Goal: Information Seeking & Learning: Learn about a topic

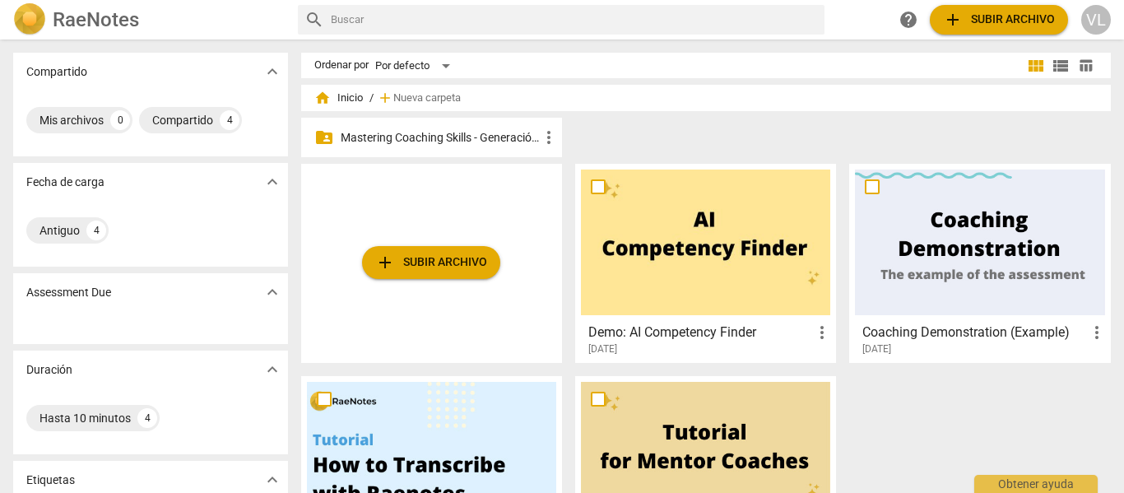
click at [417, 144] on p "Mastering Coaching Skills - Generación 32" at bounding box center [440, 137] width 198 height 17
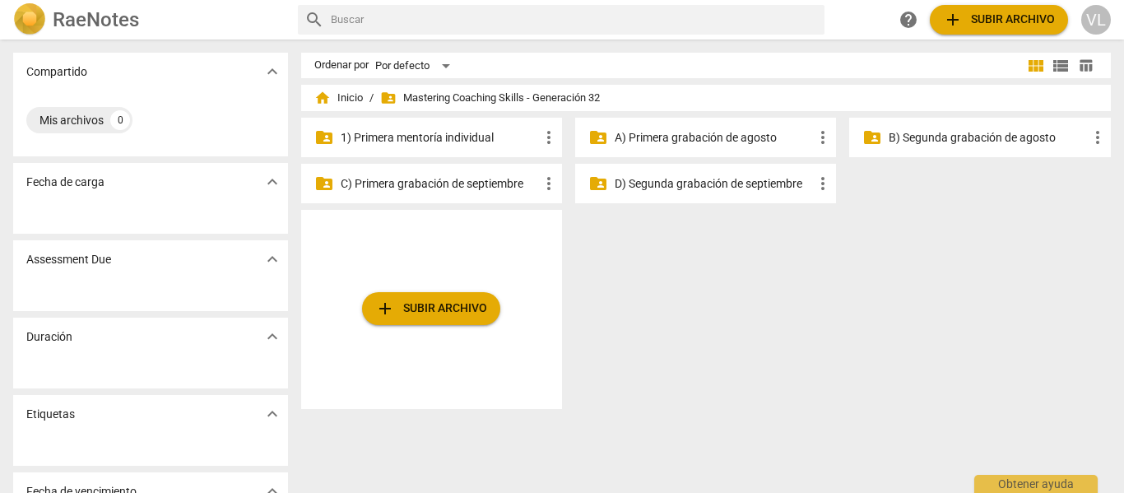
click at [427, 135] on p "1) Primera mentoría individual" at bounding box center [440, 137] width 198 height 17
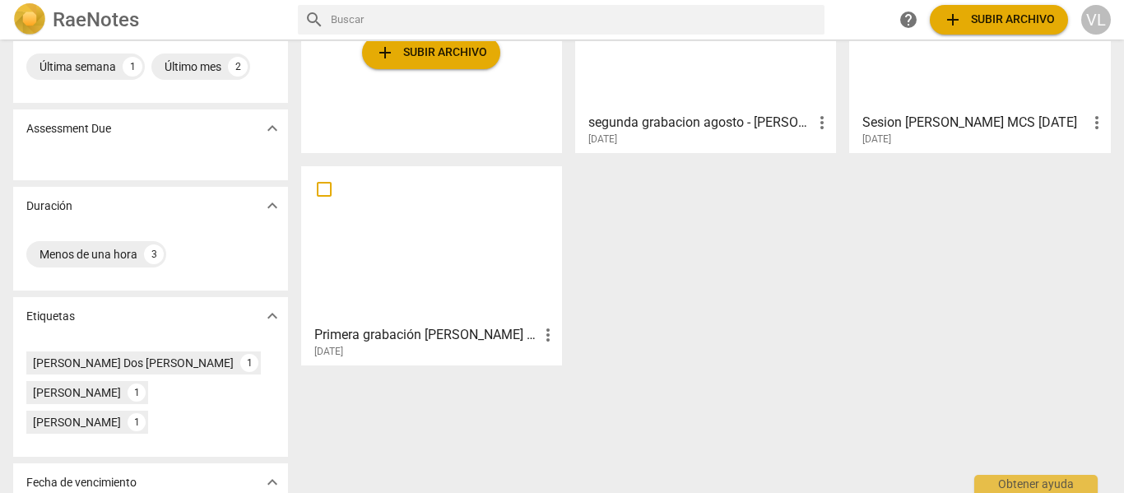
scroll to position [165, 0]
click at [416, 268] on div at bounding box center [431, 244] width 249 height 146
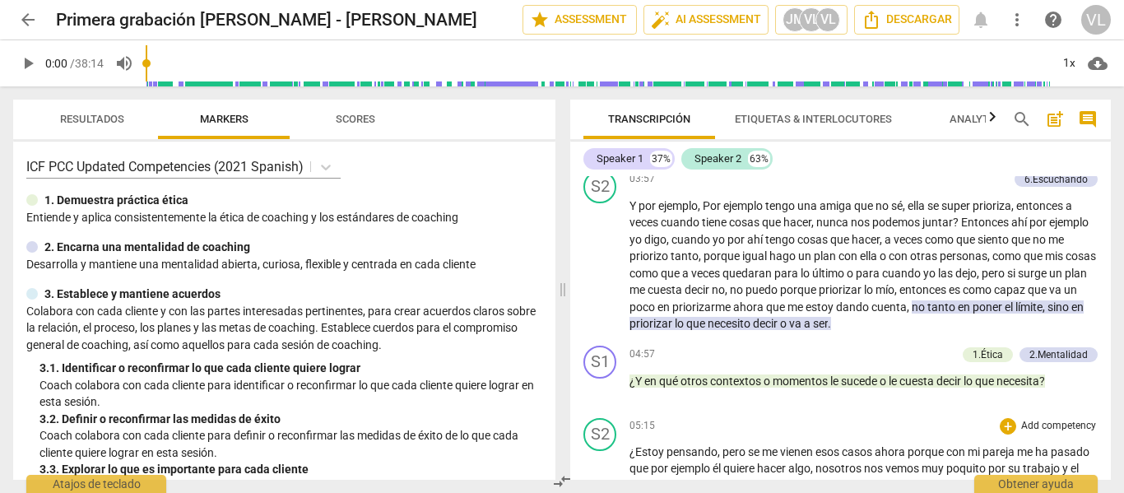
scroll to position [905, 0]
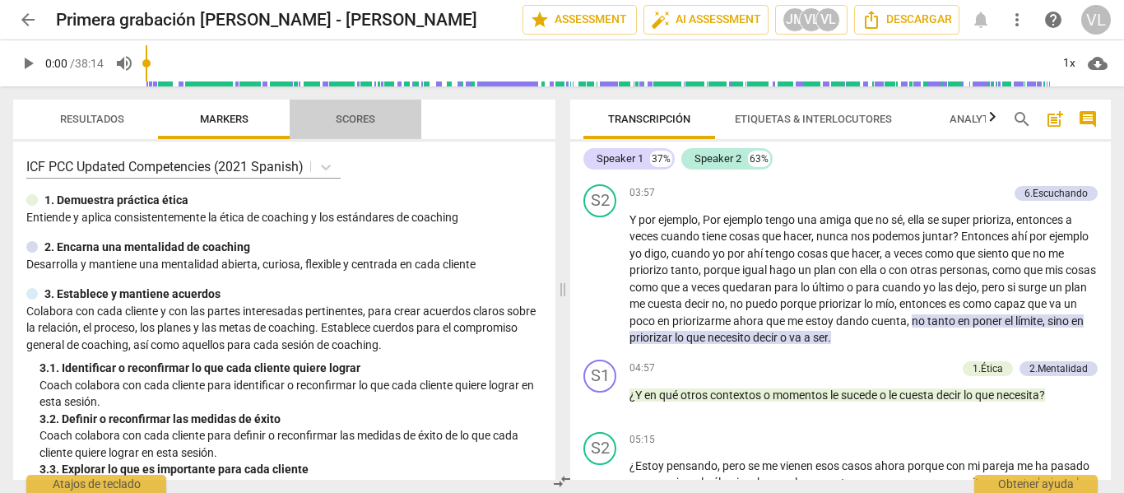
click at [341, 128] on span "Scores" at bounding box center [355, 120] width 79 height 22
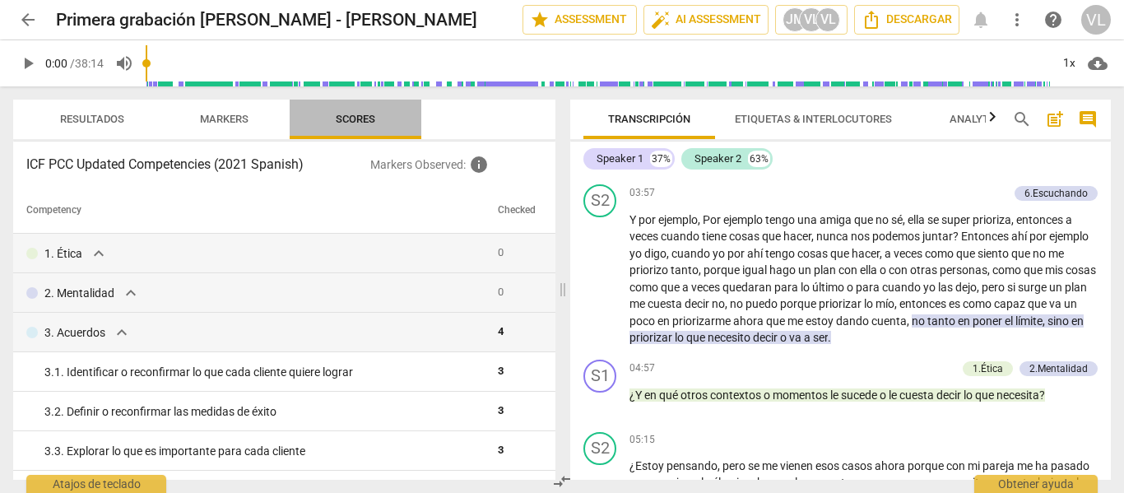
click at [295, 124] on span "Scores" at bounding box center [356, 120] width 132 height 22
click at [212, 116] on span "Markers" at bounding box center [224, 119] width 49 height 12
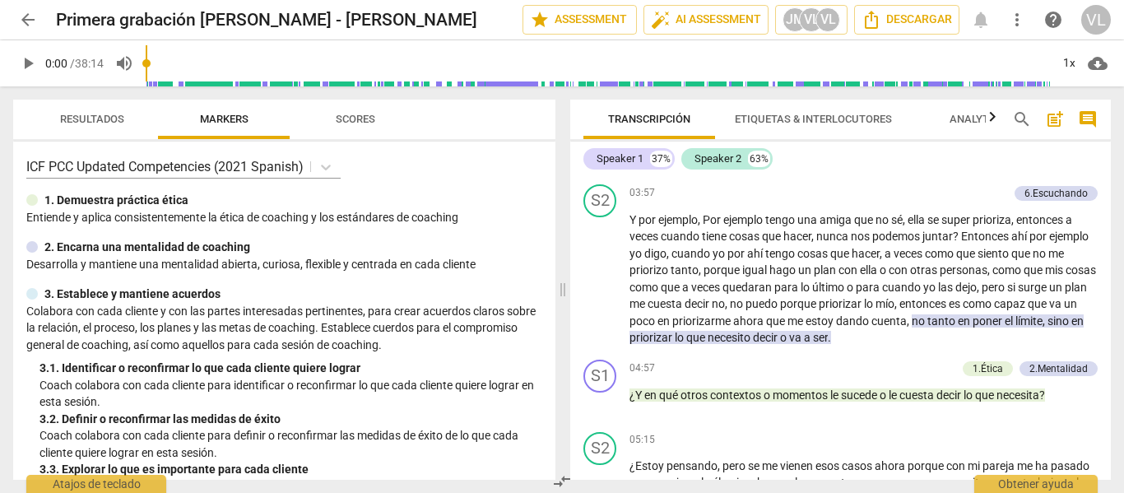
click at [137, 107] on button "Resultados" at bounding box center [92, 120] width 132 height 40
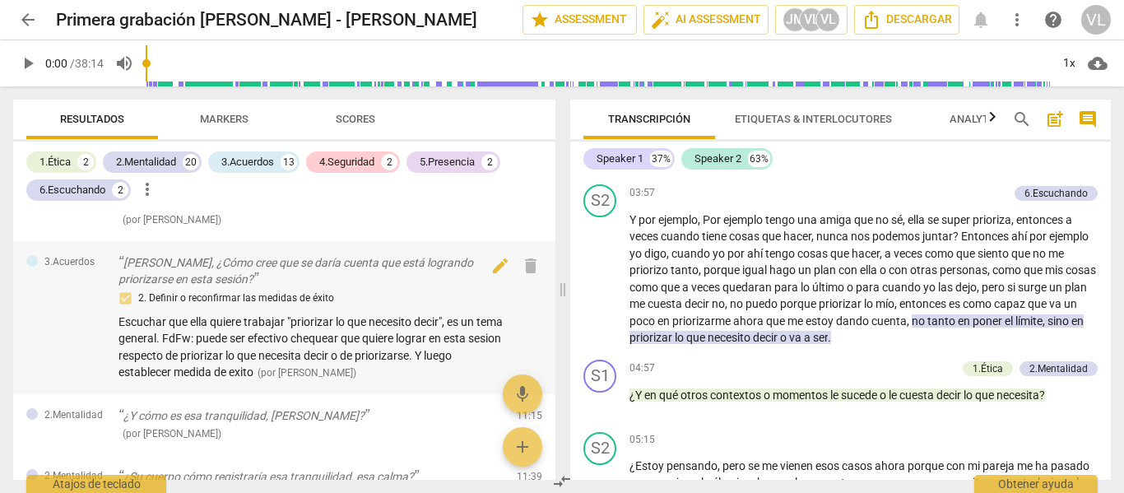
scroll to position [2222, 0]
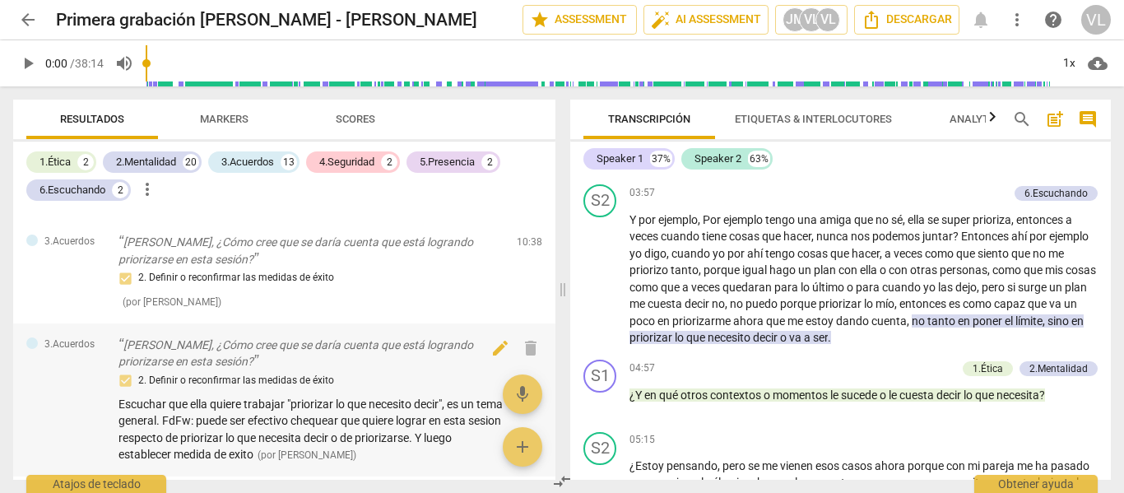
click at [314, 337] on p "[PERSON_NAME], ¿Cómo cree que se daría cuenta que está logrando priorizarse en …" at bounding box center [311, 354] width 385 height 34
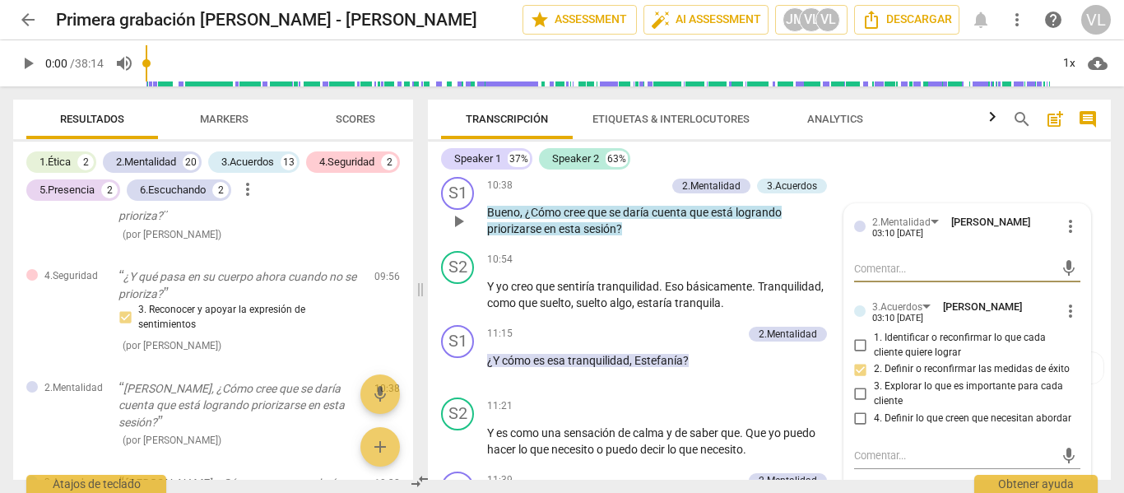
scroll to position [2633, 0]
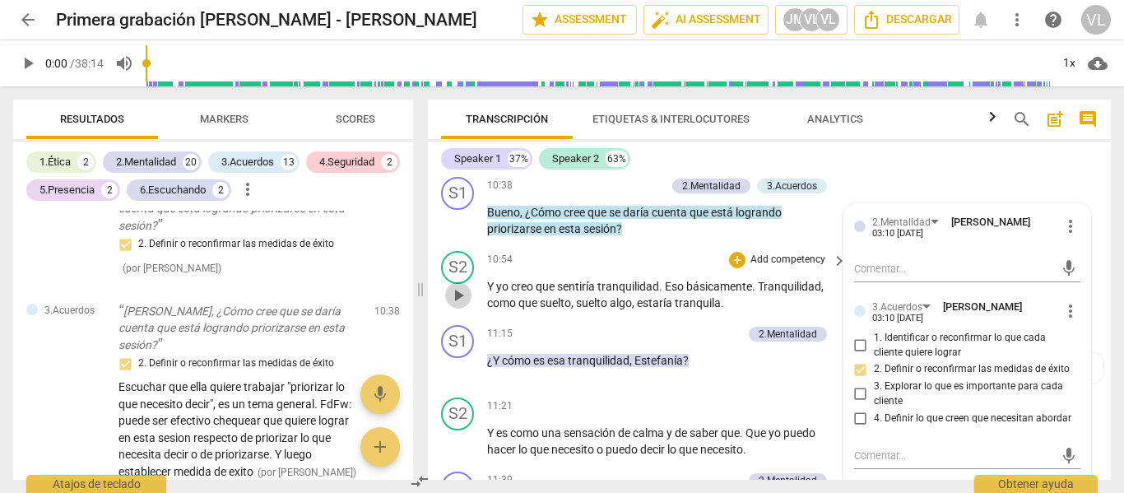
click at [453, 305] on span "play_arrow" at bounding box center [459, 296] width 20 height 20
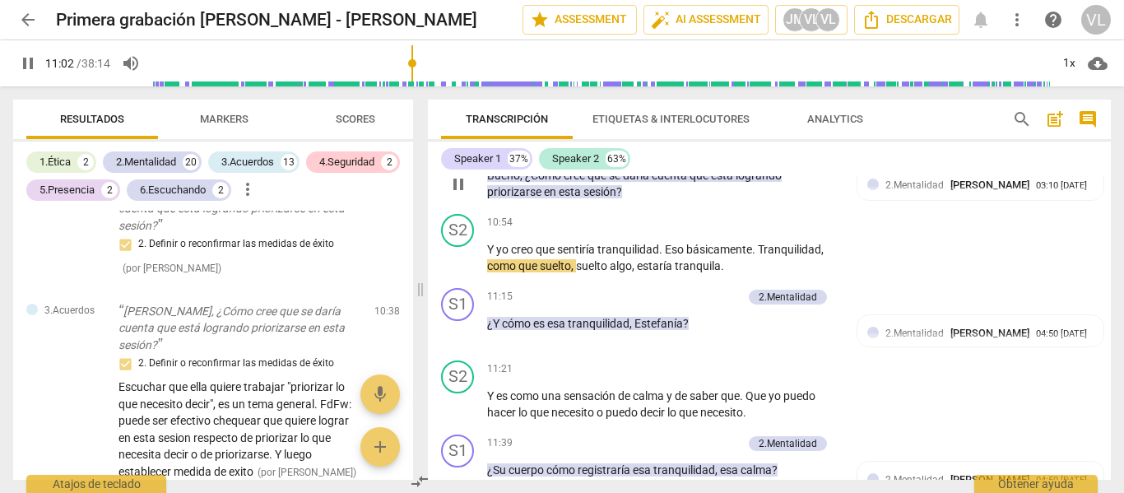
scroll to position [2920, 0]
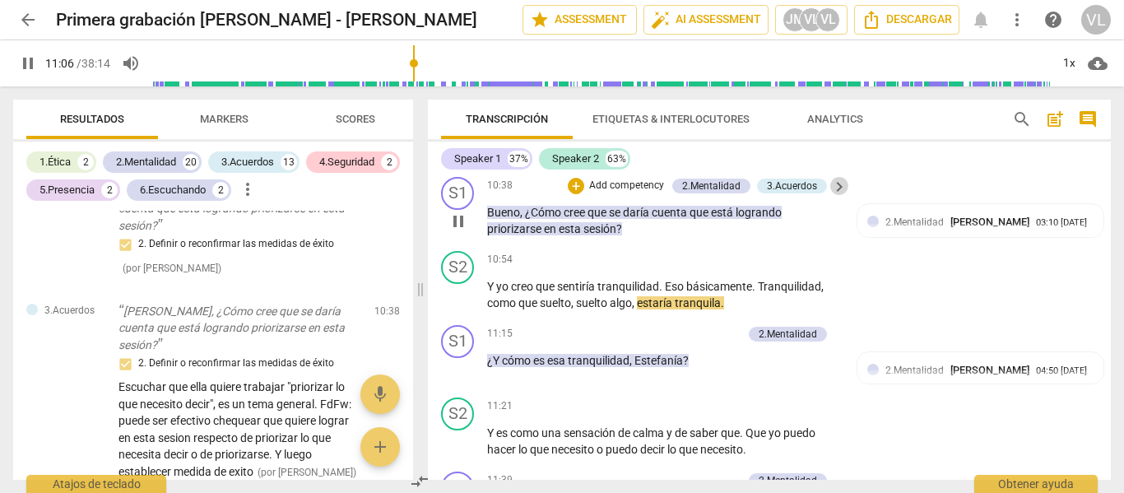
click at [834, 197] on span "keyboard_arrow_right" at bounding box center [840, 187] width 20 height 20
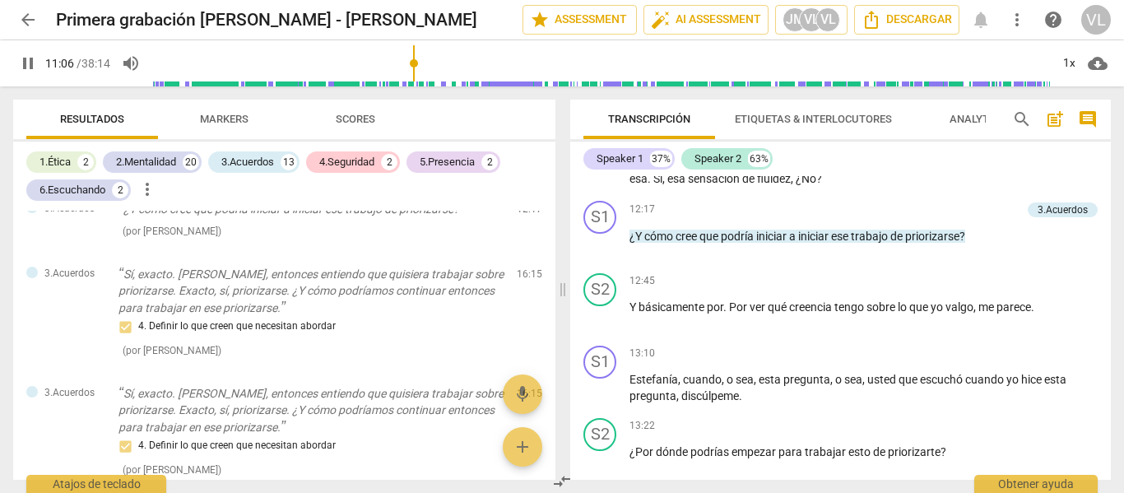
scroll to position [2222, 0]
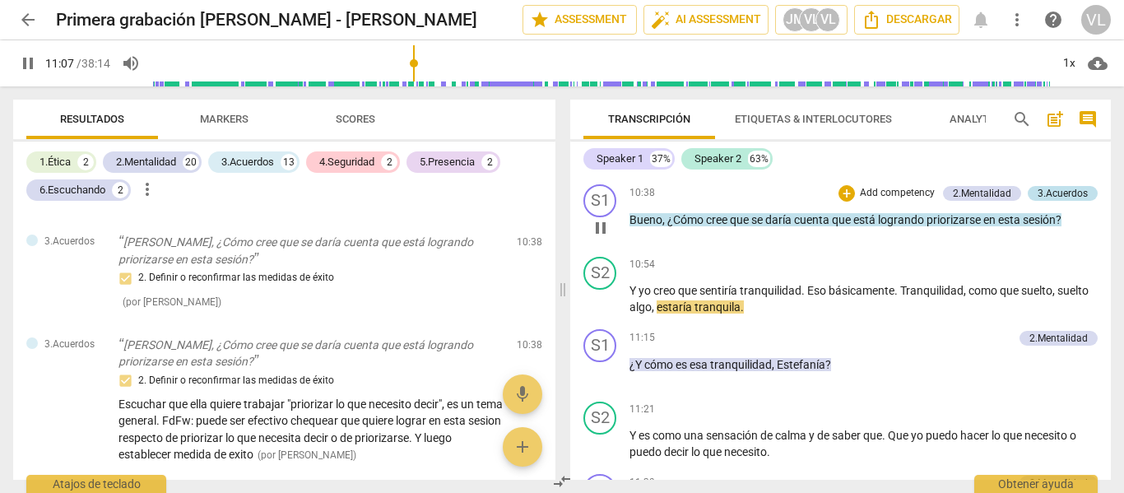
click at [1038, 201] on div "3.Acuerdos" at bounding box center [1063, 193] width 50 height 15
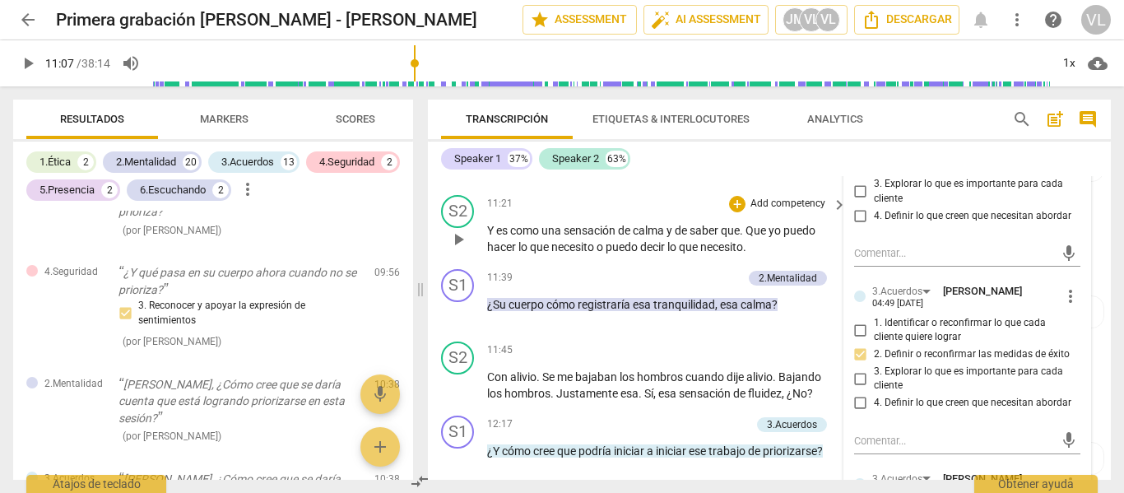
scroll to position [3093, 0]
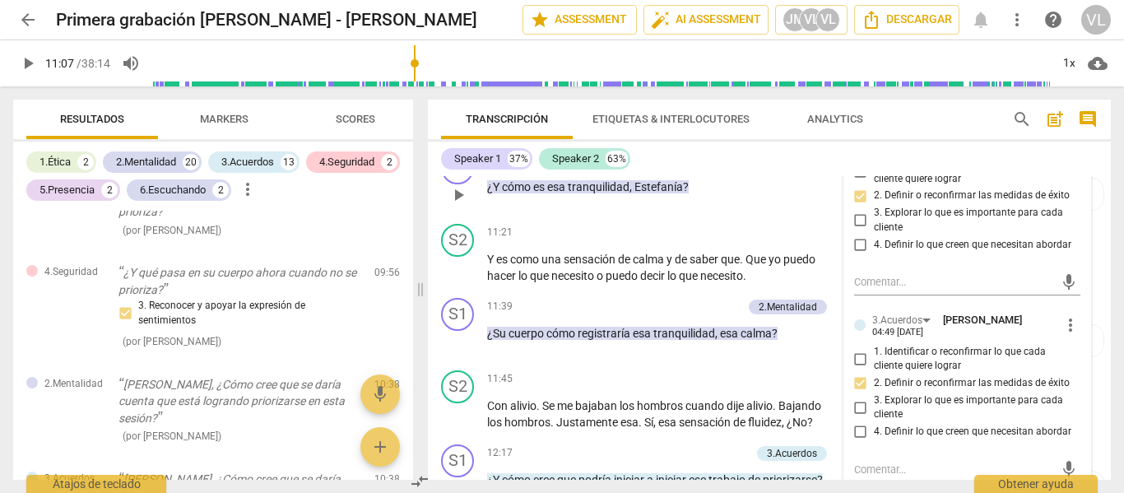
click at [633, 193] on span "," at bounding box center [632, 186] width 5 height 13
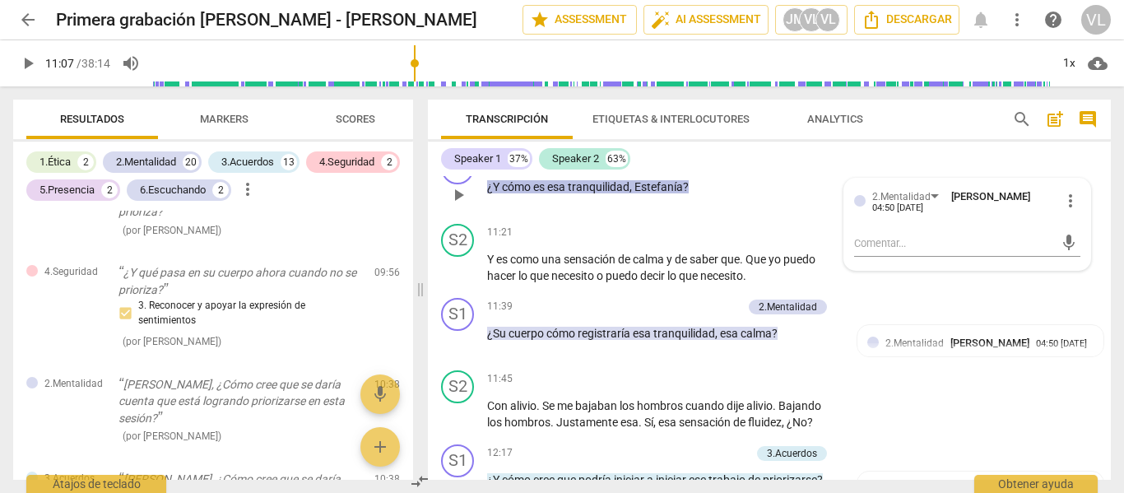
click at [708, 168] on p "Add competency" at bounding box center [703, 160] width 78 height 15
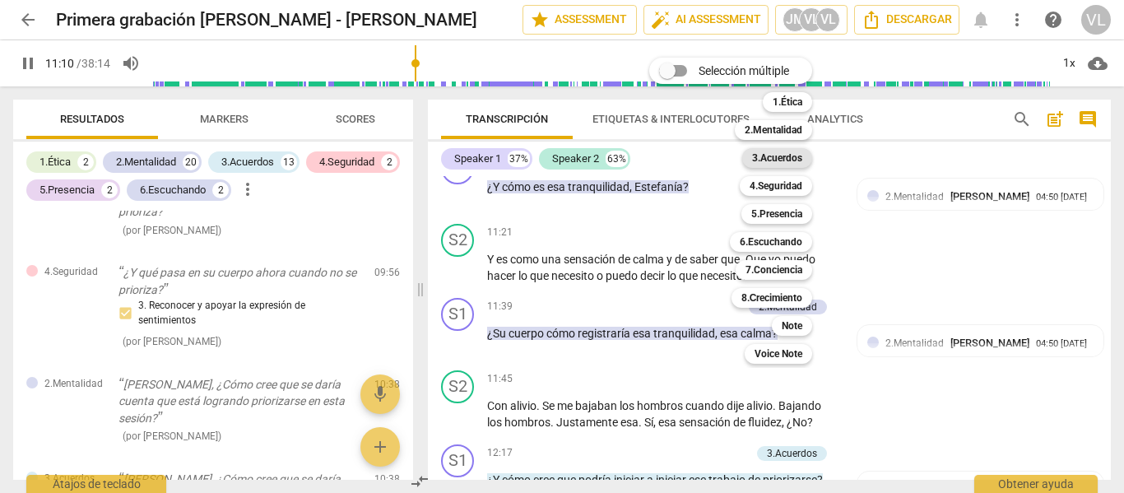
click at [803, 151] on b "3.Acuerdos" at bounding box center [777, 158] width 50 height 20
type input "671"
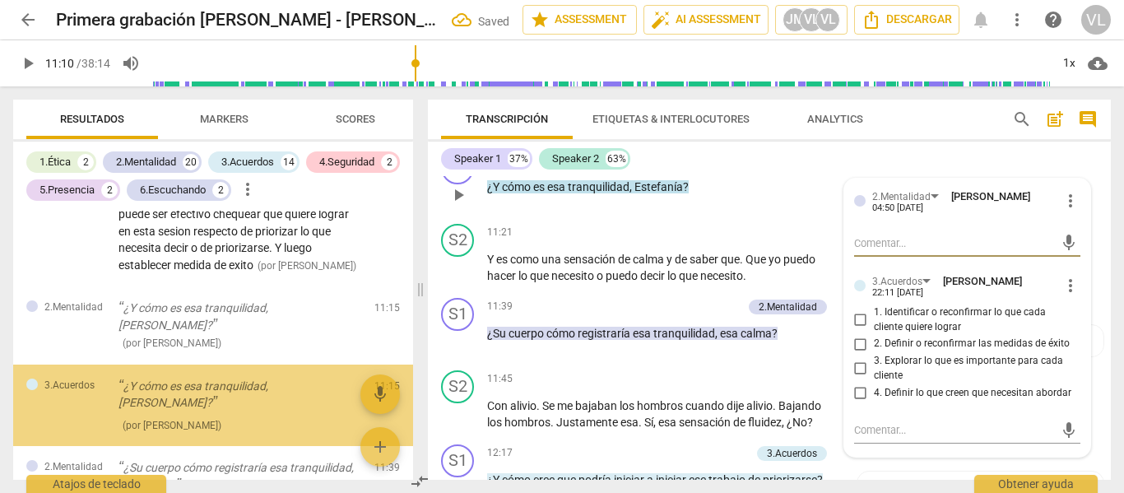
scroll to position [2841, 0]
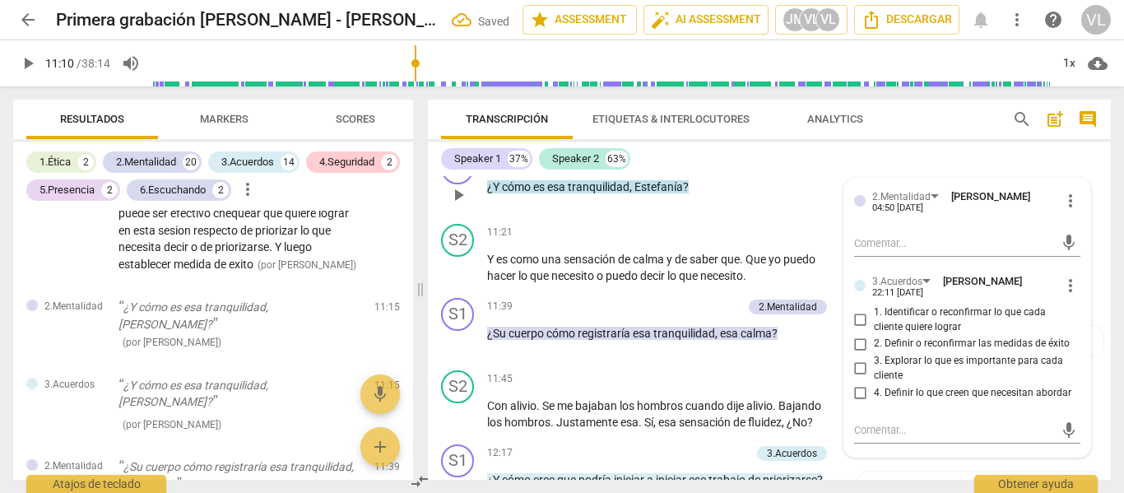
click at [922, 351] on span "2. Definir o reconfirmar las medidas de éxito" at bounding box center [972, 344] width 196 height 15
click at [874, 354] on input "2. Definir o reconfirmar las medidas de éxito" at bounding box center [861, 344] width 26 height 20
checkbox input "true"
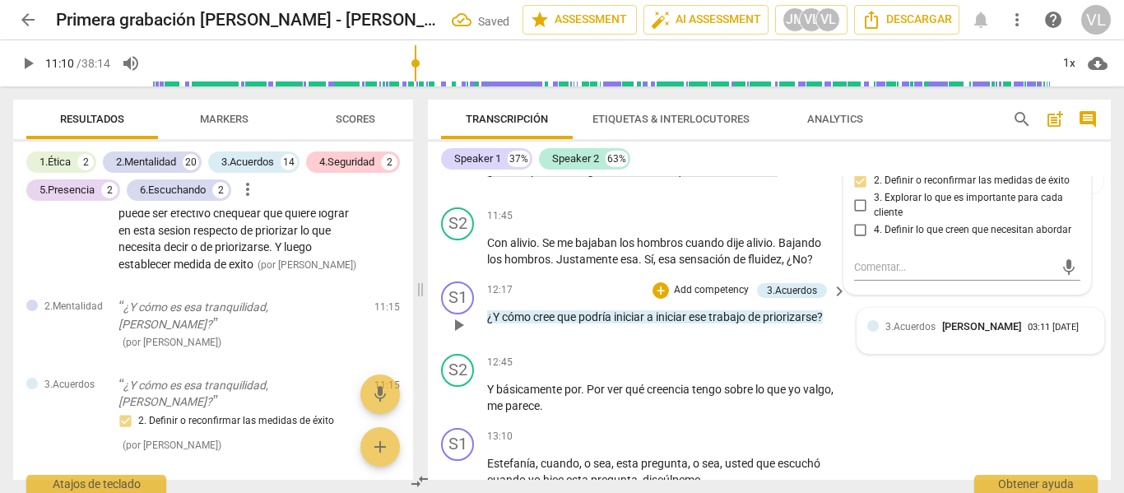
scroll to position [3258, 0]
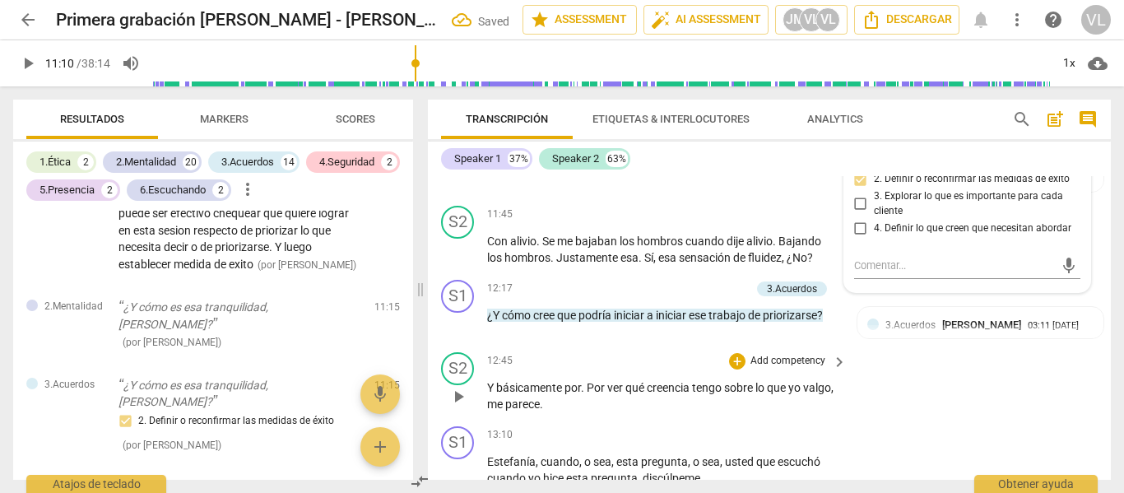
click at [971, 420] on div "S2 play_arrow pause 12:45 + Add competency keyboard_arrow_right Y básicamente p…" at bounding box center [769, 383] width 683 height 74
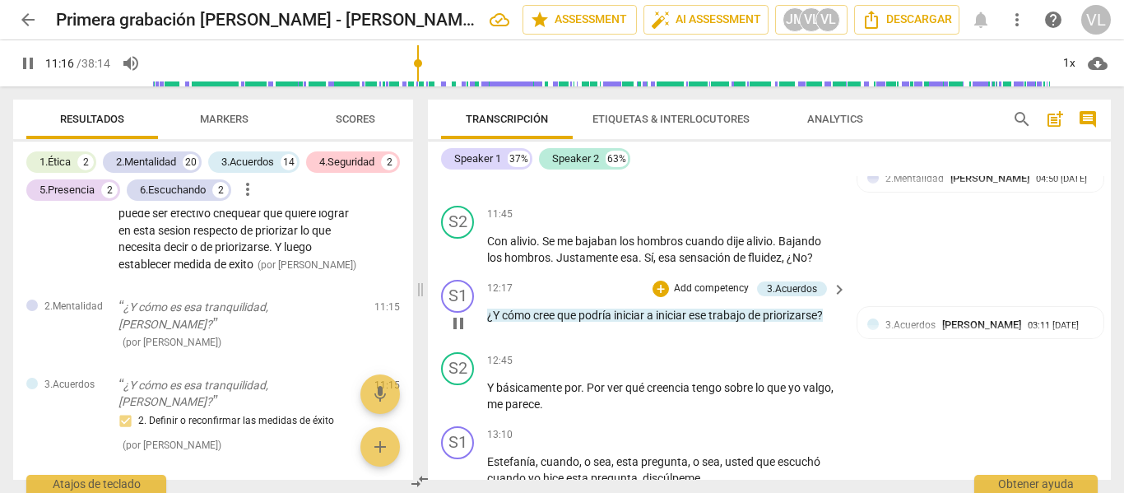
scroll to position [3340, 0]
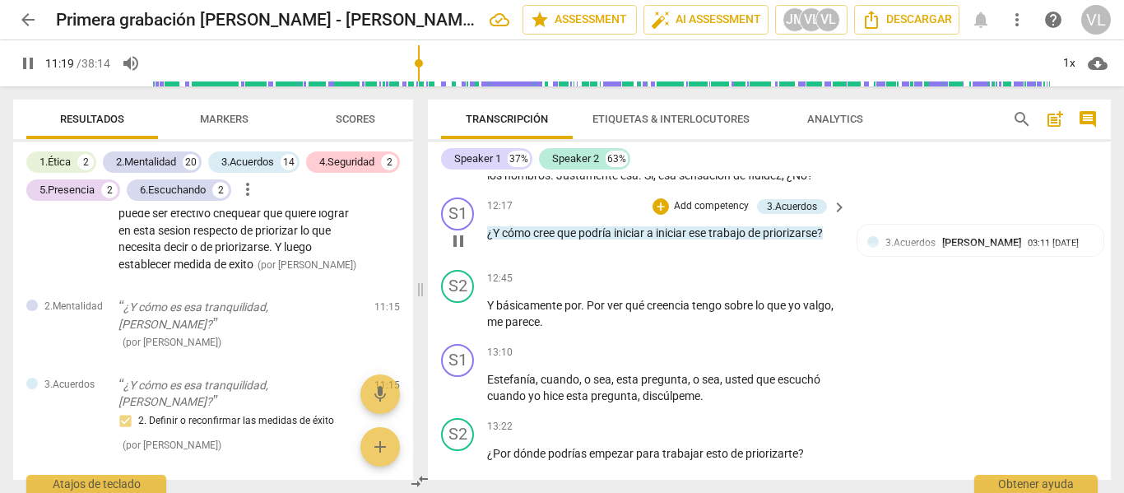
click at [831, 217] on span "keyboard_arrow_right" at bounding box center [840, 208] width 20 height 20
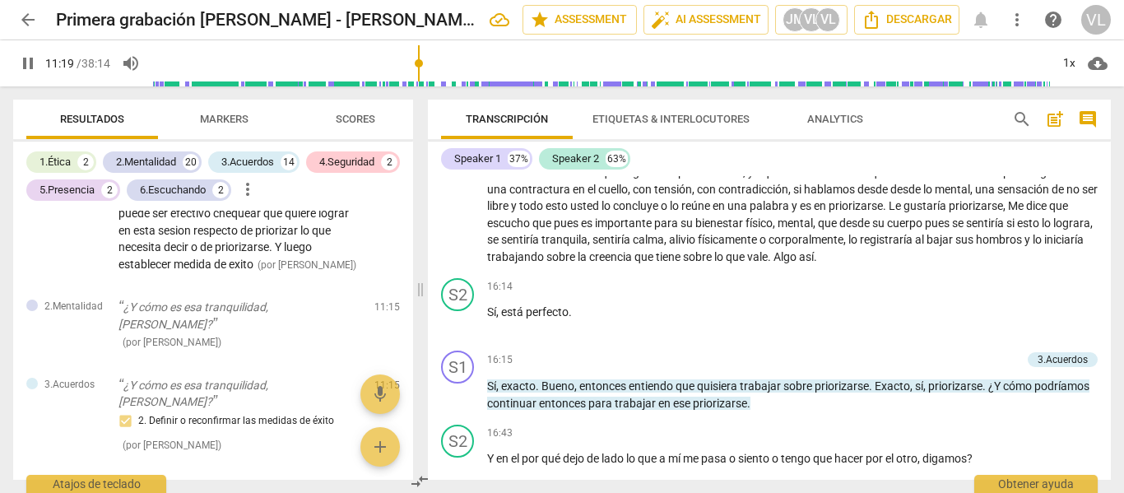
scroll to position [2430, 0]
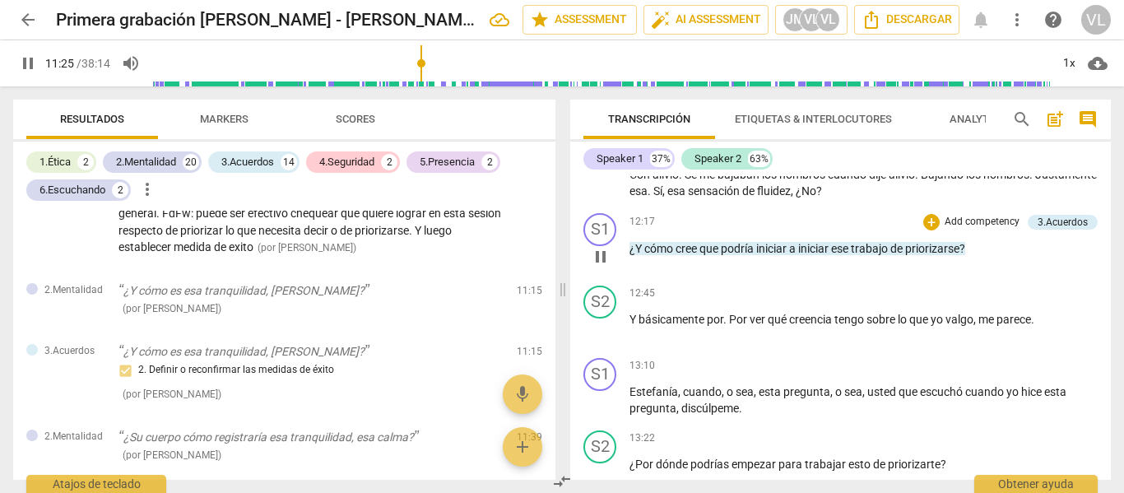
click at [969, 230] on p "Add competency" at bounding box center [982, 222] width 78 height 15
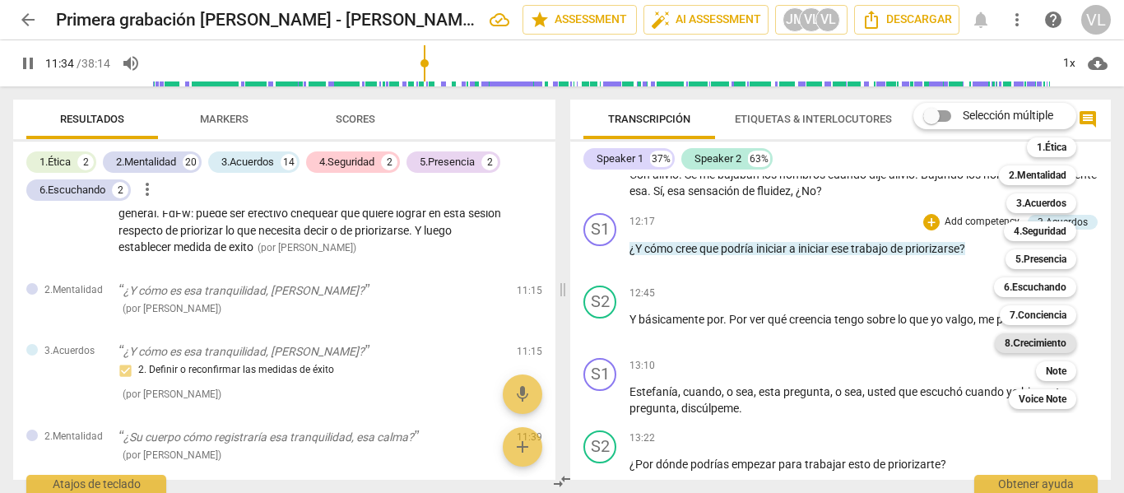
click at [1038, 347] on b "8.Сrecimiento" at bounding box center [1036, 343] width 62 height 20
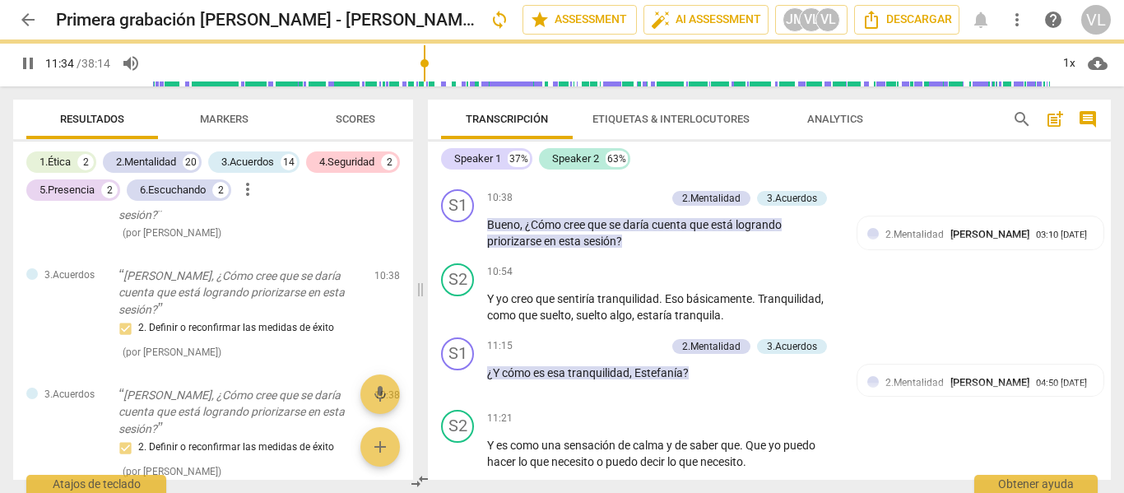
type input "695"
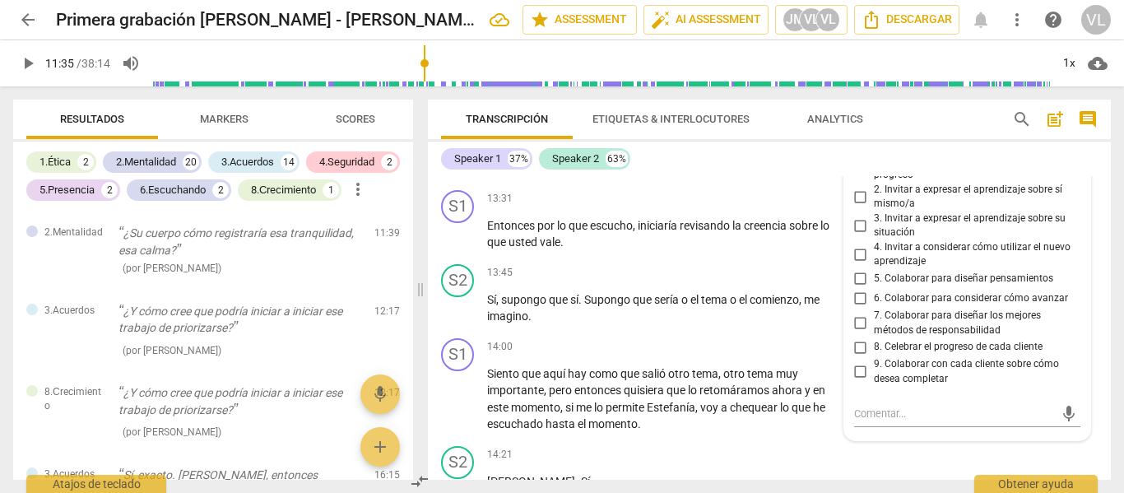
scroll to position [3669, 0]
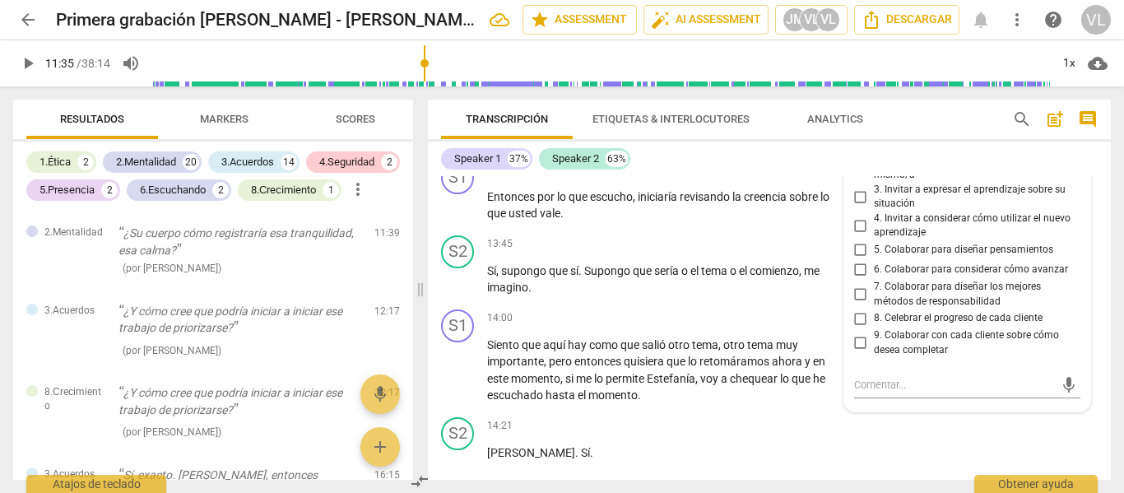
click at [957, 258] on span "5. Colaborar para diseñar pensamientos" at bounding box center [963, 250] width 179 height 15
click at [874, 260] on input "5. Colaborar para diseñar pensamientos" at bounding box center [861, 250] width 26 height 20
checkbox input "true"
click at [927, 398] on div "mic" at bounding box center [967, 385] width 227 height 26
click at [903, 393] on textarea at bounding box center [954, 385] width 201 height 16
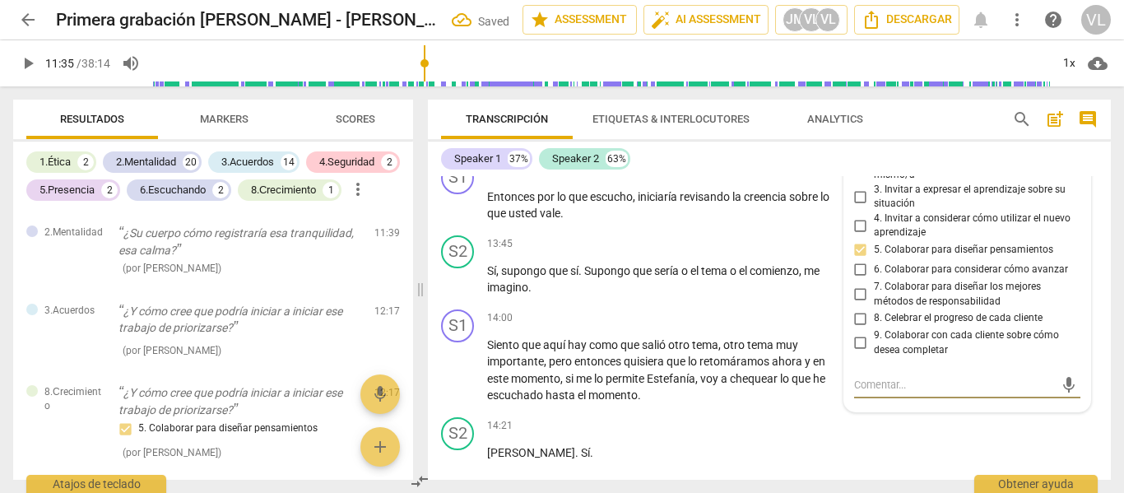
type textarea "E"
type textarea "Es"
type textarea "Esc"
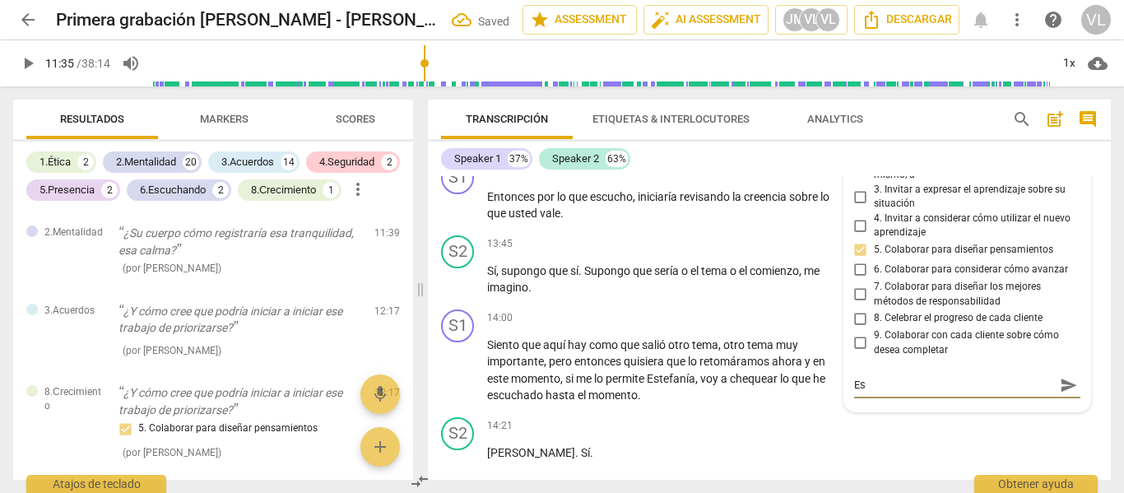
type textarea "Esc"
type textarea "Escu"
type textarea "Escuc"
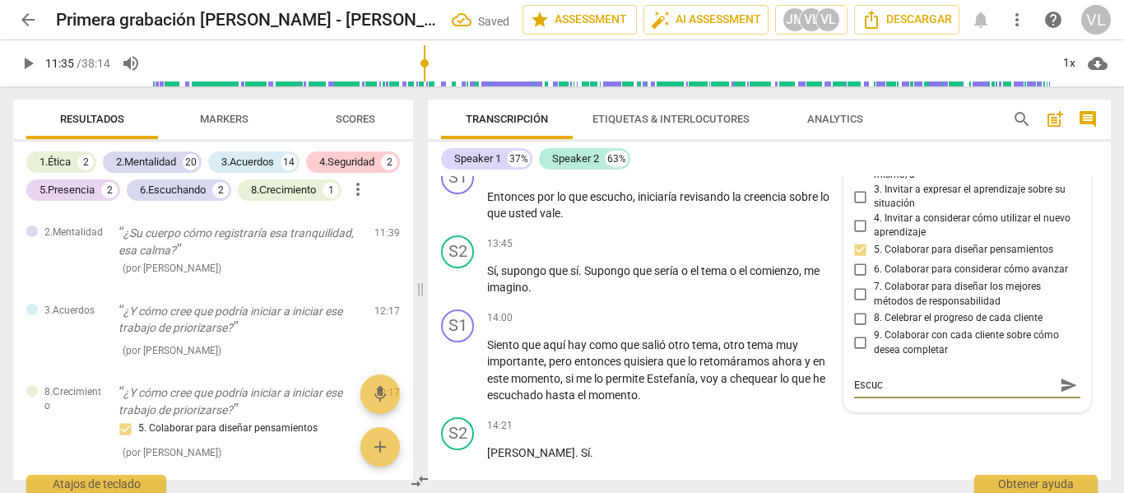
type textarea "Escuch"
type textarea "Escucho"
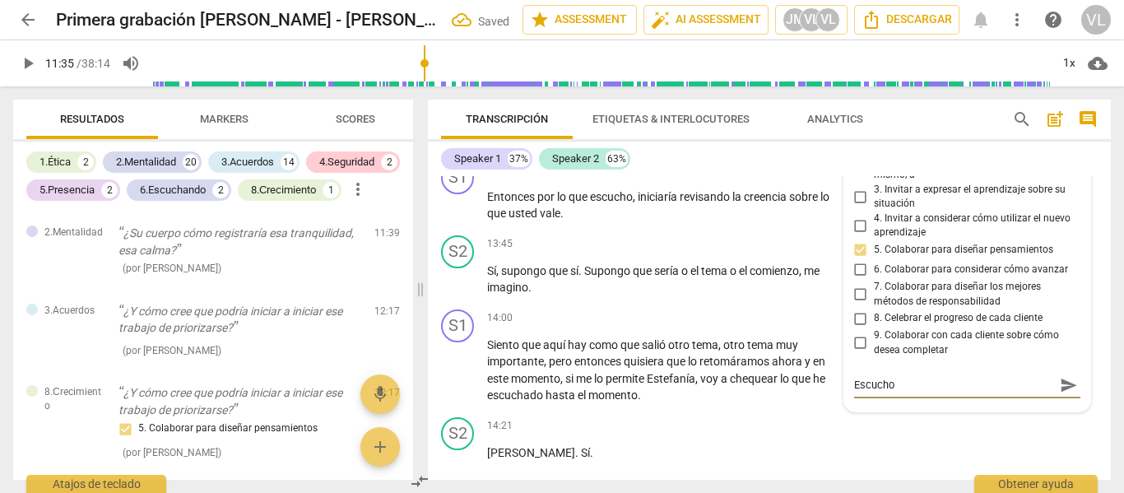
type textarea "Escucho"
type textarea "Escucho q"
type textarea "Escucho qu"
type textarea "Escucho que"
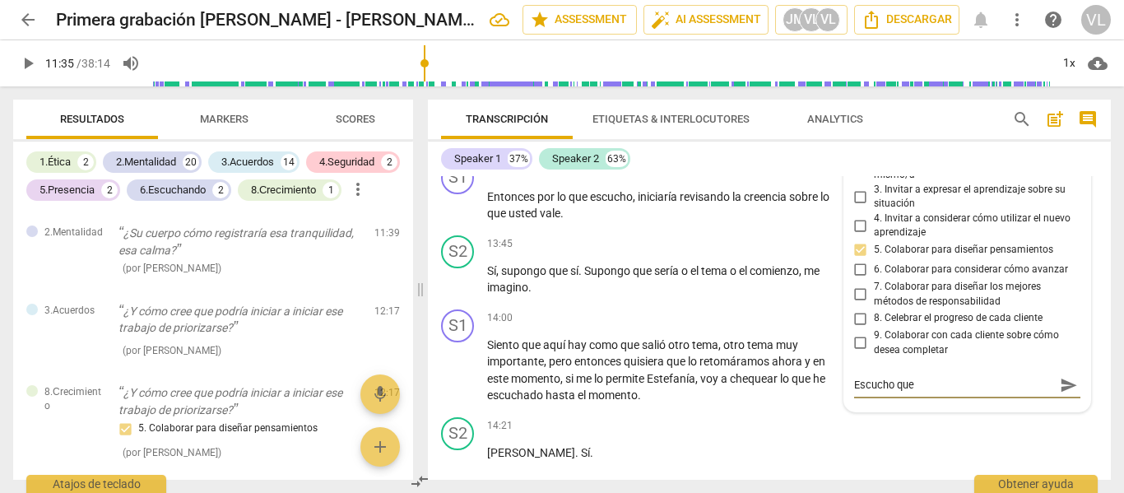
type textarea "Escucho que"
type textarea "Escucho que l"
type textarea "Escucho que ll"
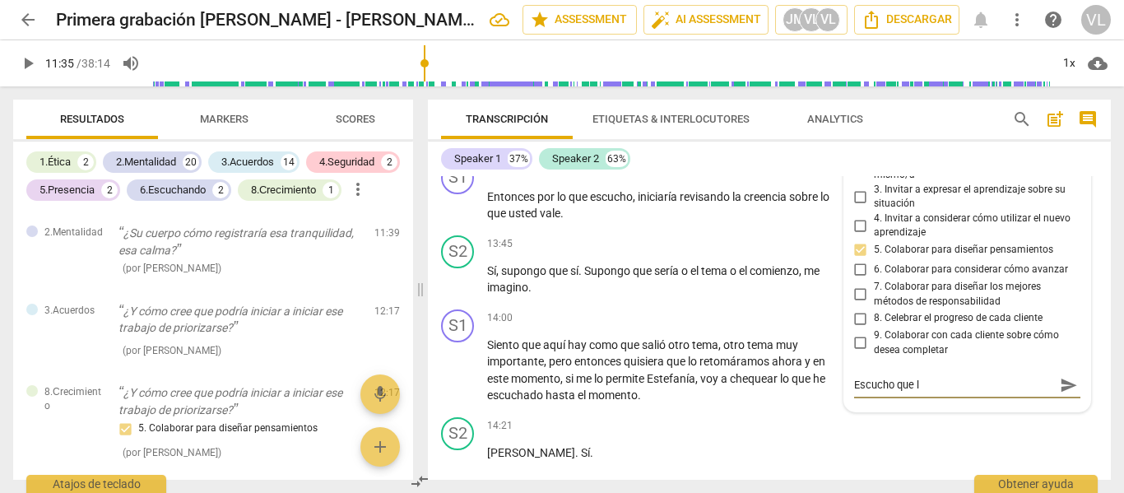
type textarea "Escucho que ll"
type textarea "Escucho que lle"
type textarea "Escucho que llev"
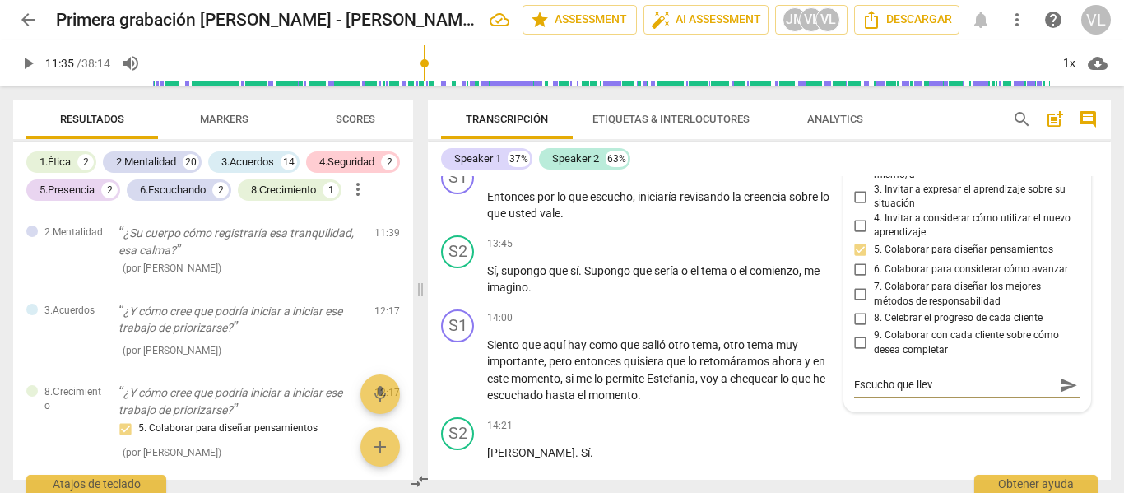
type textarea "Escucho que lleva"
type textarea "Escucho que llevas"
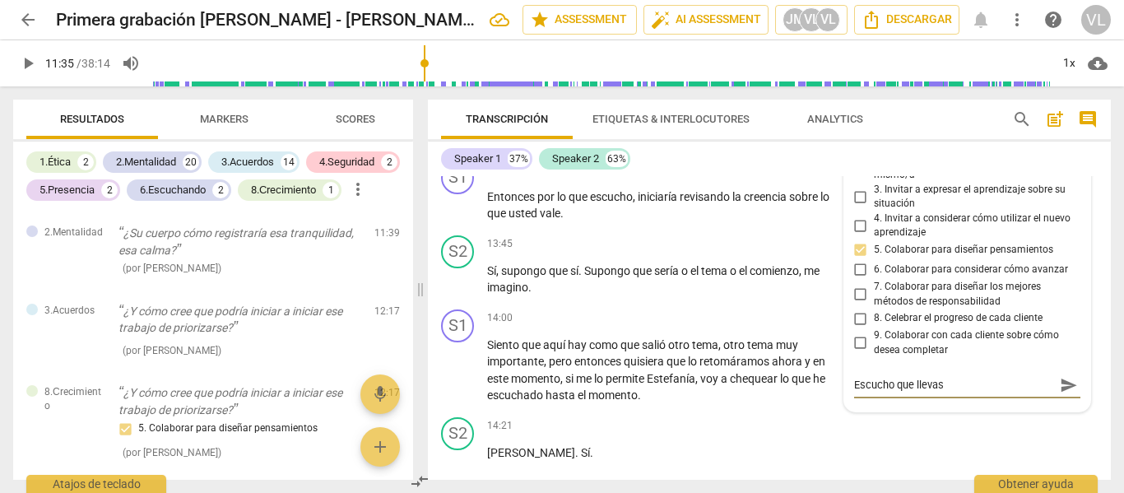
type textarea "Escucho que llevas"
type textarea "Escucho que llevas a"
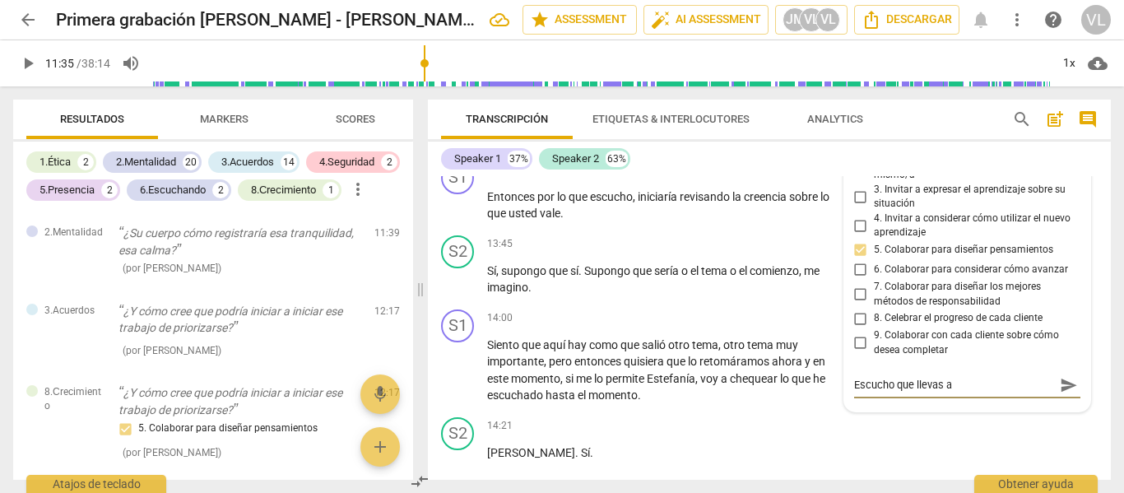
type textarea "Escucho que llevas a l"
type textarea "Escucho que llevas a la"
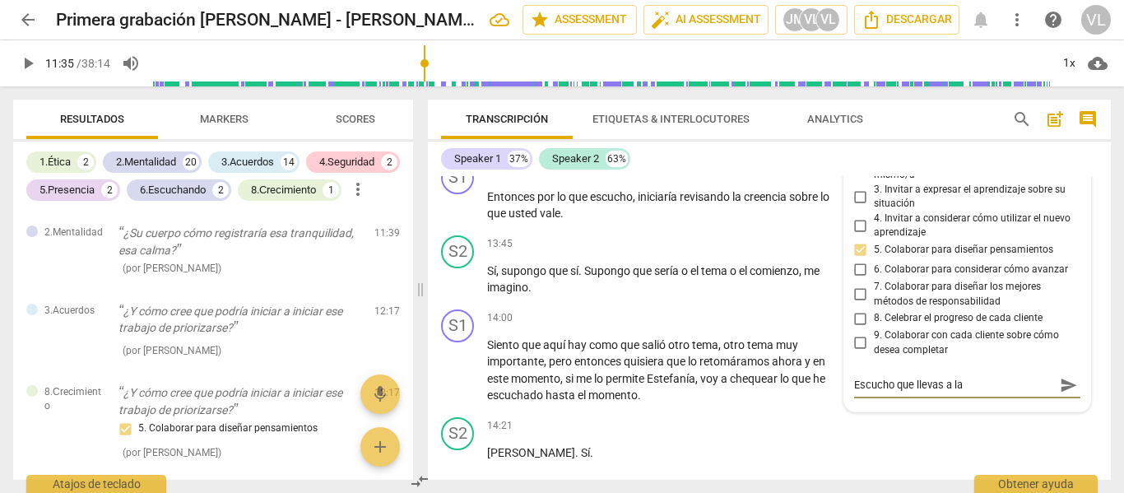
type textarea "Escucho que llevas a la"
type textarea "Escucho que llevas a la a"
type textarea "Escucho que llevas a la ac"
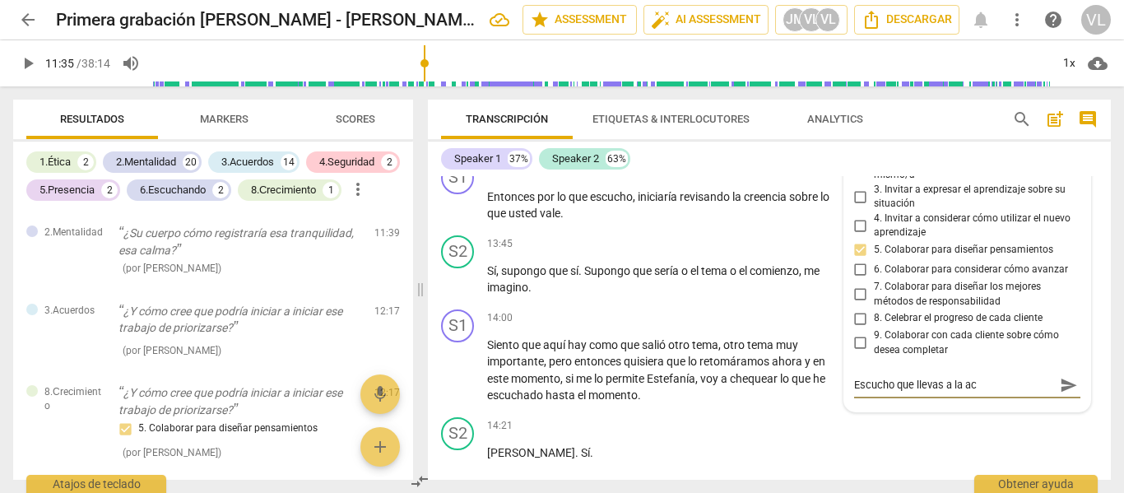
type textarea "Escucho que llevas a la acc"
type textarea "Escucho que llevas a la acci"
type textarea "Escucho que llevas a la accio"
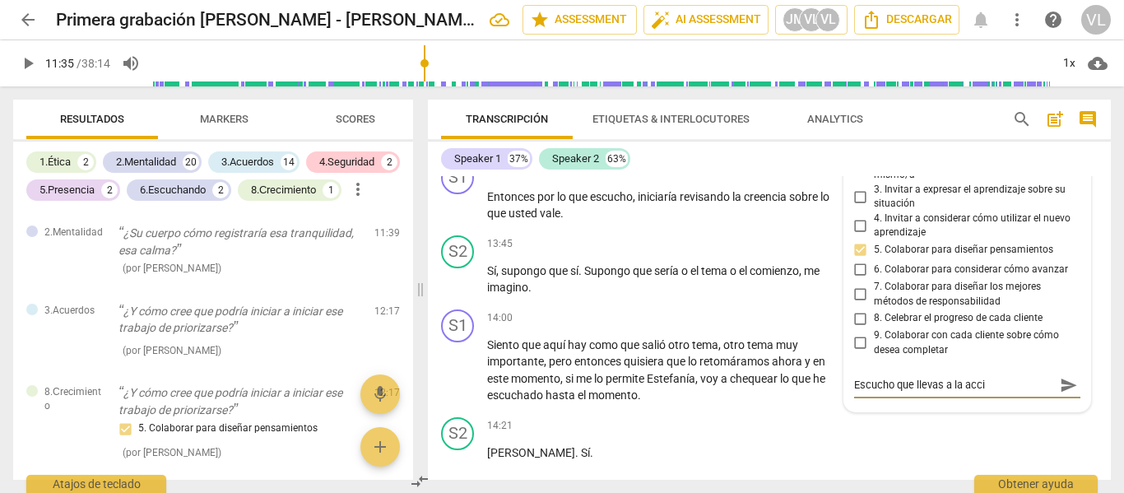
type textarea "Escucho que llevas a la accio"
type textarea "Escucho que llevas a la accion"
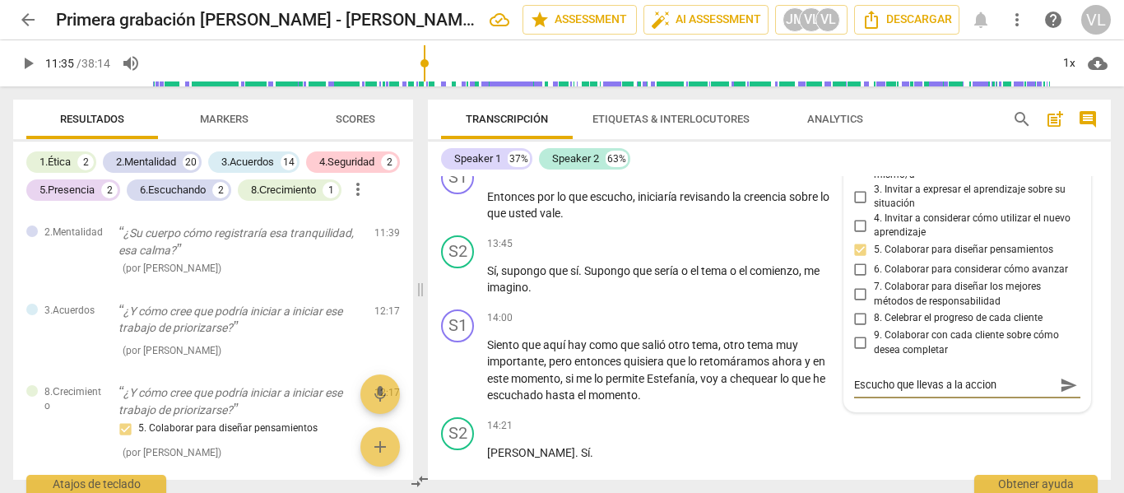
type textarea "Escucho que llevas a la accion d"
type textarea "Escucho que llevas a la accion de"
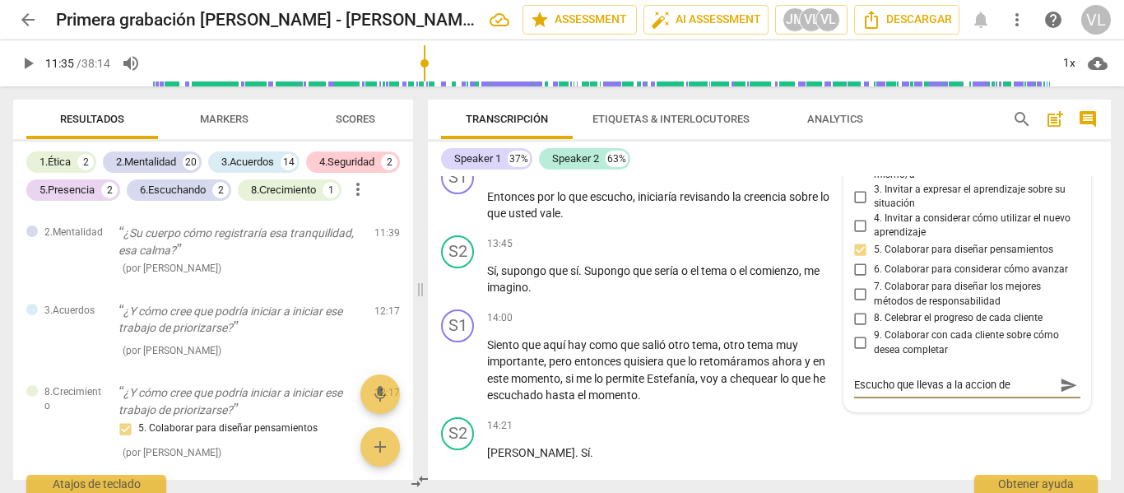
type textarea "Escucho que llevas a la accion de"
type textarea "Escucho que llevas a la accion de m"
type textarea "Escucho que llevas a la accion de ma"
type textarea "Escucho que llevas a la accion de man"
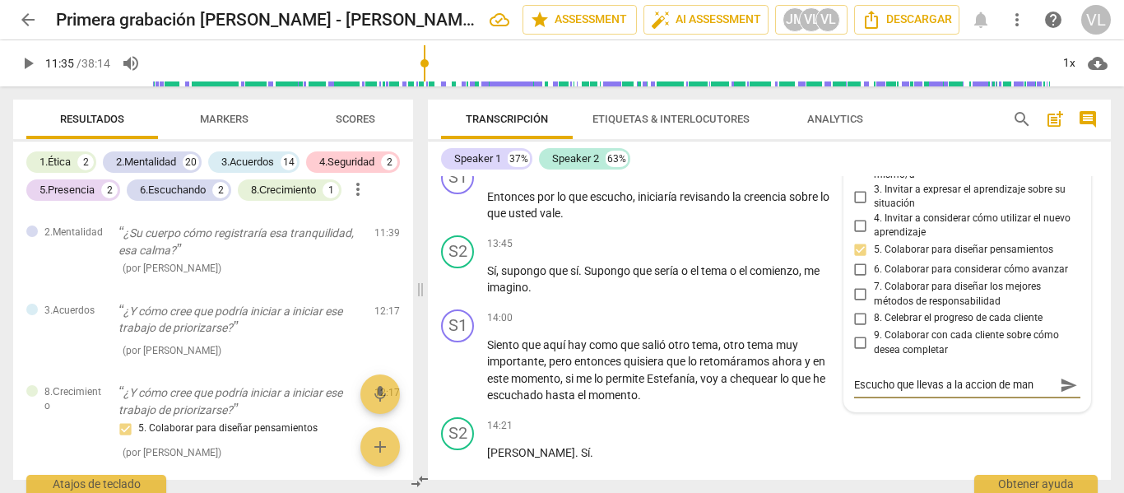
type textarea "Escucho que llevas a la accion [PERSON_NAME]"
type textarea "Escucho que llevas a la accion de maner"
type textarea "Escucho que llevas a la accion de manera"
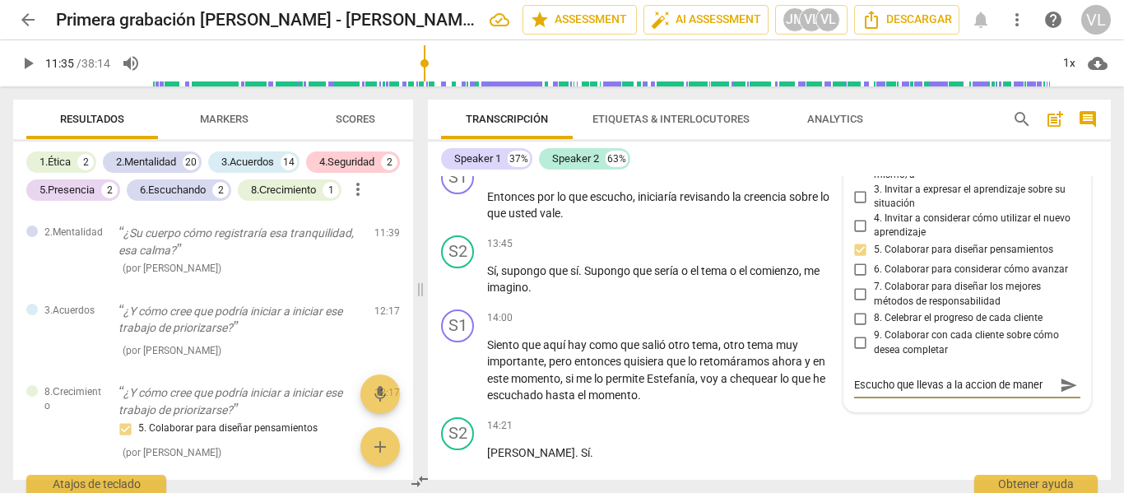
type textarea "Escucho que llevas a la accion de manera"
type textarea "Escucho que llevas a la accion de manera i"
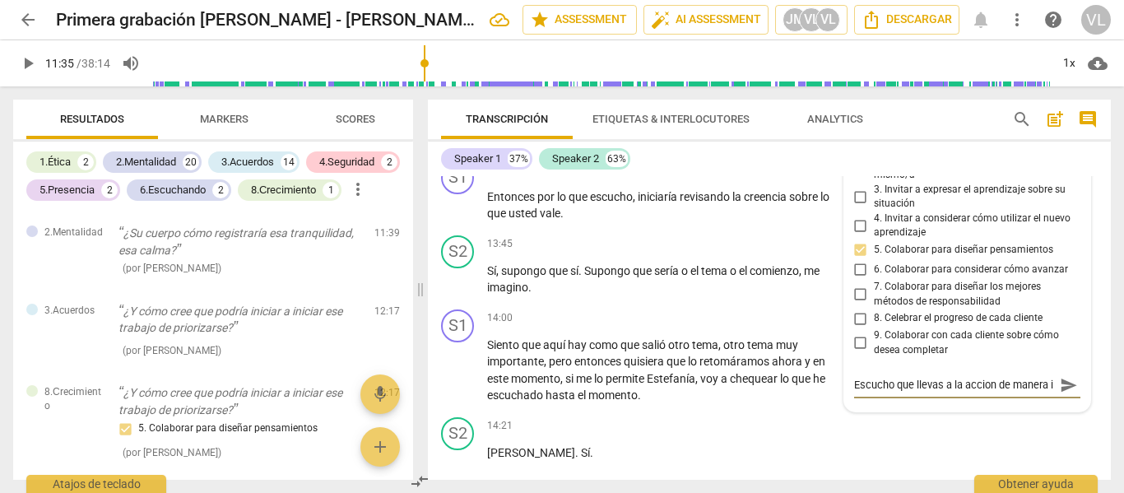
scroll to position [14, 0]
type textarea "Escucho que llevas a la accion de manera in"
type textarea "Escucho que llevas a la accion de manera inc"
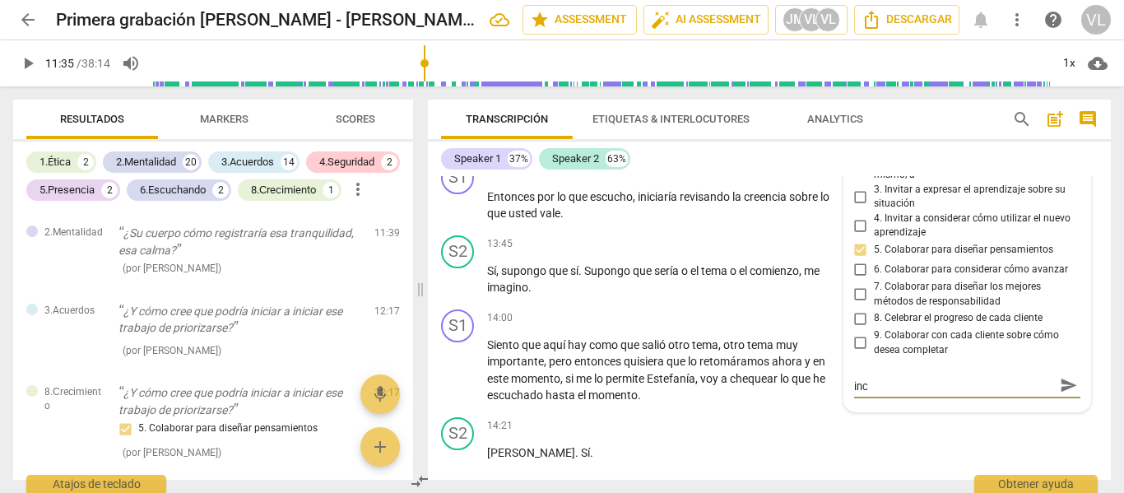
type textarea "Escucho que llevas a la accion de manera inci"
type textarea "Escucho que llevas a la accion de manera incip"
type textarea "Escucho que llevas a la accion de manera incipi"
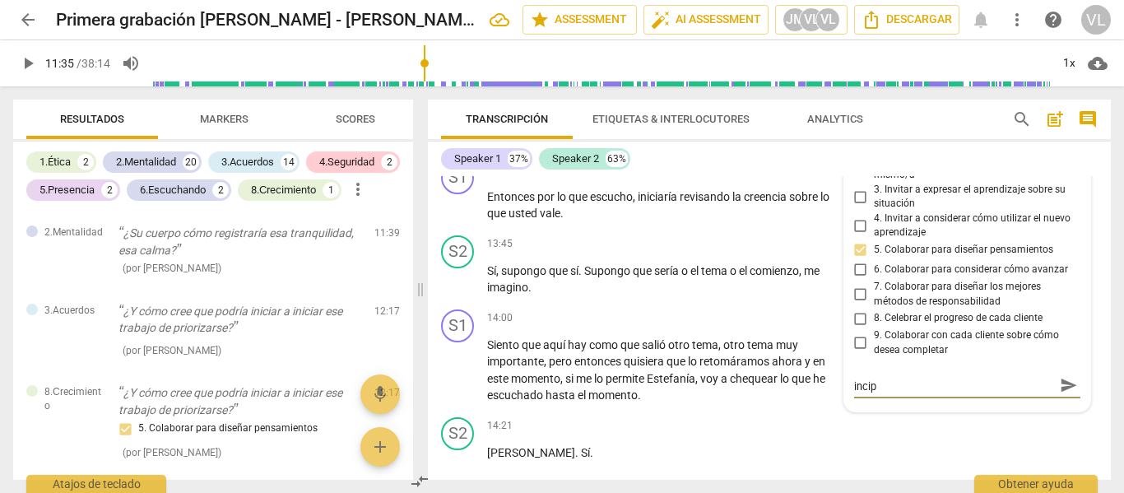
type textarea "Escucho que llevas a la accion de manera incipi"
type textarea "Escucho que llevas a la accion de manera incipie"
type textarea "Escucho que llevas a la accion de manera incipien"
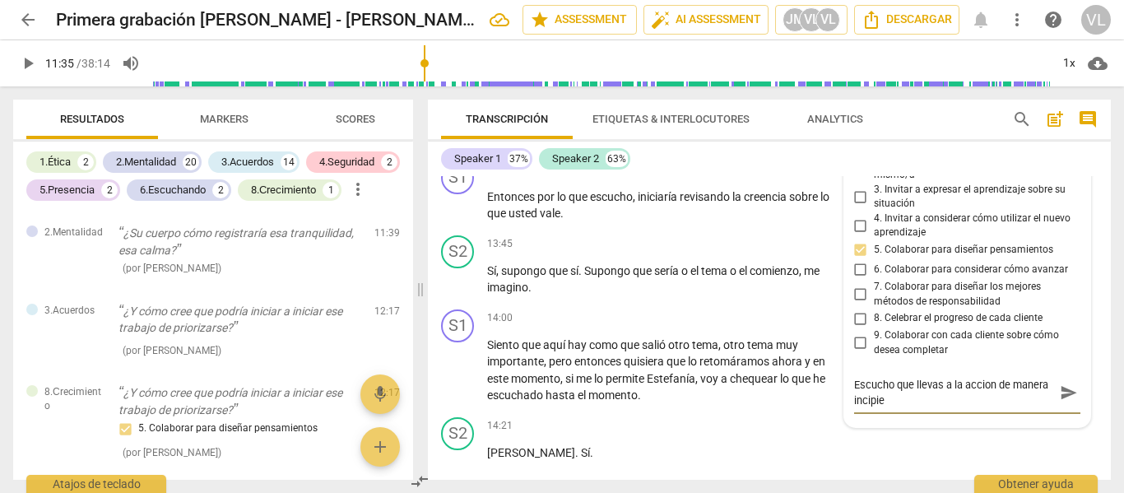
type textarea "Escucho que llevas a la accion de manera incipien"
type textarea "Escucho que llevas a la accion de manera incipient"
type textarea "Escucho que llevas a la accion de manera incipiente"
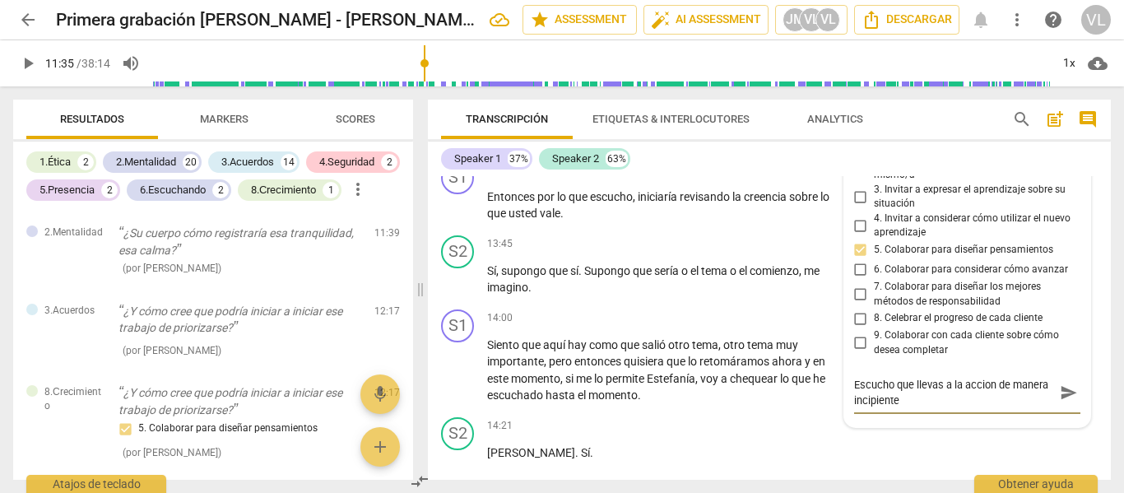
type textarea "Escucho que llevas a la accion de manera incipiente"
type textarea "Escucho que llevas a la accion de manera incipiente."
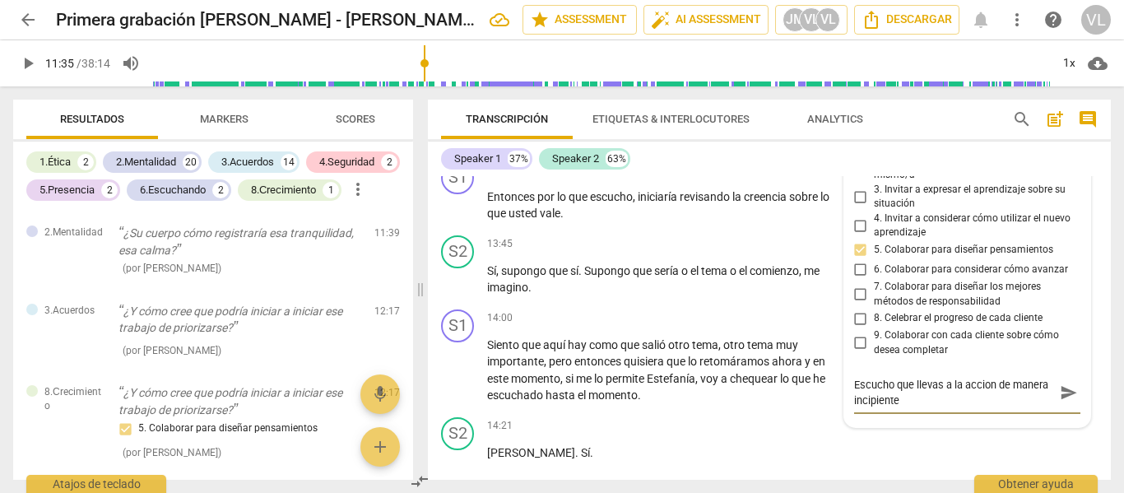
type textarea "Escucho que llevas a la accion de manera incipiente."
type textarea "Escucho que llevas a la accion de manera incipiente. F"
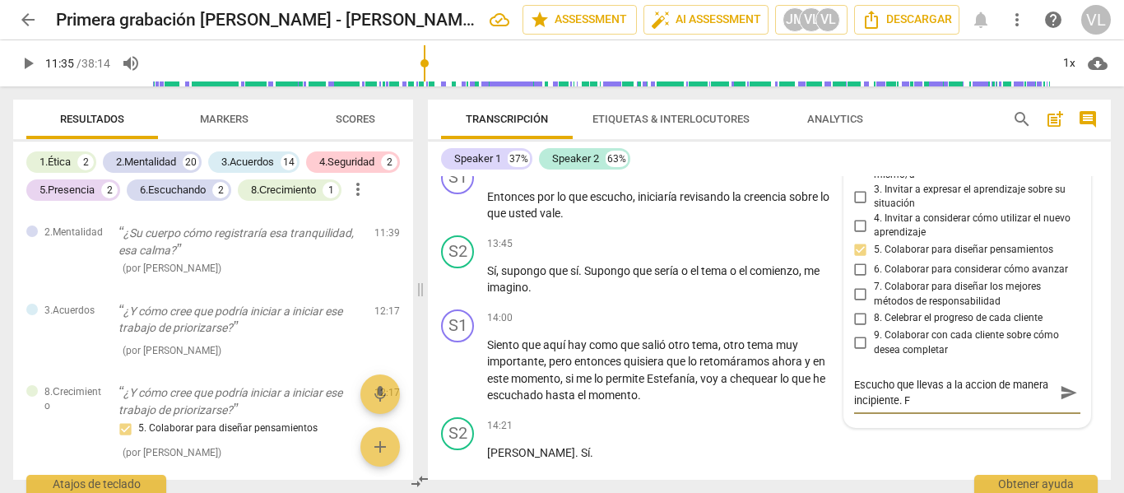
type textarea "Escucho que llevas a la accion de manera incipiente. Fd"
type textarea "Escucho que llevas a la accion de manera incipiente. FdF"
type textarea "Escucho que llevas a la accion de manera incipiente. FdFw"
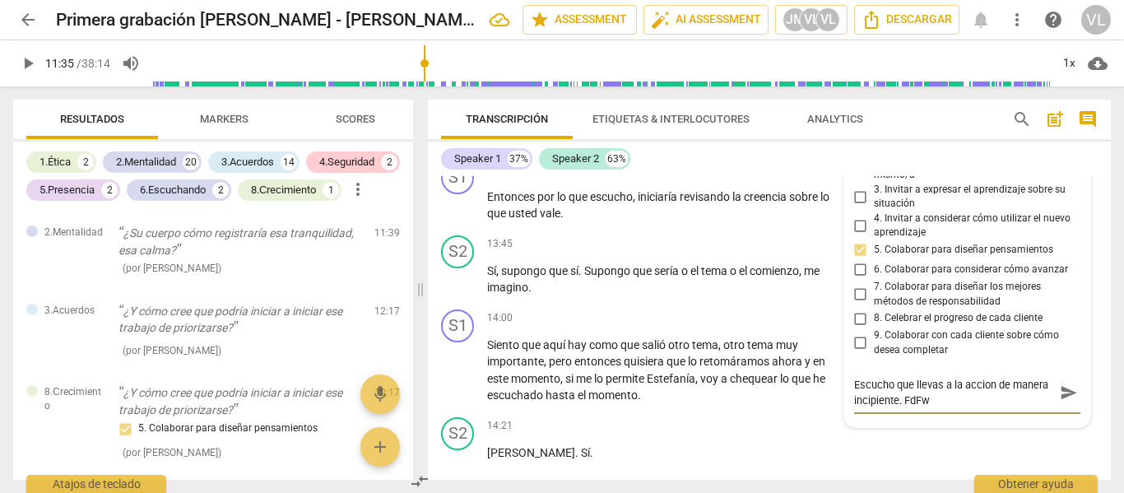
type textarea "Escucho que llevas a la accion de manera incipiente. FdFw:"
type textarea "Escucho que llevas a la accion de manera incipiente. FdFw: ¿"
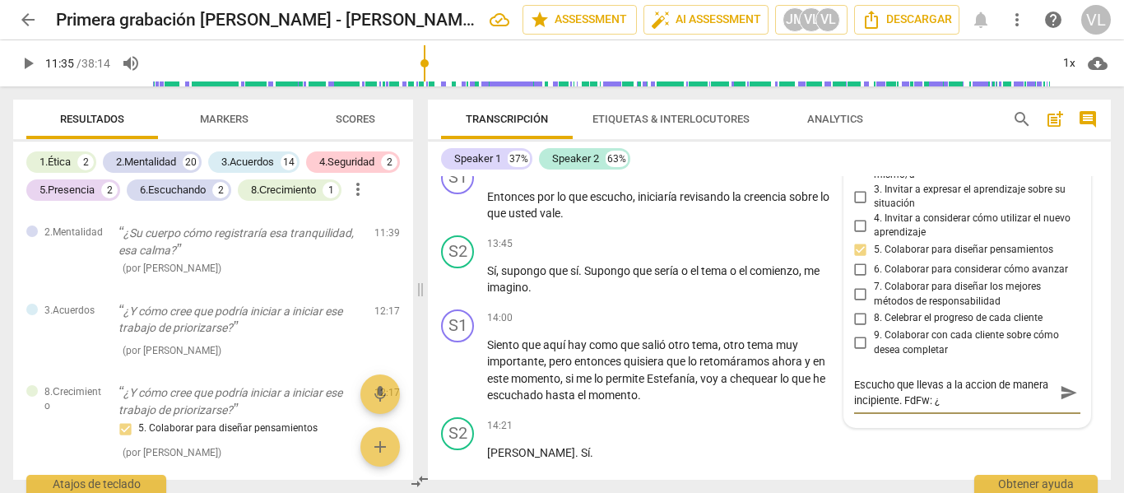
type textarea "Escucho que llevas a la accion de manera incipiente. FdFw: ¿´p"
type textarea "Escucho que llevas a la accion de manera incipiente. FdFw: ¿´po"
type textarea "Escucho que llevas a la accion de manera incipiente. FdFw: ¿´p"
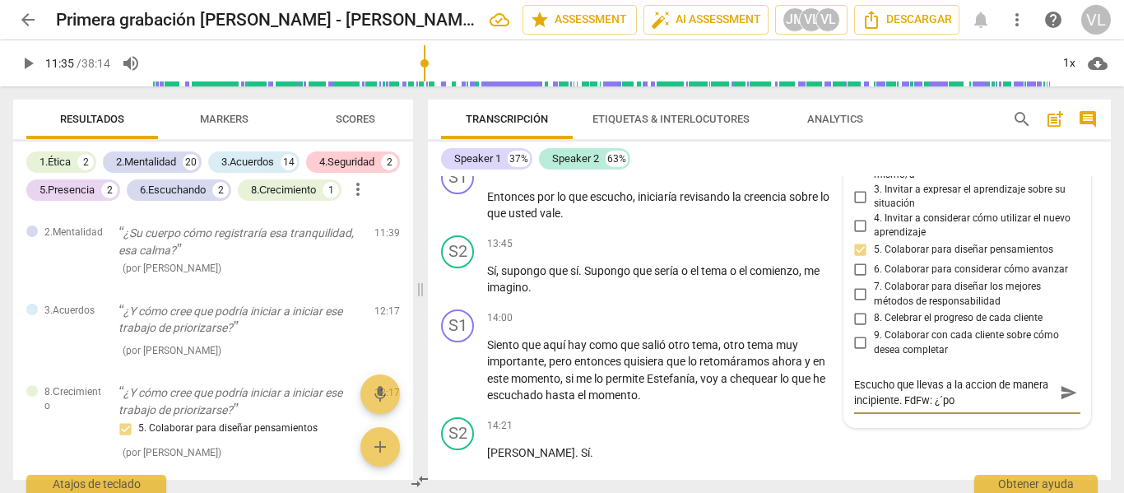
type textarea "Escucho que llevas a la accion de manera incipiente. FdFw: ¿´p"
type textarea "Escucho que llevas a la accion de manera incipiente. FdFw: ¿´"
type textarea "Escucho que llevas a la accion de manera incipiente. FdFw: ¿"
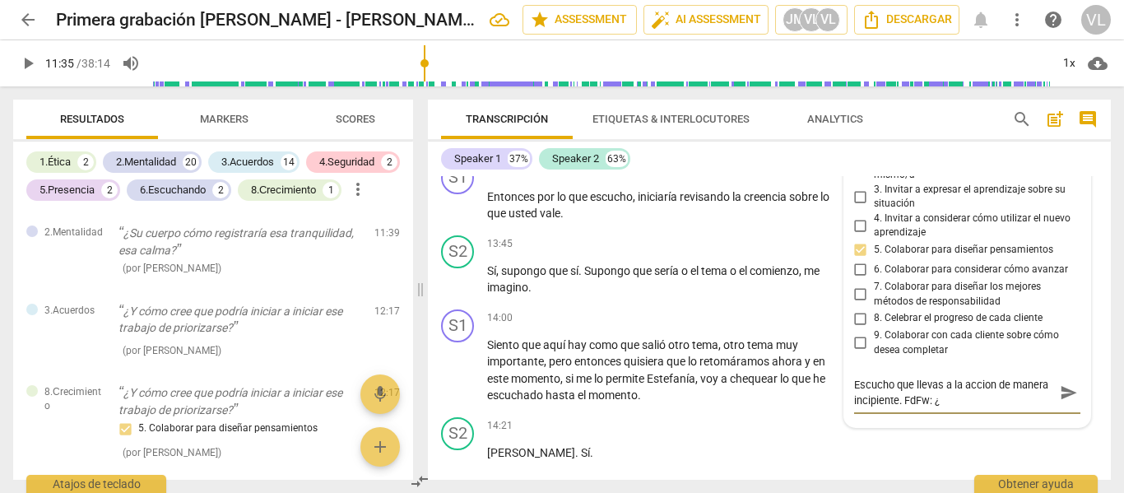
type textarea "Escucho que llevas a la accion de manera incipiente. FdFw:"
type textarea "Escucho que llevas a la accion de manera incipiente. FdFw: l"
type textarea "Escucho que llevas a la accion de manera incipiente. FdFw: la"
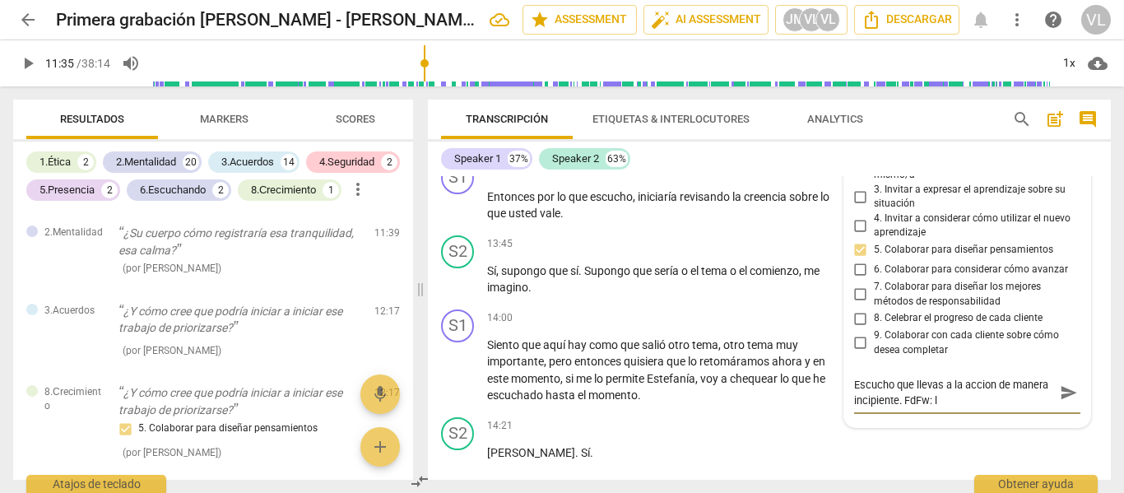
type textarea "Escucho que llevas a la accion de manera incipiente. FdFw: la"
type textarea "Escucho que llevas a la accion de manera incipiente. FdFw: la p"
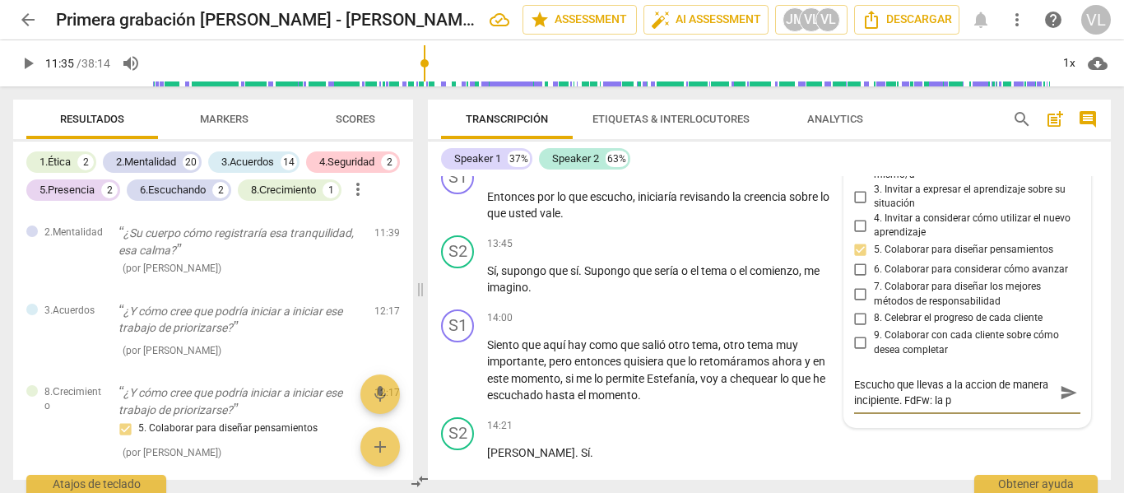
type textarea "Escucho que llevas a la accion de manera incipiente. FdFw: la pr"
type textarea "Escucho que llevas a la accion de manera incipiente. FdFw: la pre"
type textarea "Escucho que llevas a la accion de manera incipiente. FdFw: la preg"
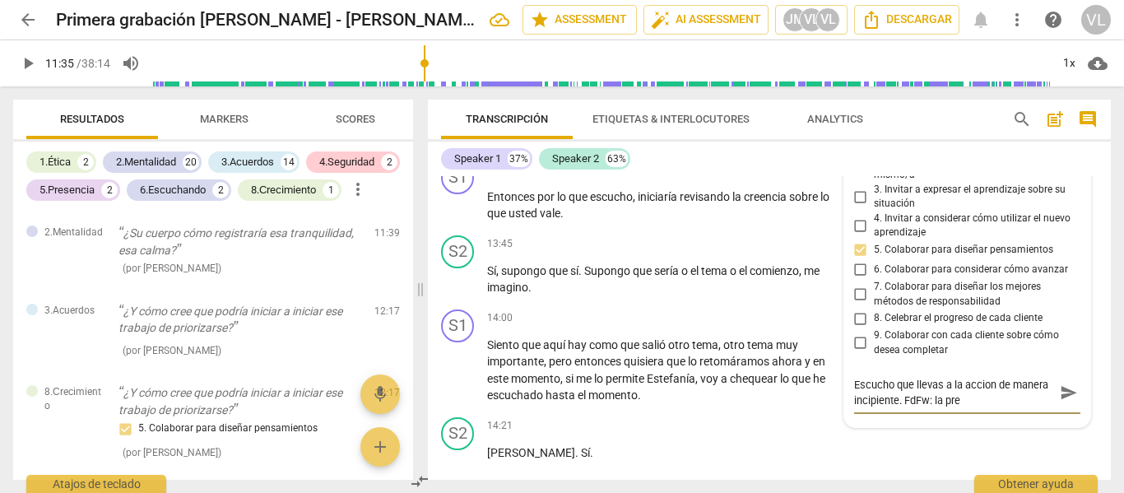
type textarea "Escucho que llevas a la accion de manera incipiente. FdFw: la preg"
type textarea "Escucho que llevas a la accion de manera incipiente. FdFw: la pregu"
type textarea "Escucho que llevas a la accion de manera incipiente. FdFw: la pregun"
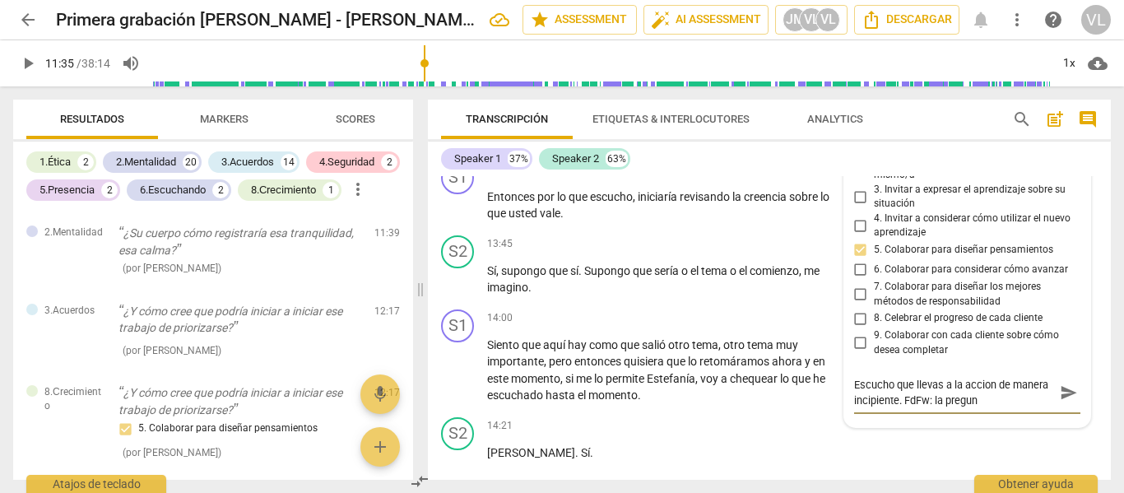
type textarea "Escucho que llevas a la accion de manera incipiente. FdFw: la pregunt"
type textarea "Escucho que llevas a la accion de manera incipiente. FdFw: la pregunta"
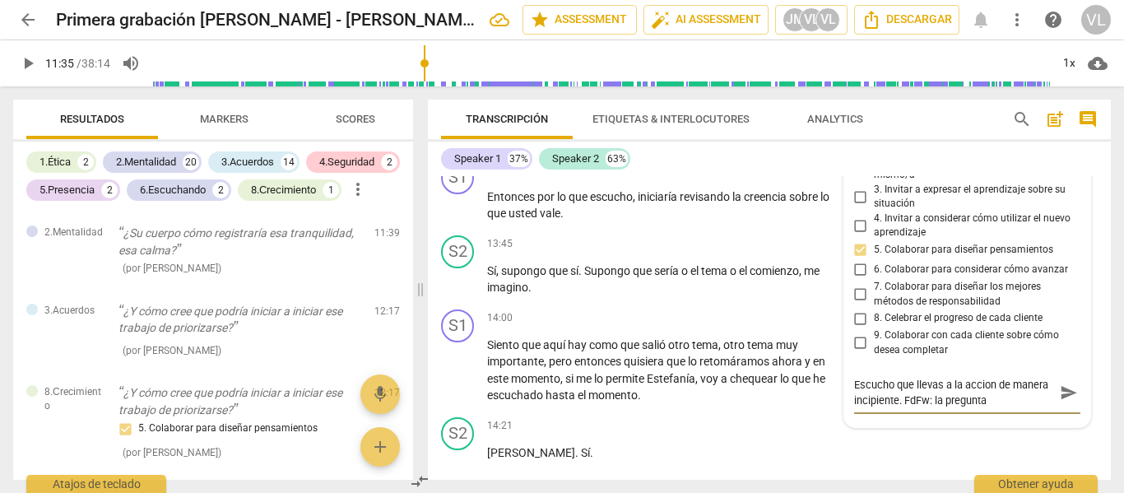
type textarea "Escucho que llevas a la accion de manera incipiente. FdFw: la pregunta"
type textarea "Escucho que llevas a la accion de manera incipiente. FdFw: la pregunta p"
type textarea "Escucho que llevas a la accion de manera incipiente. FdFw: la pregunta pu"
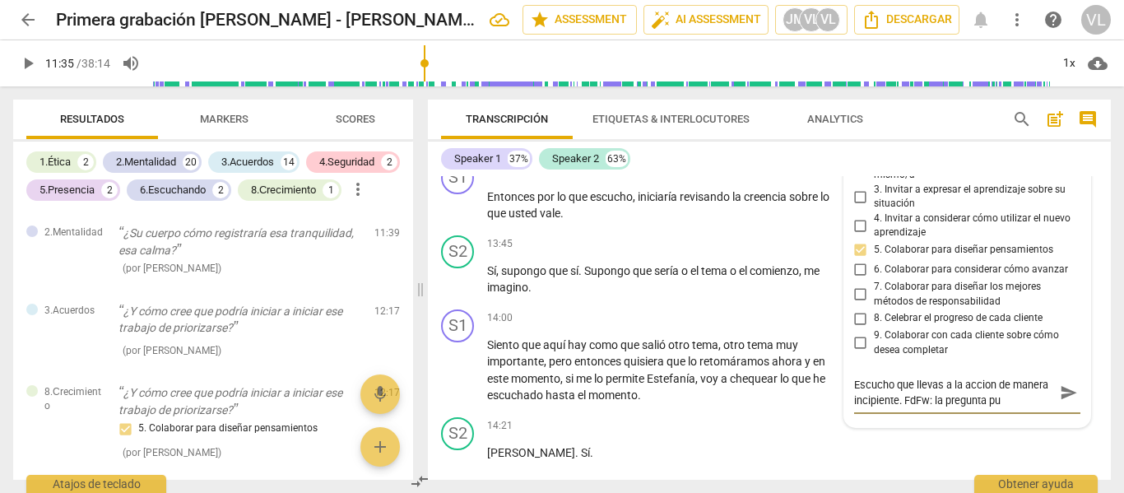
type textarea "Escucho que llevas a la accion de manera incipiente. FdFw: la pregunta pue"
type textarea "Escucho que llevas a la accion de manera incipiente. FdFw: la pregunta pued"
type textarea "Escucho que llevas a la accion de manera incipiente. FdFw: la pregunta puede"
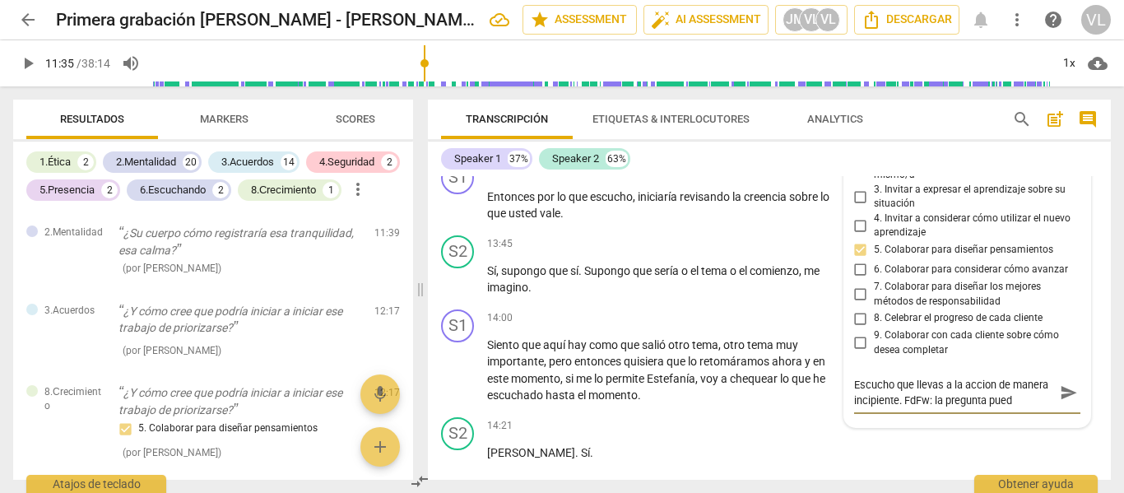
type textarea "Escucho que llevas a la accion de manera incipiente. FdFw: la pregunta puede"
type textarea "Escucho que llevas a la accion de manera incipiente. FdFw: la pregunta puede s"
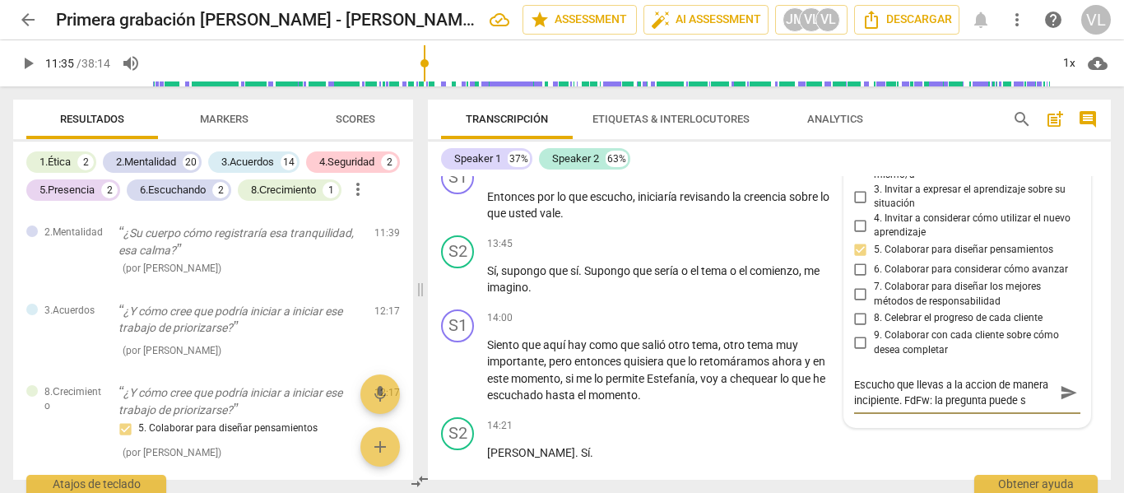
type textarea "Escucho que llevas a la accion de manera incipiente. FdFw: la pregunta puede se"
type textarea "Escucho que llevas a la accion de manera incipiente. FdFw: la pregunta puede ser"
type textarea "Escucho que llevas a la accion de manera incipiente. FdFw: la pregunta puede se…"
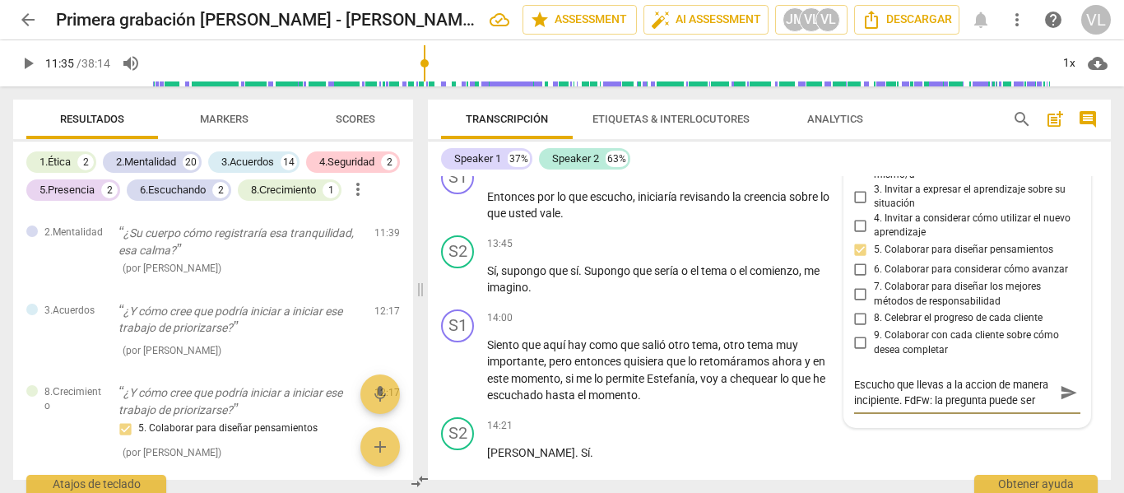
type textarea "Escucho que llevas a la accion de manera incipiente. FdFw: la pregunta puede se…"
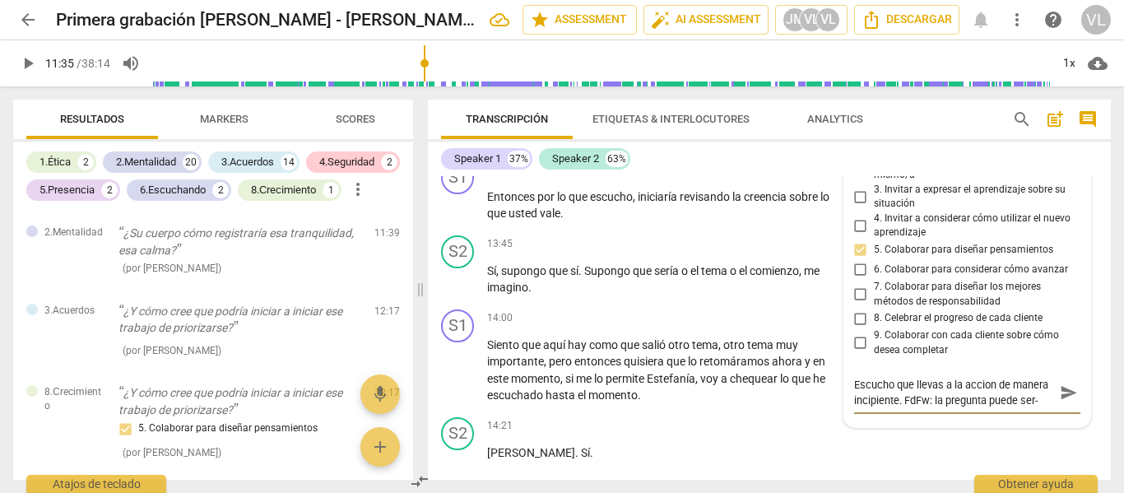
type textarea "Escucho que llevas a la accion de manera incipiente. FdFw: la pregunta puede ser"
type textarea "Escucho que llevas a la accion de manera incipiente. FdFw: la pregunta puede se…"
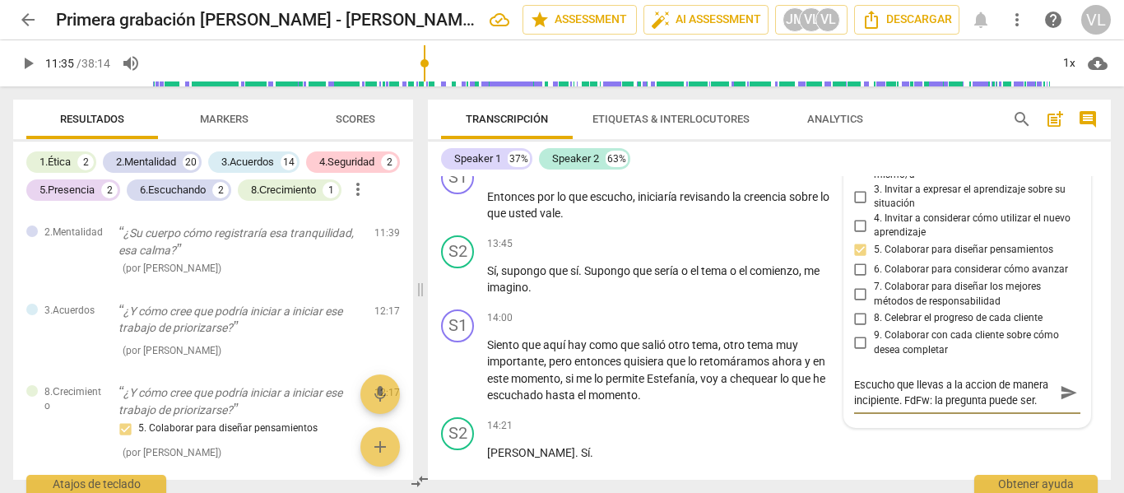
type textarea "Escucho que llevas a la accion de manera incipiente. FdFw: la pregunta puede se…"
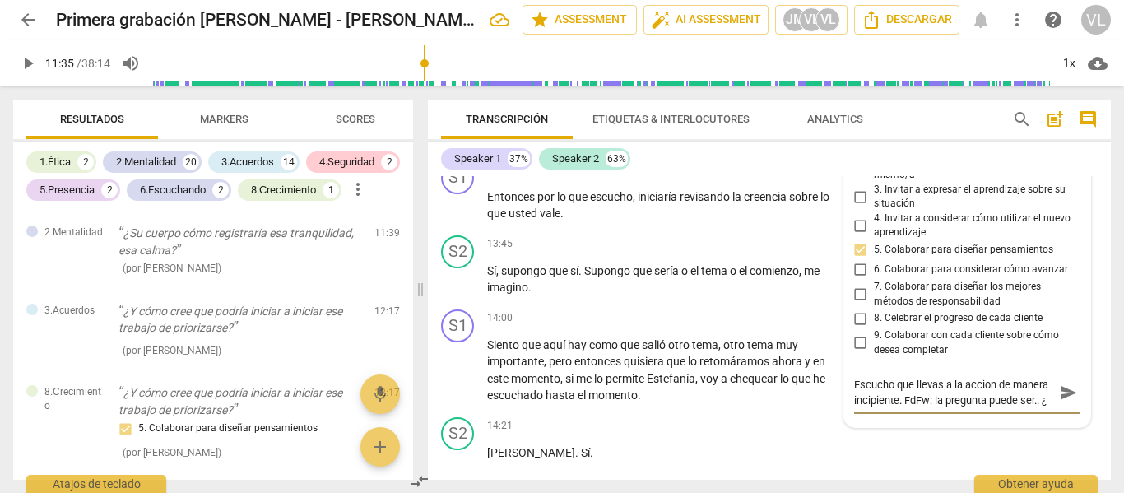
type textarea "Escucho que llevas a la accion de manera incipiente. FdFw: la pregunta puede se…"
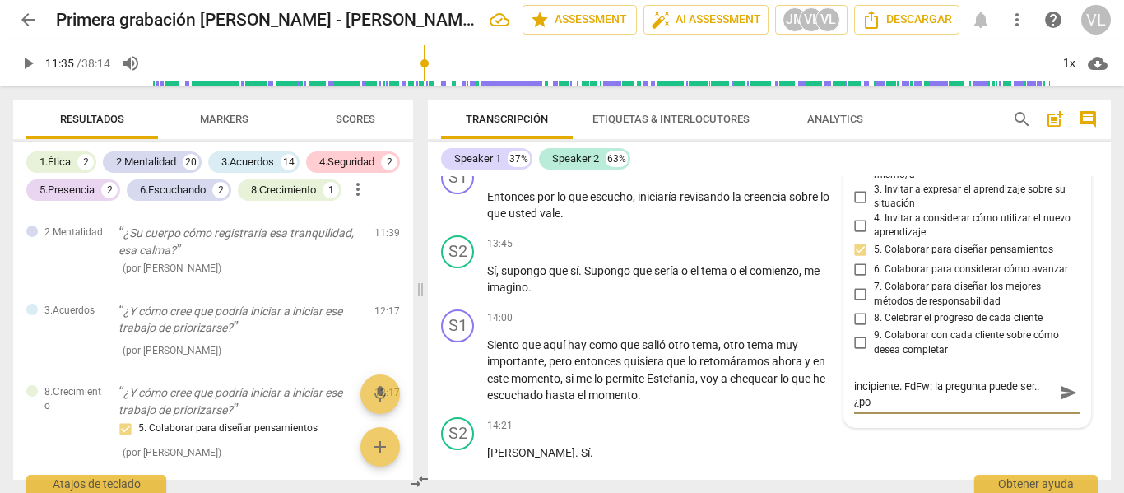
type textarea "Escucho que llevas a la accion de manera incipiente. FdFw: la pregunta puede se…"
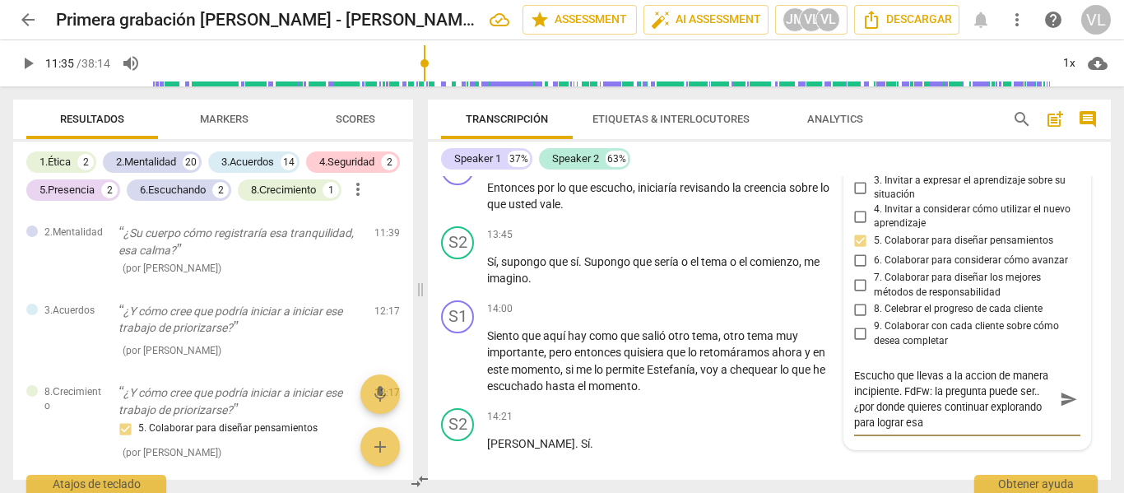
scroll to position [3761, 0]
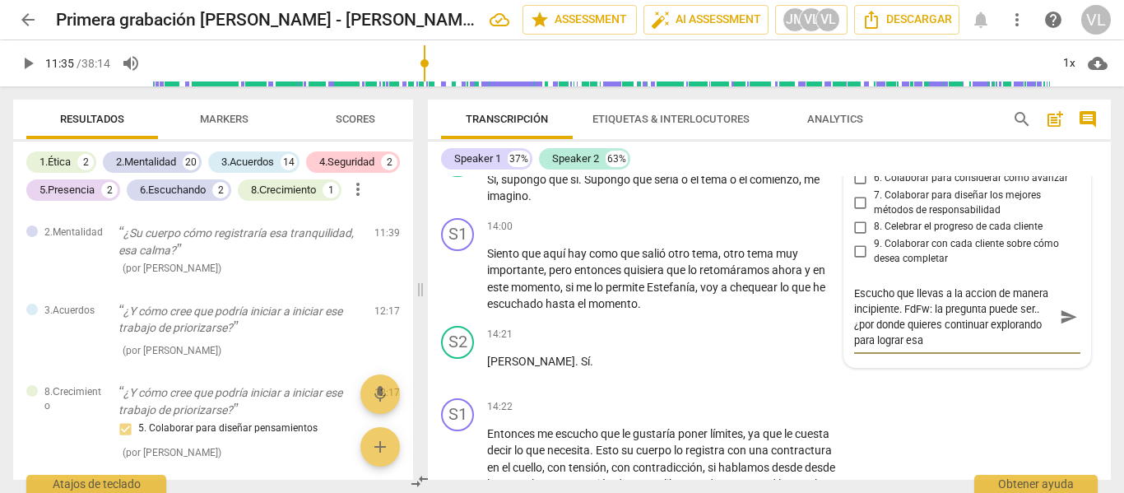
click at [907, 348] on textarea "Escucho que llevas a la accion de manera incipiente. FdFw: la pregunta puede se…" at bounding box center [954, 317] width 201 height 63
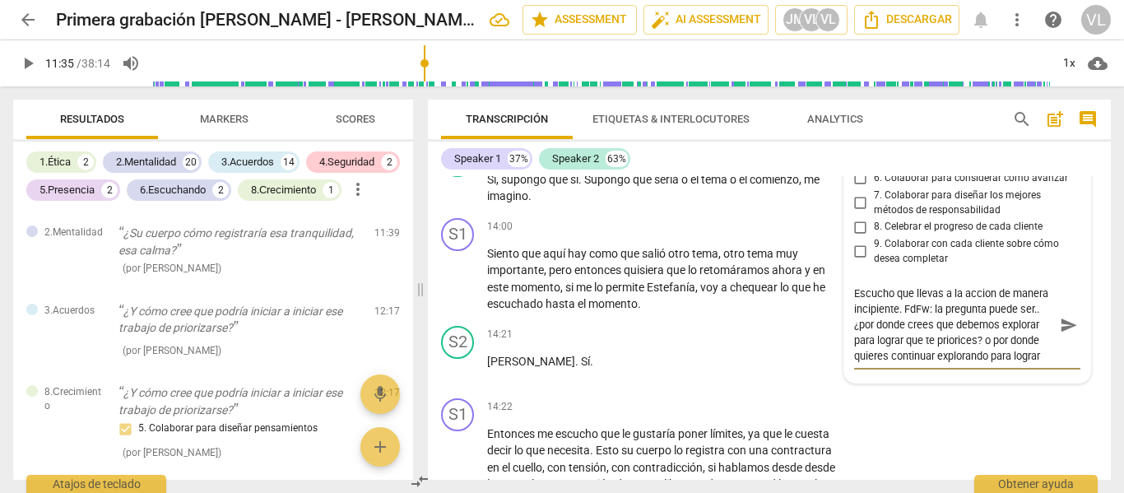
scroll to position [14, 0]
click at [900, 360] on textarea "Escucho que llevas a la accion de manera incipiente. FdFw: la pregunta puede se…" at bounding box center [954, 325] width 201 height 78
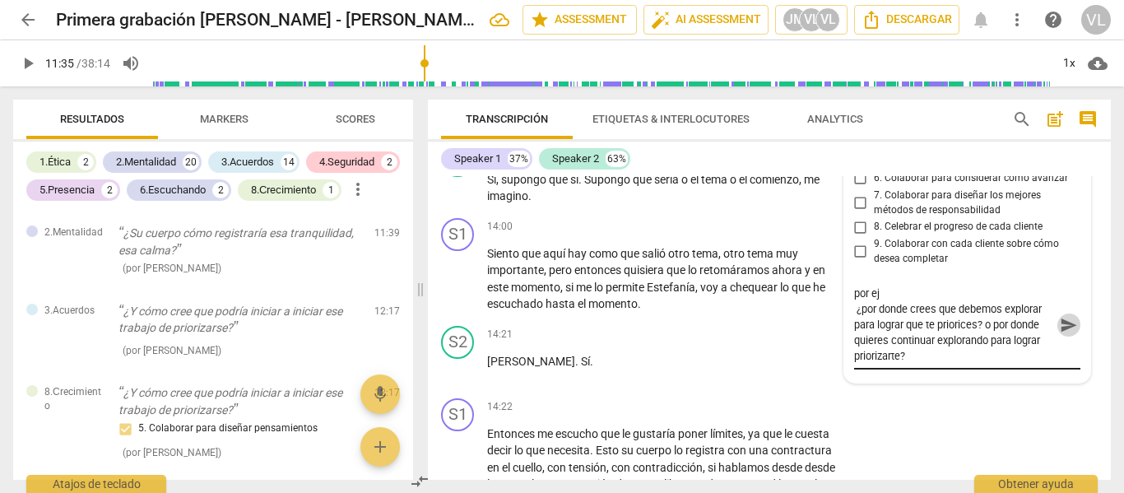
click at [1067, 334] on span "send" at bounding box center [1069, 325] width 18 height 18
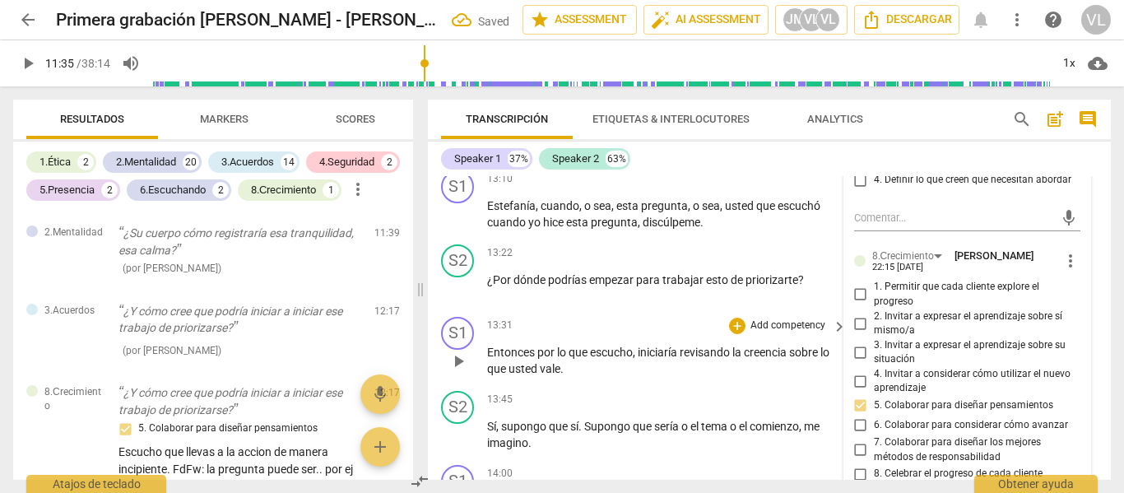
scroll to position [3596, 0]
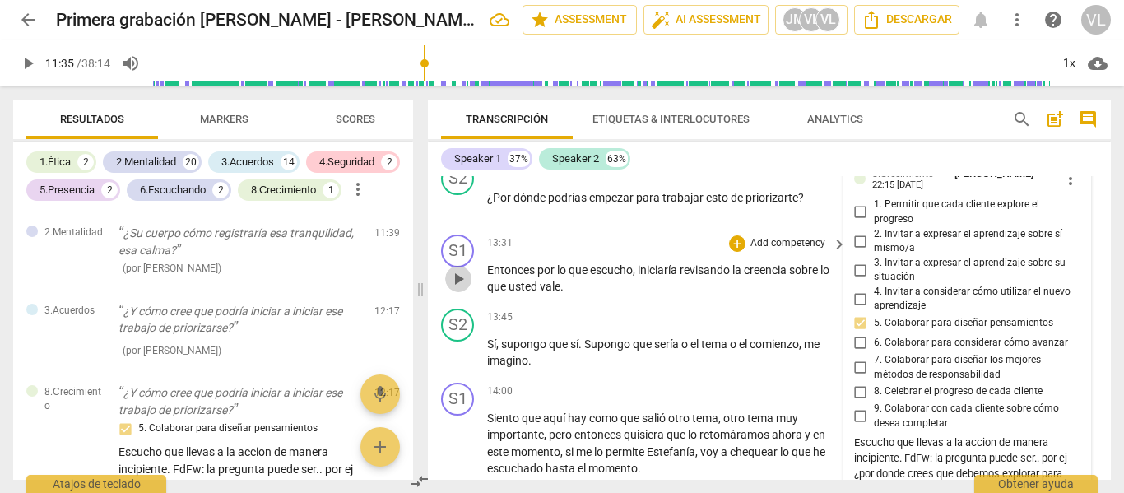
click at [468, 289] on span "play_arrow" at bounding box center [459, 279] width 20 height 20
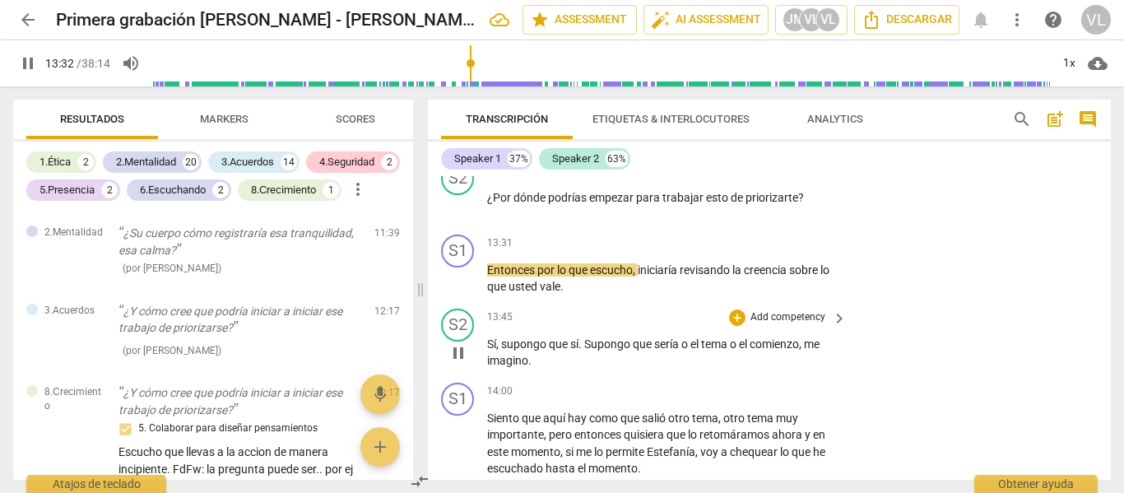
scroll to position [3679, 0]
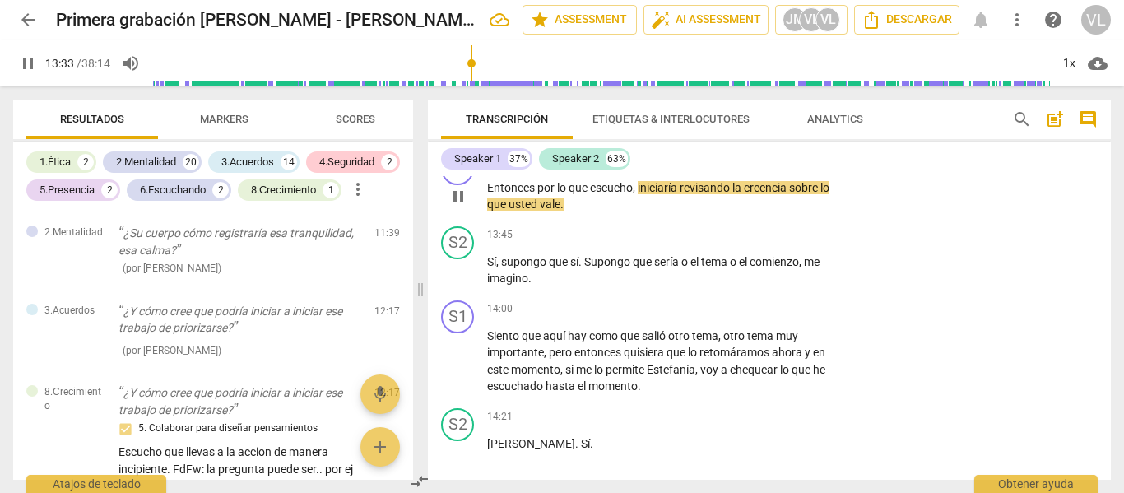
click at [834, 172] on span "keyboard_arrow_right" at bounding box center [840, 162] width 20 height 20
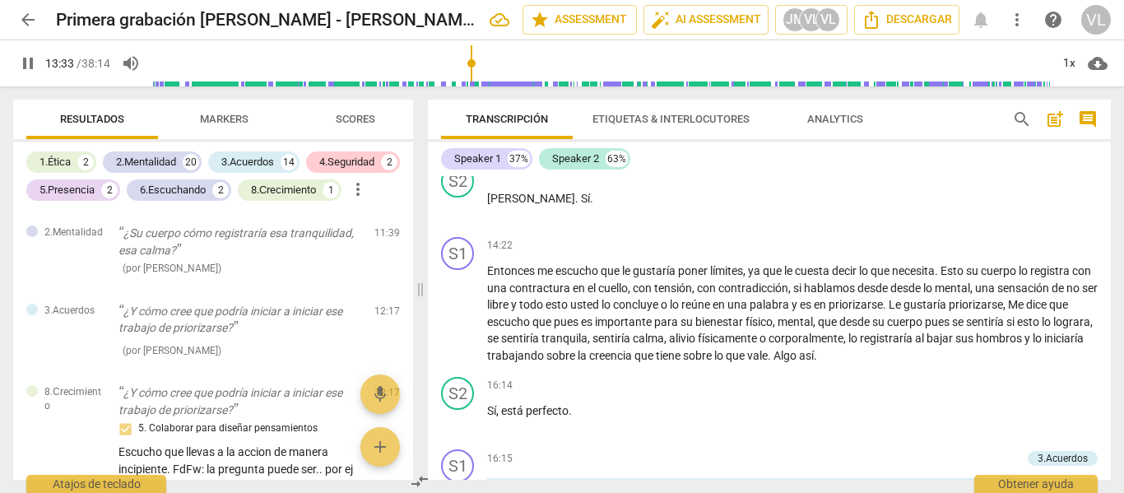
scroll to position [2650, 0]
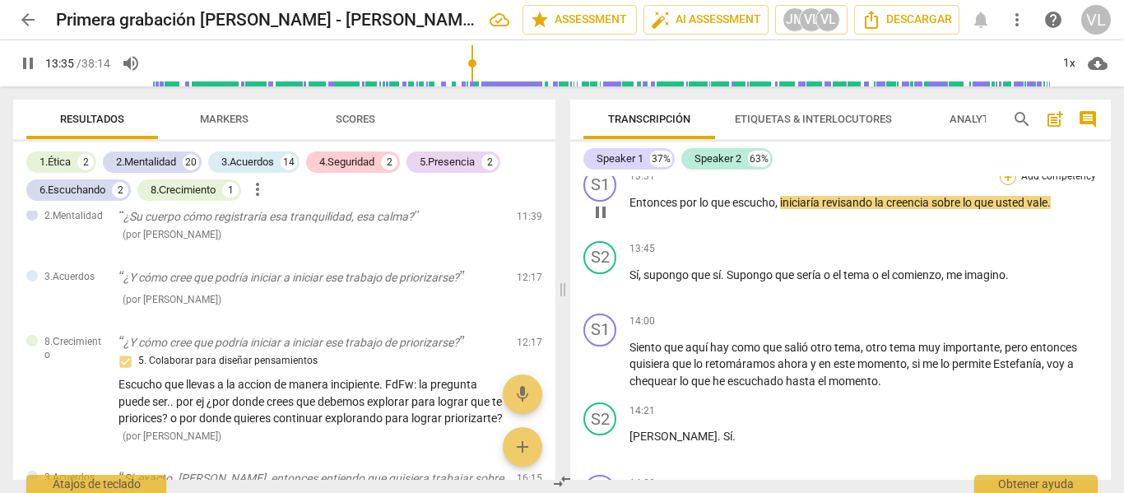
click at [1000, 185] on div "+" at bounding box center [1008, 177] width 16 height 16
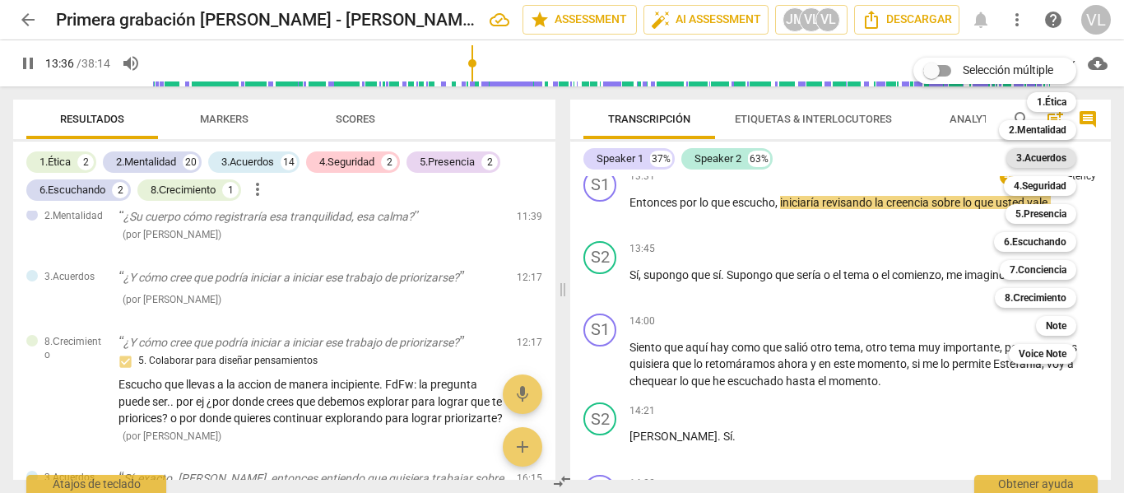
click at [1040, 159] on b "3.Acuerdos" at bounding box center [1042, 158] width 50 height 20
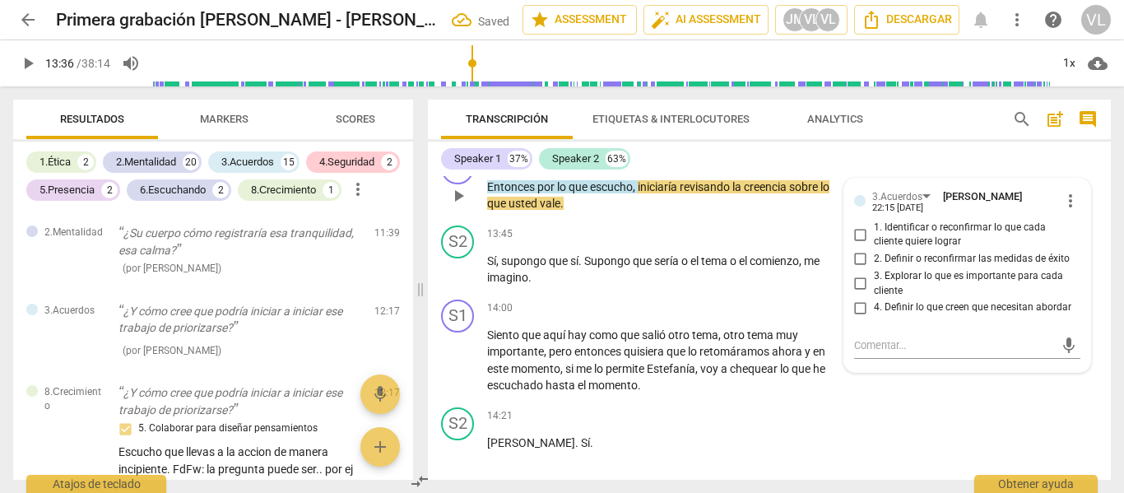
scroll to position [3282, 0]
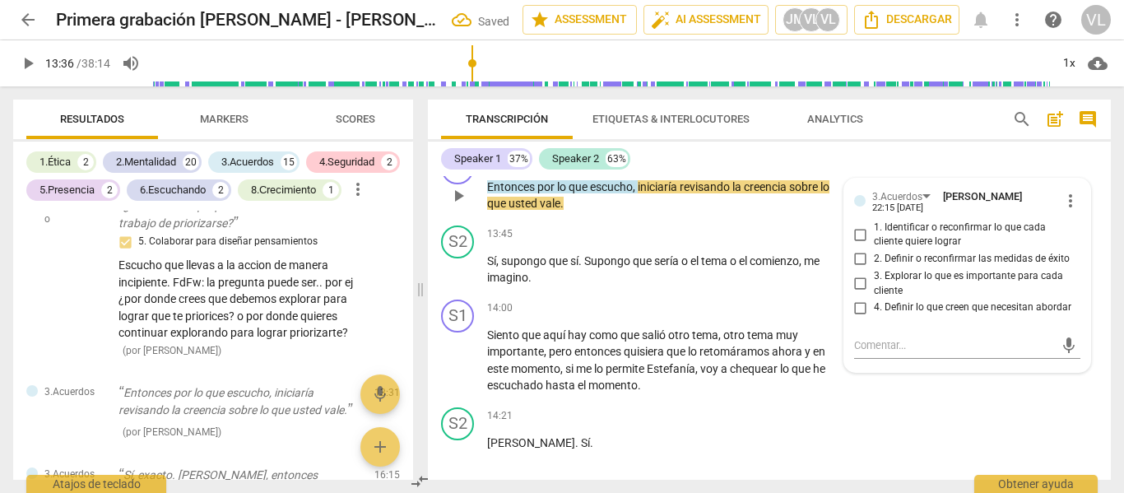
click at [905, 315] on span "4. Definir lo que creen que necesitan abordar" at bounding box center [973, 307] width 198 height 15
click at [874, 318] on input "4. Definir lo que creen que necesitan abordar" at bounding box center [861, 308] width 26 height 20
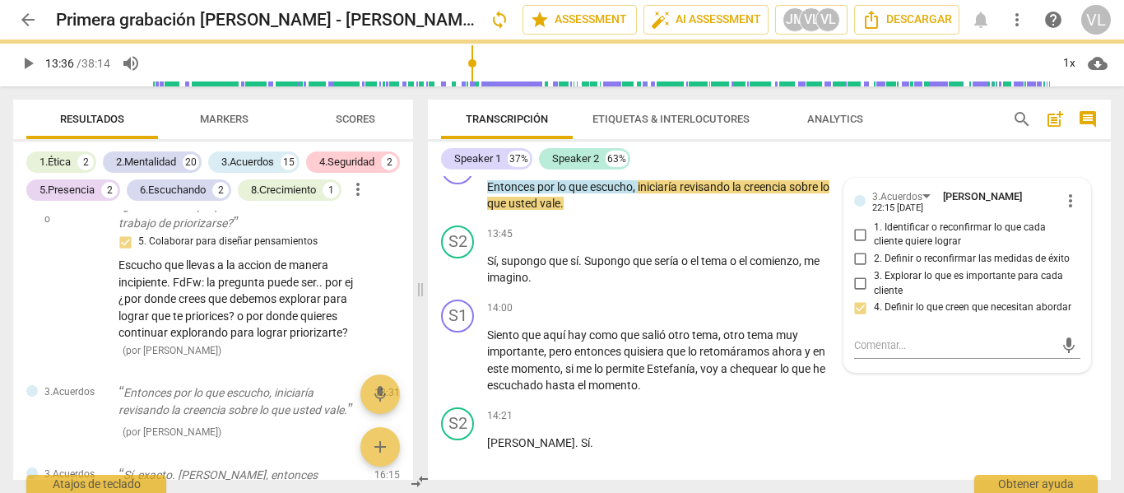
click at [906, 145] on div "S2 play_arrow pause 13:22 + Add competency keyboard_arrow_right ¿Por dónde podr…" at bounding box center [769, 108] width 683 height 72
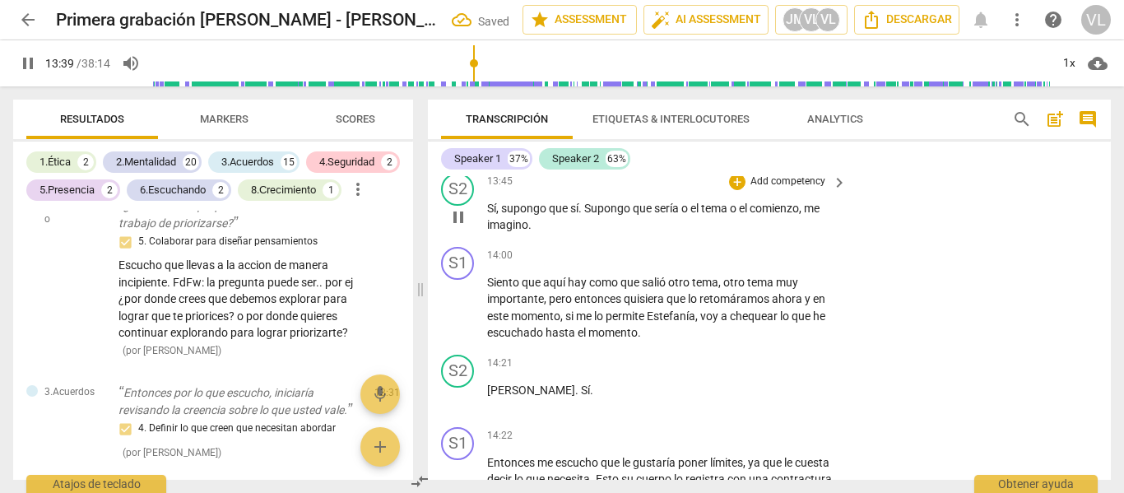
scroll to position [3762, 0]
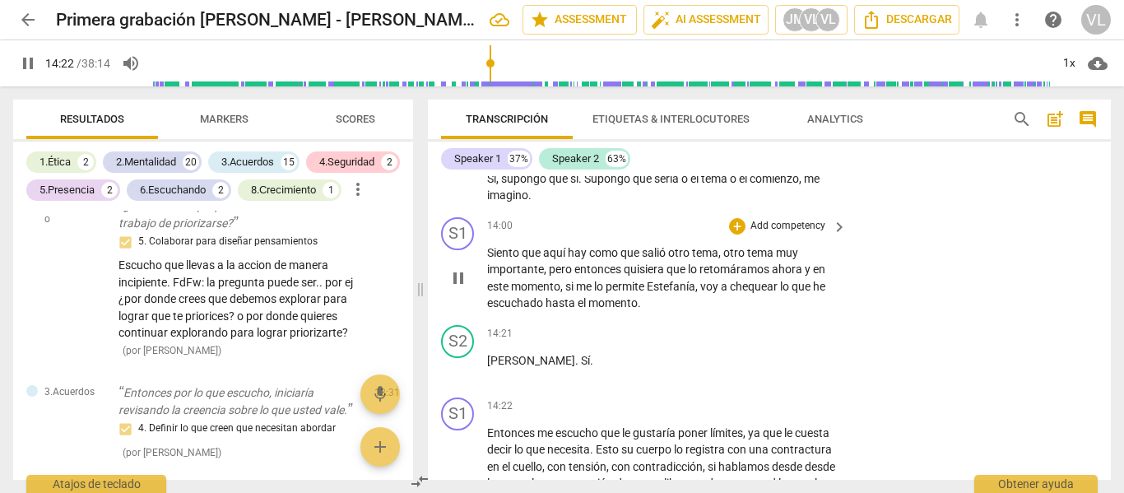
click at [451, 288] on span "pause" at bounding box center [459, 278] width 20 height 20
click at [795, 234] on p "Add competency" at bounding box center [788, 226] width 78 height 15
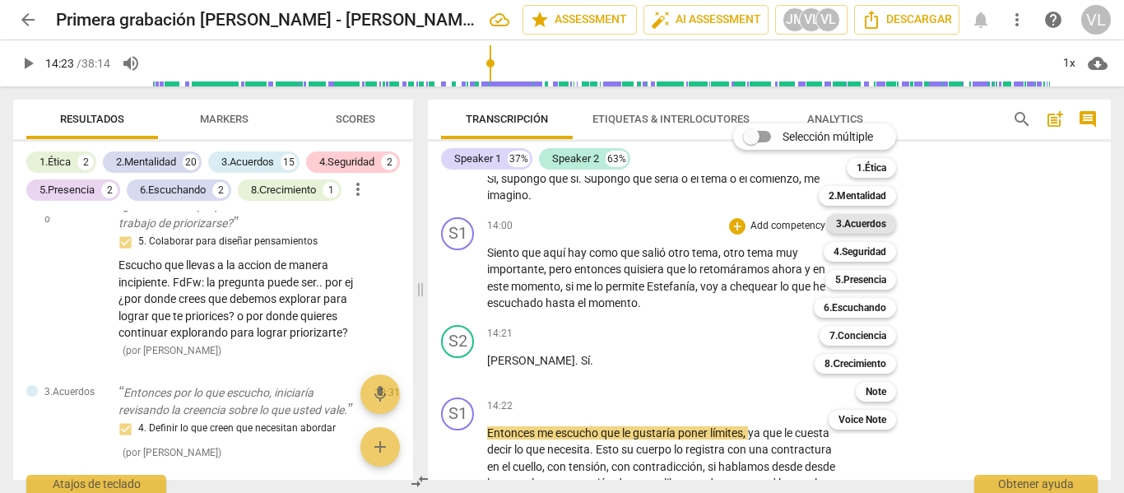
click at [886, 220] on b "3.Acuerdos" at bounding box center [861, 224] width 50 height 20
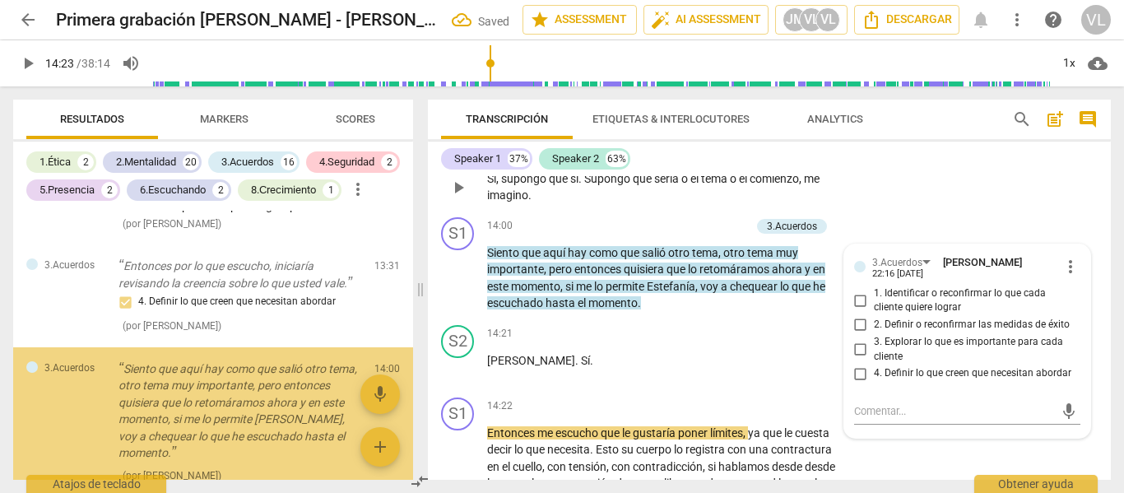
scroll to position [3418, 0]
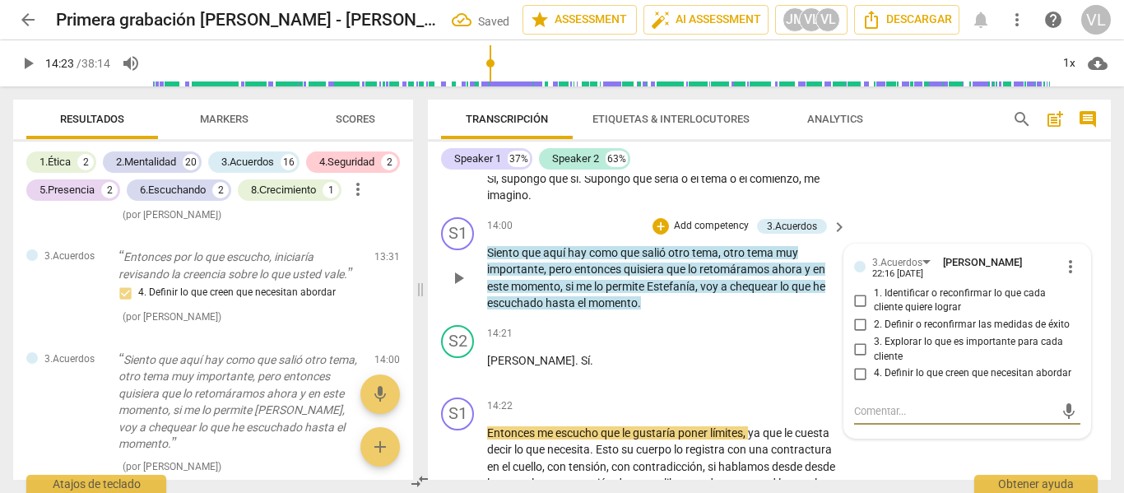
click at [898, 315] on span "1. Identificar o reconfirmar lo que cada cliente quiere lograr" at bounding box center [974, 300] width 201 height 29
click at [874, 310] on input "1. Identificar o reconfirmar lo que cada cliente quiere lograr" at bounding box center [861, 301] width 26 height 20
click at [702, 234] on p "Add competency" at bounding box center [711, 226] width 78 height 15
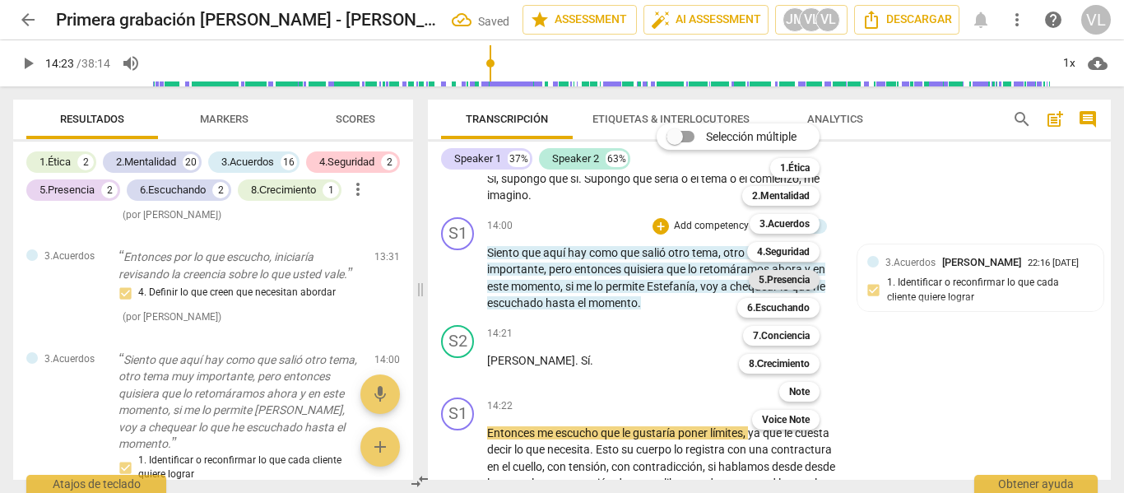
click at [793, 277] on b "5.Presencia" at bounding box center [784, 280] width 51 height 20
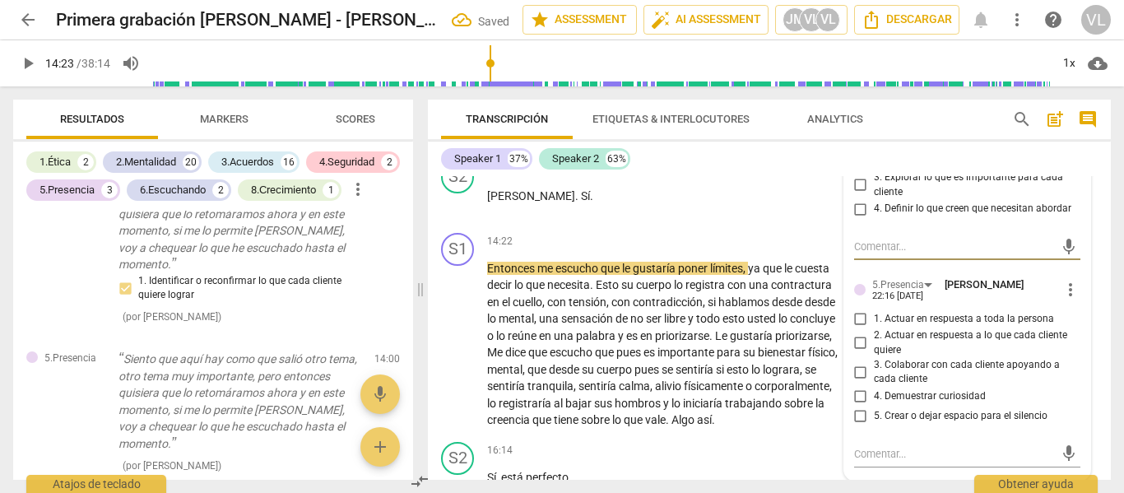
scroll to position [4009, 0]
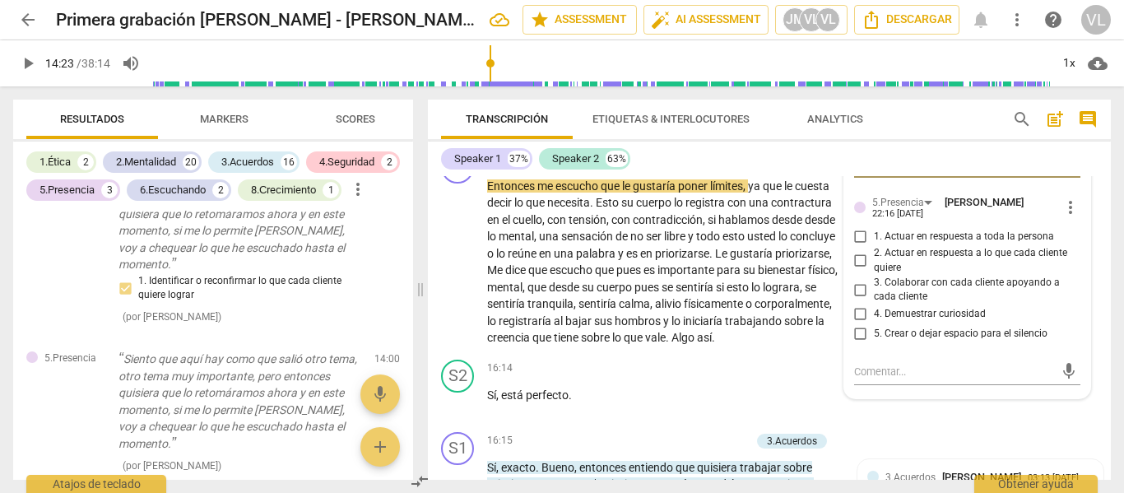
click at [905, 275] on span "2. Actuar en respuesta a lo que cada cliente quiere" at bounding box center [974, 260] width 201 height 29
click at [874, 271] on input "2. Actuar en respuesta a lo que cada cliente quiere" at bounding box center [861, 261] width 26 height 20
click at [921, 385] on div "mic" at bounding box center [967, 372] width 227 height 26
click at [892, 379] on textarea at bounding box center [954, 372] width 201 height 16
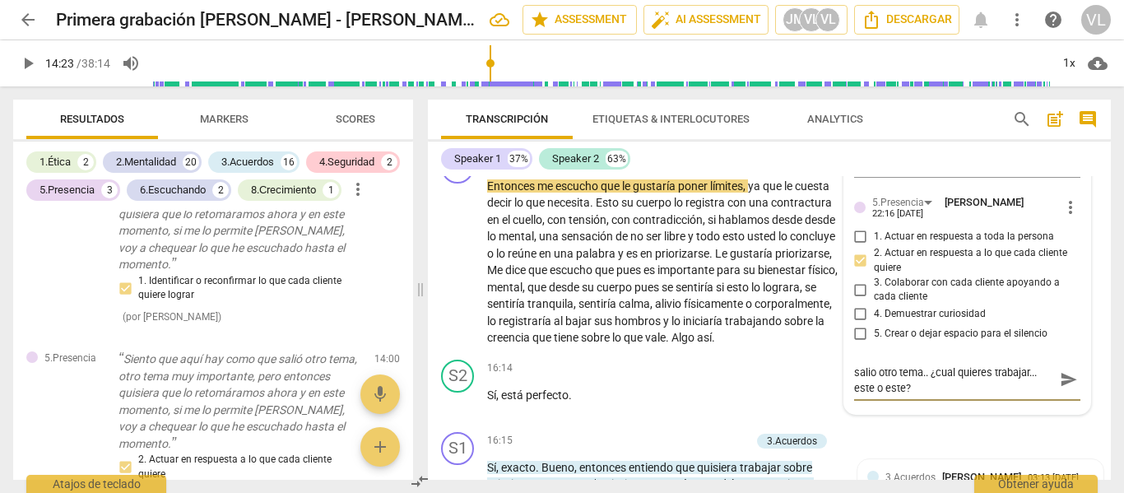
scroll to position [0, 0]
click at [976, 395] on textarea "FdFw: puede ser efectivo... escucho que salio otro tema.. ¿cual quieres trabaja…" at bounding box center [954, 379] width 201 height 31
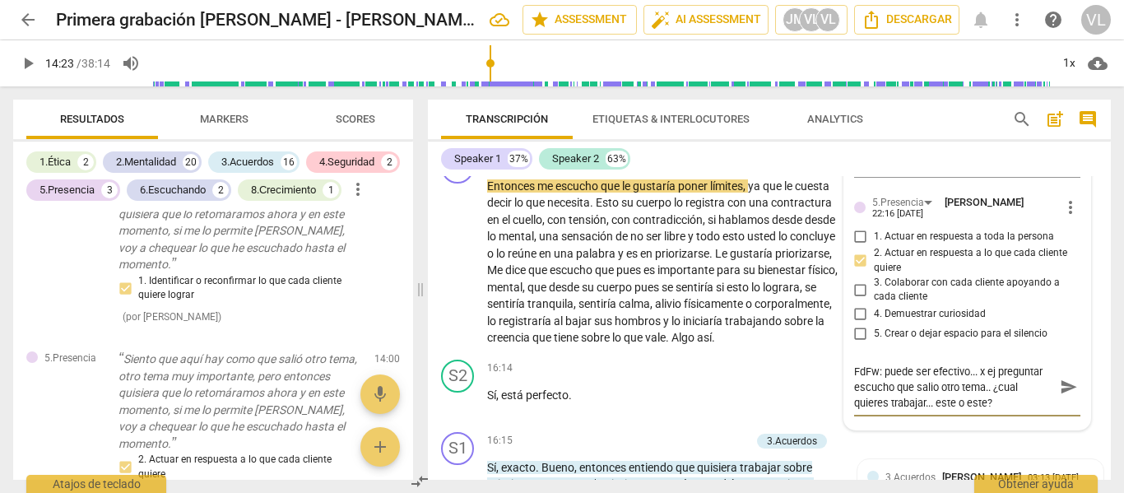
click at [966, 411] on textarea "FdFw: puede ser efectivo... x ej preguntar escucho que salio otro tema.. ¿cual …" at bounding box center [954, 387] width 201 height 47
click at [1063, 396] on span "send" at bounding box center [1069, 387] width 18 height 18
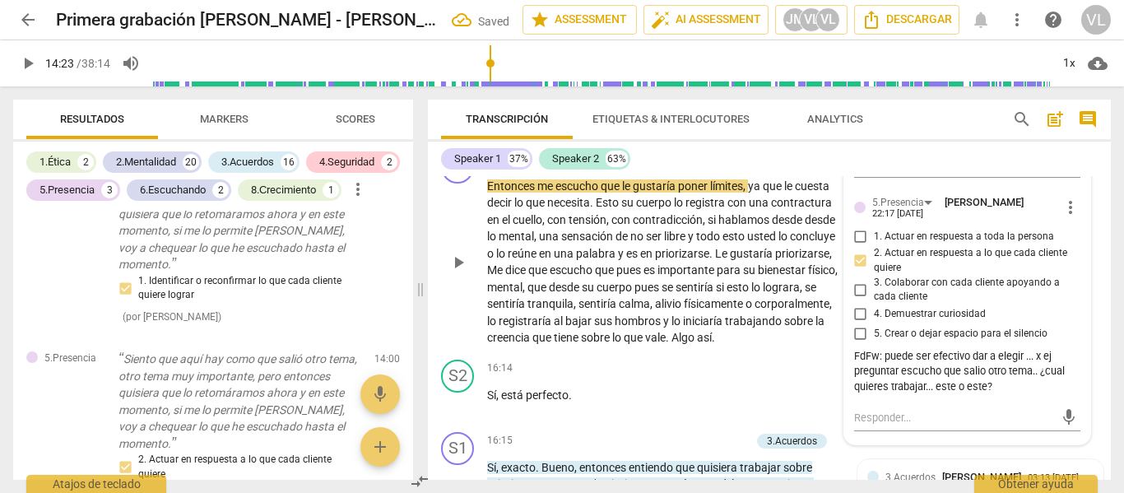
click at [458, 272] on span "play_arrow" at bounding box center [459, 263] width 20 height 20
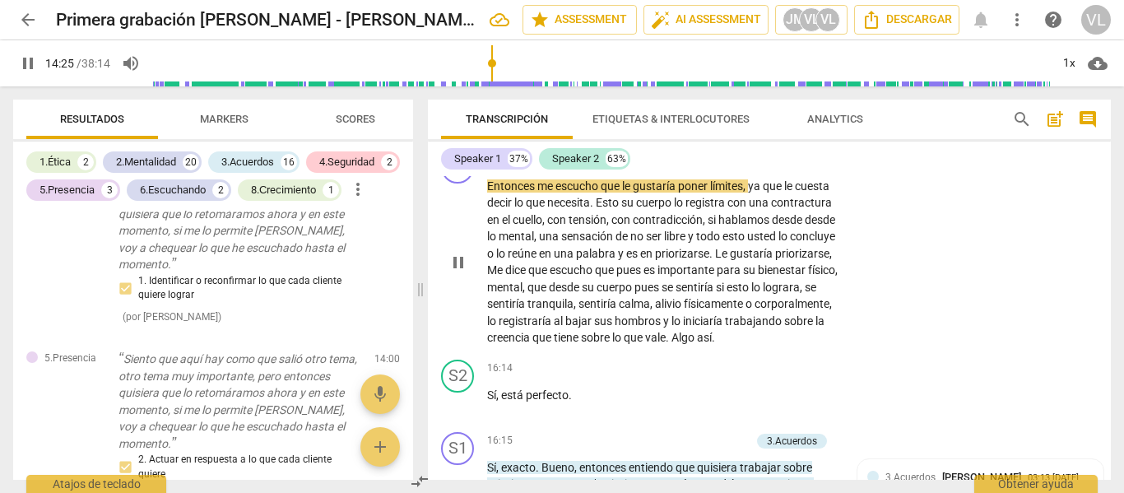
click at [814, 167] on p "Add competency" at bounding box center [788, 159] width 78 height 15
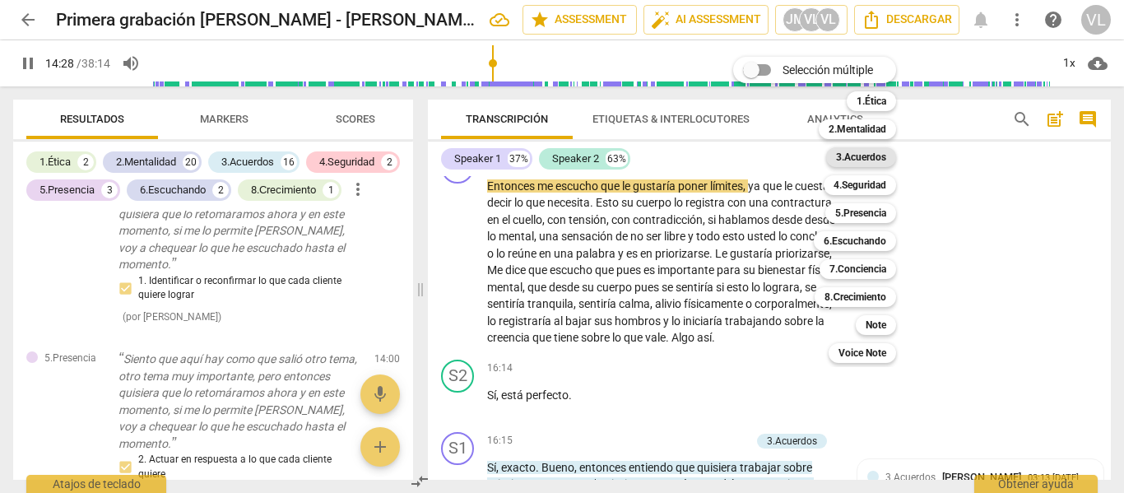
click at [867, 161] on b "3.Acuerdos" at bounding box center [861, 157] width 50 height 20
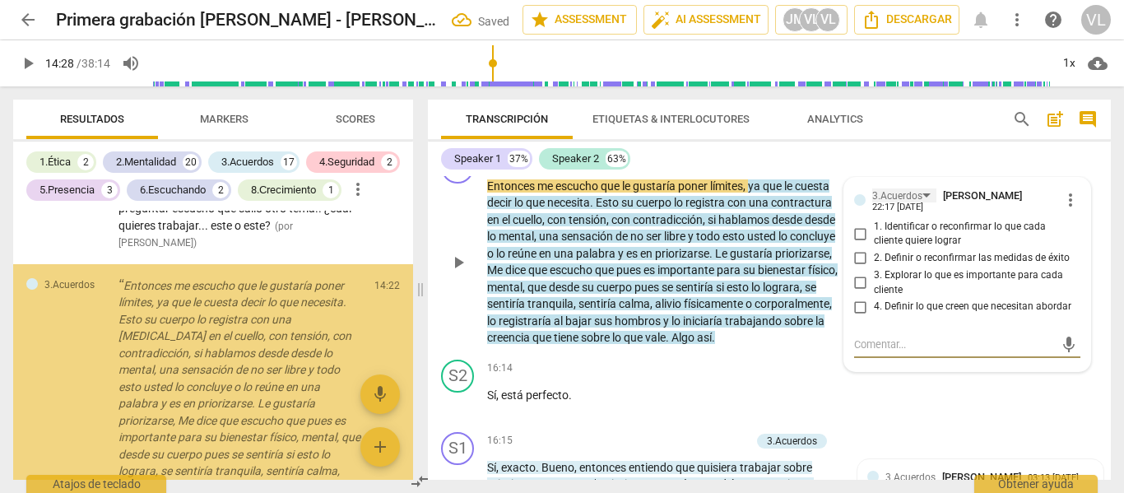
scroll to position [3902, 0]
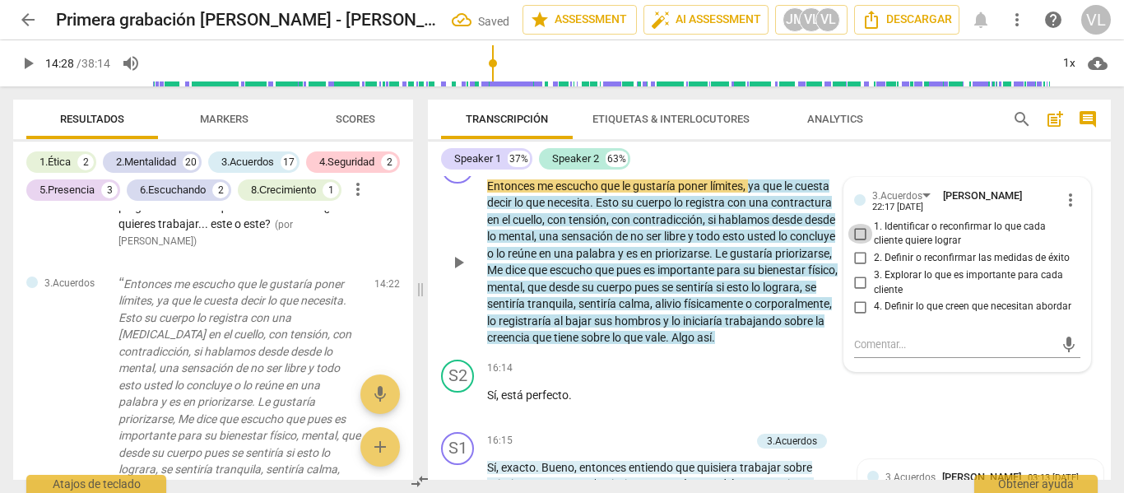
click at [869, 244] on input "1. Identificar o reconfirmar lo que cada cliente quiere lograr" at bounding box center [861, 234] width 26 height 20
click at [857, 268] on input "2. Definir o reconfirmar las medidas de éxito" at bounding box center [861, 259] width 26 height 20
click at [853, 293] on input "3. Explorar lo que es importante para cada cliente" at bounding box center [861, 283] width 26 height 20
click at [810, 377] on div "+ Add competency" at bounding box center [778, 369] width 98 height 16
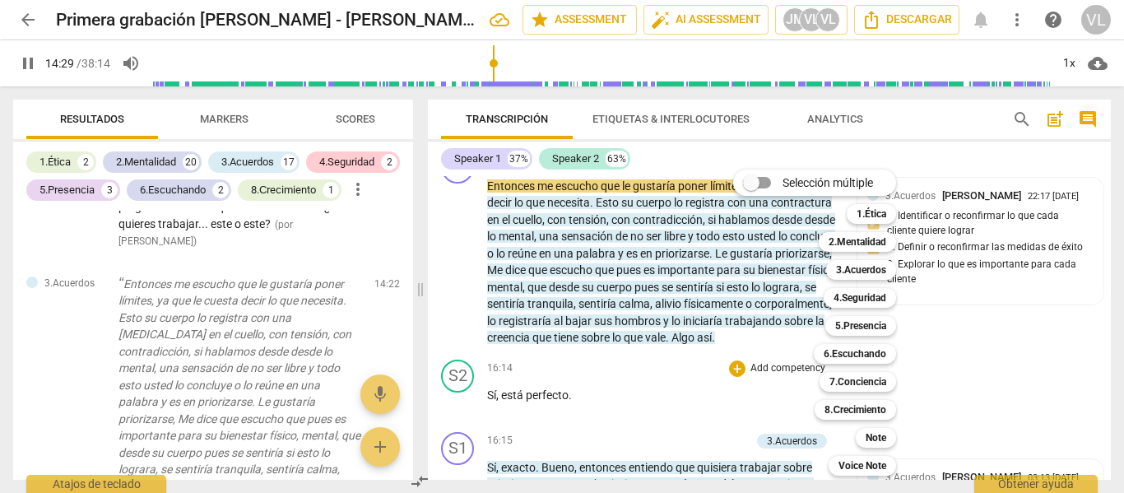
click at [460, 305] on div at bounding box center [562, 246] width 1124 height 493
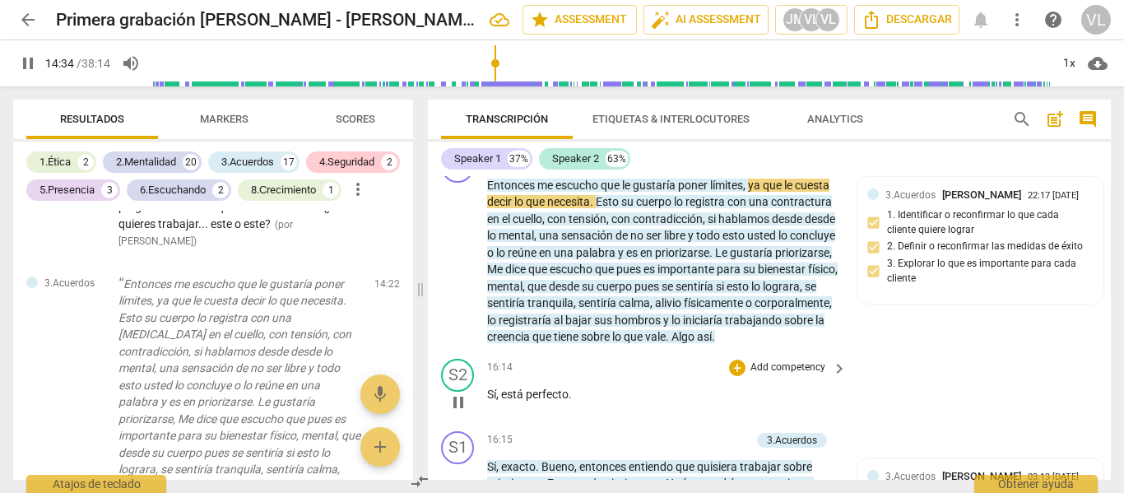
scroll to position [4009, 0]
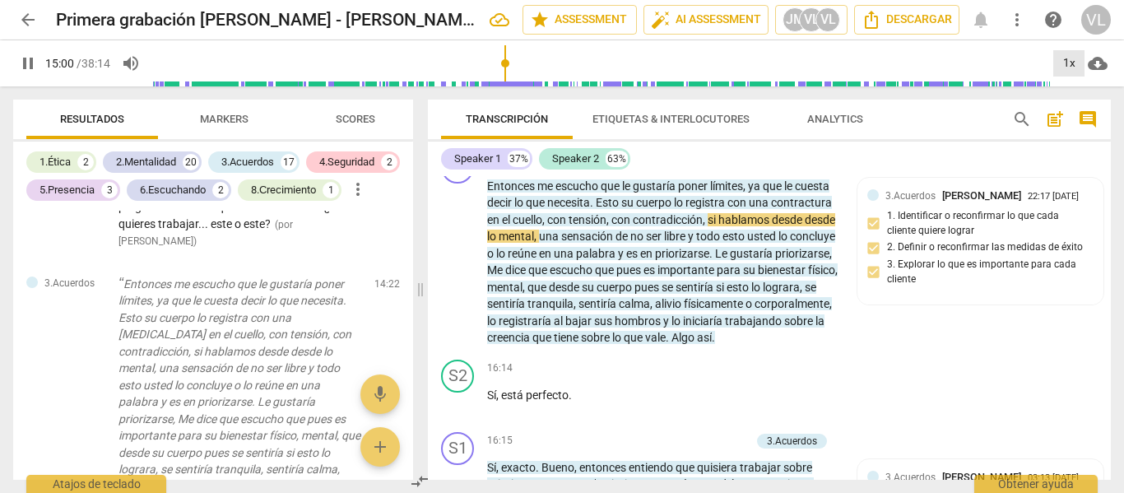
click at [1065, 66] on div "1x" at bounding box center [1069, 63] width 31 height 26
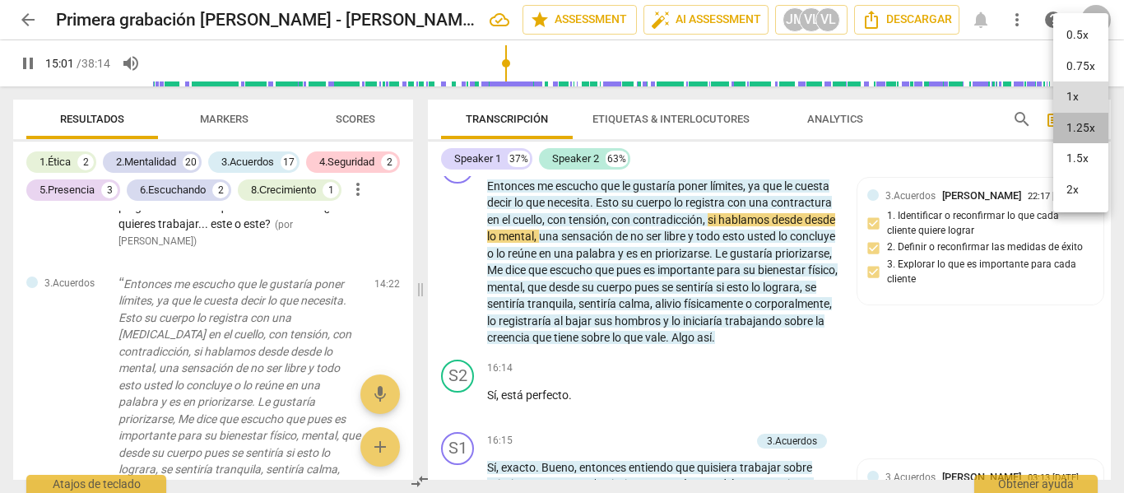
click at [1080, 133] on li "1.25x" at bounding box center [1081, 128] width 55 height 31
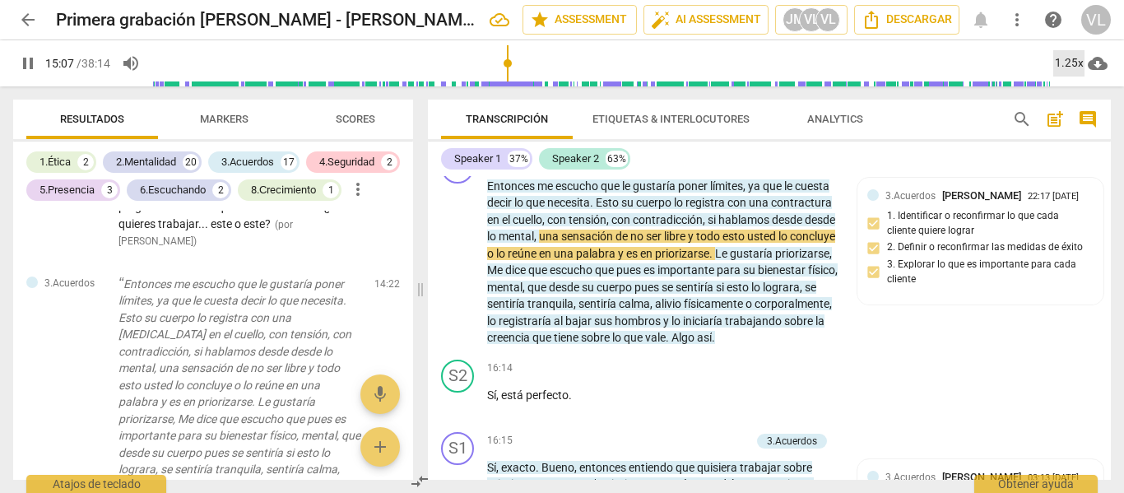
click at [1071, 70] on div "1.25x" at bounding box center [1069, 63] width 31 height 26
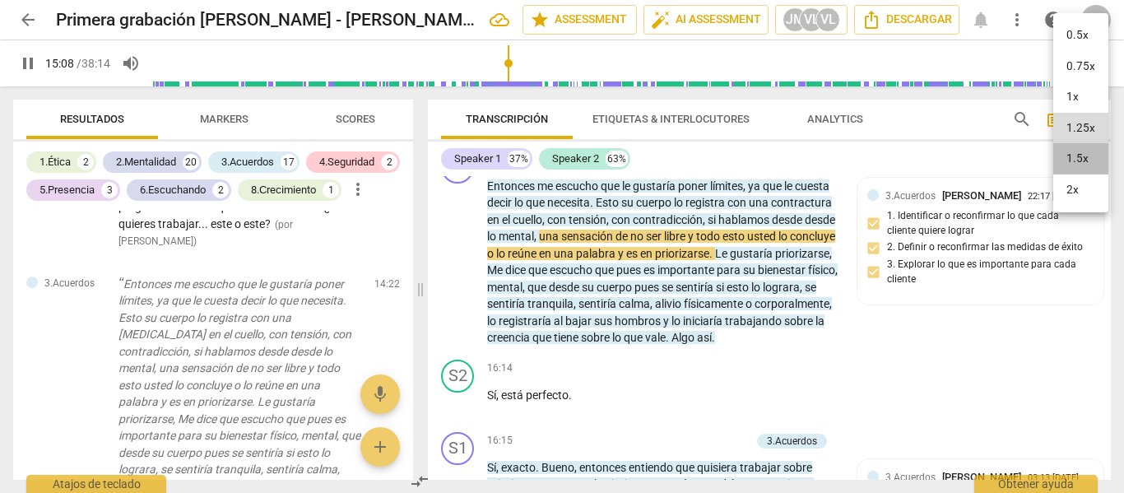
click at [1084, 157] on li "1.5x" at bounding box center [1081, 158] width 55 height 31
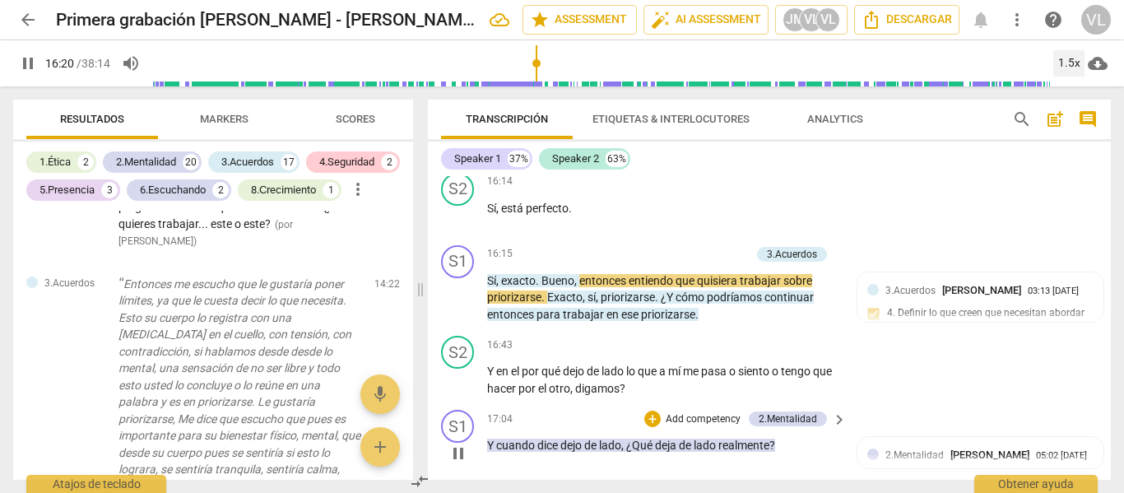
scroll to position [4113, 0]
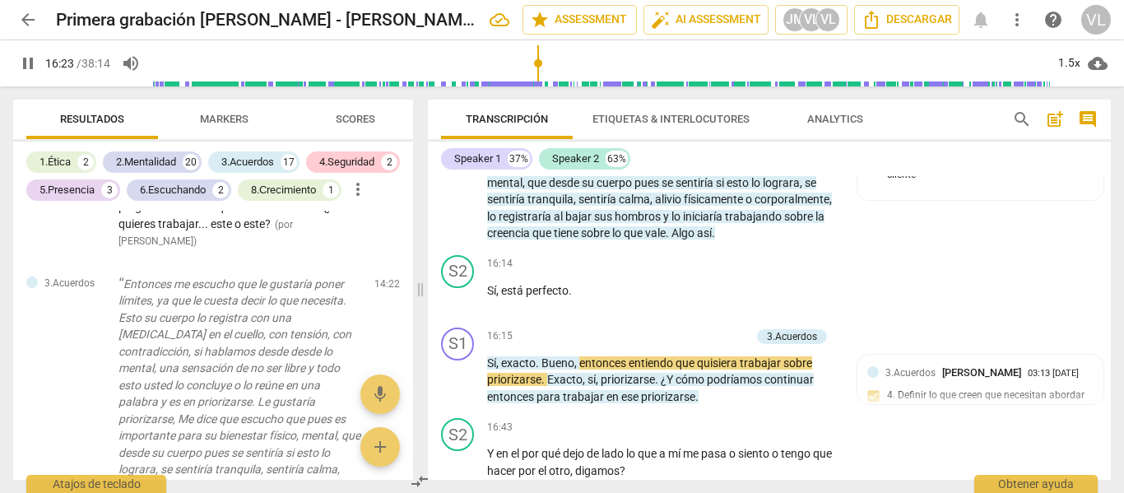
click at [458, 168] on span "pause" at bounding box center [459, 158] width 20 height 20
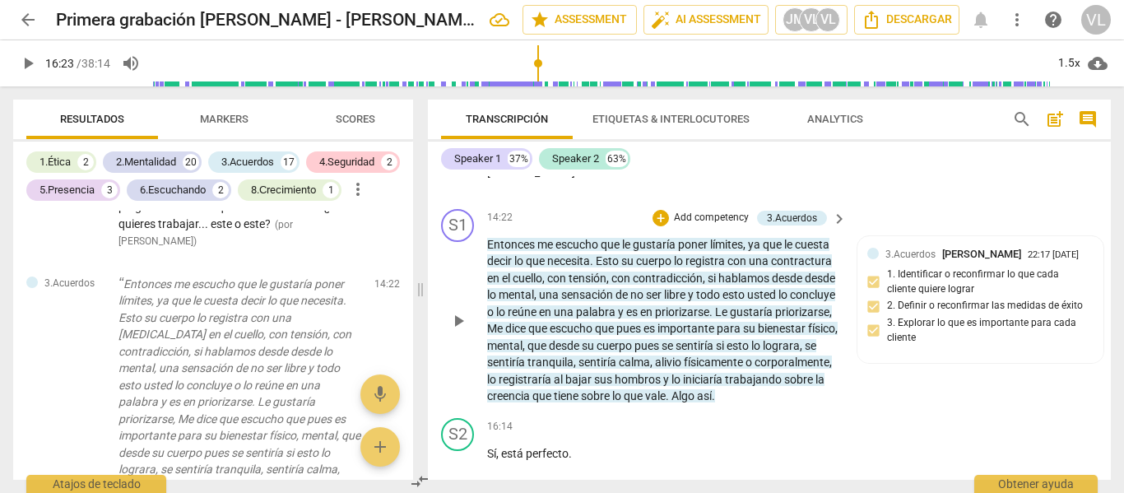
scroll to position [3949, 0]
click at [724, 227] on p "Add competency" at bounding box center [711, 219] width 78 height 15
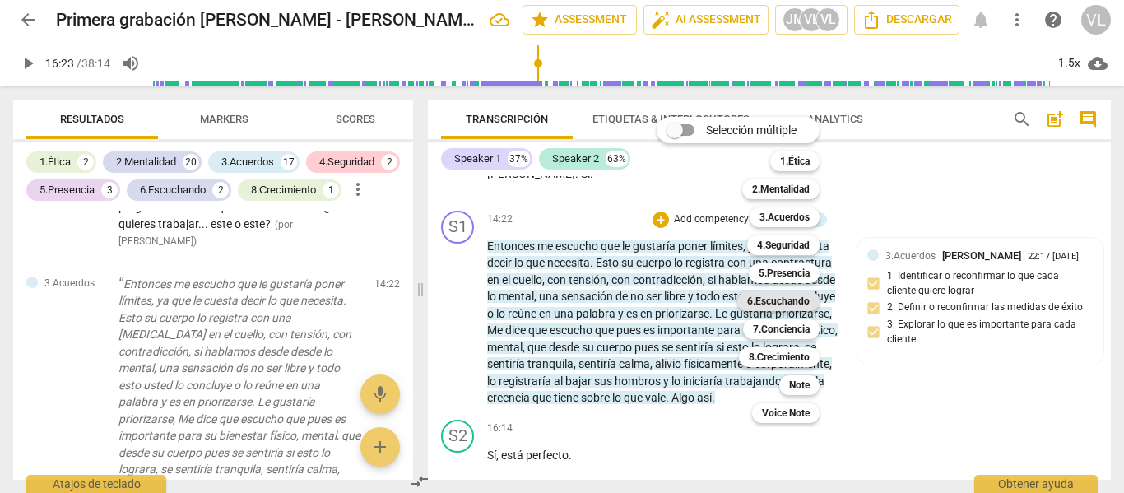
click at [794, 303] on b "6.Escuchando" at bounding box center [778, 301] width 63 height 20
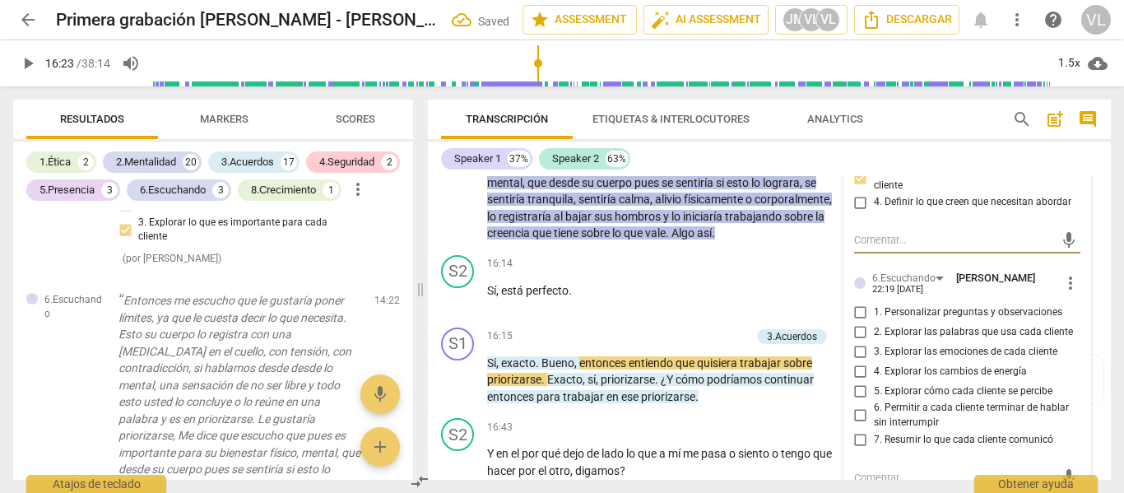
scroll to position [4195, 0]
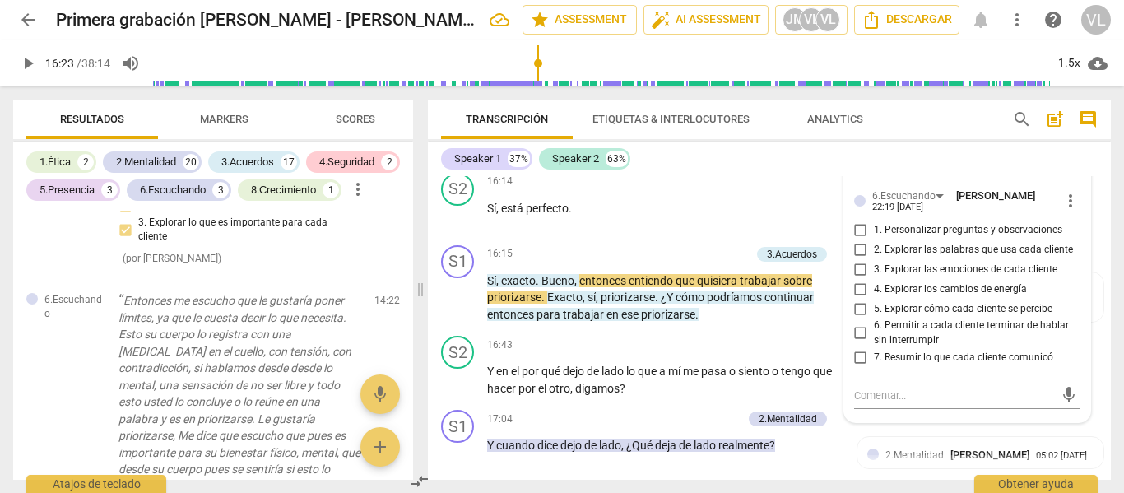
click at [1063, 211] on span "more_vert" at bounding box center [1071, 201] width 20 height 20
click at [1069, 278] on li "Borrar" at bounding box center [1083, 282] width 58 height 31
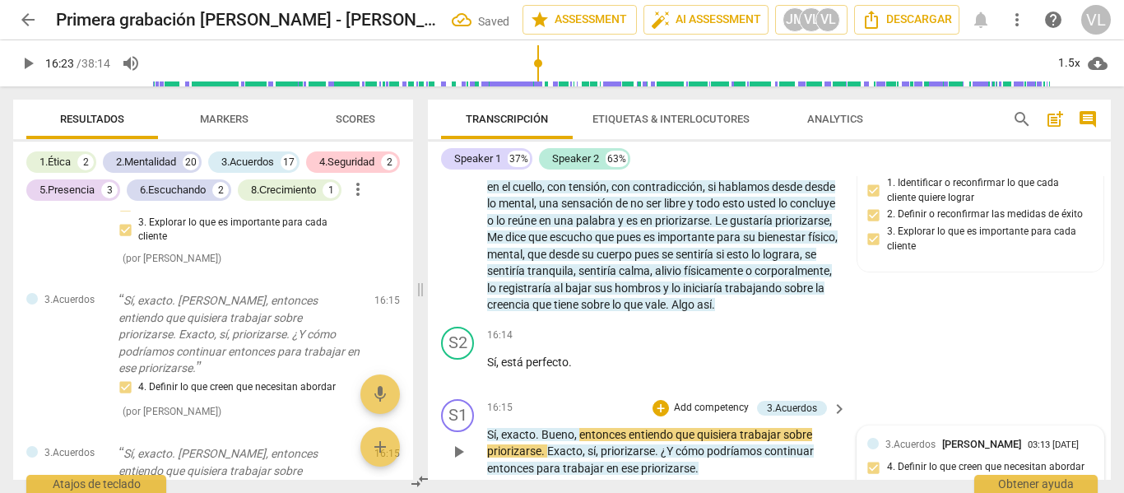
scroll to position [4031, 0]
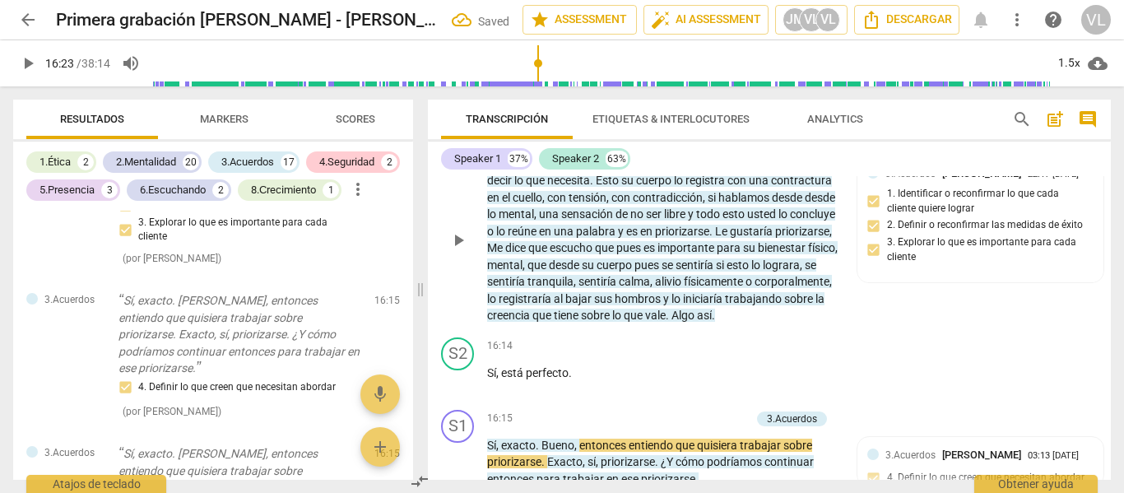
click at [707, 146] on div "+ Add competency" at bounding box center [702, 137] width 98 height 16
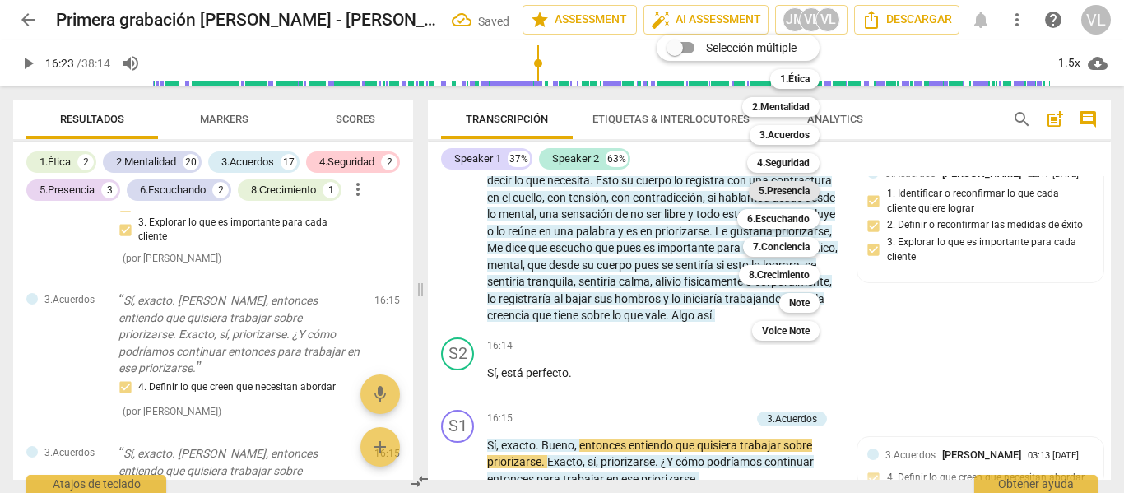
click at [810, 196] on b "5.Presencia" at bounding box center [784, 191] width 51 height 20
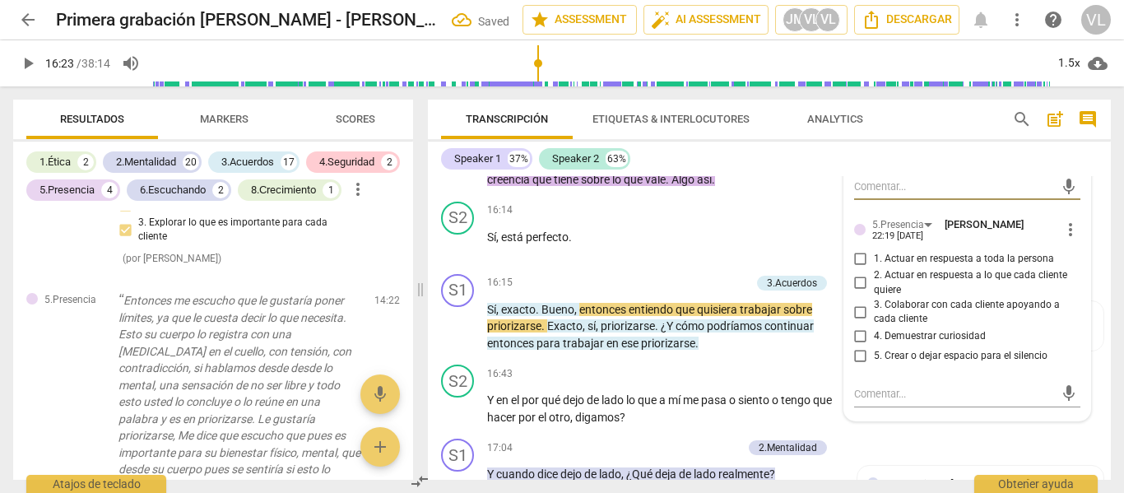
scroll to position [4195, 0]
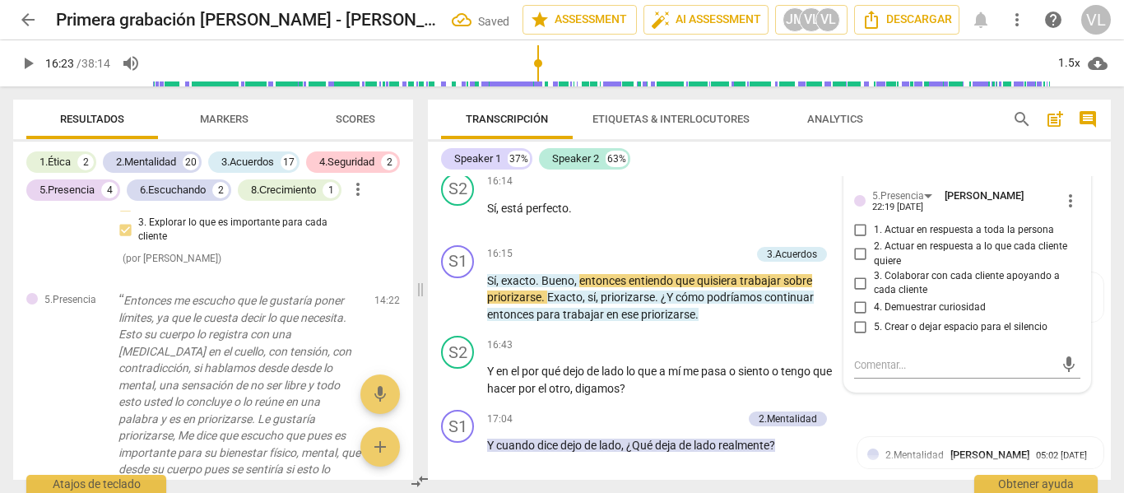
click at [879, 268] on span "2. Actuar en respuesta a lo que cada cliente quiere" at bounding box center [974, 254] width 201 height 29
click at [874, 264] on input "2. Actuar en respuesta a lo que cada cliente quiere" at bounding box center [861, 254] width 26 height 20
click at [800, 189] on p "Add competency" at bounding box center [788, 182] width 78 height 15
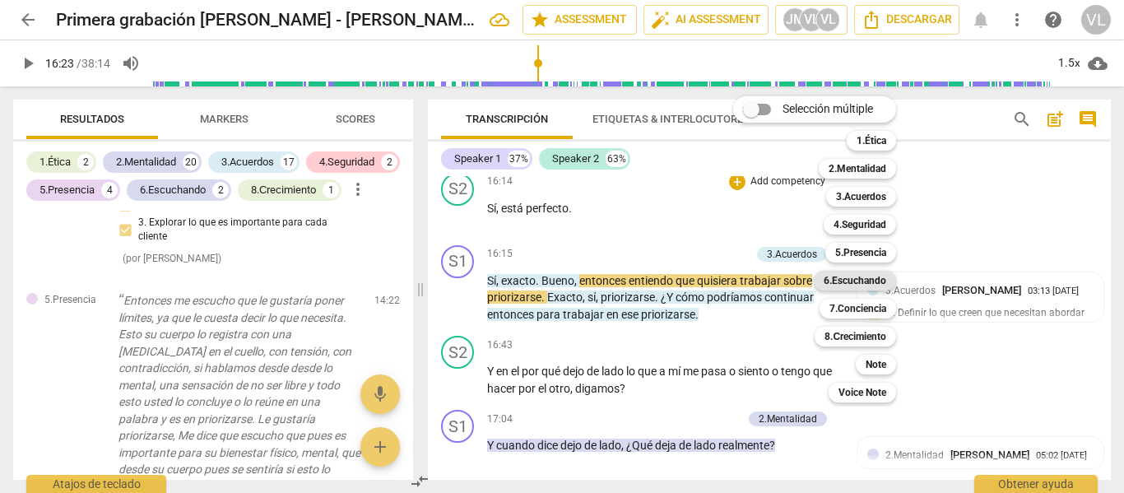
click at [868, 280] on b "6.Escuchando" at bounding box center [855, 281] width 63 height 20
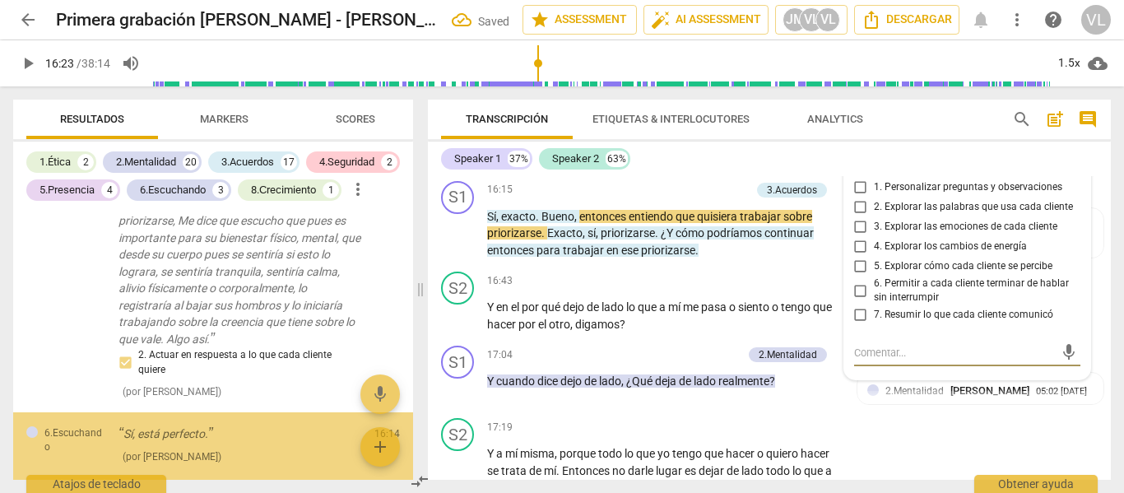
scroll to position [4288, 0]
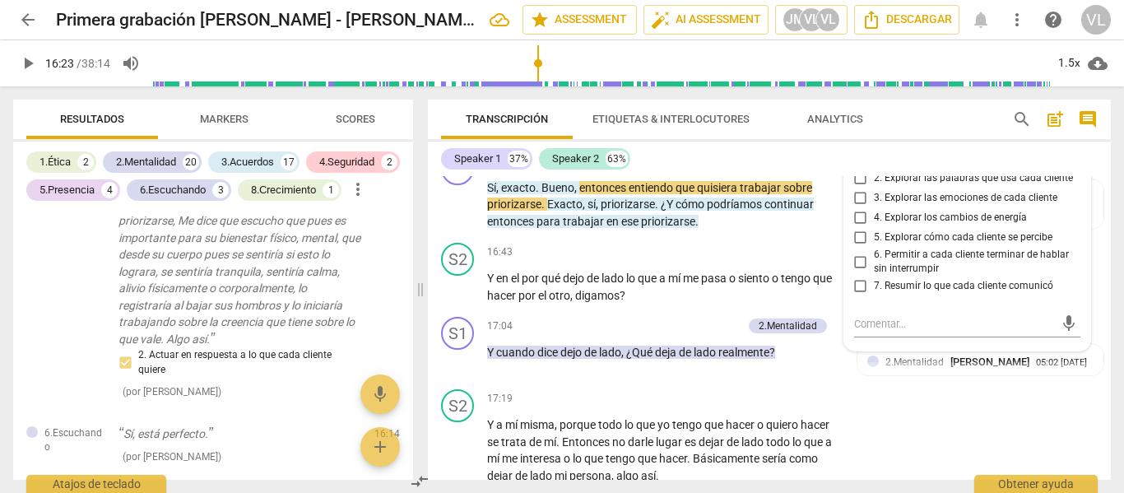
click at [942, 294] on span "7. Resumir lo que cada cliente comunicó" at bounding box center [963, 286] width 179 height 15
click at [874, 296] on input "7. Resumir lo que cada cliente comunicó" at bounding box center [861, 287] width 26 height 20
click at [864, 296] on input "7. Resumir lo que cada cliente comunicó" at bounding box center [861, 287] width 26 height 20
click at [1062, 139] on span "more_vert" at bounding box center [1071, 129] width 20 height 20
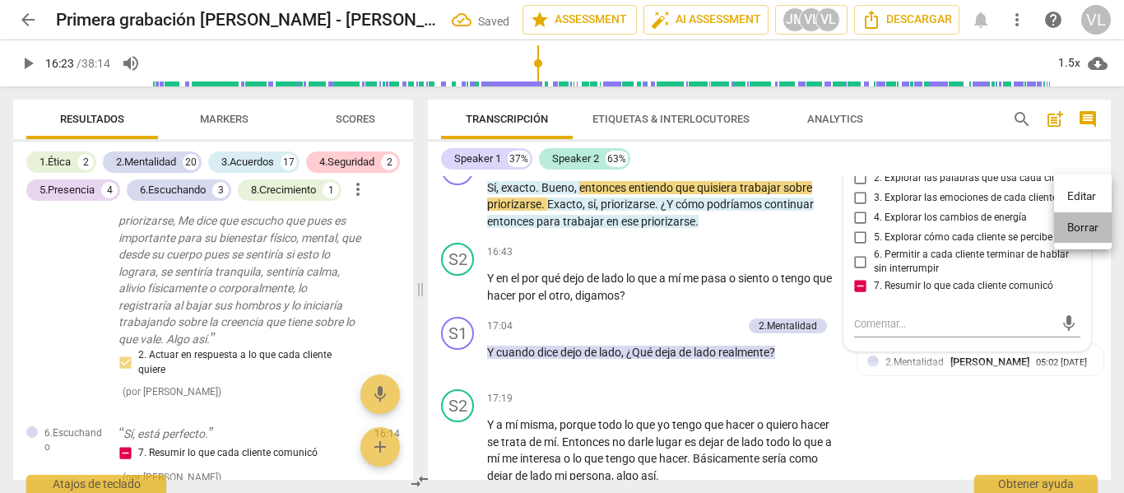
click at [1070, 243] on li "Borrar" at bounding box center [1083, 227] width 58 height 31
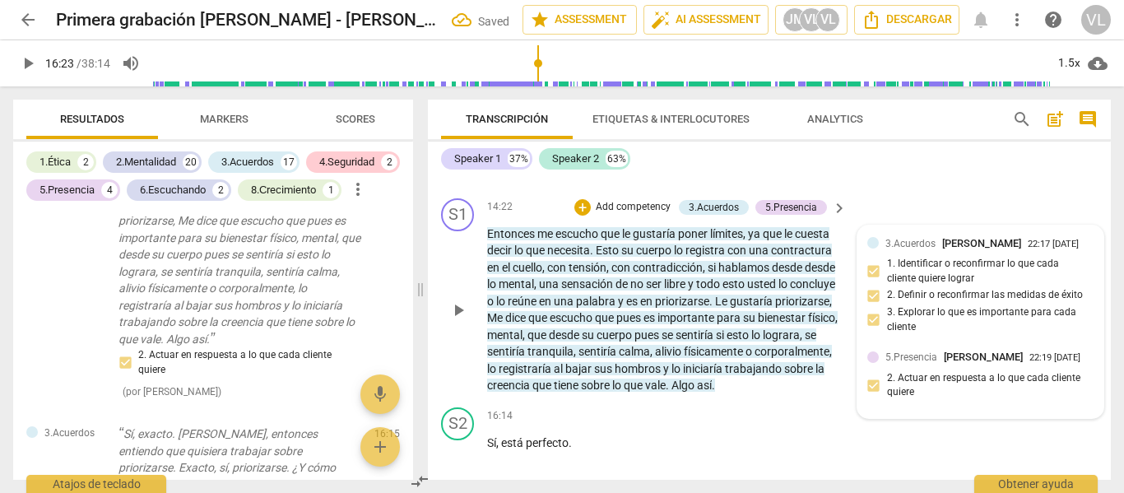
scroll to position [3959, 0]
click at [612, 216] on p "Add competency" at bounding box center [633, 209] width 78 height 15
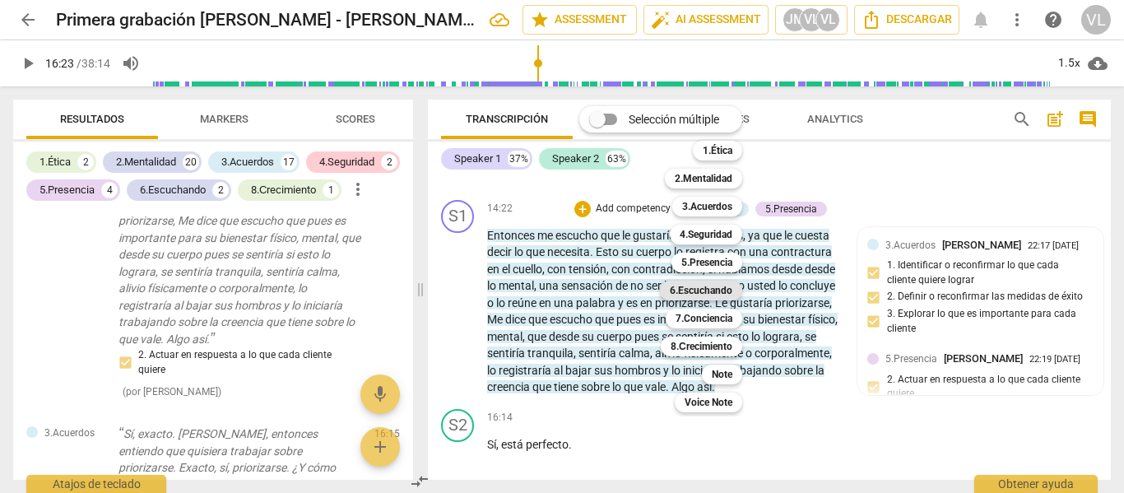
click at [727, 287] on b "6.Escuchando" at bounding box center [701, 291] width 63 height 20
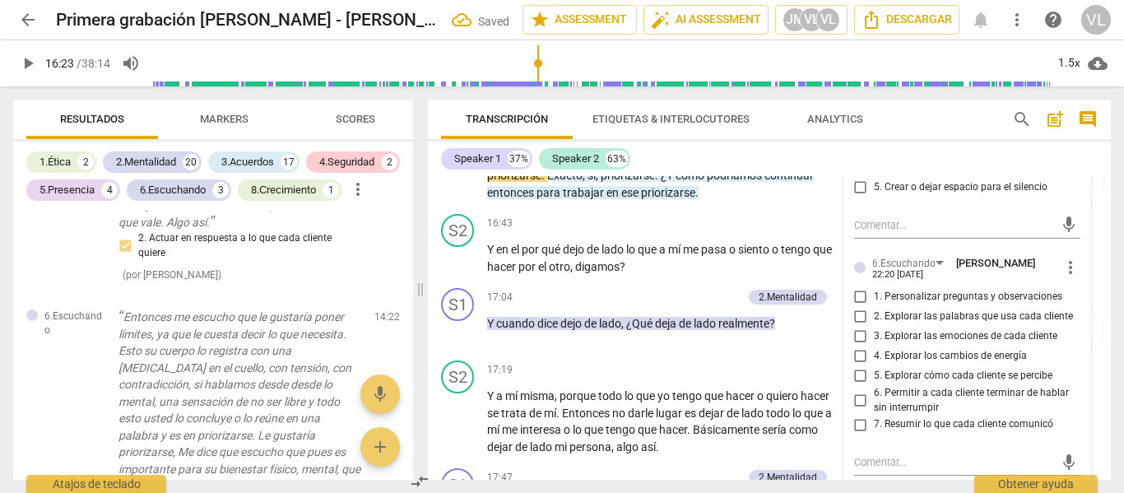
scroll to position [4371, 0]
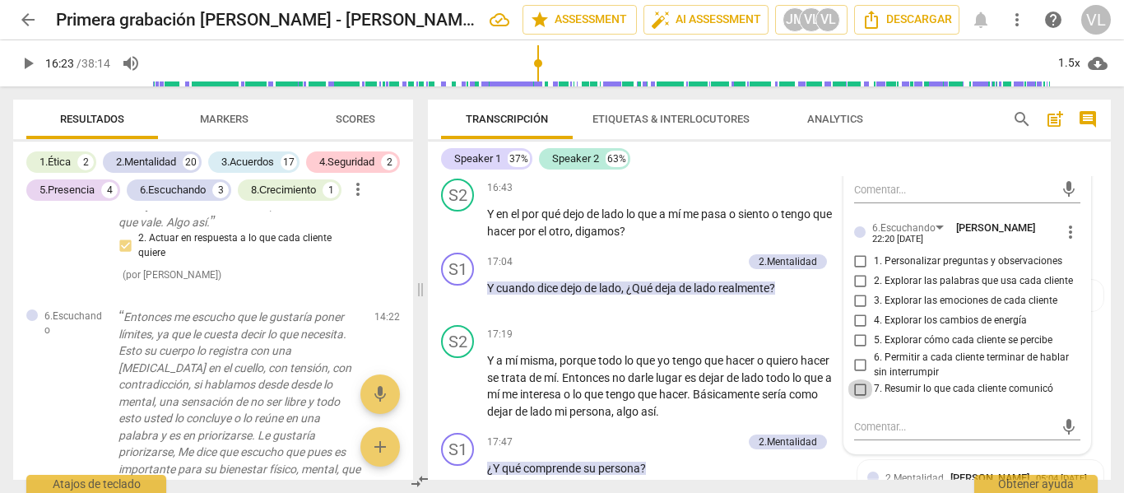
click at [867, 399] on input "7. Resumir lo que cada cliente comunicó" at bounding box center [861, 389] width 26 height 20
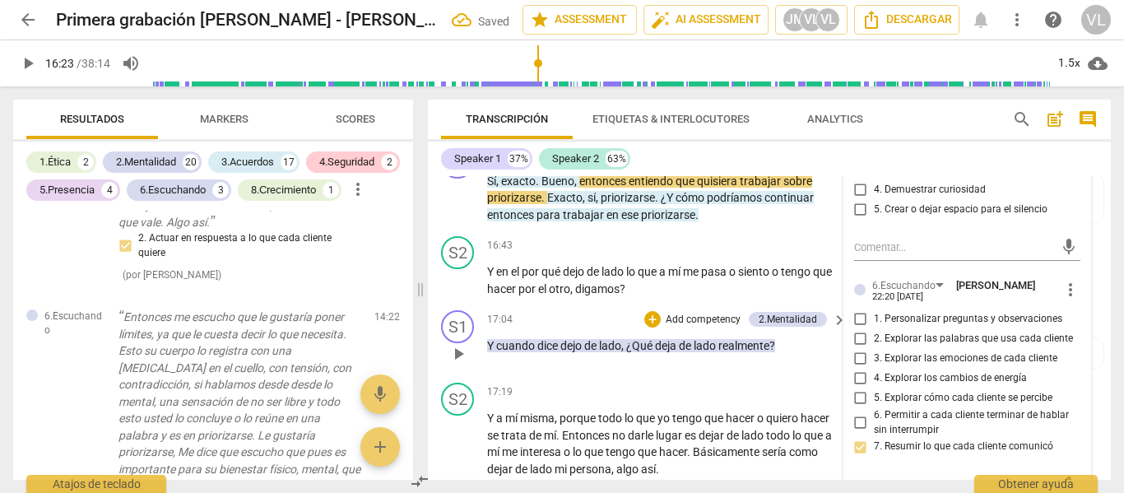
scroll to position [4288, 0]
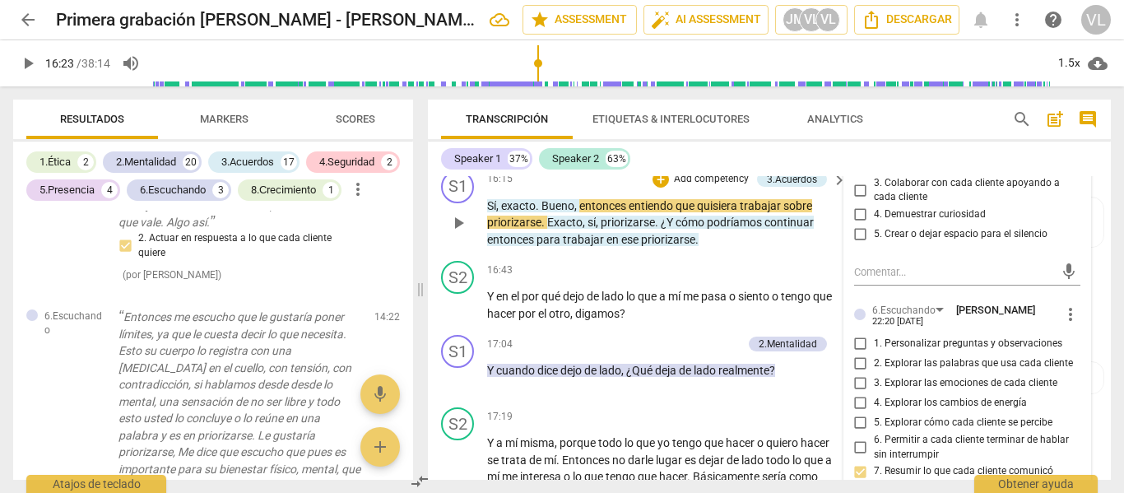
click at [732, 187] on p "Add competency" at bounding box center [711, 179] width 78 height 15
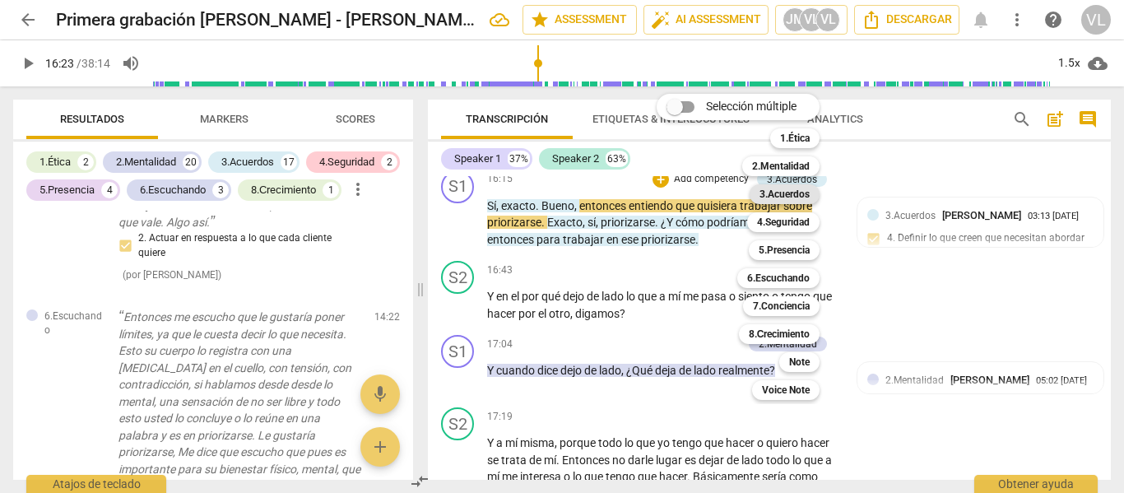
click at [779, 200] on b "3.Acuerdos" at bounding box center [785, 194] width 50 height 20
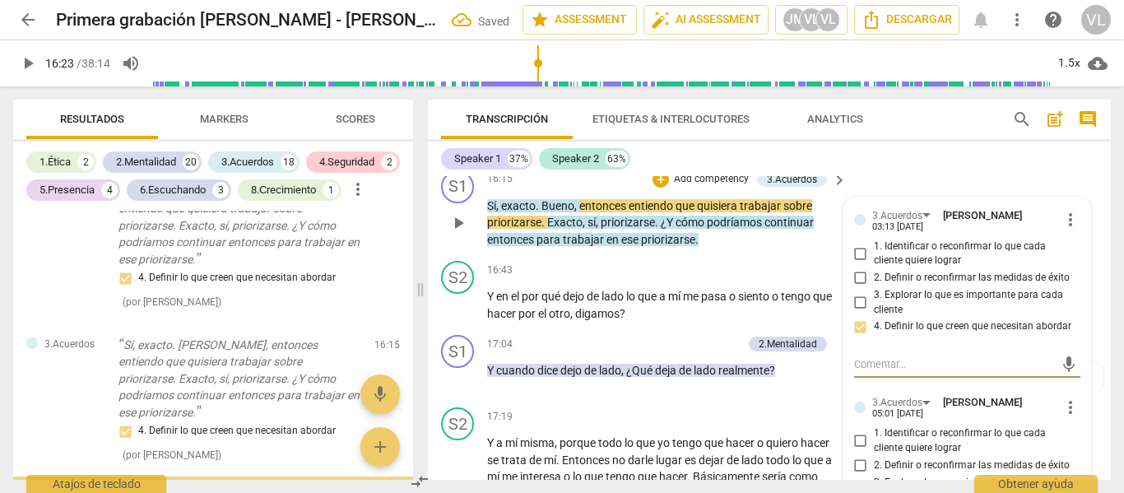
scroll to position [5115, 0]
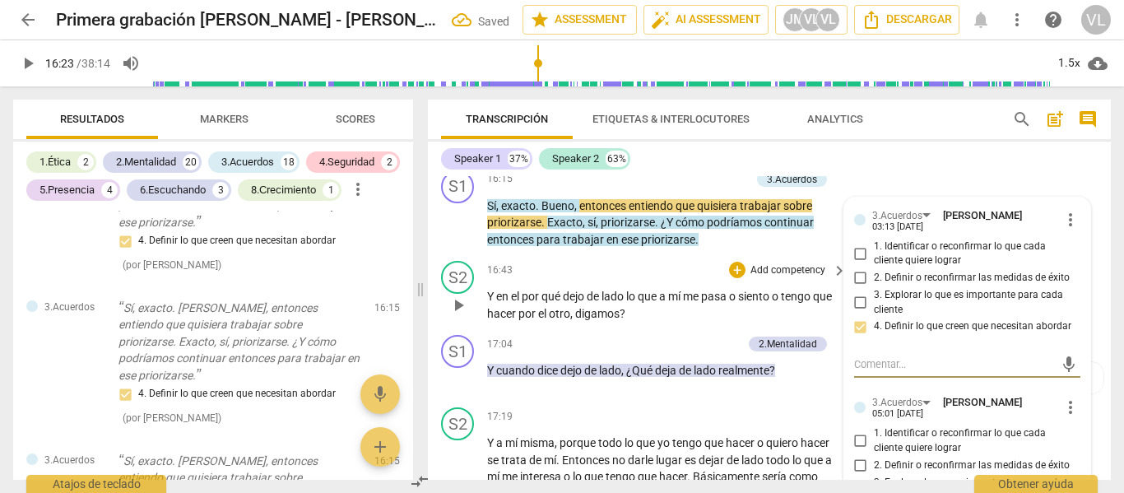
click at [459, 315] on span "play_arrow" at bounding box center [459, 305] width 20 height 20
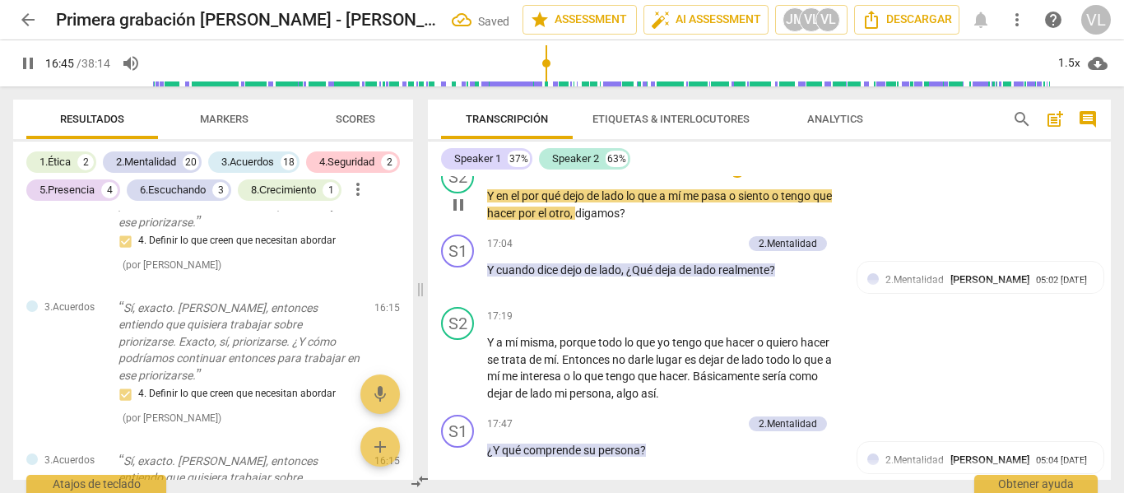
scroll to position [4453, 0]
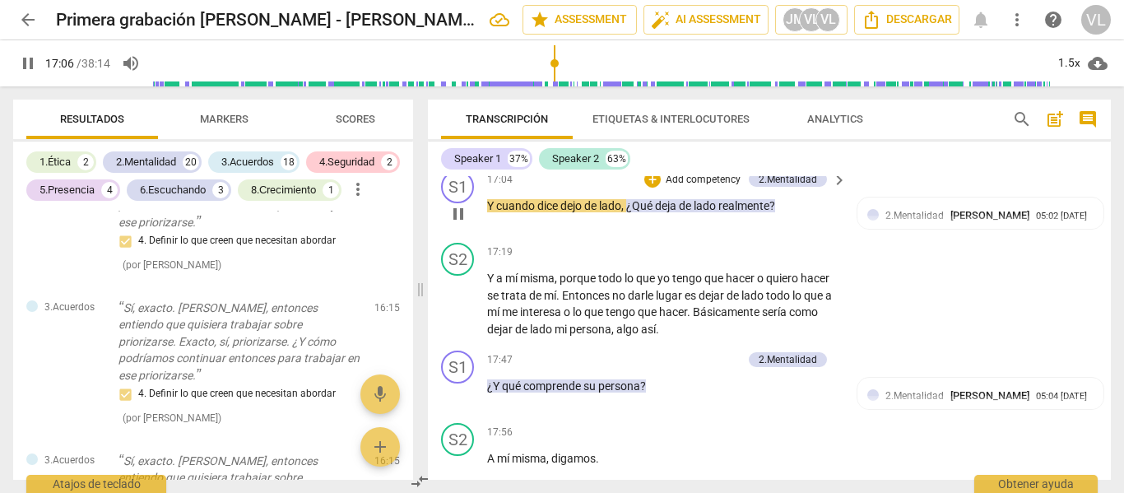
click at [708, 188] on p "Add competency" at bounding box center [703, 180] width 78 height 15
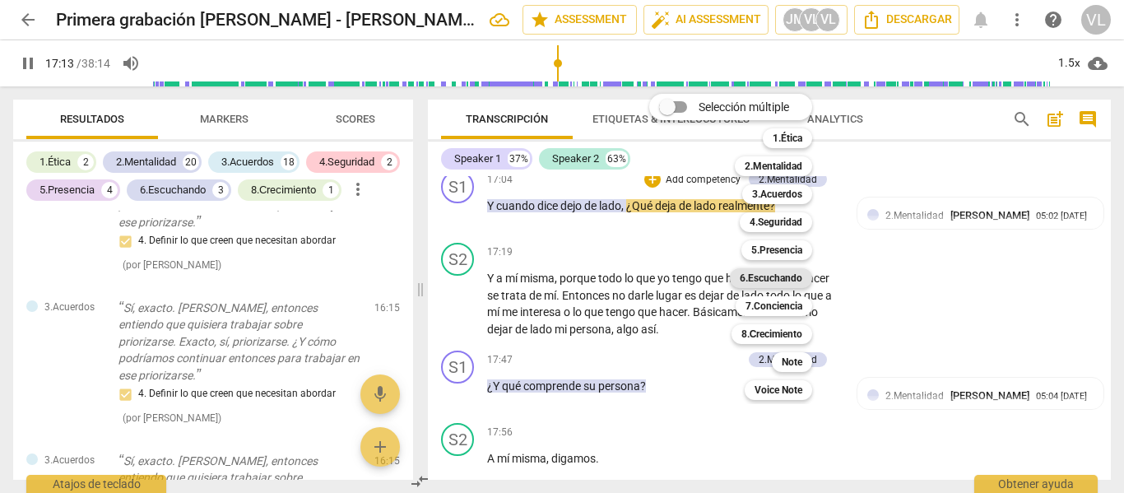
click at [783, 277] on b "6.Escuchando" at bounding box center [771, 278] width 63 height 20
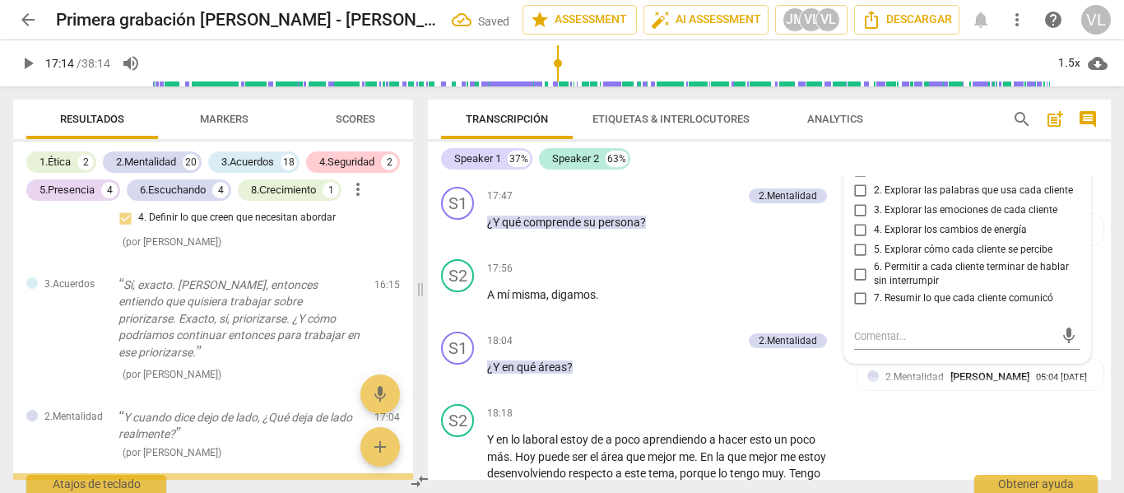
scroll to position [4618, 0]
click at [913, 198] on span "2. Explorar las palabras que usa cada cliente" at bounding box center [973, 190] width 199 height 15
click at [874, 200] on input "2. Explorar las palabras que usa cada cliente" at bounding box center [861, 190] width 26 height 20
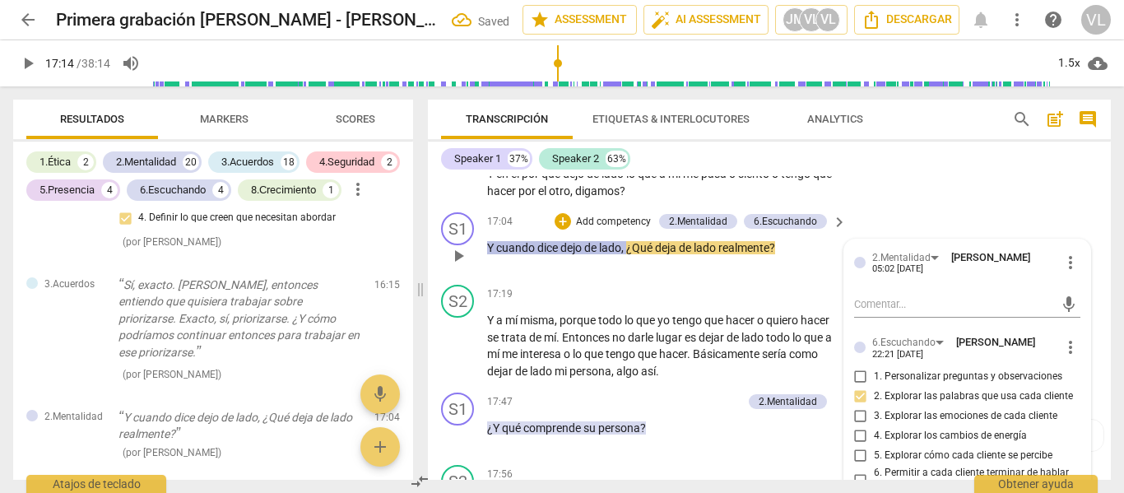
scroll to position [4371, 0]
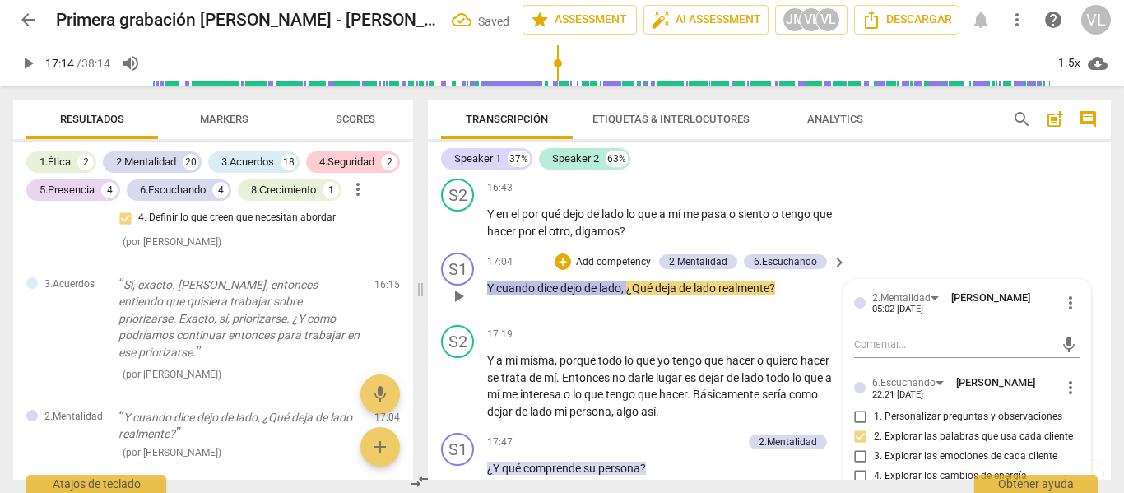
click at [462, 306] on span "play_arrow" at bounding box center [459, 296] width 20 height 20
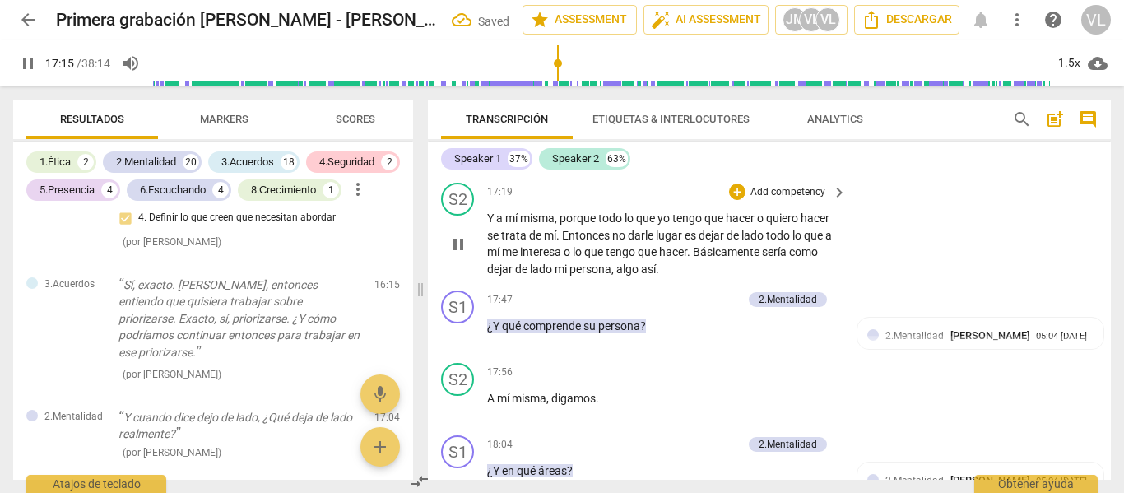
scroll to position [4535, 0]
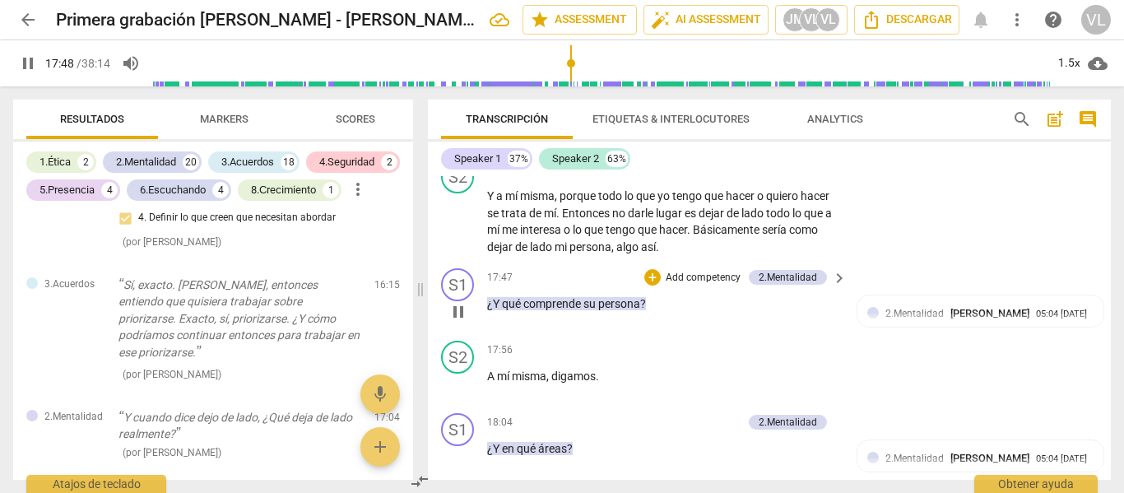
click at [664, 286] on p "Add competency" at bounding box center [703, 278] width 78 height 15
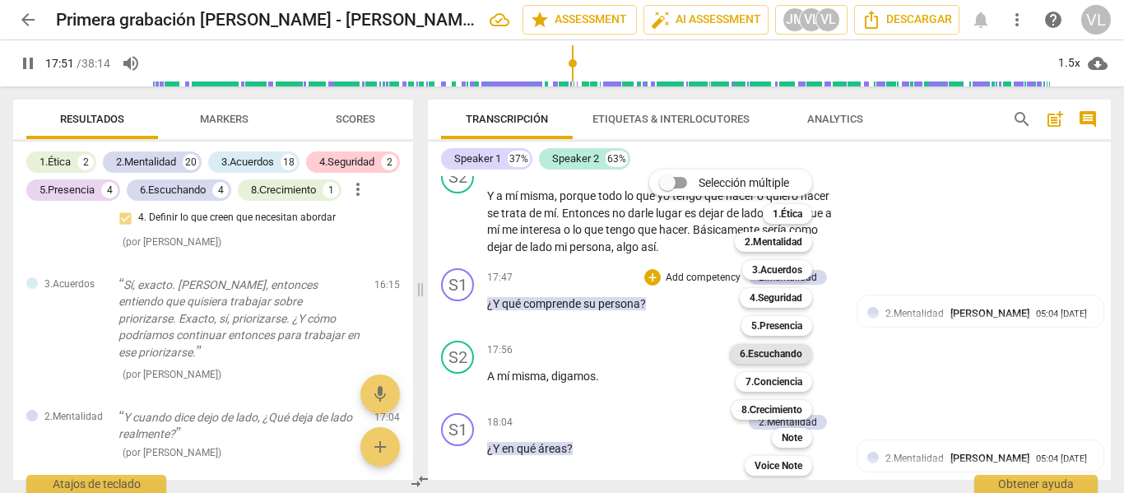
click at [793, 356] on b "6.Escuchando" at bounding box center [771, 354] width 63 height 20
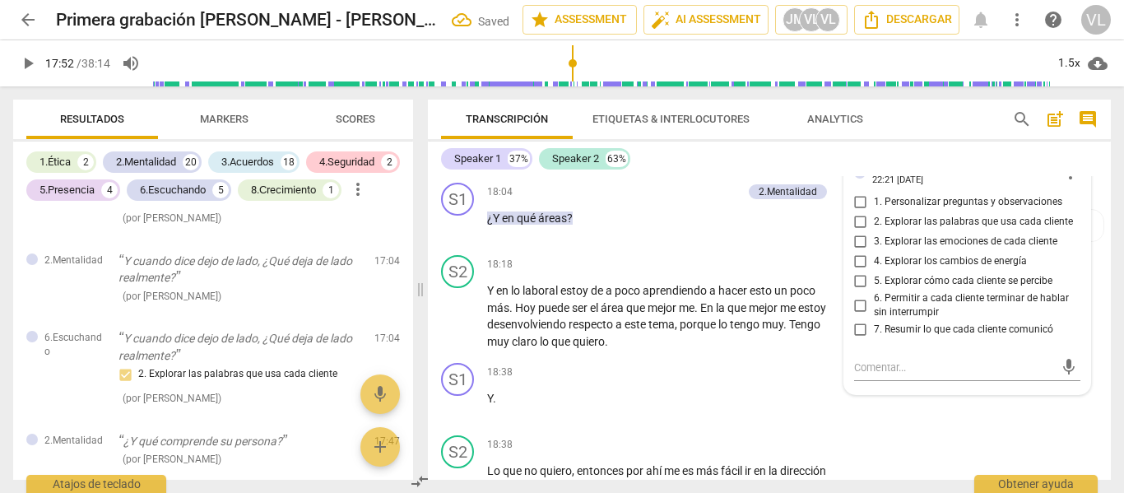
scroll to position [4782, 0]
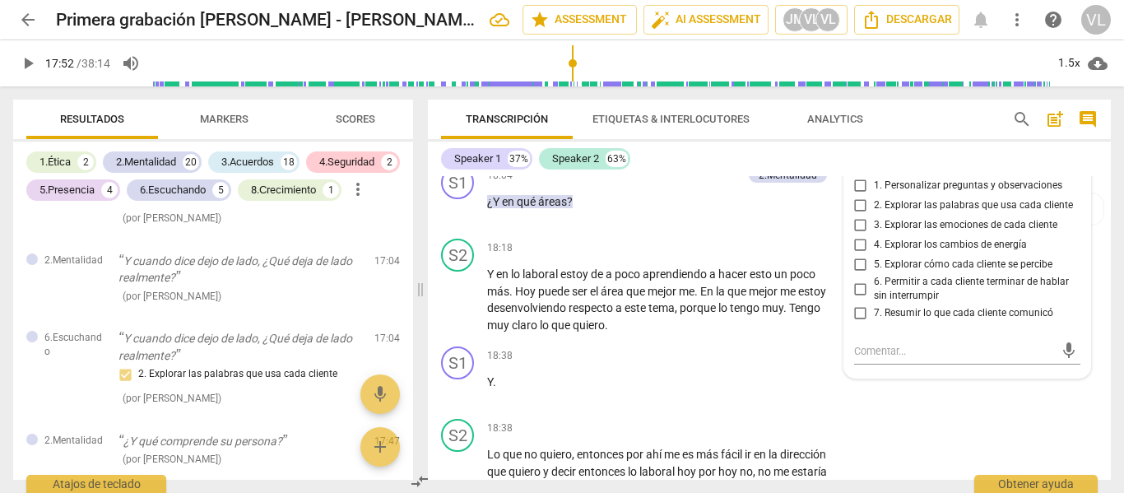
click at [933, 272] on span "5. Explorar cómo cada cliente se percibe" at bounding box center [963, 265] width 179 height 15
click at [874, 275] on input "5. Explorar cómo cada cliente se percibe" at bounding box center [861, 265] width 26 height 20
click at [466, 147] on span "play_arrow" at bounding box center [459, 138] width 20 height 20
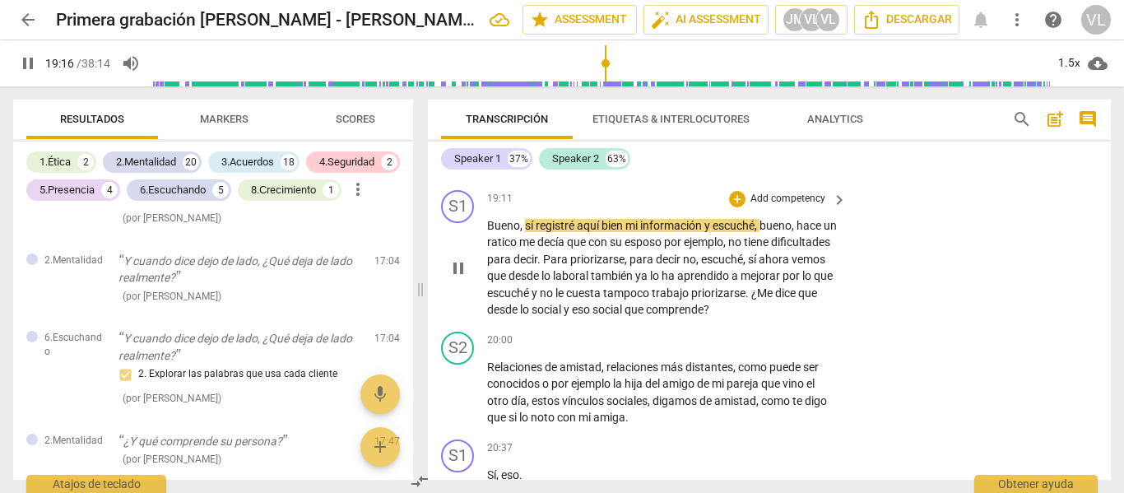
scroll to position [5276, 0]
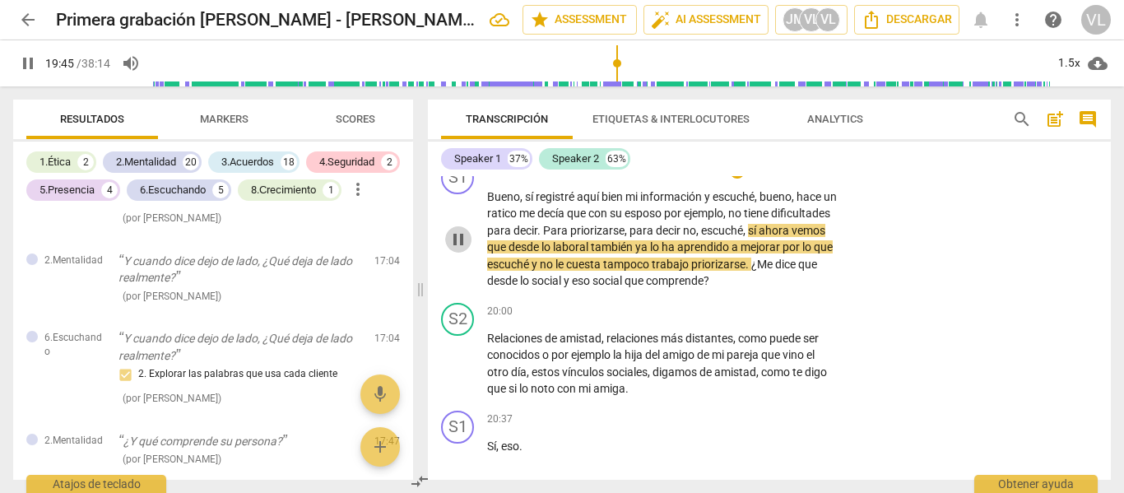
click at [463, 249] on span "pause" at bounding box center [459, 240] width 20 height 20
click at [808, 178] on p "Add competency" at bounding box center [788, 170] width 78 height 15
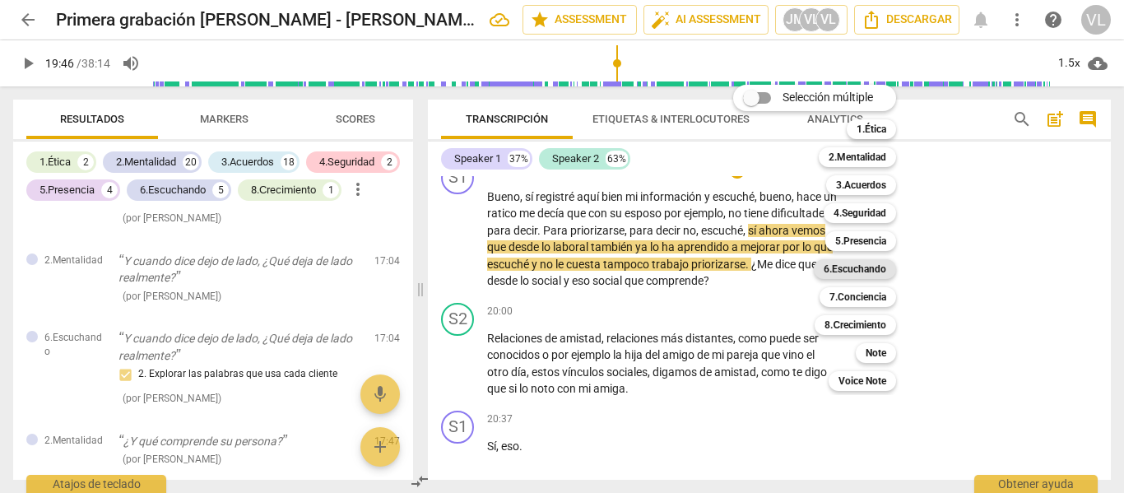
click at [874, 276] on b "6.Escuchando" at bounding box center [855, 269] width 63 height 20
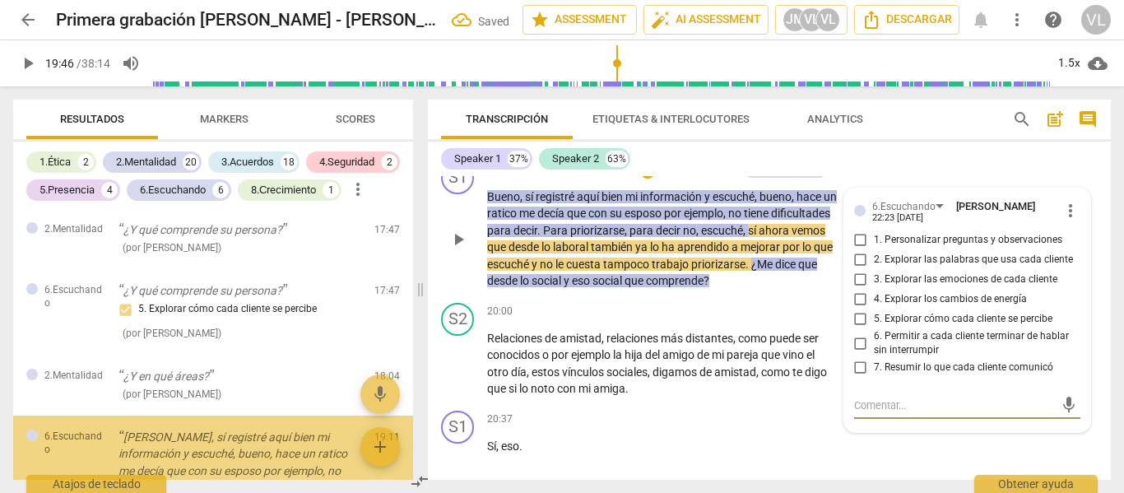
scroll to position [5661, 0]
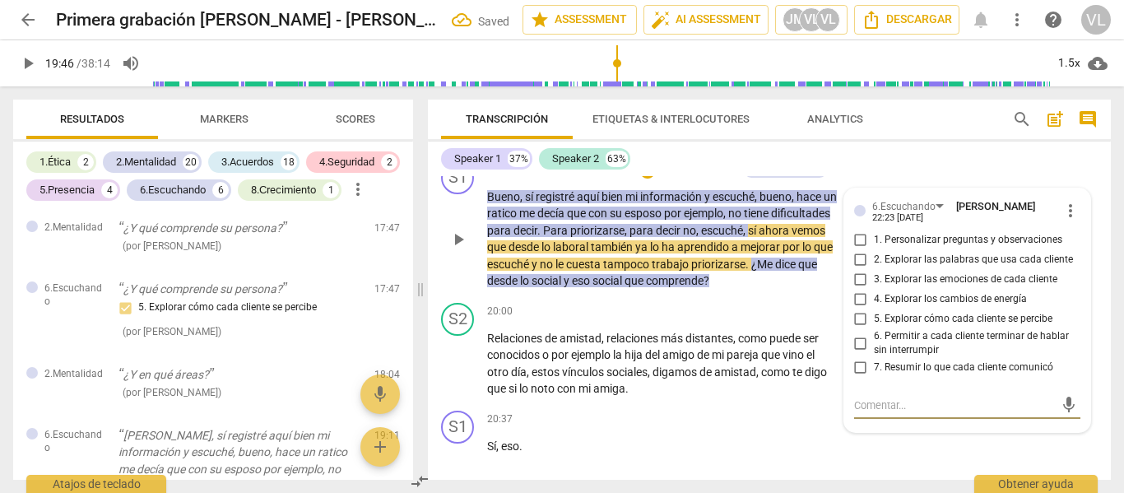
click at [891, 268] on span "2. Explorar las palabras que usa cada cliente" at bounding box center [973, 260] width 199 height 15
click at [874, 270] on input "2. Explorar las palabras que usa cada cliente" at bounding box center [861, 260] width 26 height 20
click at [857, 329] on input "5. Explorar cómo cada cliente se percibe" at bounding box center [861, 319] width 26 height 20
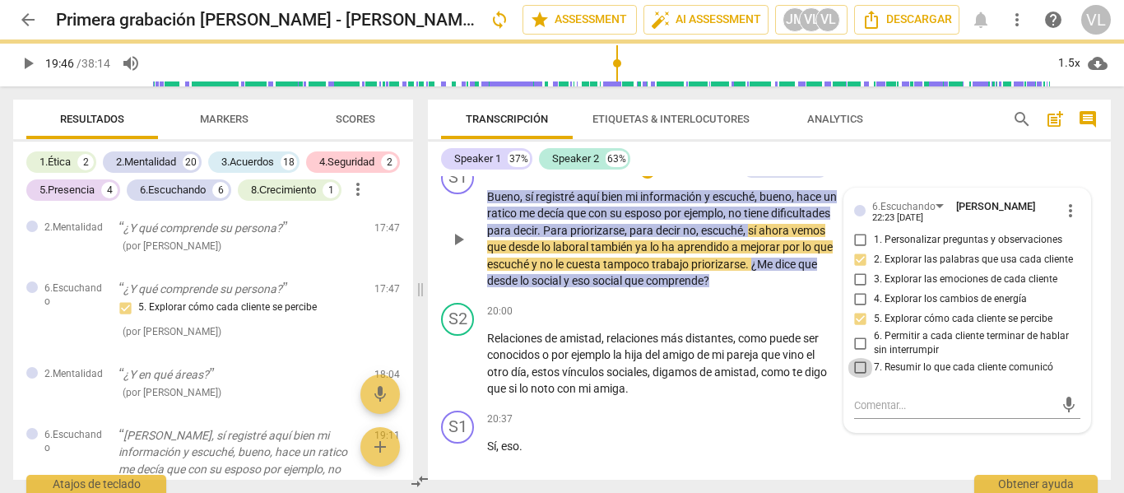
click at [860, 378] on input "7. Resumir lo que cada cliente comunicó" at bounding box center [861, 368] width 26 height 20
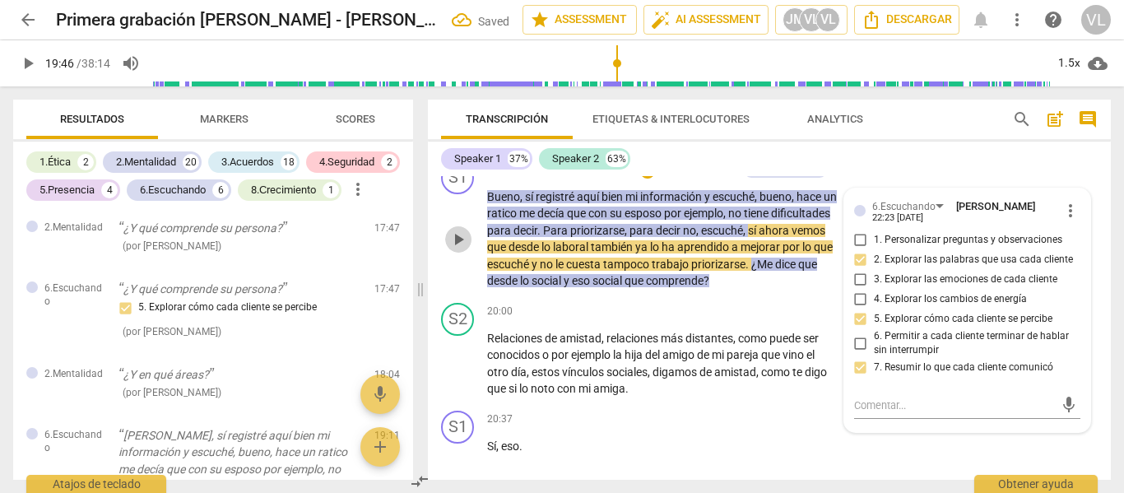
click at [464, 249] on span "play_arrow" at bounding box center [459, 240] width 20 height 20
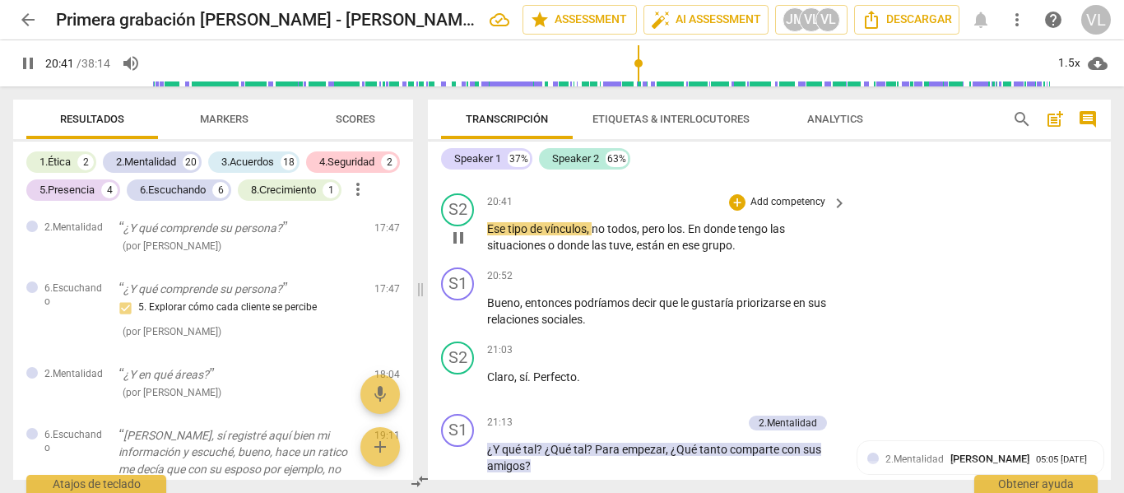
scroll to position [5605, 0]
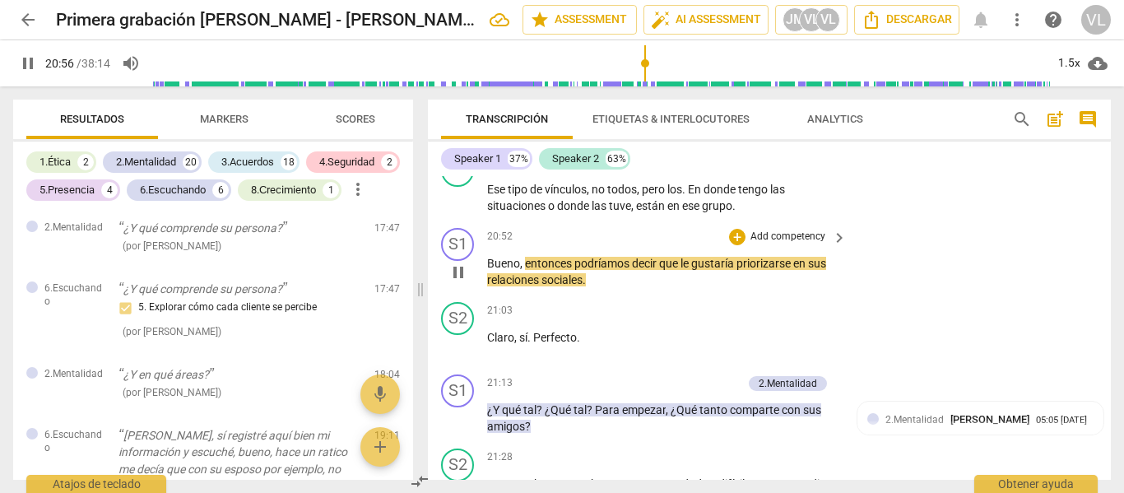
click at [800, 244] on p "Add competency" at bounding box center [788, 237] width 78 height 15
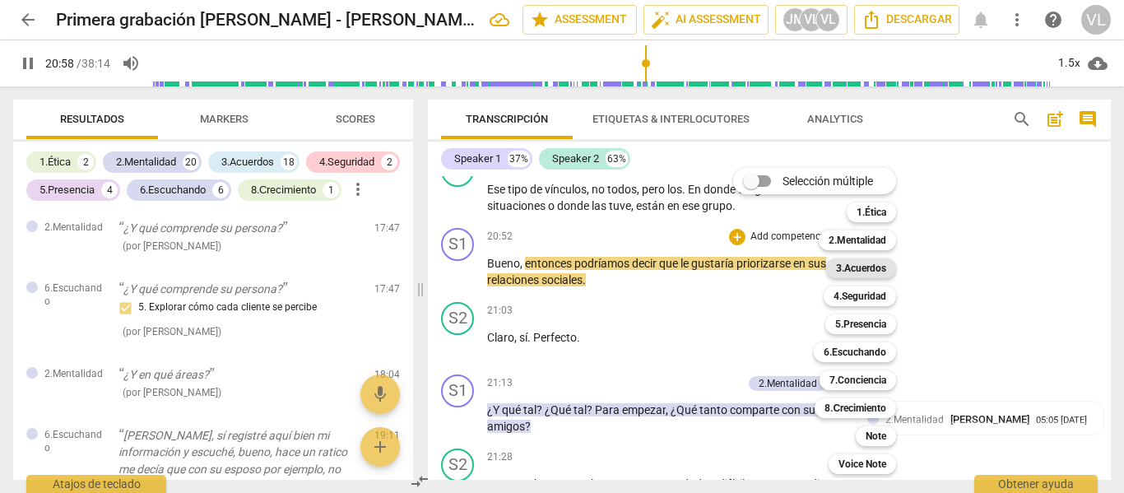
click at [868, 265] on b "3.Acuerdos" at bounding box center [861, 268] width 50 height 20
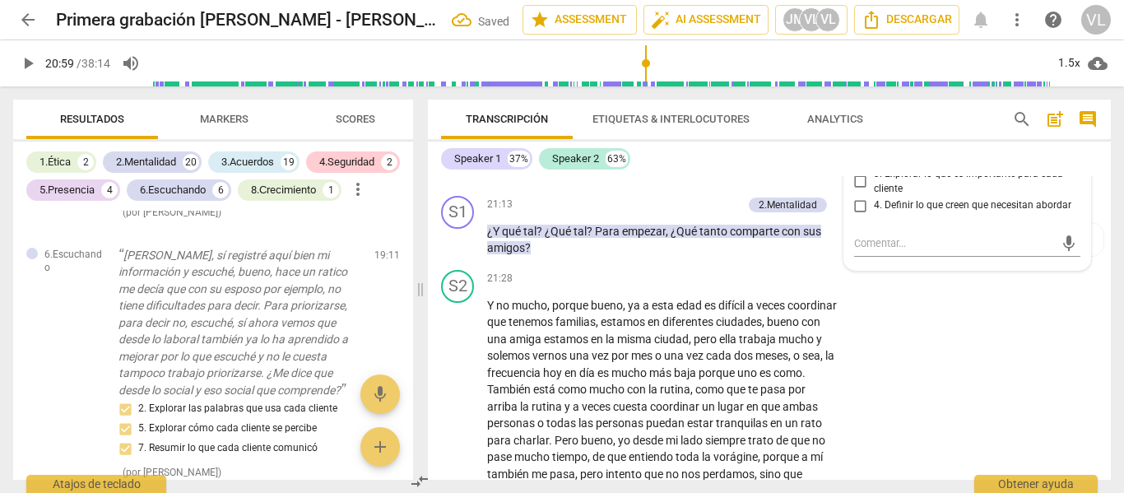
scroll to position [5870, 0]
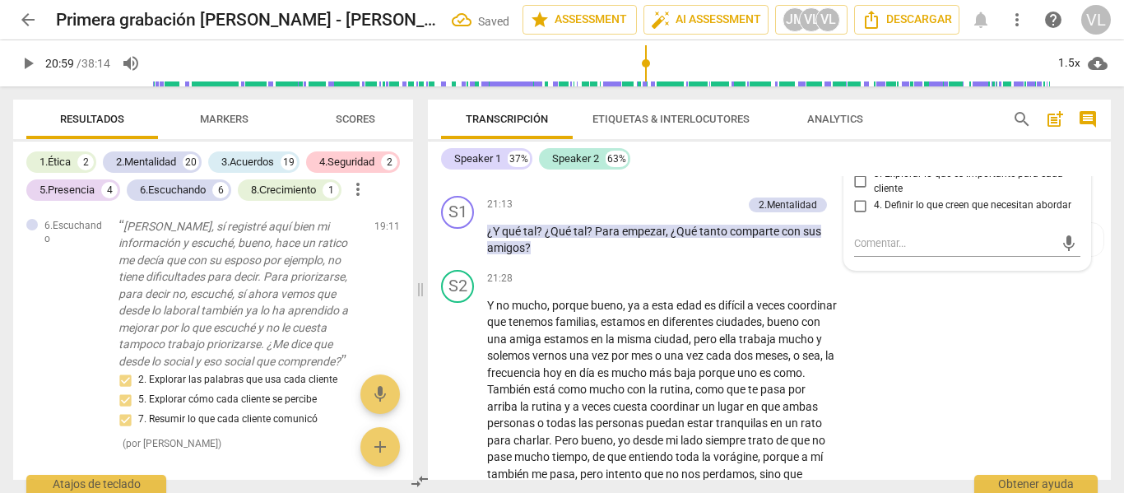
click at [897, 147] on span "1. Identificar o reconfirmar lo que cada cliente quiere lograr" at bounding box center [974, 133] width 201 height 29
click at [874, 142] on input "1. Identificar o reconfirmar lo que cada cliente quiere lograr" at bounding box center [861, 133] width 26 height 20
click at [464, 250] on span "play_arrow" at bounding box center [459, 240] width 20 height 20
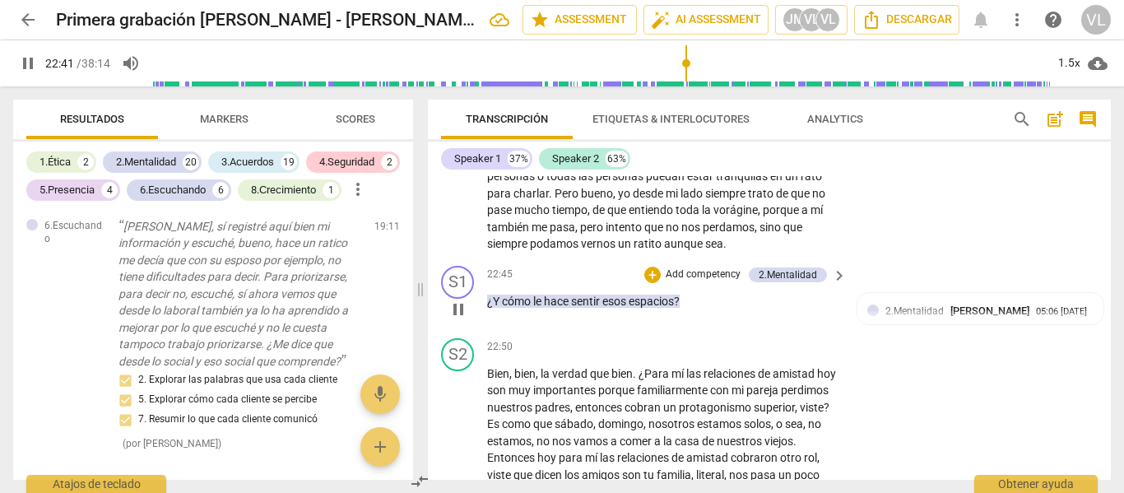
scroll to position [6113, 0]
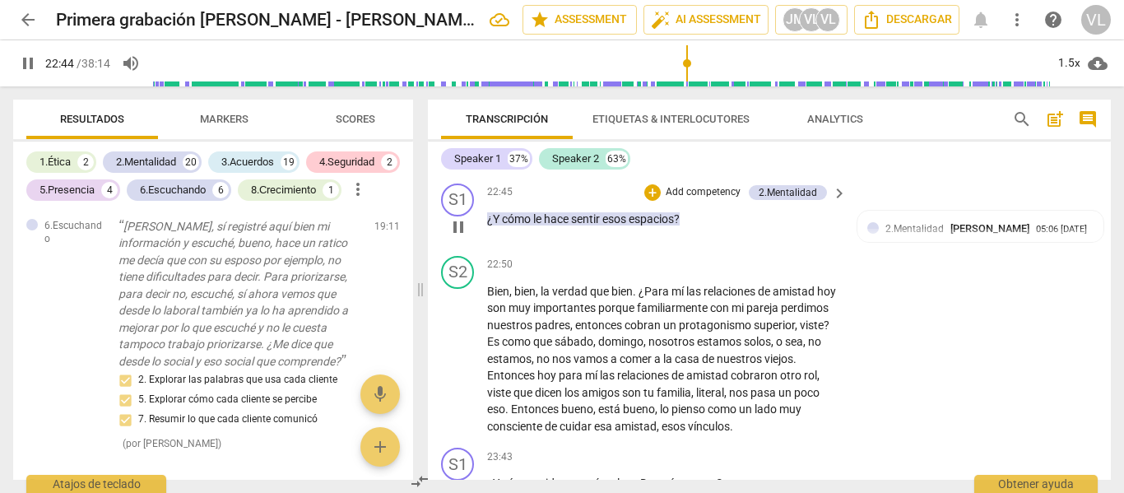
click at [686, 200] on p "Add competency" at bounding box center [703, 192] width 78 height 15
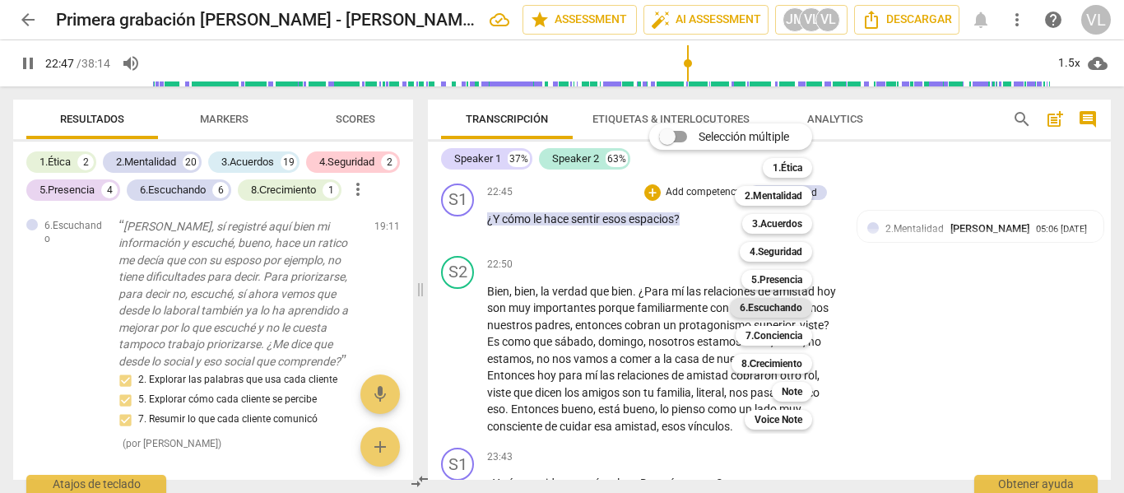
click at [780, 305] on b "6.Escuchando" at bounding box center [771, 308] width 63 height 20
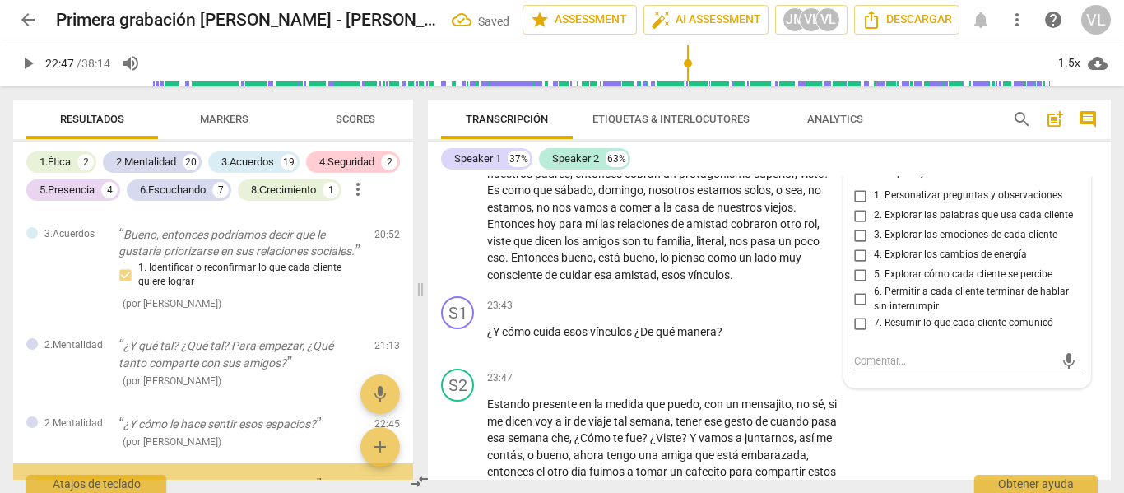
scroll to position [6278, 0]
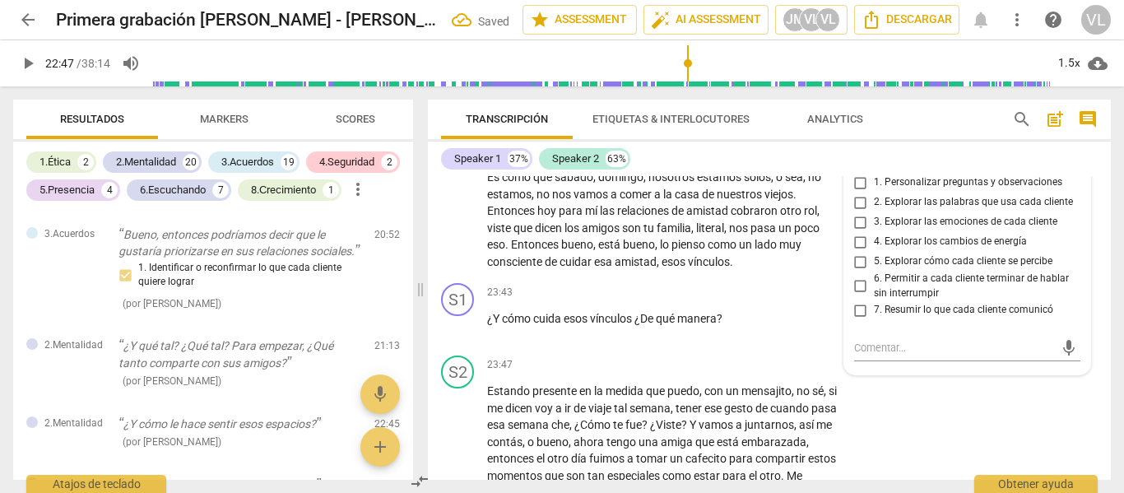
click at [904, 230] on span "3. Explorar las emociones de cada cliente" at bounding box center [966, 222] width 184 height 15
click at [874, 232] on input "3. Explorar las emociones de cada cliente" at bounding box center [861, 222] width 26 height 20
click at [793, 108] on p "Add competency" at bounding box center [788, 100] width 78 height 15
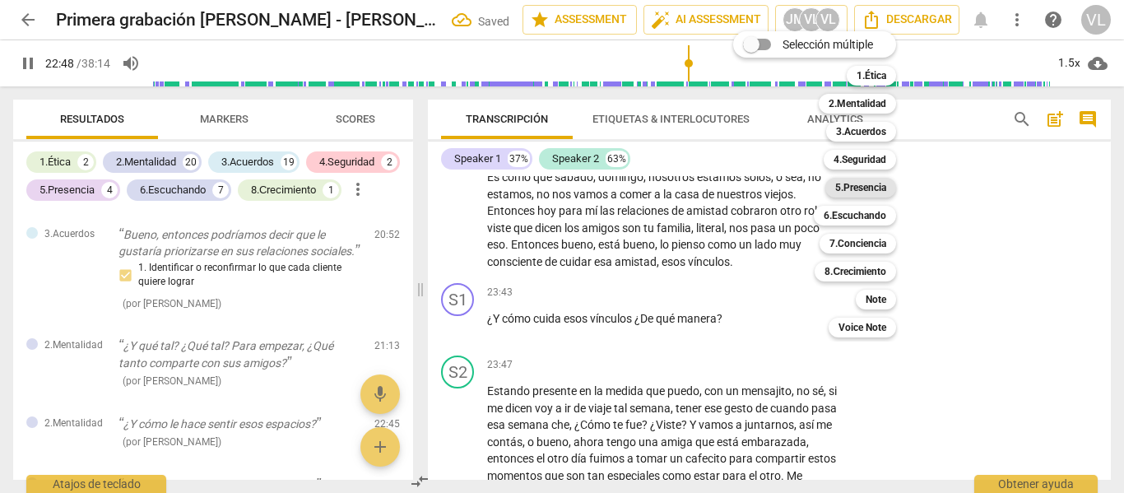
click at [879, 181] on b "5.Presencia" at bounding box center [860, 188] width 51 height 20
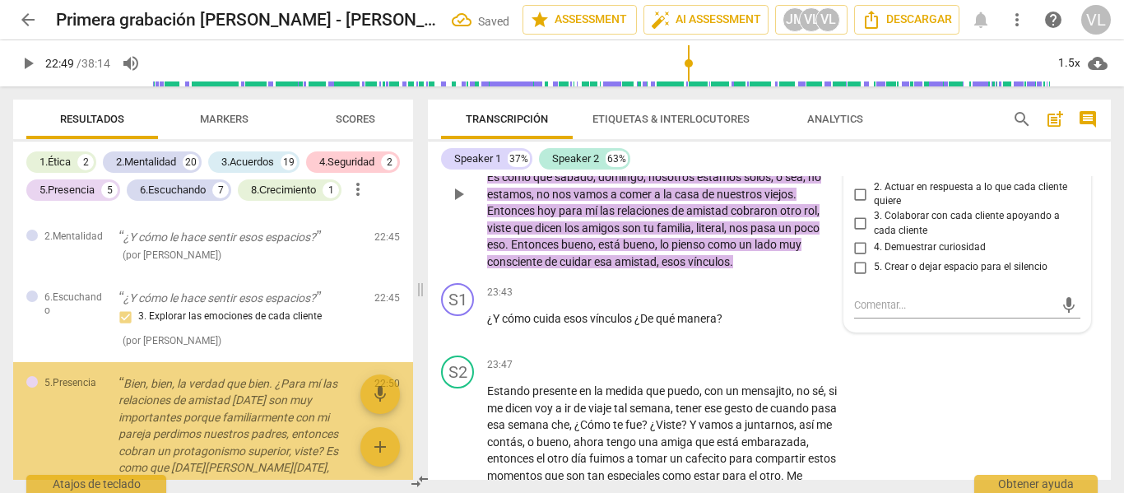
scroll to position [6315, 0]
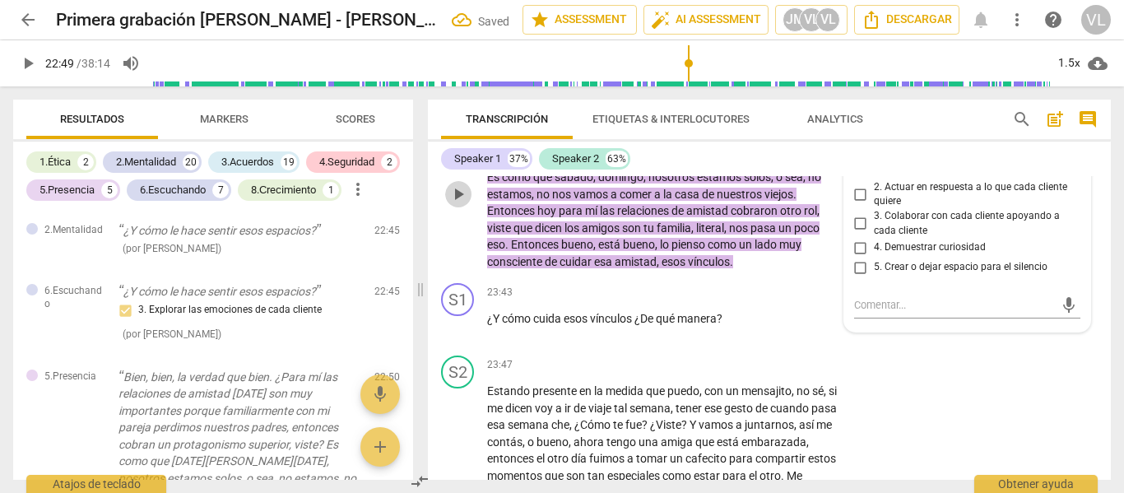
click at [459, 204] on span "play_arrow" at bounding box center [459, 194] width 20 height 20
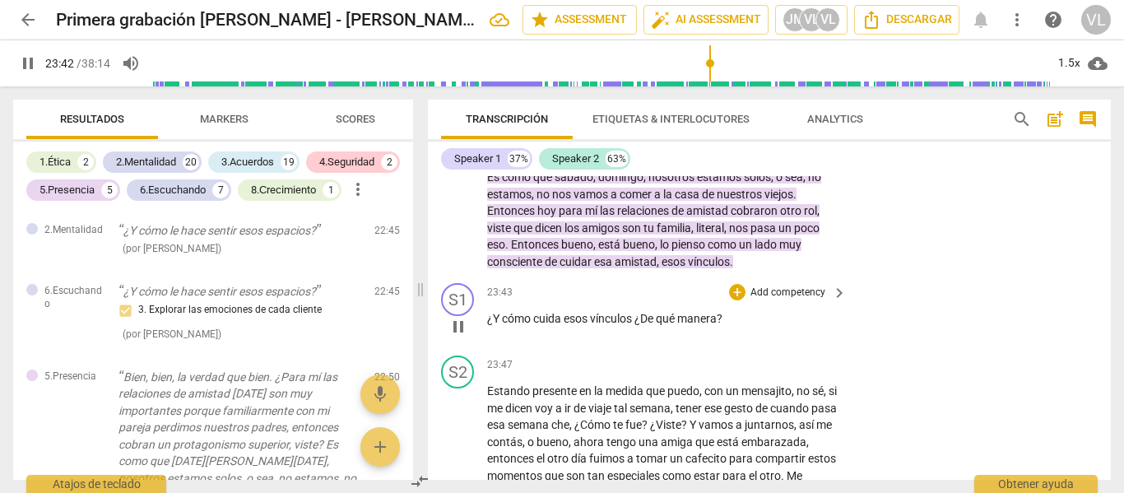
click at [754, 300] on p "Add competency" at bounding box center [788, 293] width 78 height 15
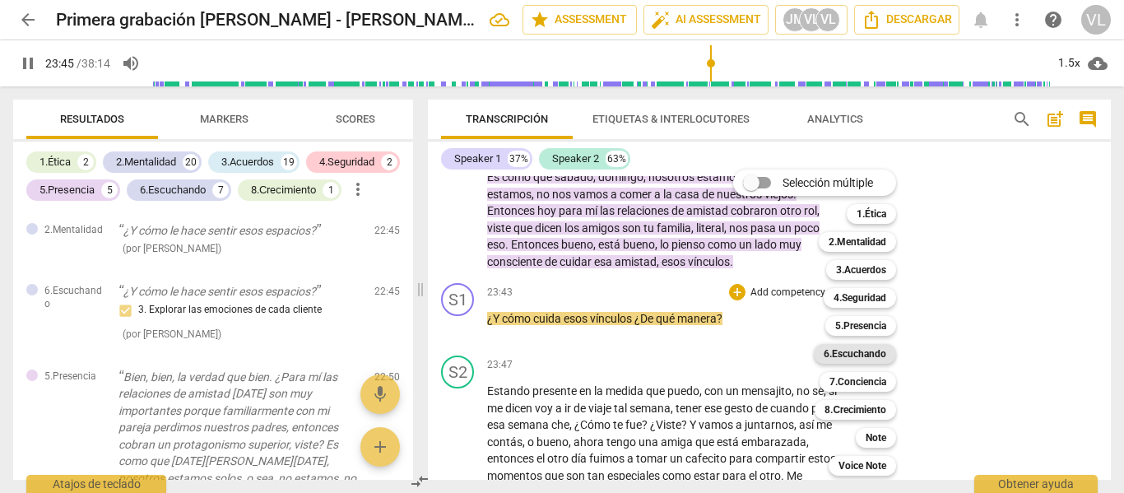
click at [871, 349] on b "6.Escuchando" at bounding box center [855, 354] width 63 height 20
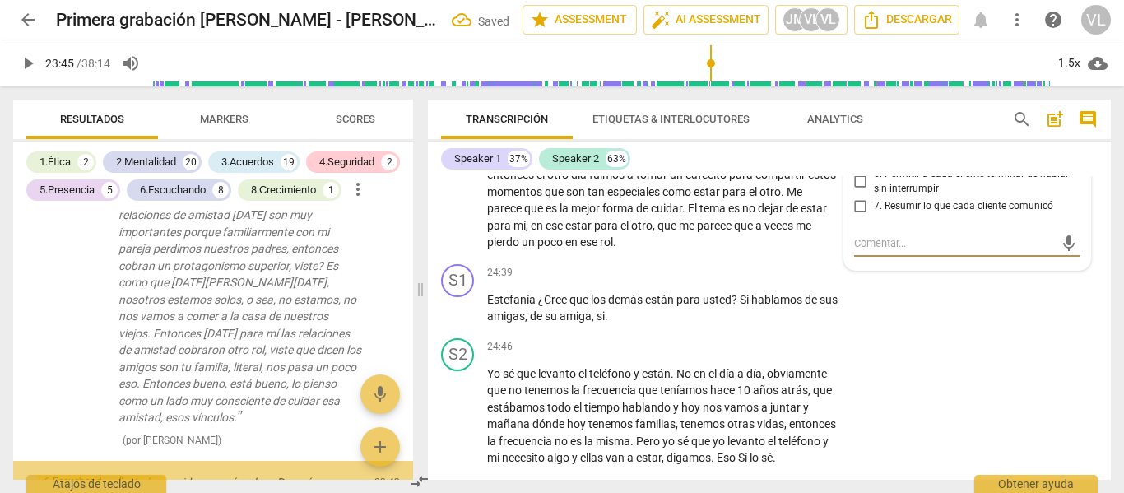
scroll to position [6499, 0]
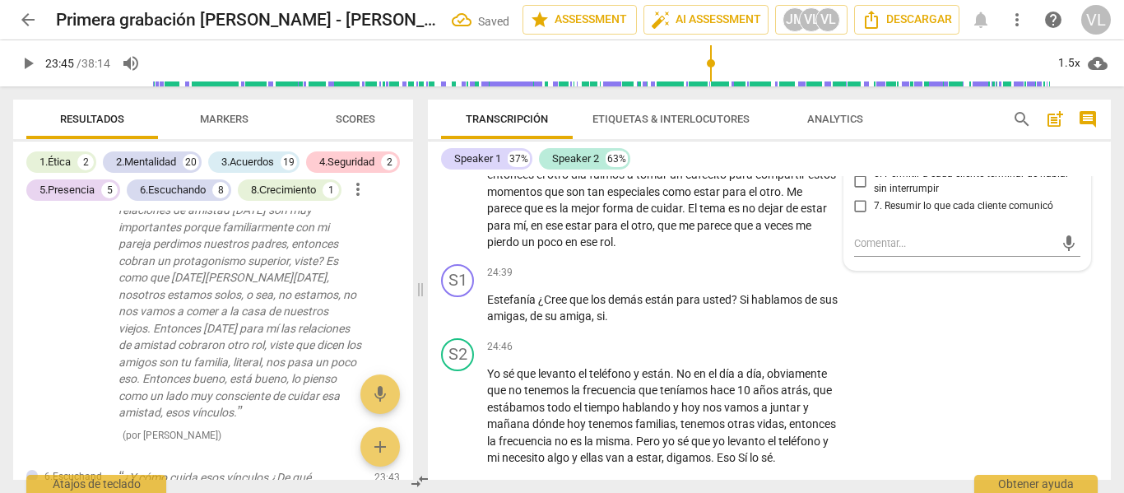
click at [945, 165] on span "5. Explorar cómo cada cliente se percibe" at bounding box center [963, 157] width 179 height 15
click at [874, 167] on input "5. Explorar cómo cada cliente se percibe" at bounding box center [861, 157] width 26 height 20
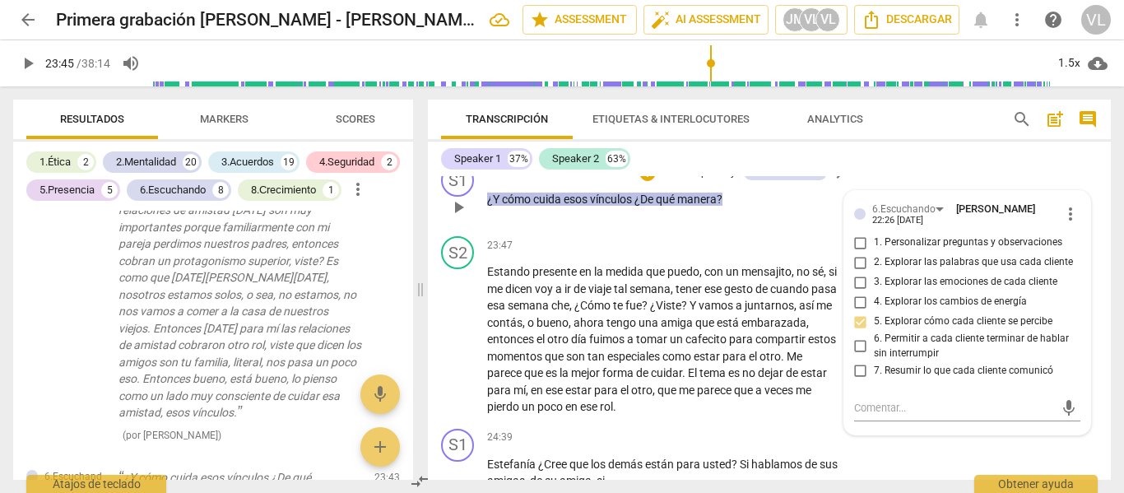
scroll to position [6480, 0]
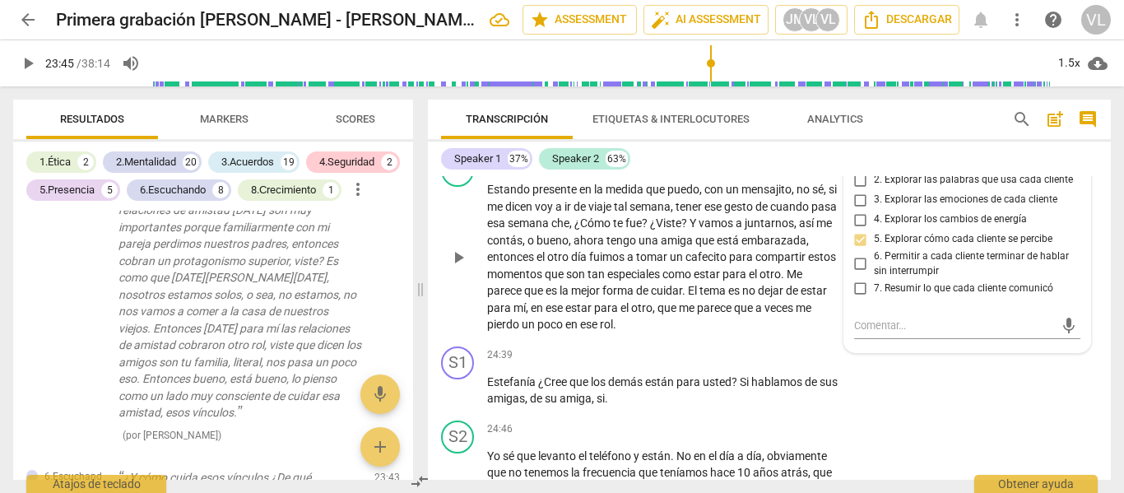
click at [766, 171] on p "Add competency" at bounding box center [788, 163] width 78 height 15
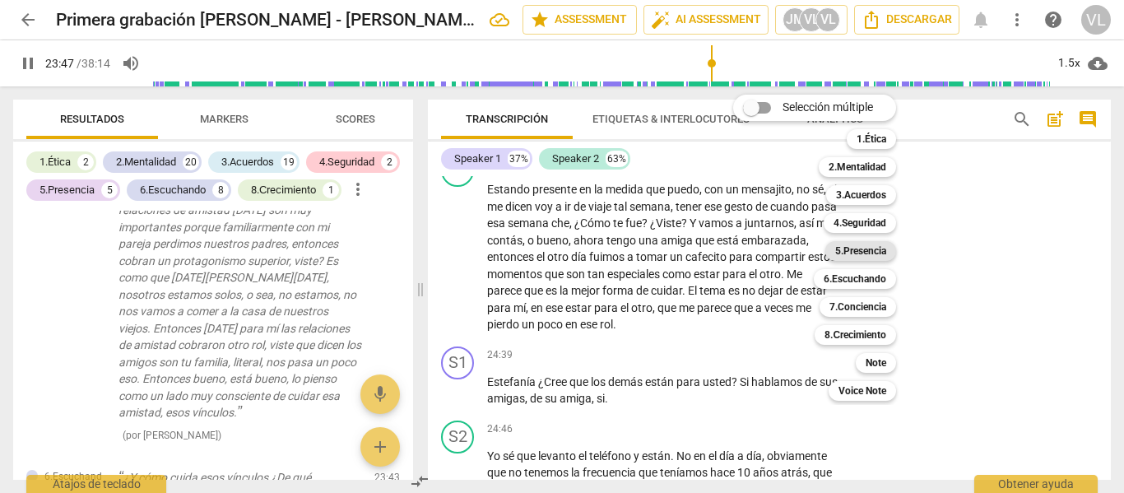
click at [876, 247] on b "5.Presencia" at bounding box center [860, 251] width 51 height 20
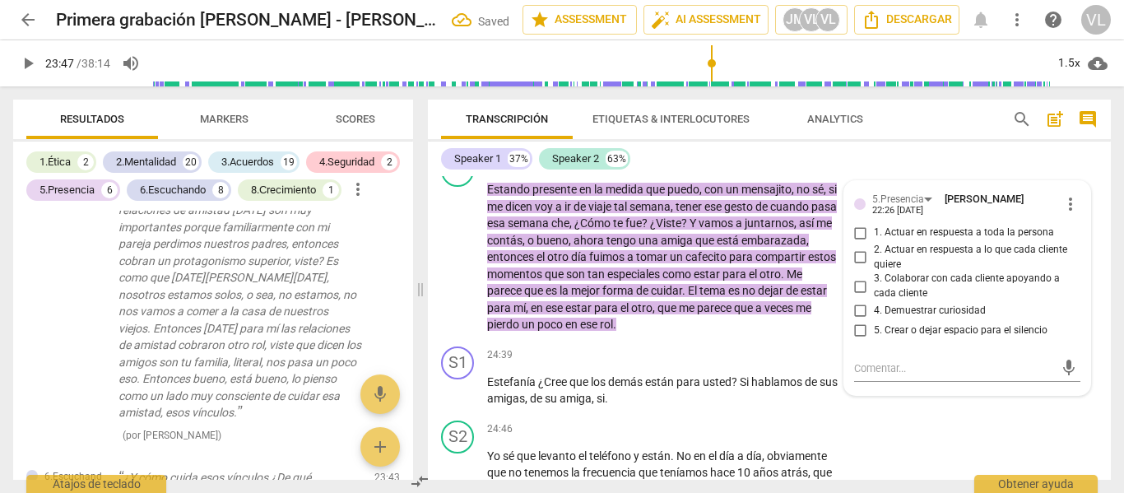
scroll to position [6694, 0]
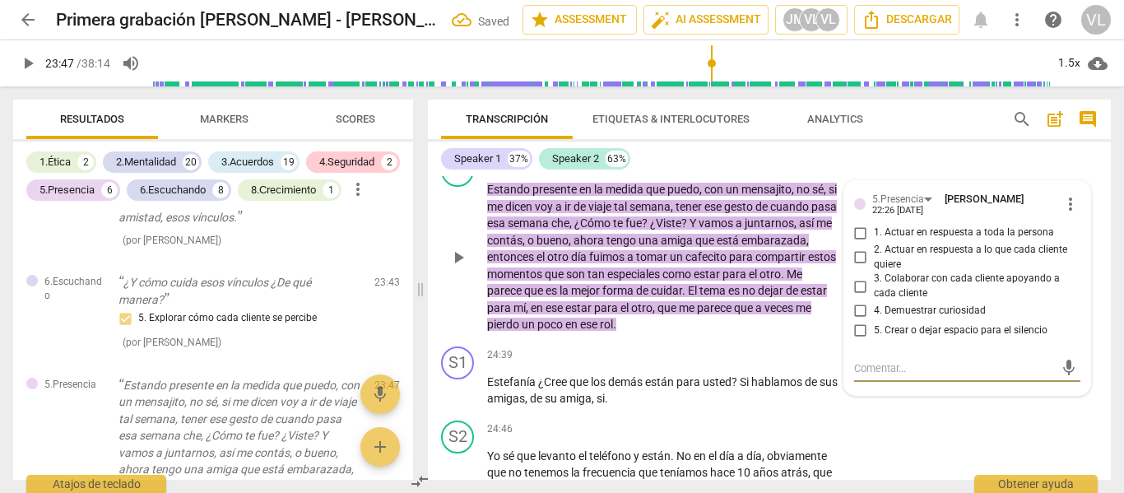
click at [883, 319] on span "4. Demuestrar curiosidad" at bounding box center [930, 311] width 112 height 15
click at [874, 321] on input "4. Demuestrar curiosidad" at bounding box center [861, 311] width 26 height 20
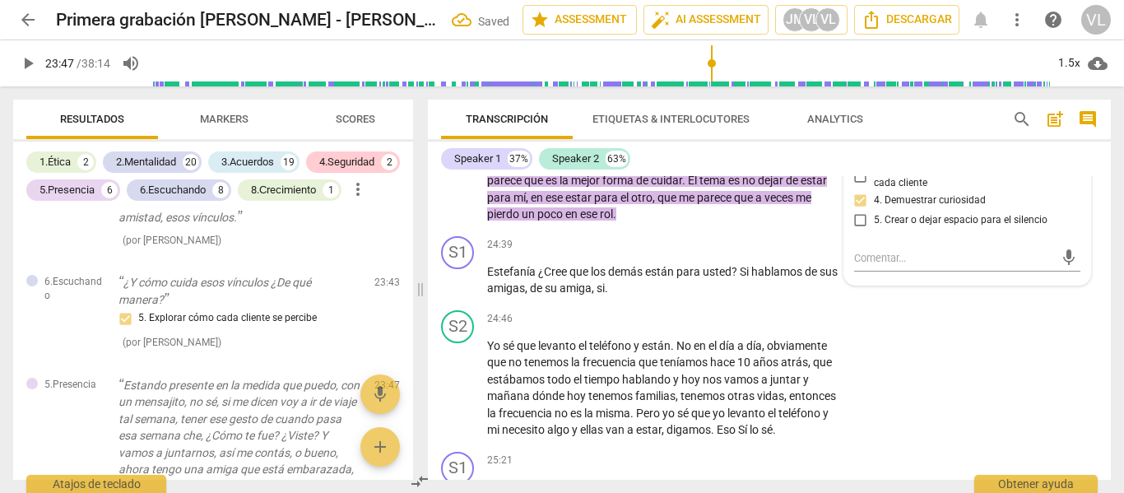
scroll to position [6562, 0]
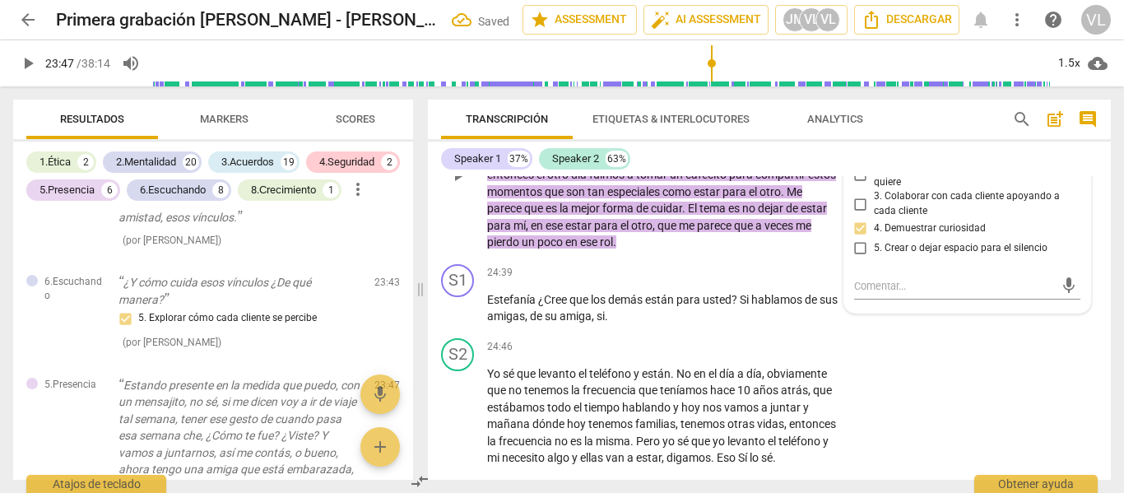
click at [477, 246] on div "play_arrow pause" at bounding box center [466, 176] width 42 height 142
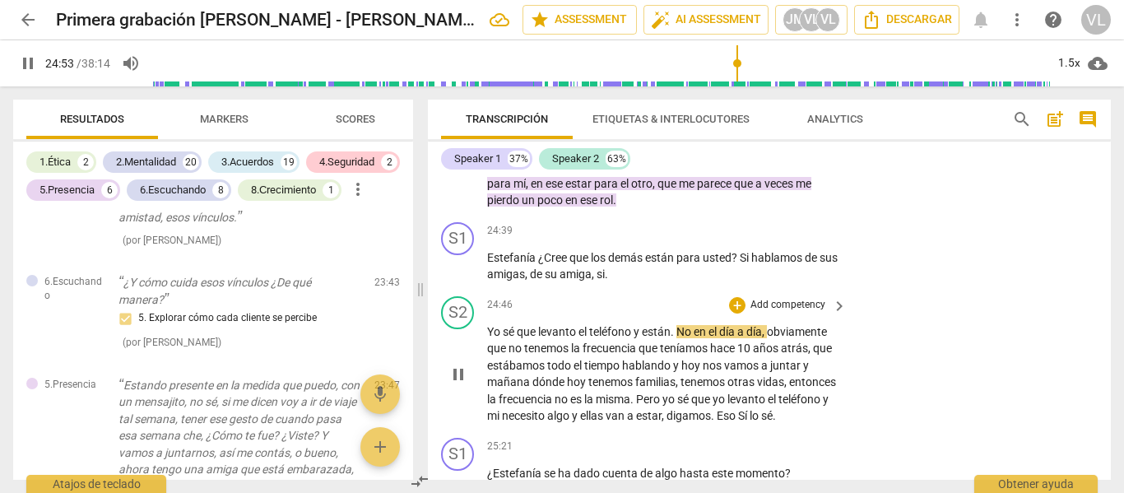
scroll to position [6644, 0]
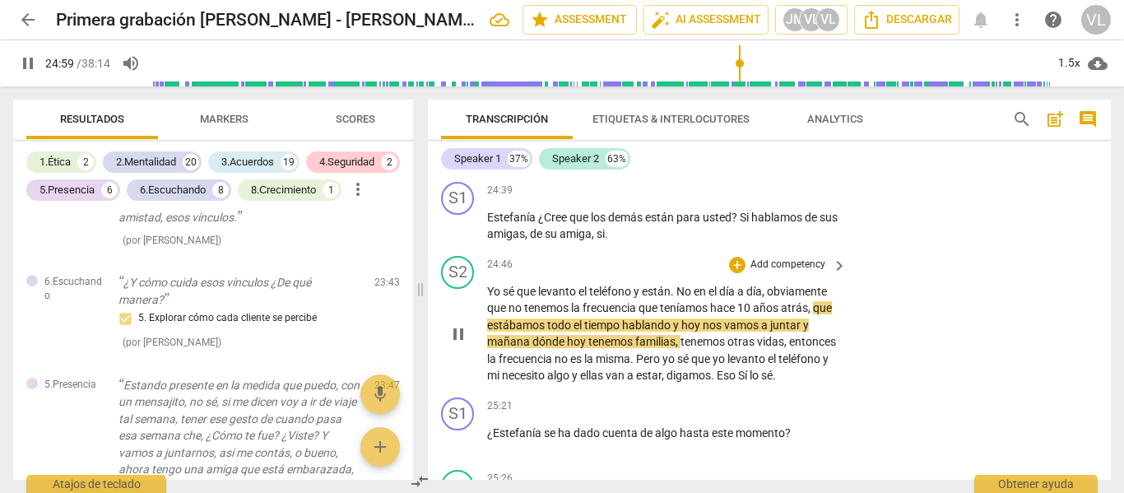
click at [464, 344] on span "pause" at bounding box center [459, 334] width 20 height 20
click at [819, 198] on p "Add competency" at bounding box center [788, 191] width 78 height 15
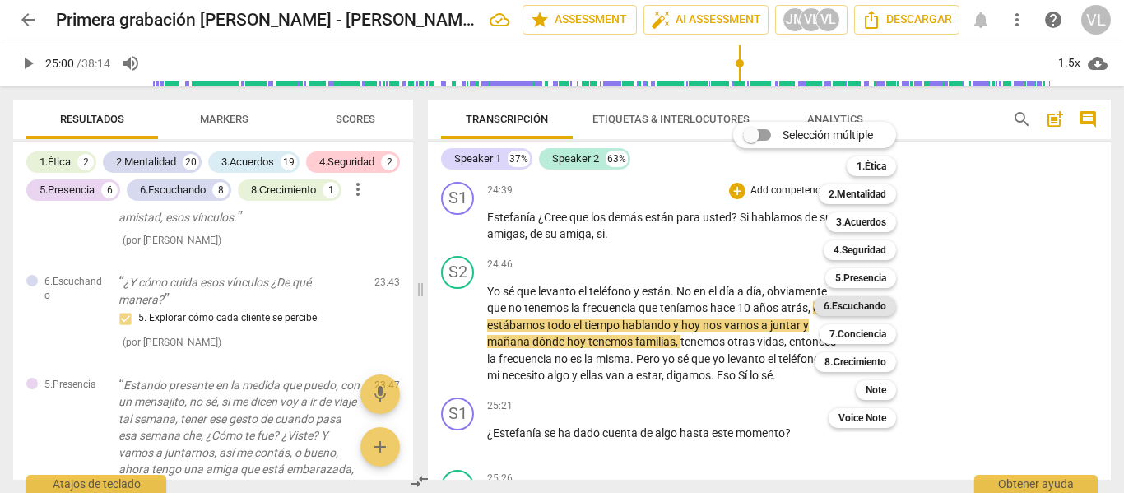
click at [866, 314] on b "6.Escuchando" at bounding box center [855, 306] width 63 height 20
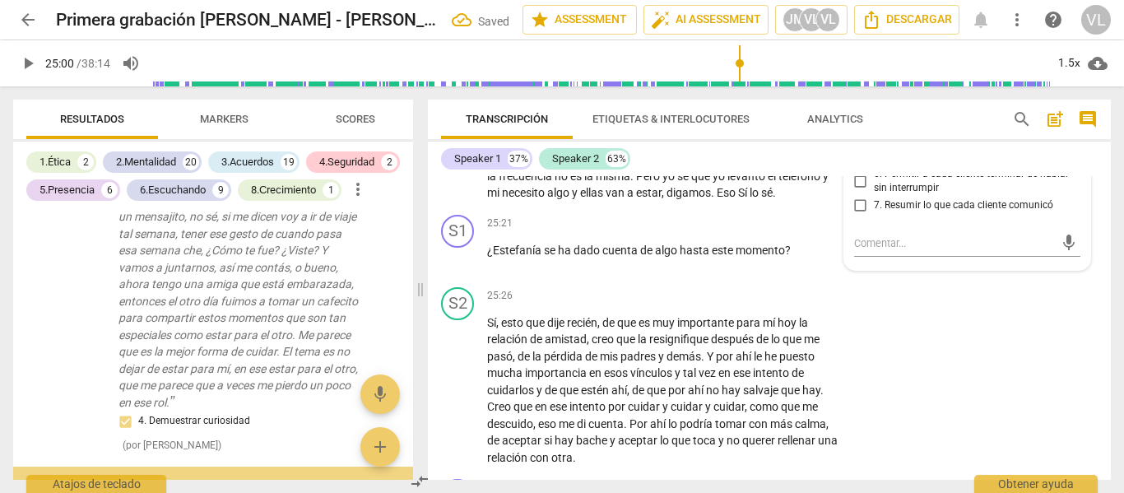
scroll to position [6898, 0]
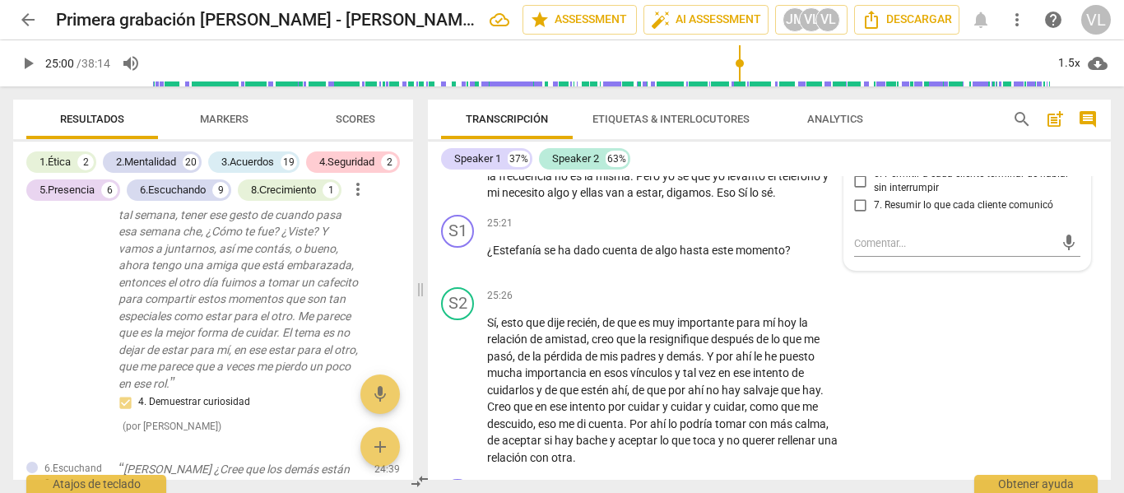
click at [853, 167] on input "5. Explorar cómo cada cliente se percibe" at bounding box center [861, 157] width 26 height 20
click at [454, 161] on span "play_arrow" at bounding box center [459, 152] width 20 height 20
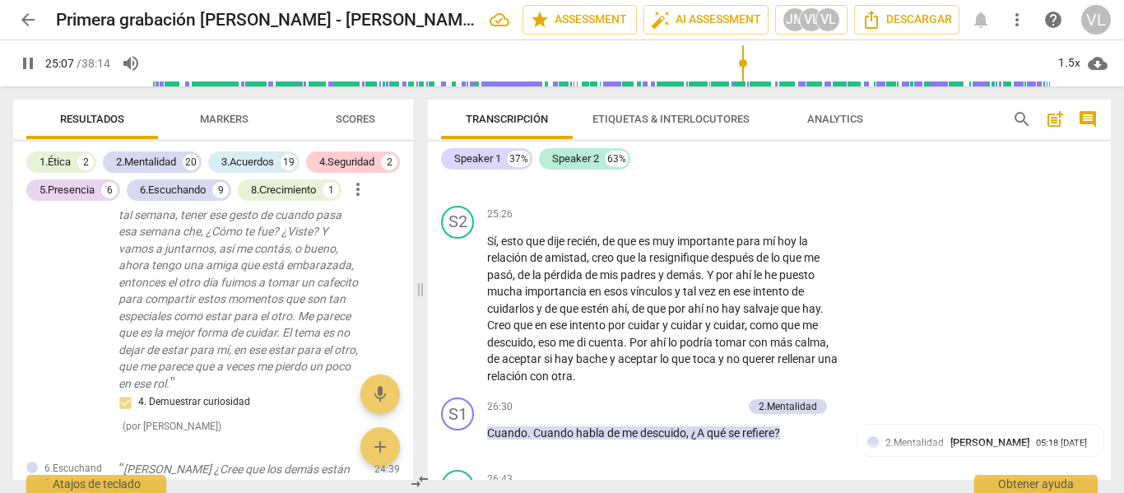
scroll to position [6909, 0]
click at [738, 150] on div "+" at bounding box center [737, 141] width 16 height 16
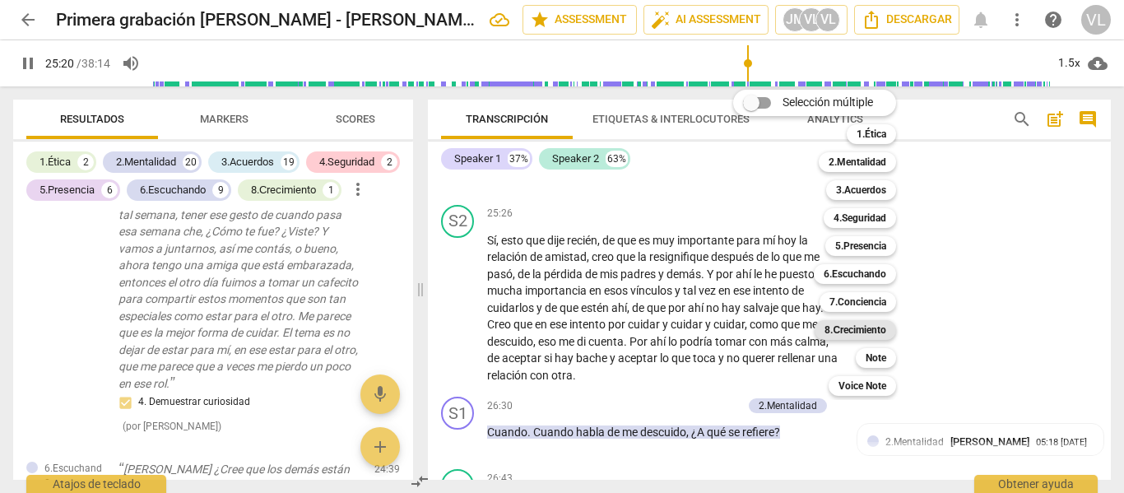
click at [886, 335] on b "8.Сrecimiento" at bounding box center [856, 330] width 62 height 20
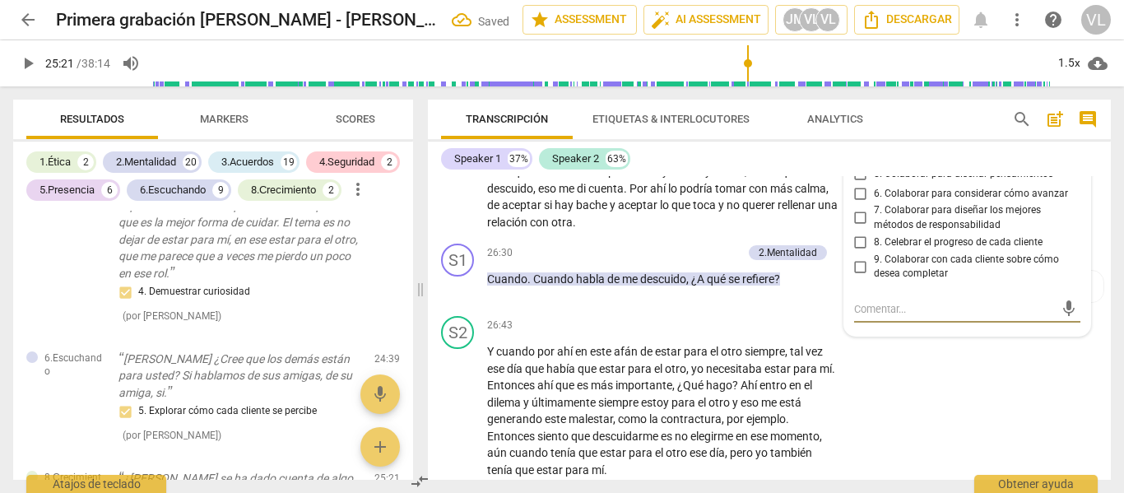
scroll to position [6980, 0]
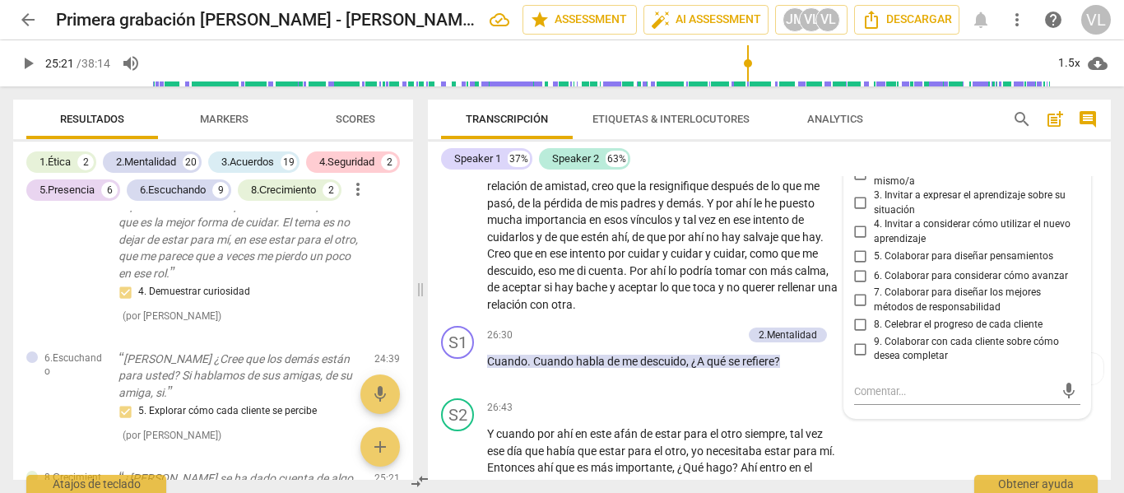
click at [901, 217] on span "3. Invitar a expresar el aprendizaje sobre su situación" at bounding box center [974, 202] width 201 height 29
click at [874, 213] on input "3. Invitar a expresar el aprendizaje sobre su situación" at bounding box center [861, 203] width 26 height 20
click at [874, 160] on span "1. Permitir que cada cliente explore el progreso" at bounding box center [974, 145] width 201 height 29
click at [873, 155] on input "1. Permitir que cada cliente explore el progreso" at bounding box center [861, 145] width 26 height 20
click at [867, 155] on input "1. Permitir que cada cliente explore el progreso" at bounding box center [861, 145] width 26 height 20
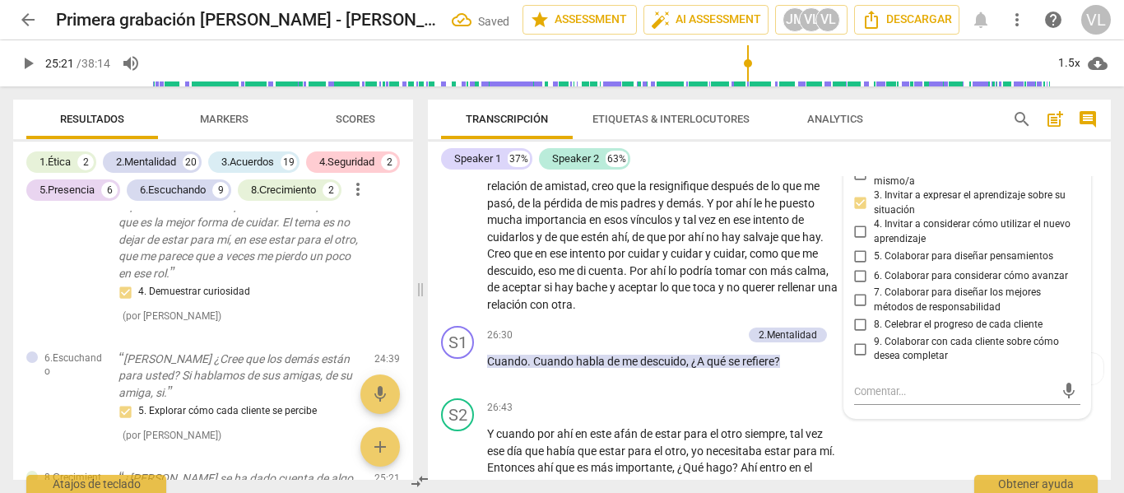
click at [860, 155] on input "1. Permitir que cada cliente explore el progreso" at bounding box center [861, 145] width 26 height 20
click at [704, 233] on div "S2 play_arrow pause 25:26 + Add competency keyboard_arrow_right Sí , esto que d…" at bounding box center [769, 224] width 683 height 193
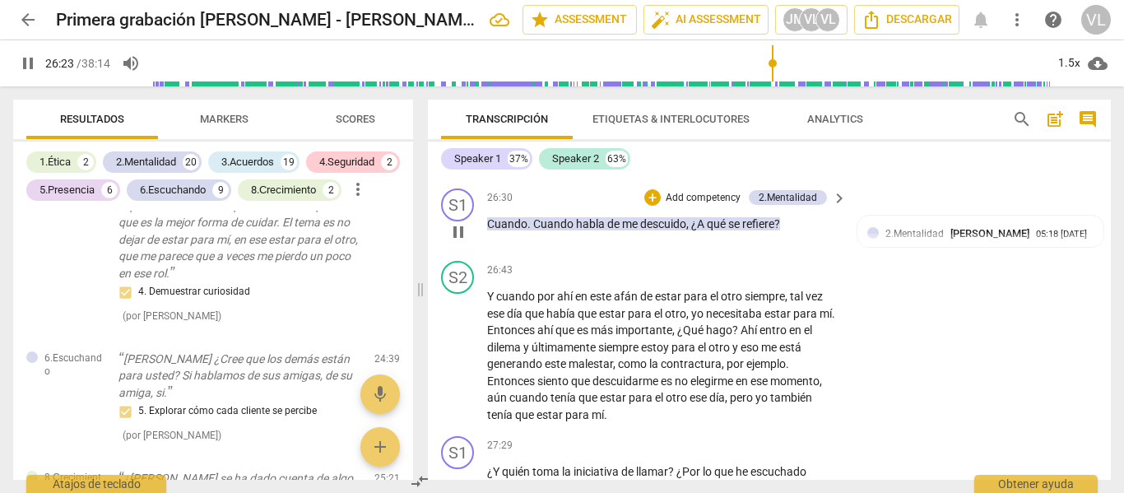
scroll to position [7145, 0]
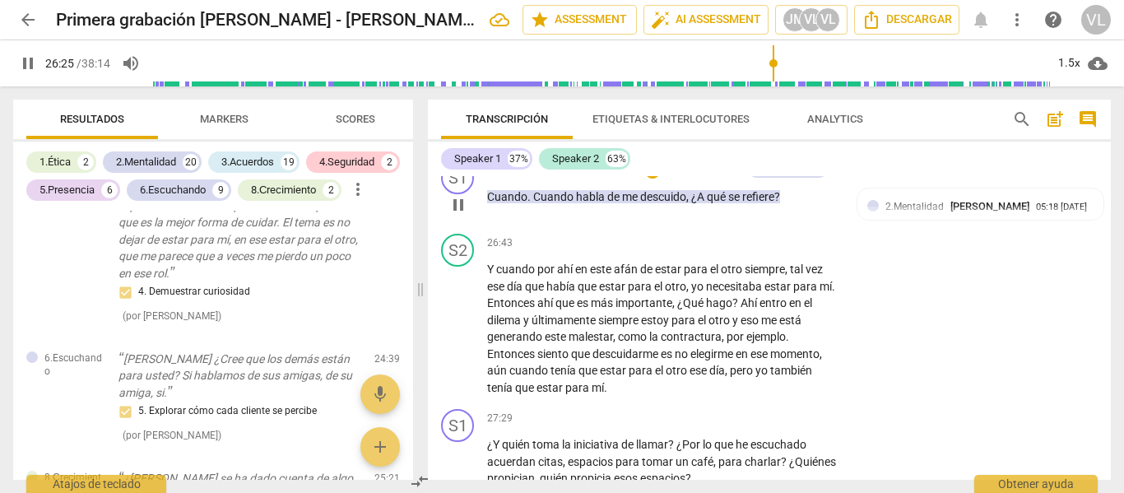
click at [701, 179] on p "Add competency" at bounding box center [703, 171] width 78 height 15
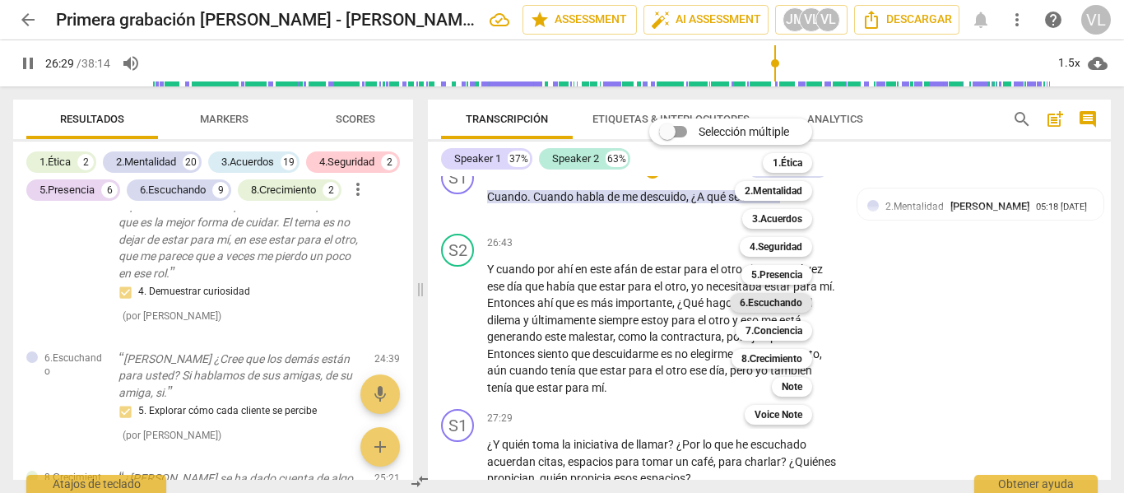
click at [787, 302] on b "6.Escuchando" at bounding box center [771, 303] width 63 height 20
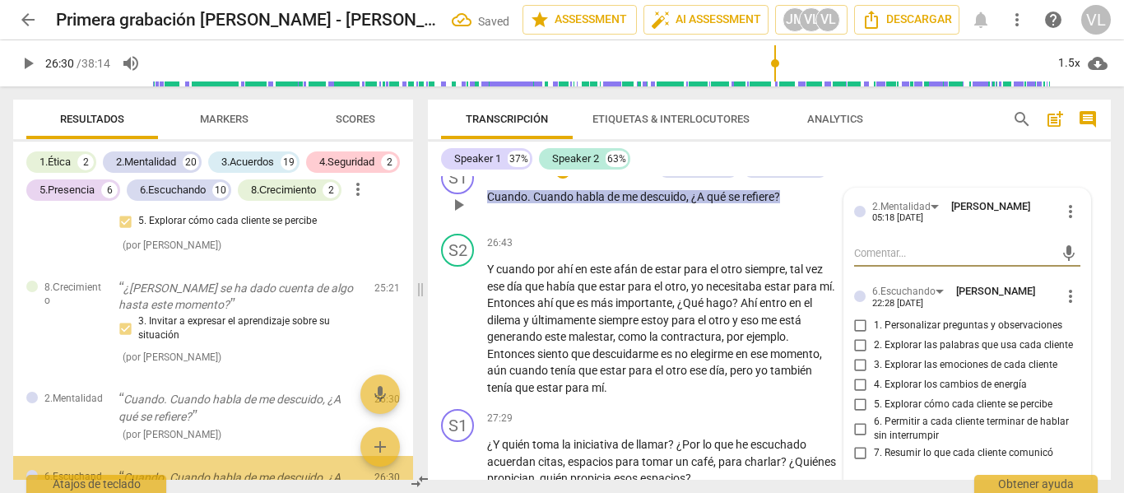
scroll to position [7227, 0]
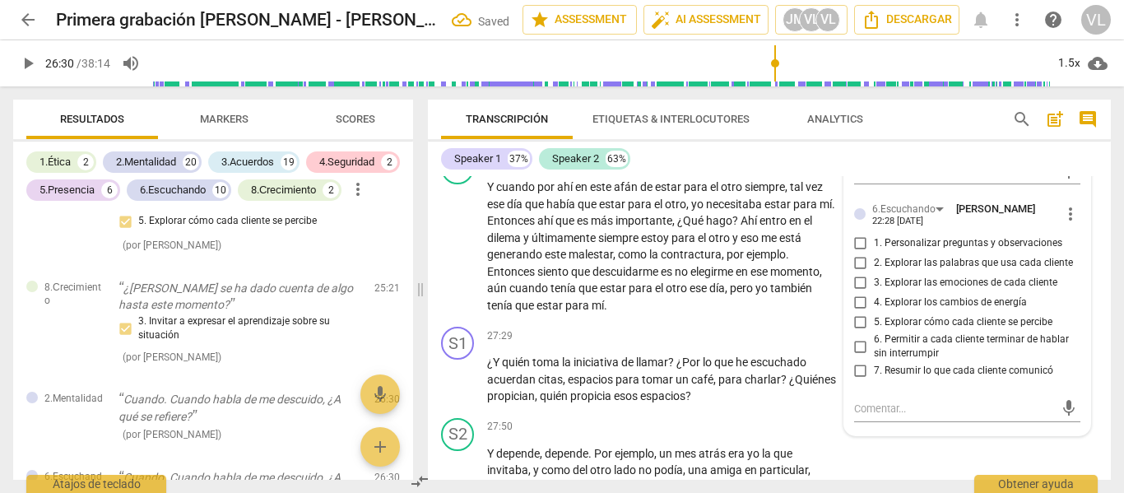
click at [945, 271] on span "2. Explorar las palabras que usa cada cliente" at bounding box center [973, 263] width 199 height 15
click at [874, 273] on input "2. Explorar las palabras que usa cada cliente" at bounding box center [861, 264] width 26 height 20
click at [467, 309] on div "play_arrow pause" at bounding box center [466, 246] width 42 height 124
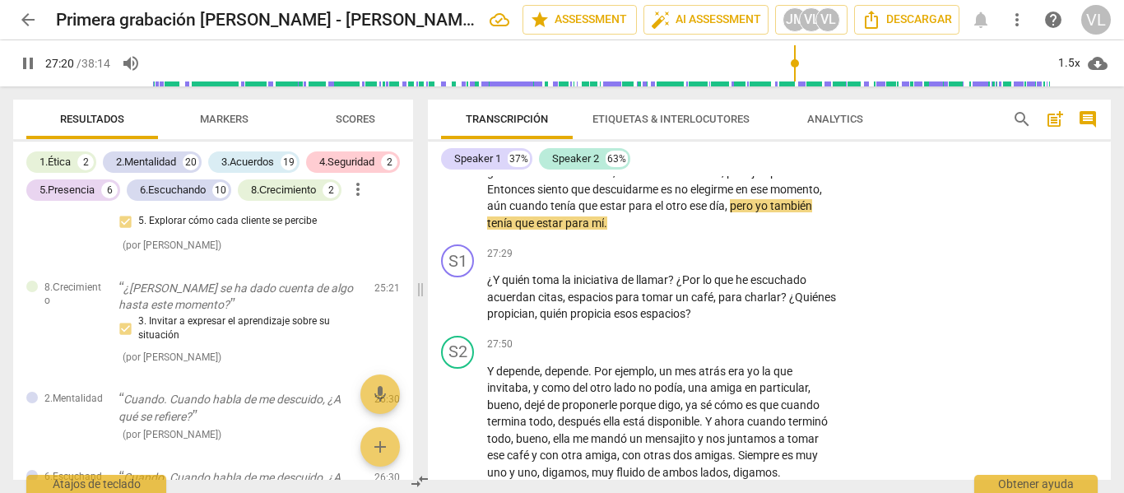
scroll to position [7392, 0]
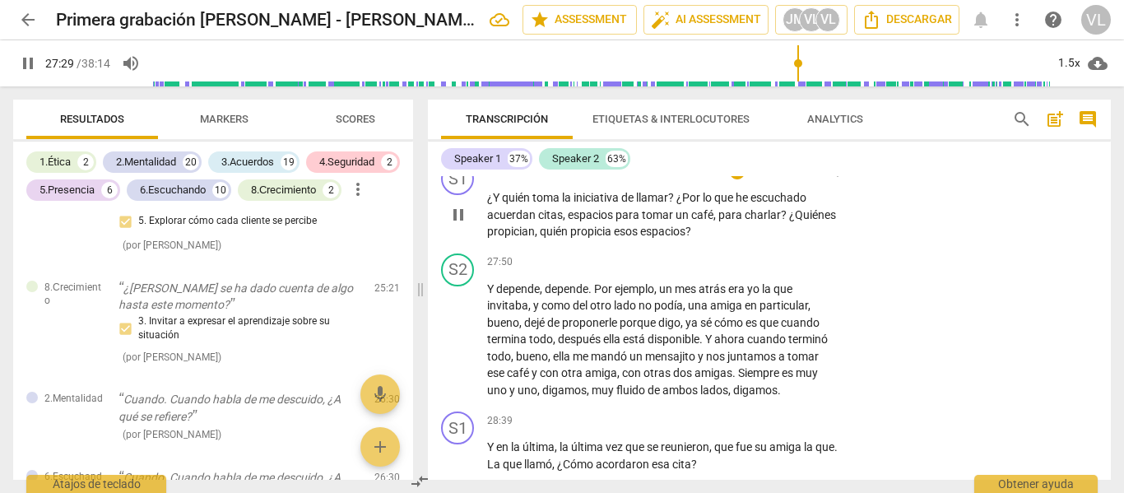
click at [763, 179] on p "Add competency" at bounding box center [788, 172] width 78 height 15
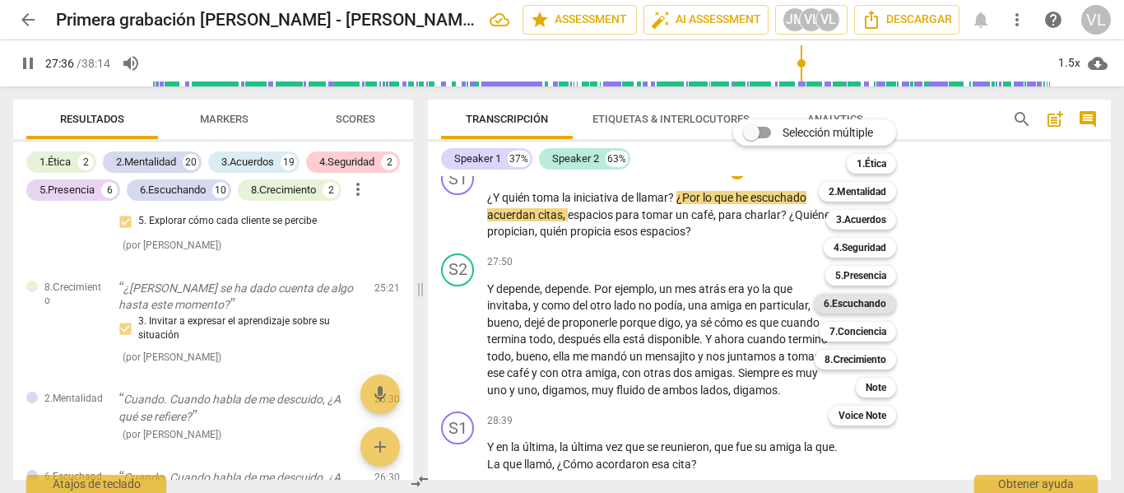
click at [860, 305] on b "6.Escuchando" at bounding box center [855, 304] width 63 height 20
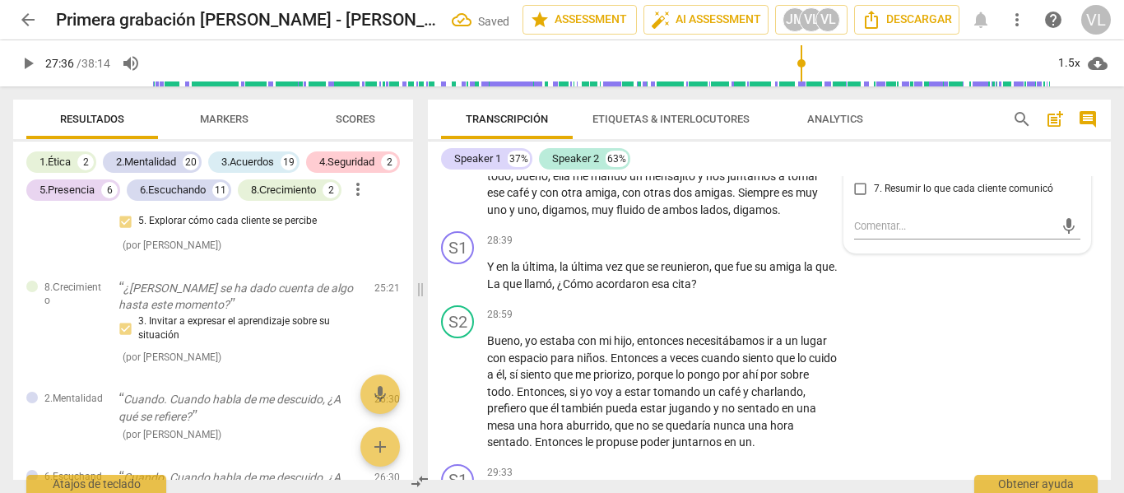
scroll to position [7318, 0]
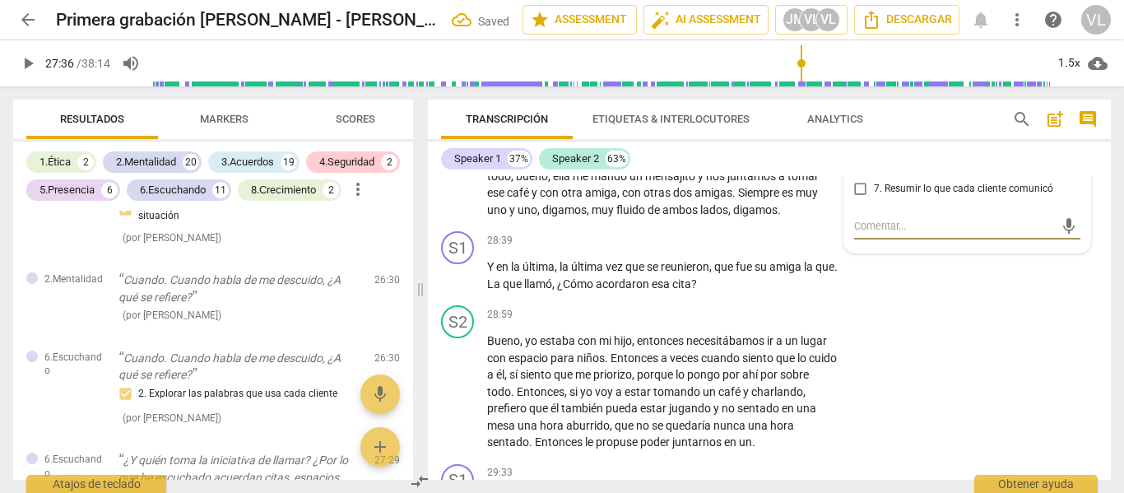
click at [863, 234] on textarea at bounding box center [954, 226] width 201 height 16
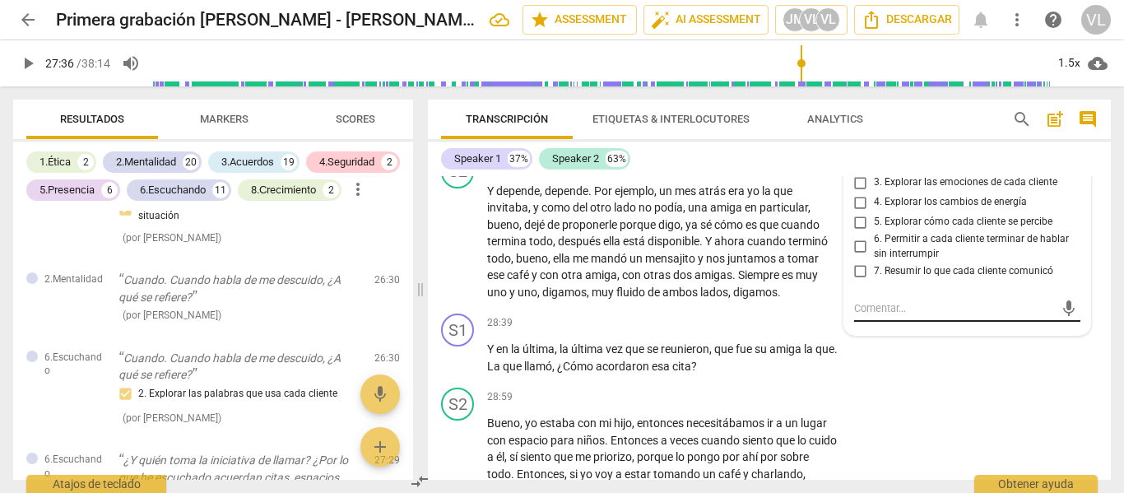
click at [886, 322] on div "mic" at bounding box center [967, 308] width 227 height 26
click at [870, 316] on textarea at bounding box center [954, 308] width 201 height 16
drag, startPoint x: 853, startPoint y: 407, endPoint x: 932, endPoint y: 425, distance: 81.1
click at [932, 325] on div "FdFw: coachear a la persona, no el problema FdFw: coachear a la persona, no el …" at bounding box center [967, 307] width 227 height 36
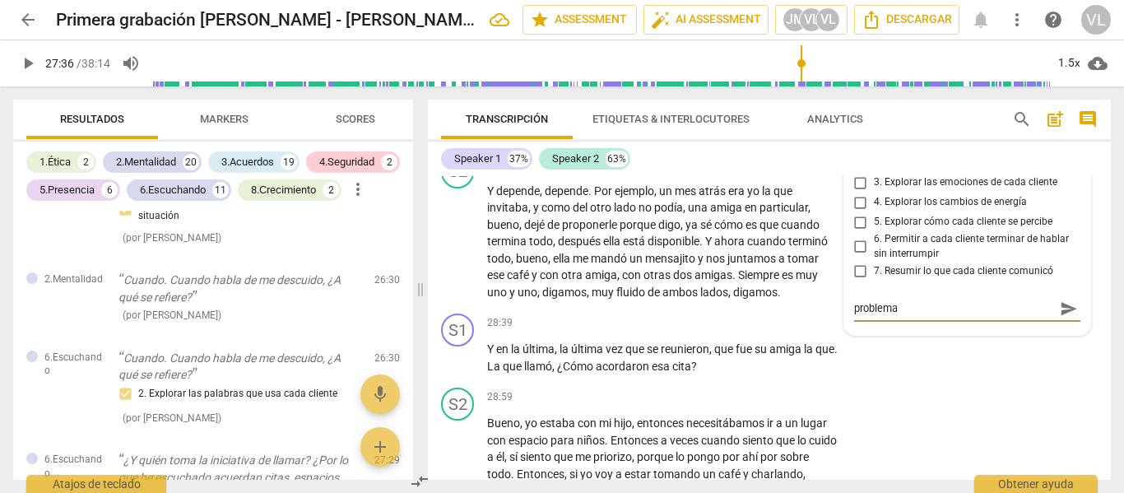
click at [1060, 318] on span "send" at bounding box center [1069, 309] width 18 height 18
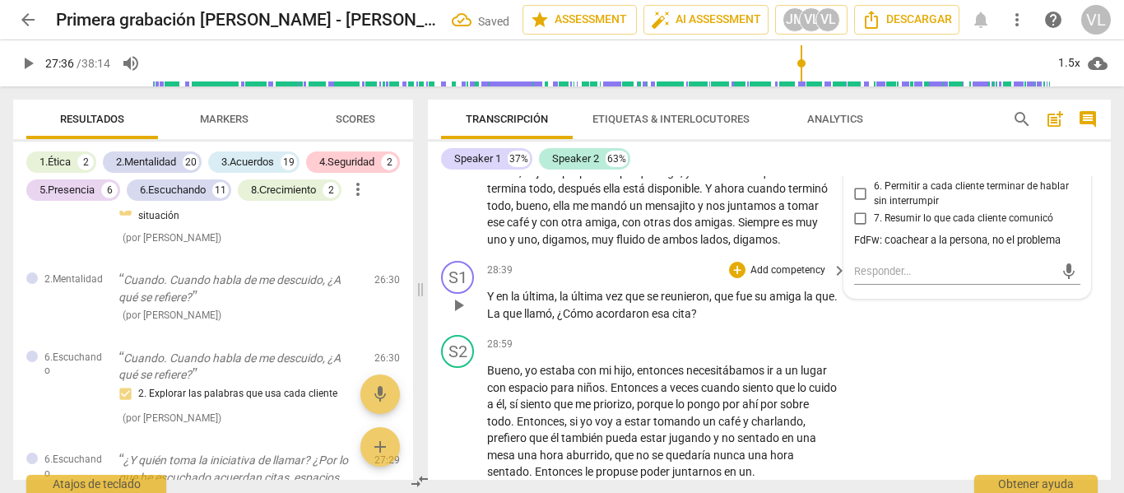
scroll to position [7572, 0]
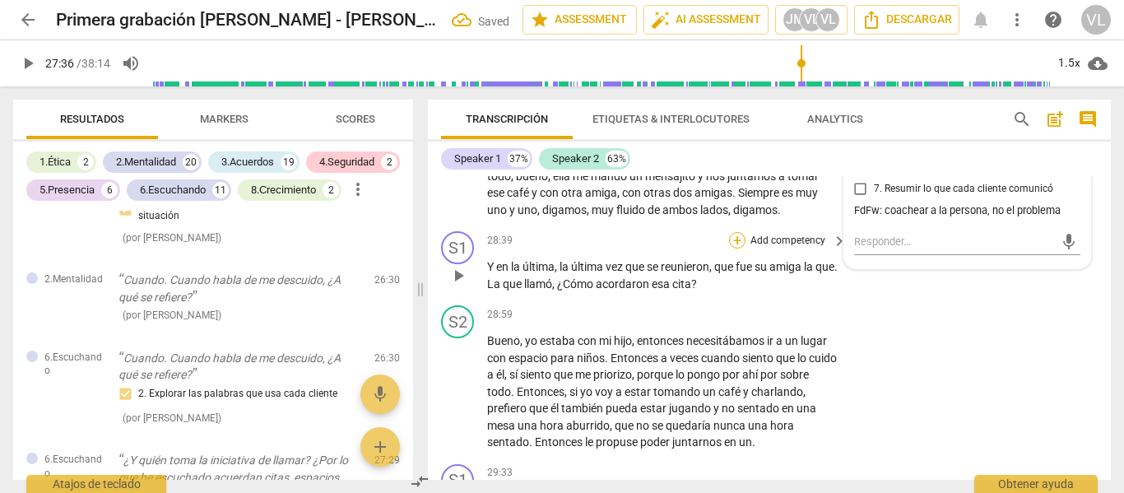
click at [742, 249] on div "+" at bounding box center [737, 240] width 16 height 16
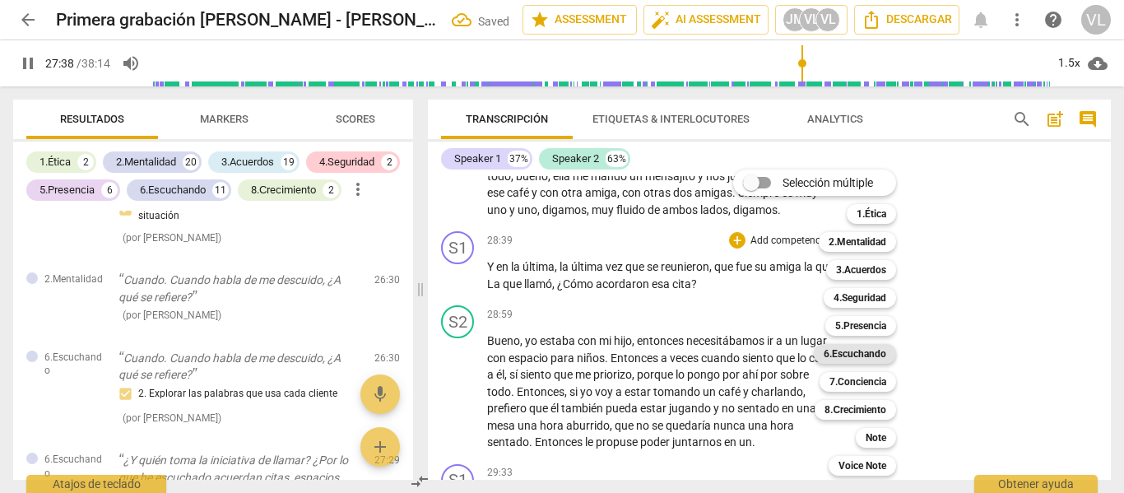
click at [878, 356] on b "6.Escuchando" at bounding box center [855, 354] width 63 height 20
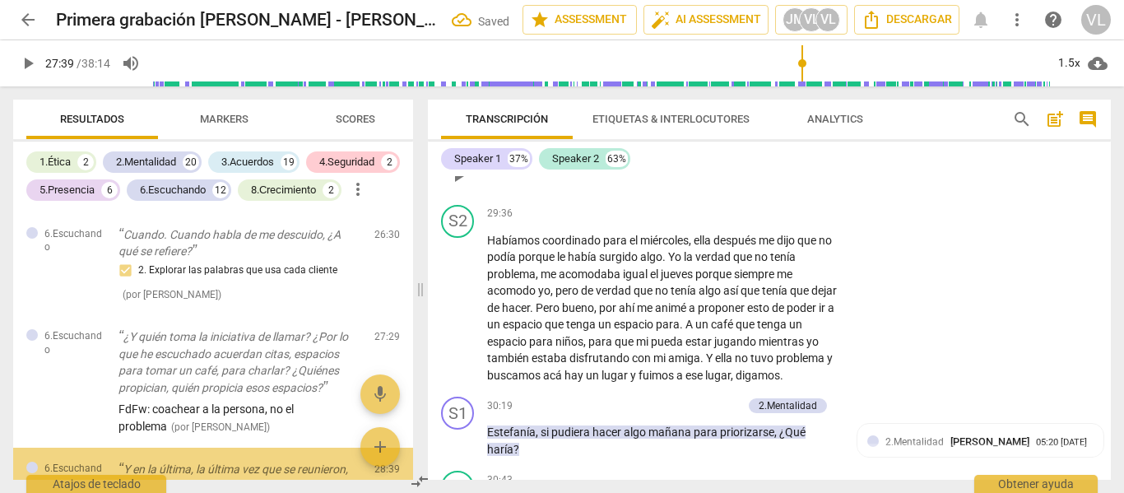
scroll to position [15, 0]
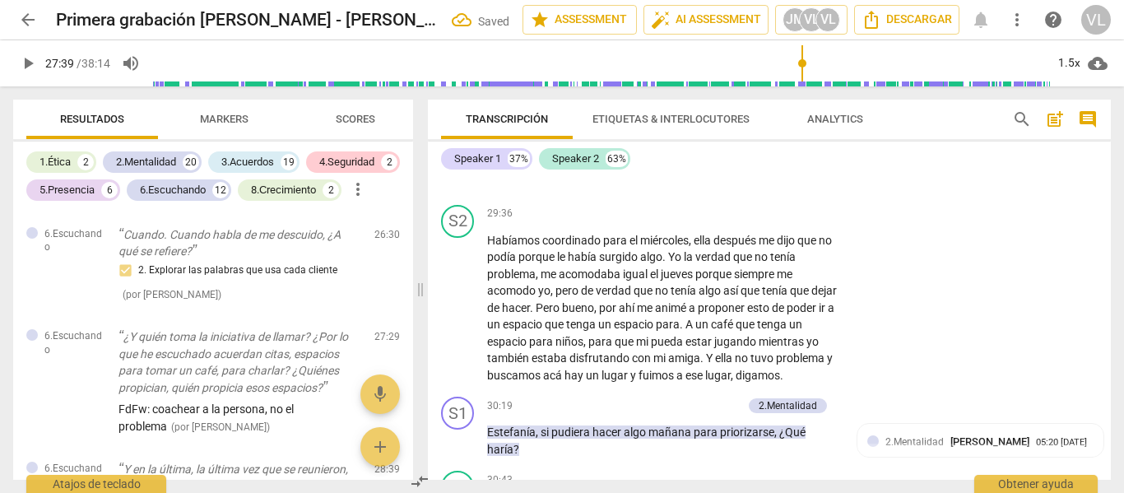
click at [1063, 153] on span "send" at bounding box center [1069, 144] width 18 height 18
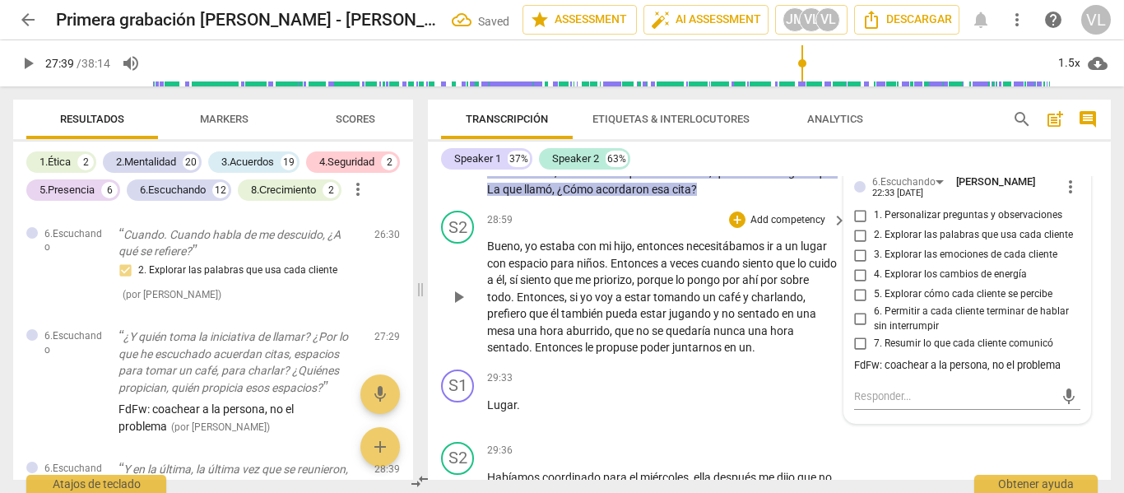
scroll to position [7657, 0]
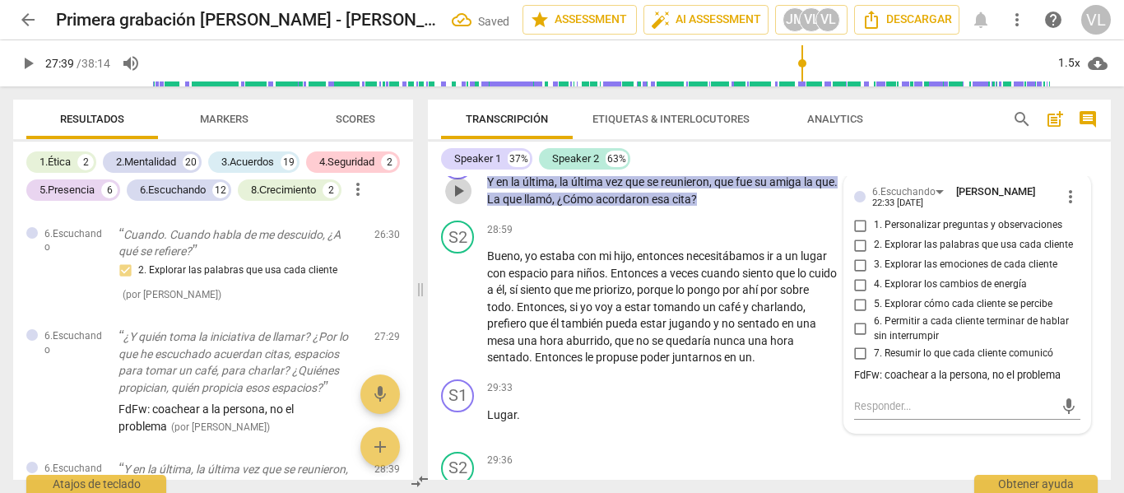
click at [471, 201] on span "play_arrow" at bounding box center [458, 191] width 26 height 20
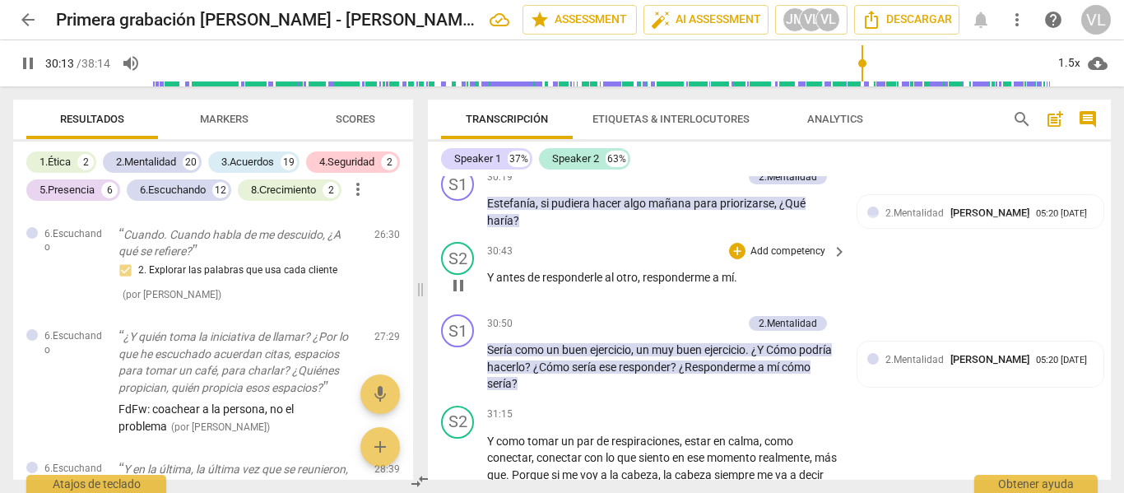
scroll to position [8151, 0]
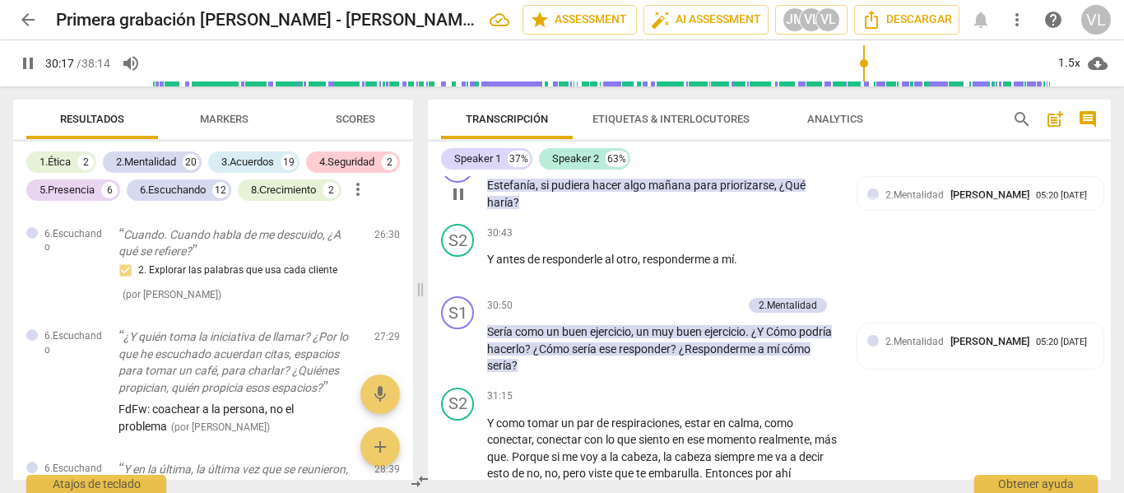
click at [719, 168] on div "+ Add competency 2.Mentalidad" at bounding box center [736, 159] width 183 height 18
click at [719, 167] on p "Add competency" at bounding box center [703, 159] width 78 height 15
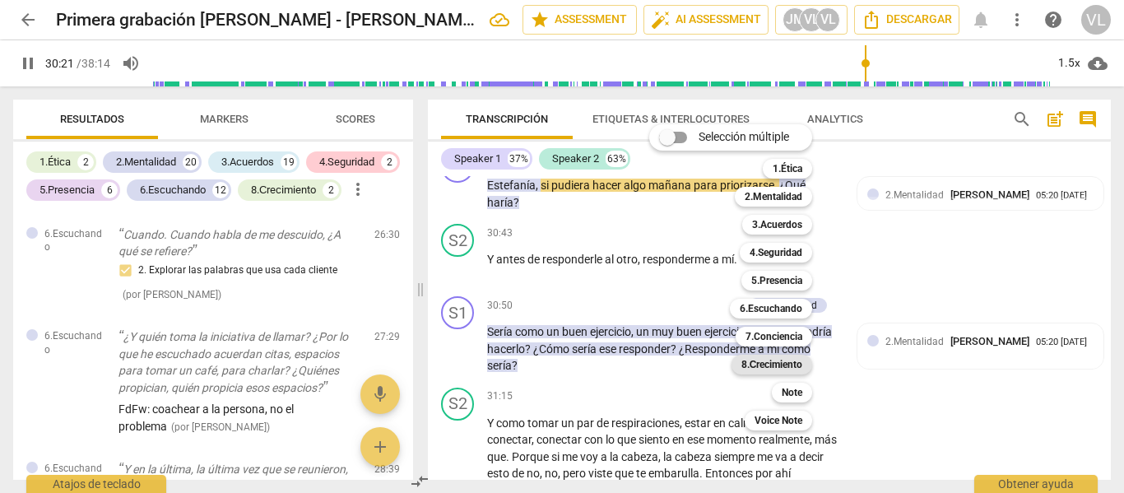
click at [781, 361] on b "8.Сrecimiento" at bounding box center [773, 365] width 62 height 20
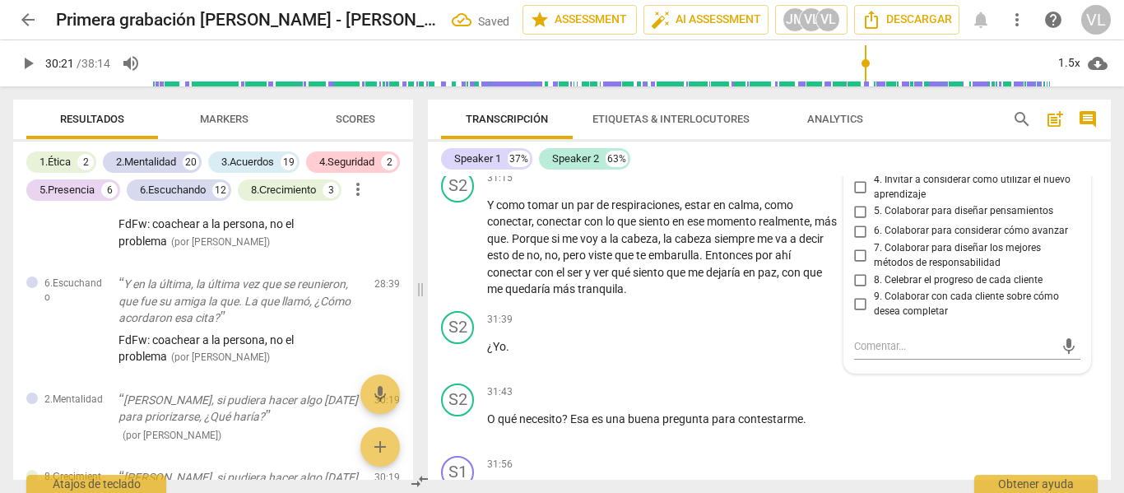
scroll to position [8397, 0]
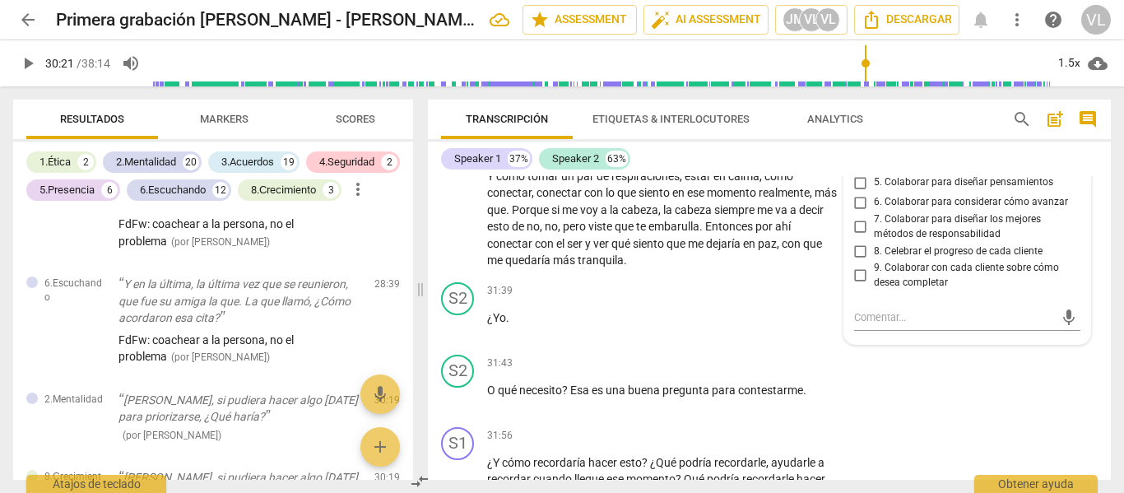
click at [931, 190] on span "5. Colaborar para diseñar pensamientos" at bounding box center [963, 182] width 179 height 15
click at [874, 193] on input "5. Colaborar para diseñar pensamientos" at bounding box center [861, 183] width 26 height 20
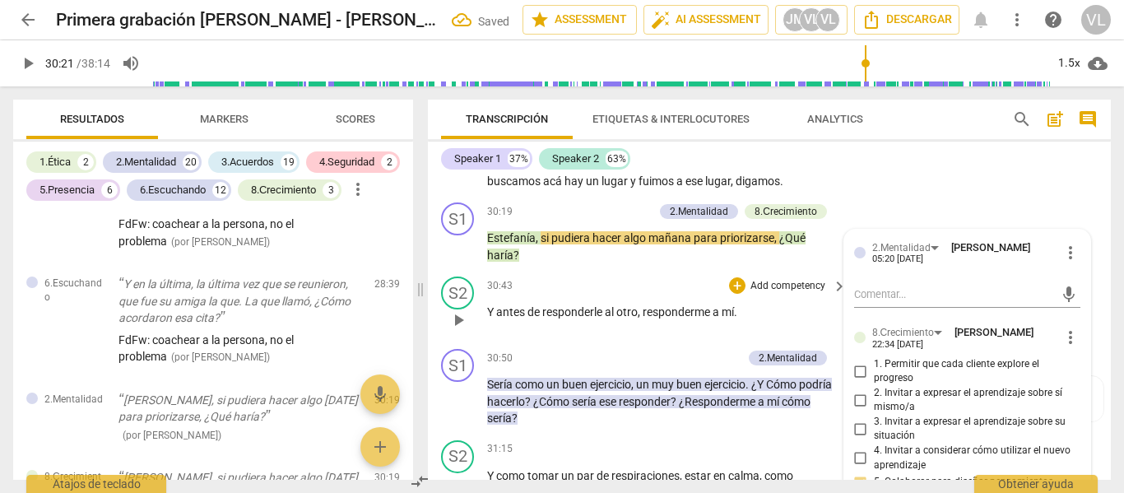
scroll to position [8068, 0]
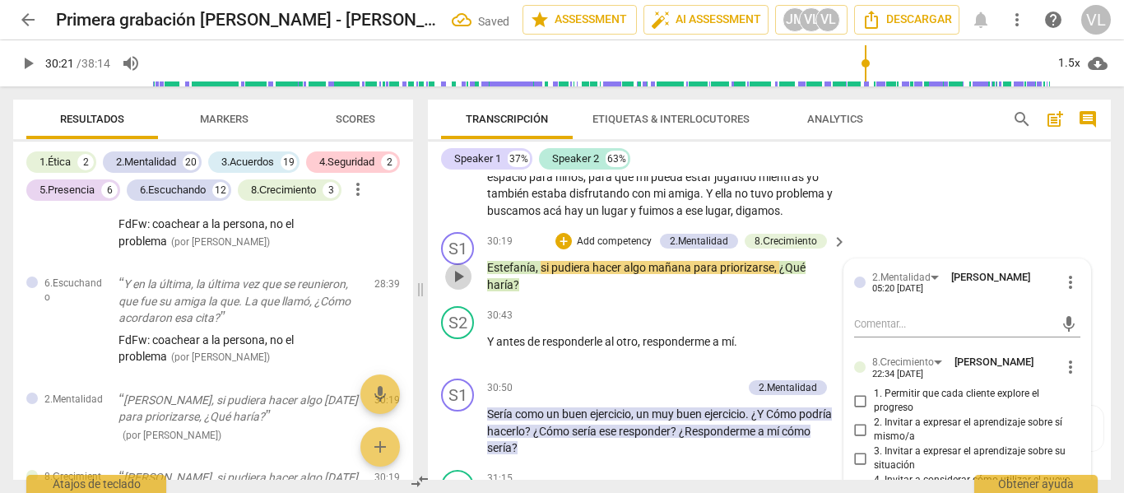
click at [461, 286] on span "play_arrow" at bounding box center [459, 277] width 20 height 20
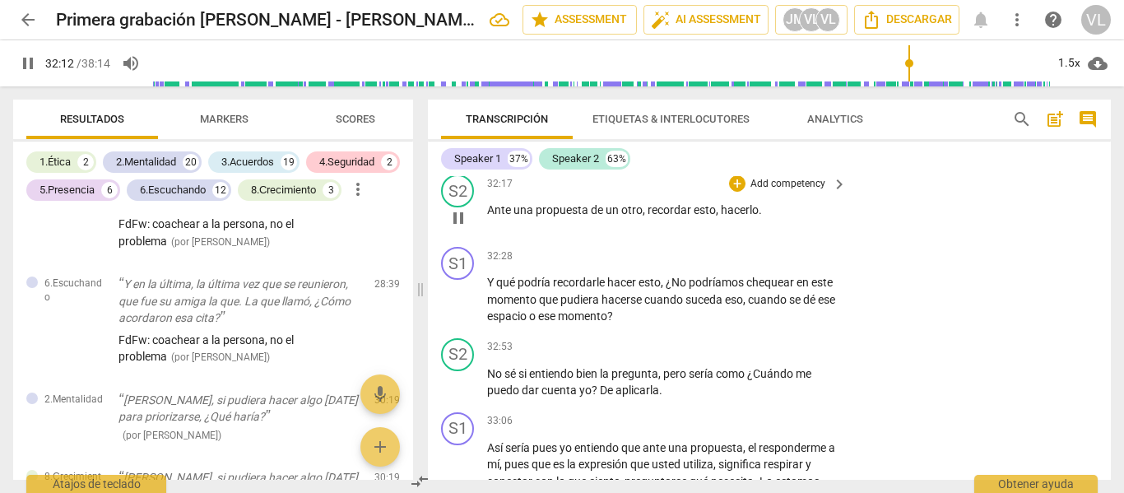
scroll to position [8712, 0]
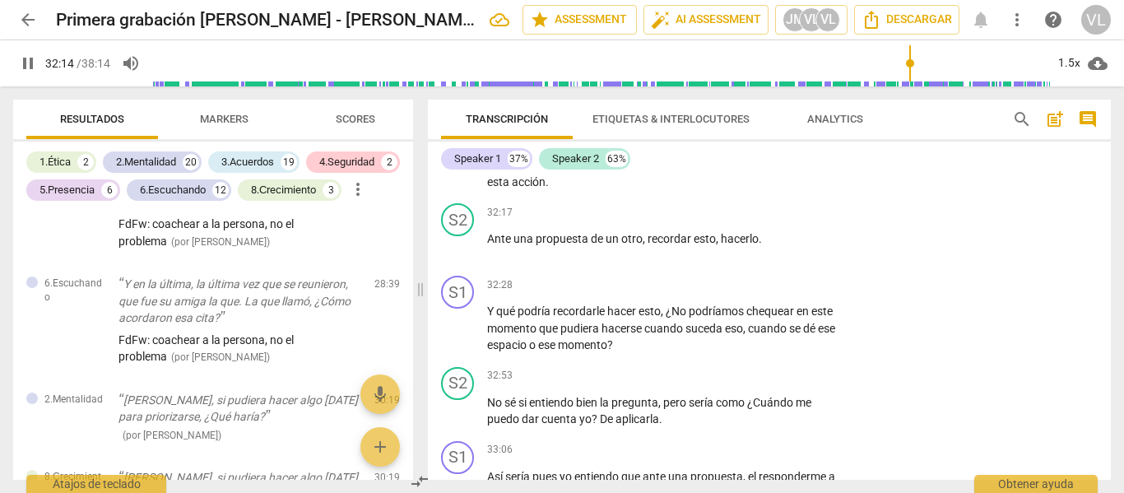
click at [761, 129] on p "Add competency" at bounding box center [788, 121] width 78 height 15
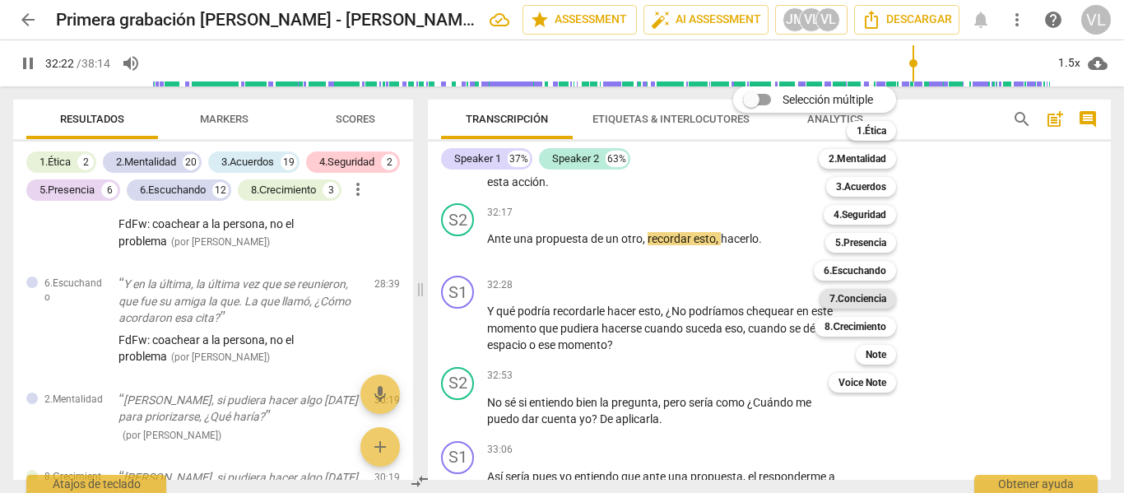
click at [868, 299] on b "7.Conciencia" at bounding box center [858, 299] width 57 height 20
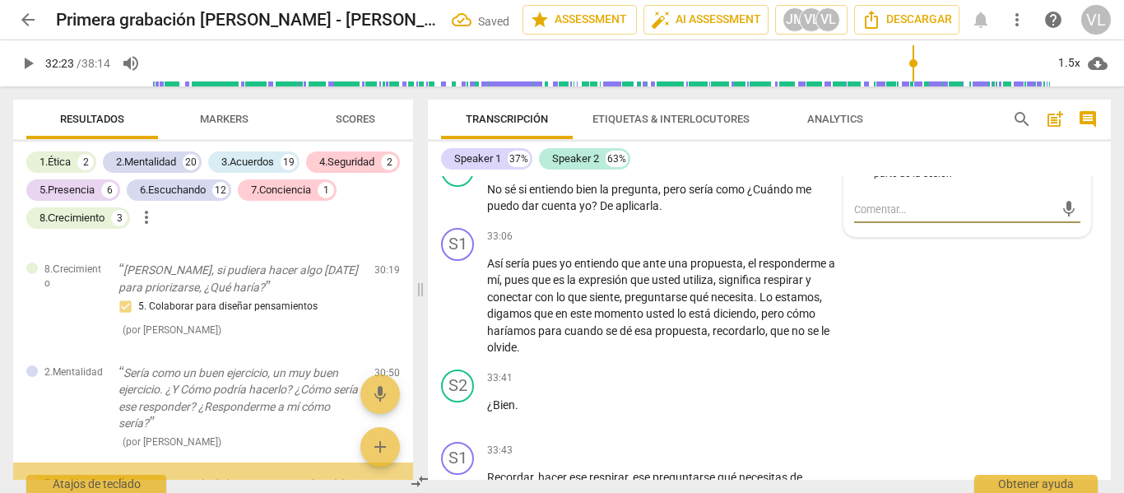
scroll to position [7871, 0]
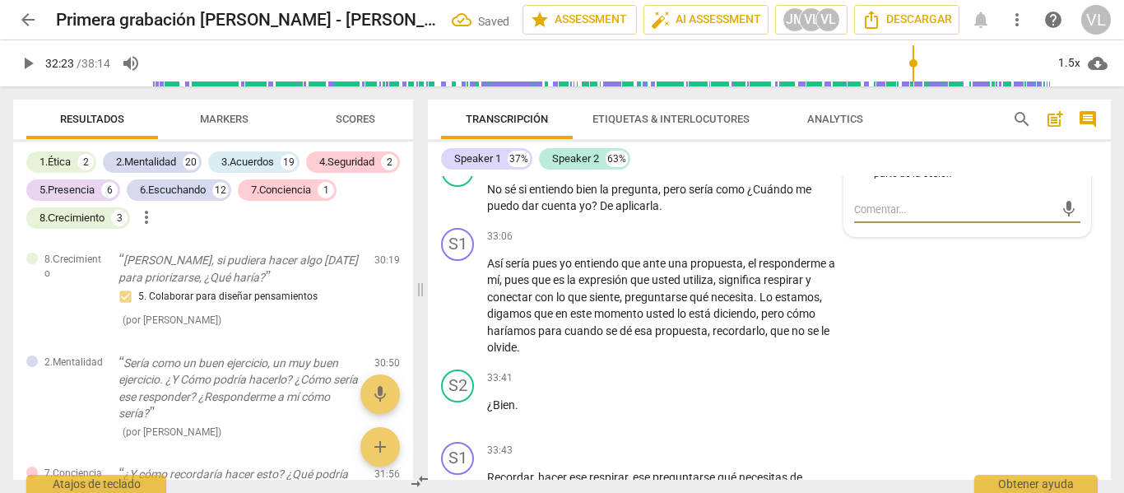
click at [890, 217] on textarea at bounding box center [954, 210] width 201 height 16
click at [1066, 226] on span "send" at bounding box center [1069, 217] width 18 height 18
click at [448, 208] on span "play_arrow" at bounding box center [458, 198] width 26 height 20
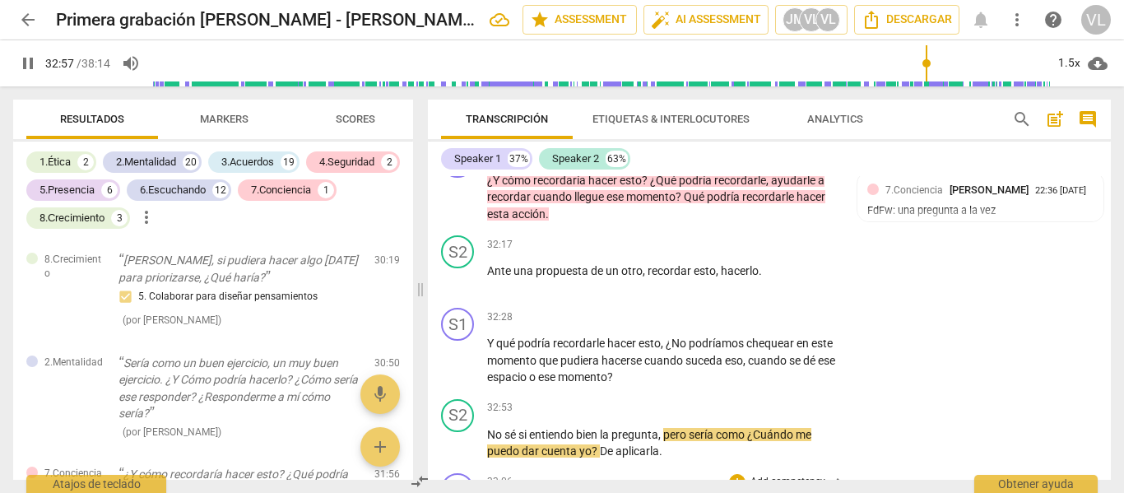
scroll to position [8678, 0]
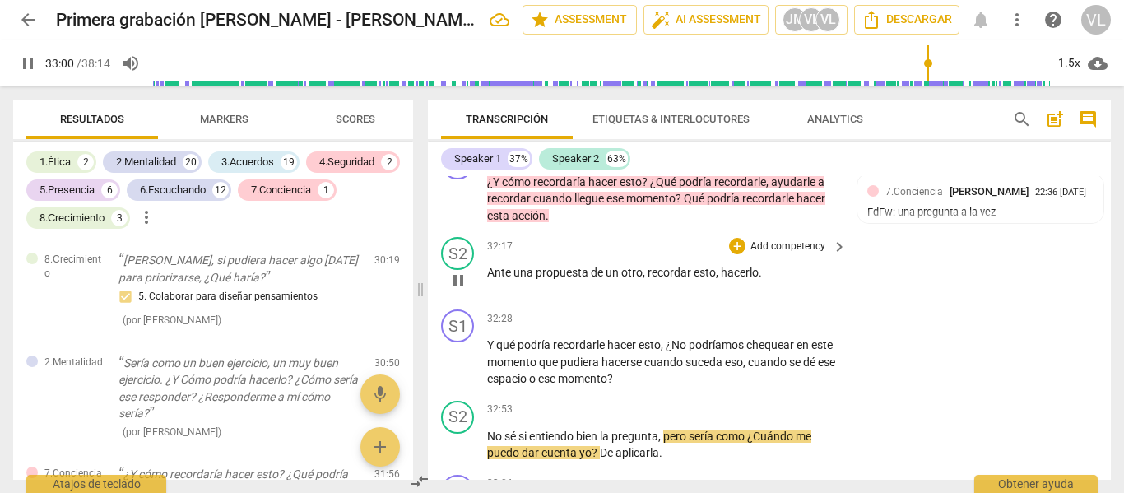
click at [524, 279] on span "una" at bounding box center [525, 272] width 22 height 13
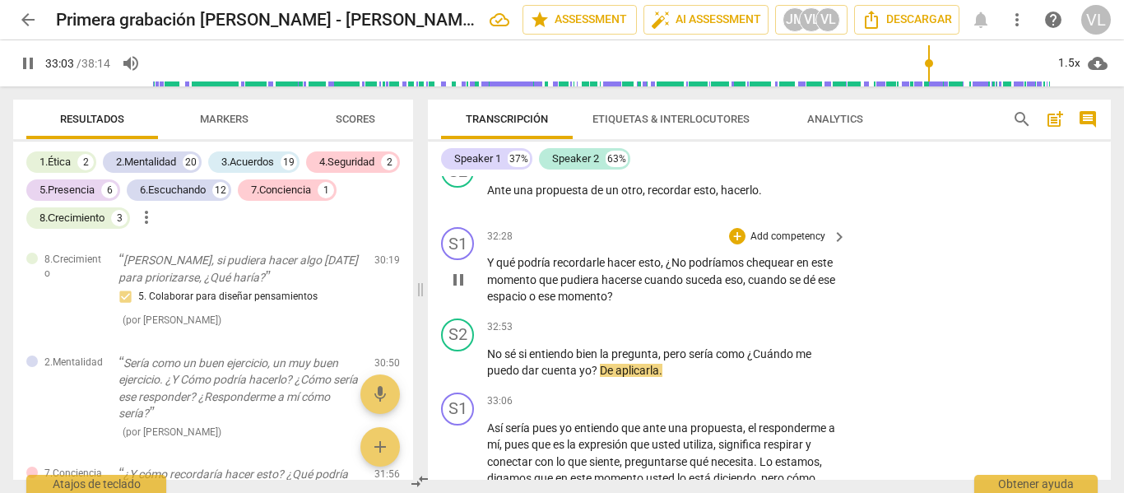
scroll to position [8843, 0]
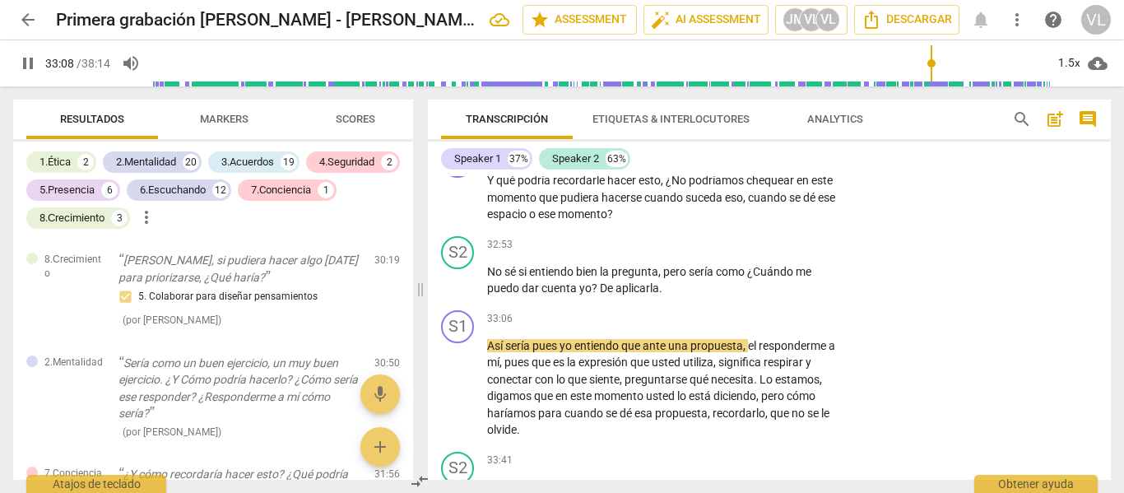
click at [499, 114] on span "Ante" at bounding box center [500, 107] width 26 height 13
click at [453, 105] on div "S2" at bounding box center [457, 88] width 33 height 33
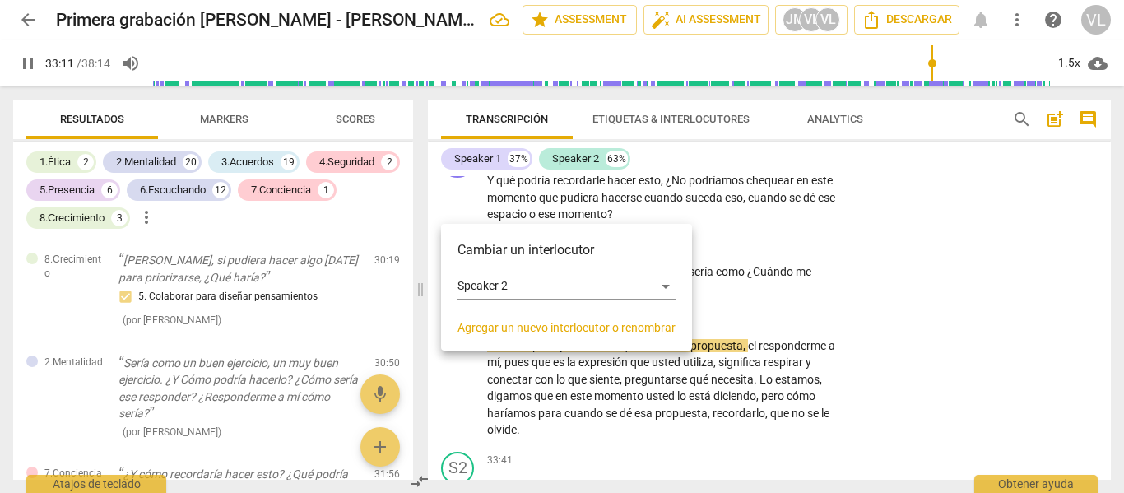
click at [592, 212] on div at bounding box center [562, 246] width 1124 height 493
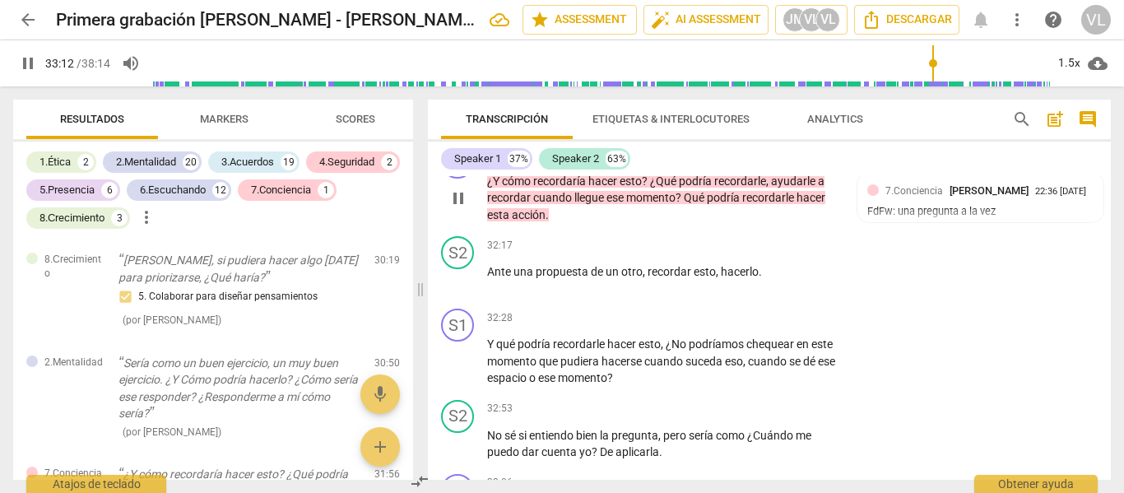
scroll to position [8678, 0]
click at [528, 188] on span "cómo" at bounding box center [517, 181] width 31 height 13
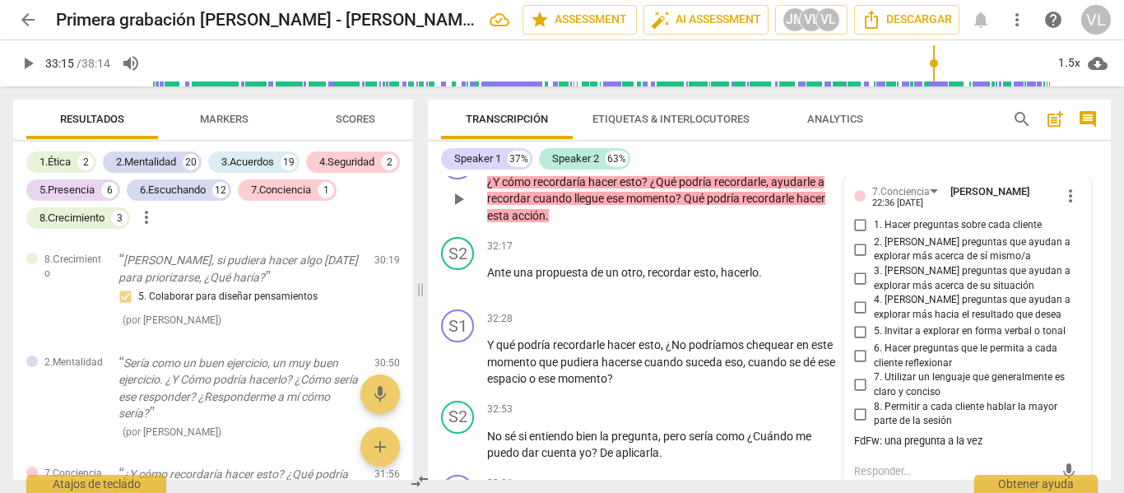
click at [459, 209] on span "play_arrow" at bounding box center [459, 199] width 20 height 20
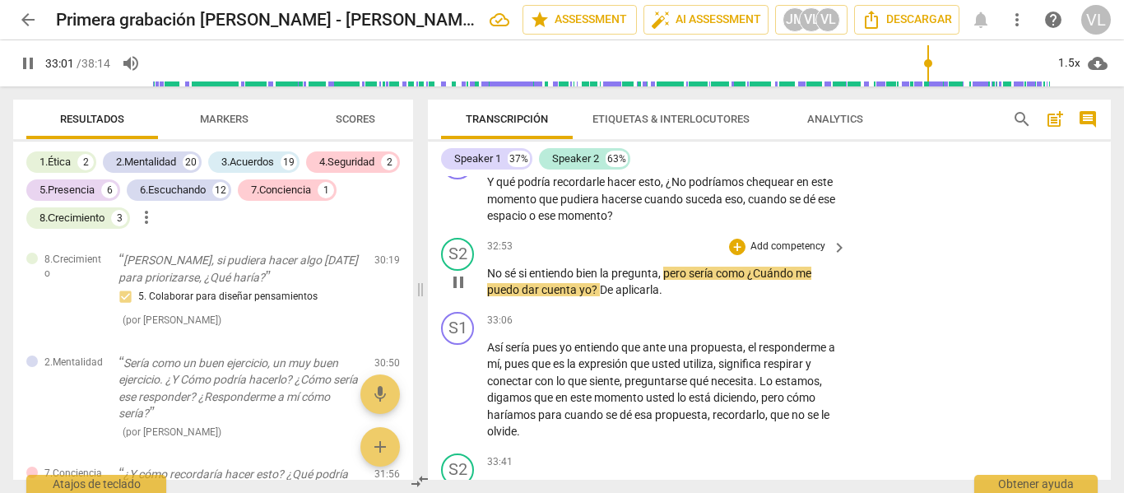
scroll to position [8843, 0]
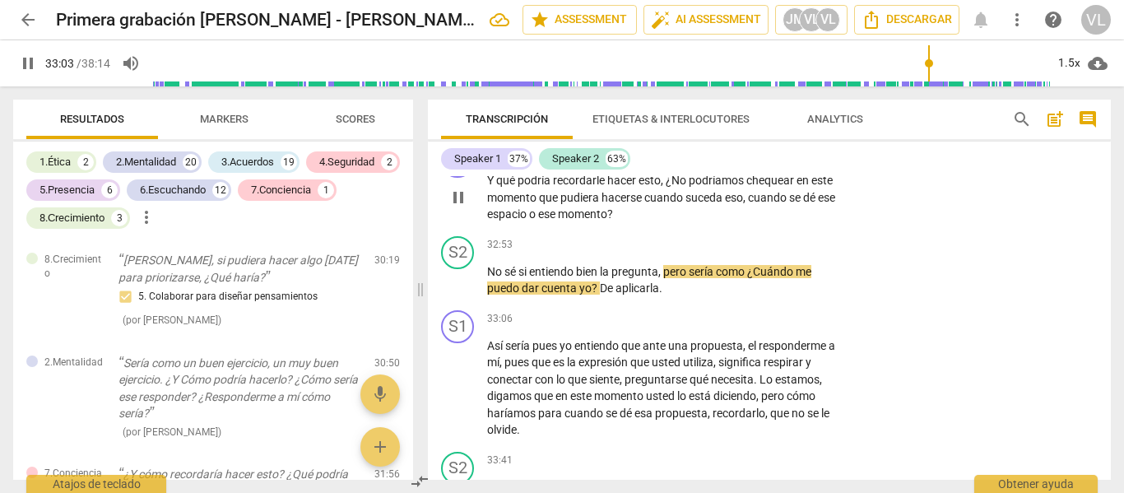
click at [784, 162] on p "Add competency" at bounding box center [788, 154] width 78 height 15
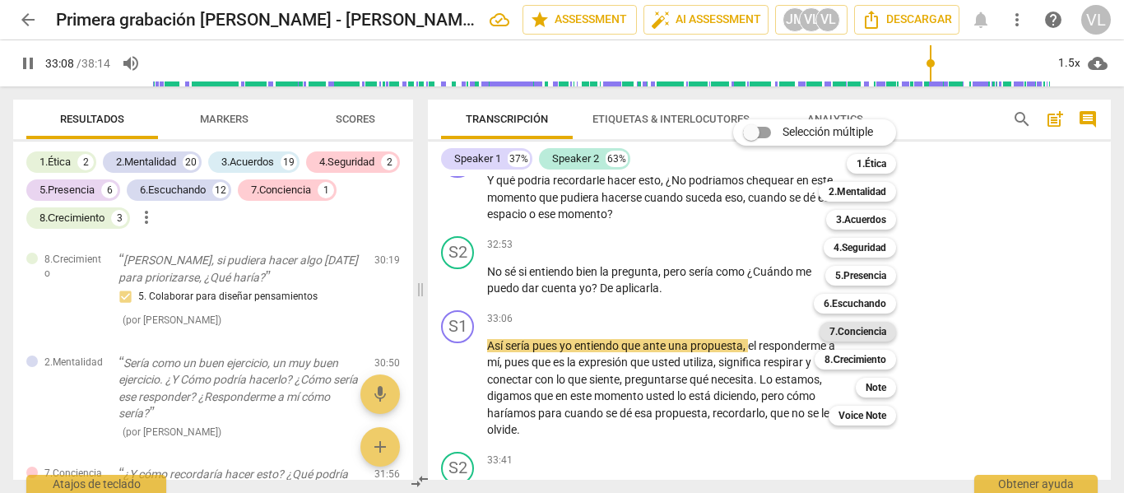
click at [871, 334] on b "7.Conciencia" at bounding box center [858, 332] width 57 height 20
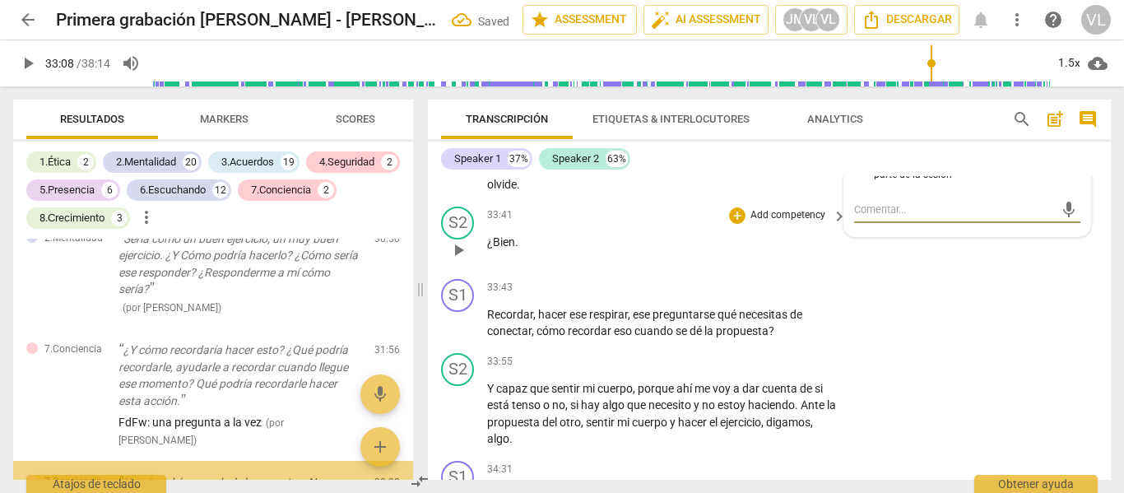
scroll to position [8004, 0]
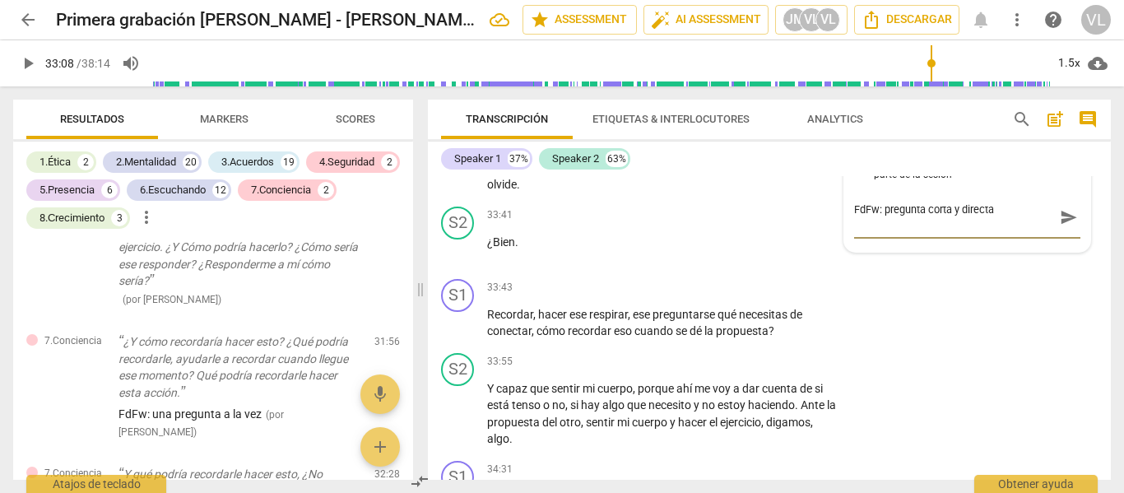
click at [1073, 227] on span "send" at bounding box center [1069, 217] width 24 height 20
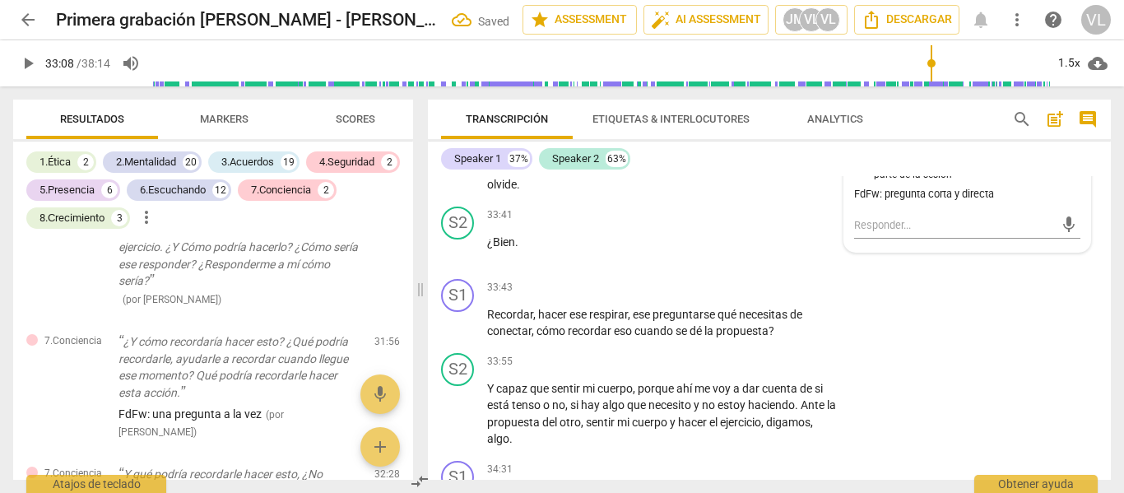
click at [458, 153] on span "play_arrow" at bounding box center [459, 143] width 20 height 20
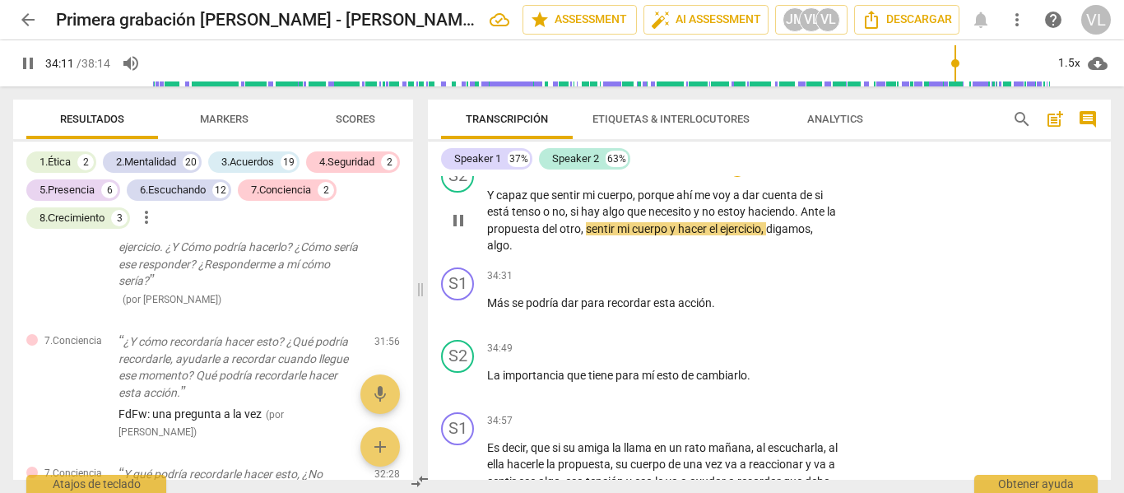
scroll to position [9253, 0]
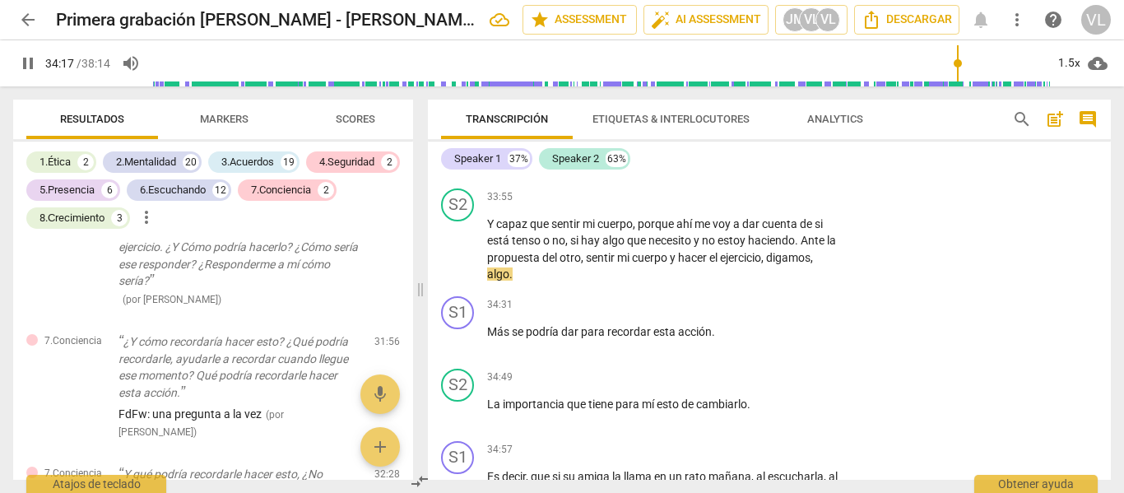
click at [737, 132] on div "+" at bounding box center [737, 123] width 16 height 16
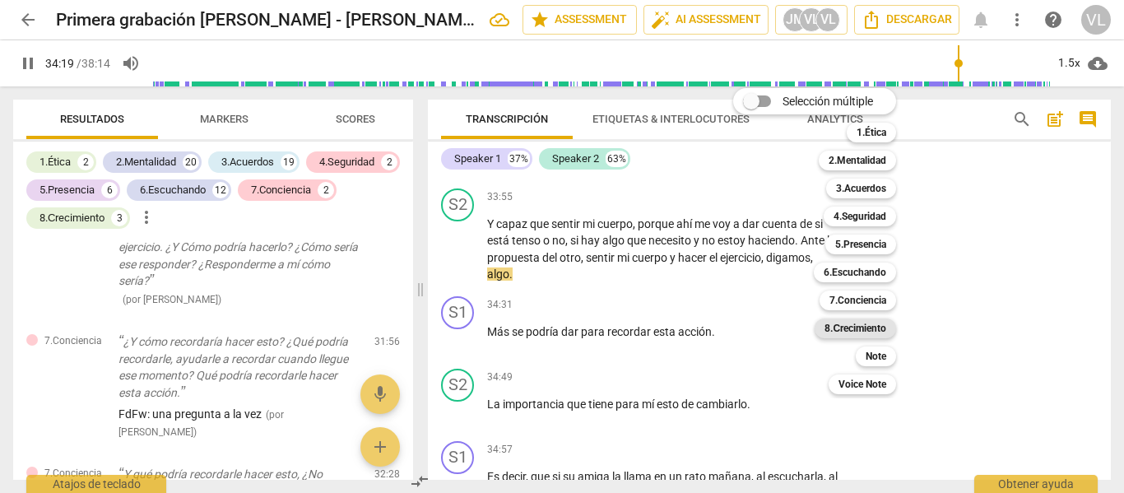
click at [877, 335] on b "8.Сrecimiento" at bounding box center [856, 329] width 62 height 20
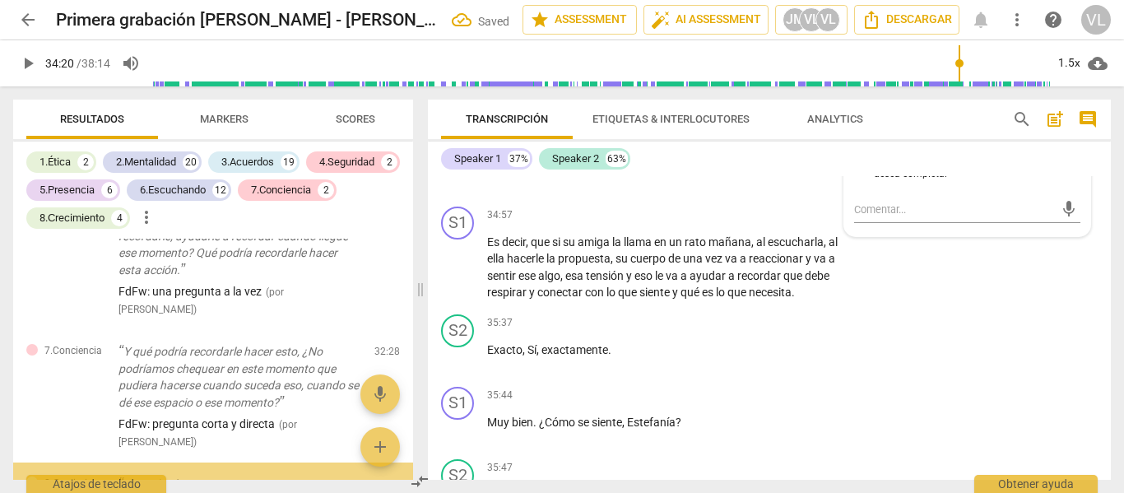
scroll to position [8127, 0]
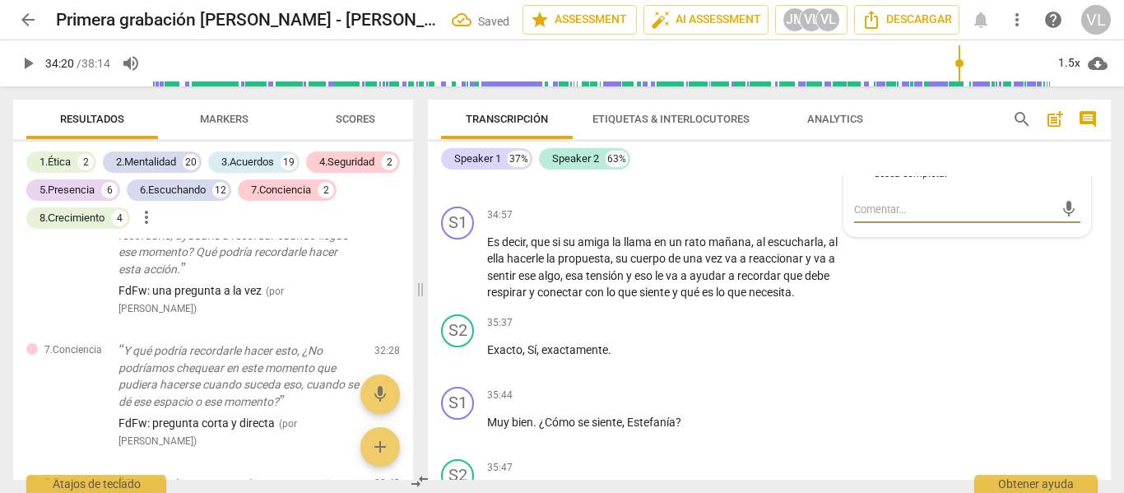
click at [896, 133] on span "7. Colaborar para diseñar los mejores métodos de responsabilidad" at bounding box center [974, 118] width 201 height 29
click at [874, 128] on input "7. Colaborar para diseñar los mejores métodos de responsabilidad" at bounding box center [861, 119] width 26 height 20
click at [868, 104] on input "6. Colaborar para considerar cómo avanzar" at bounding box center [861, 94] width 26 height 20
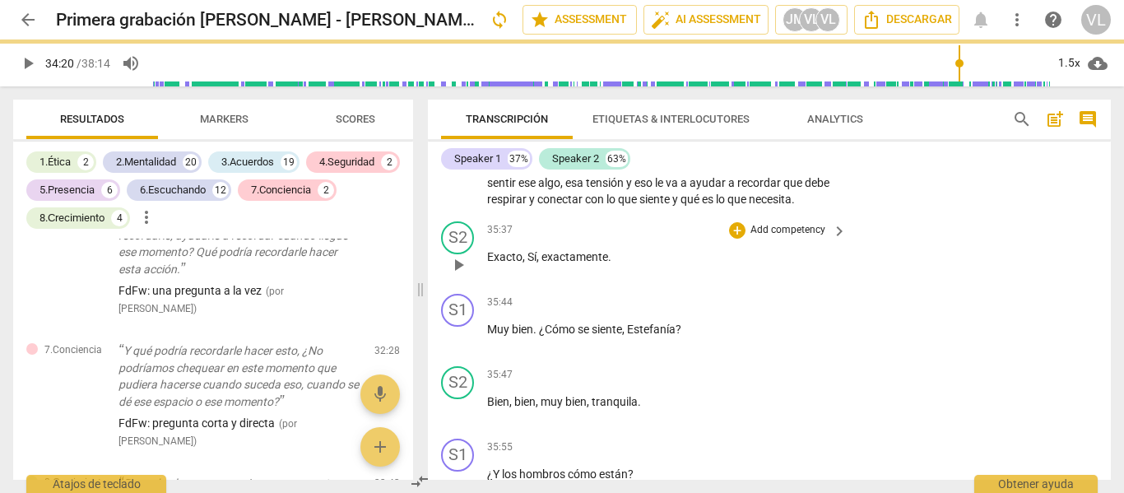
scroll to position [9570, 0]
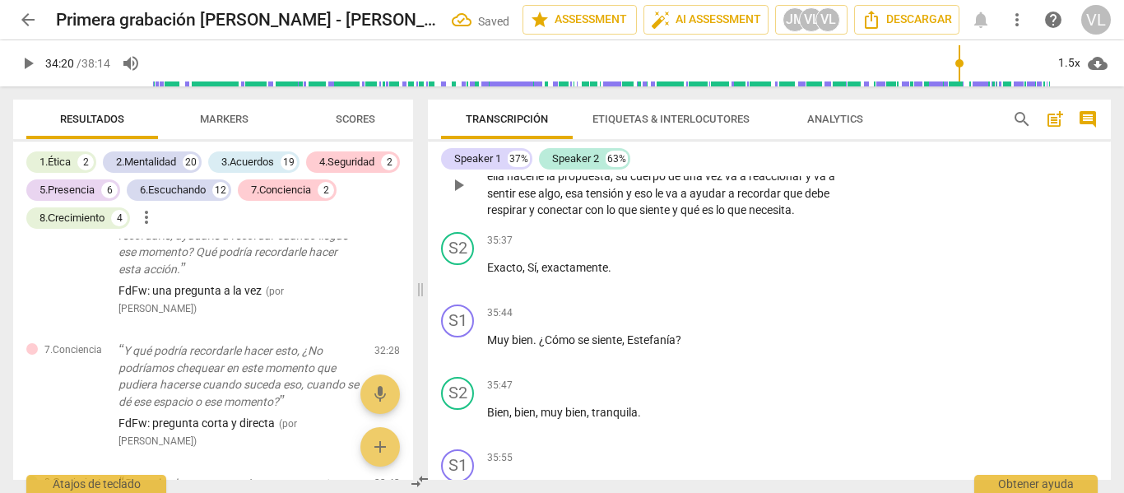
click at [458, 195] on span "play_arrow" at bounding box center [459, 185] width 20 height 20
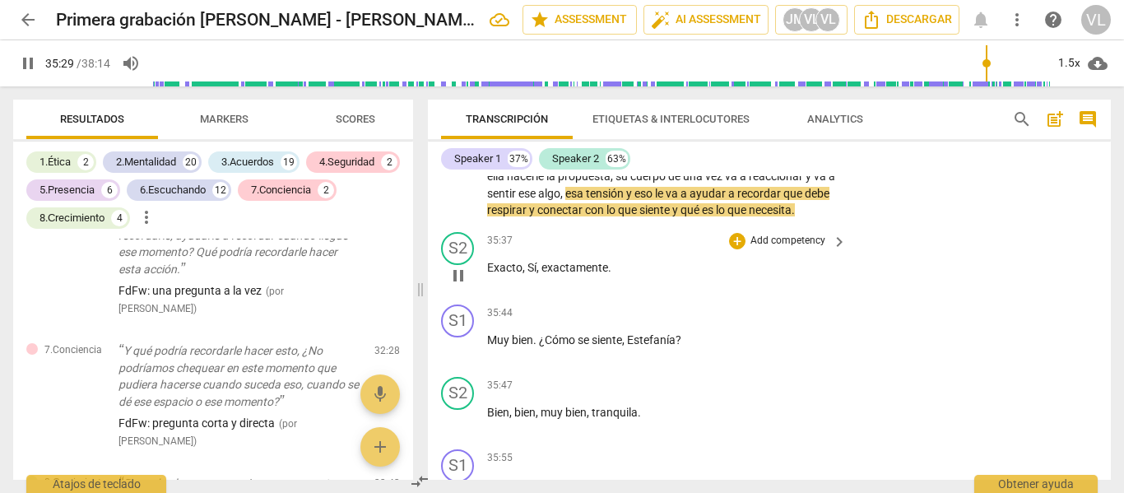
scroll to position [9652, 0]
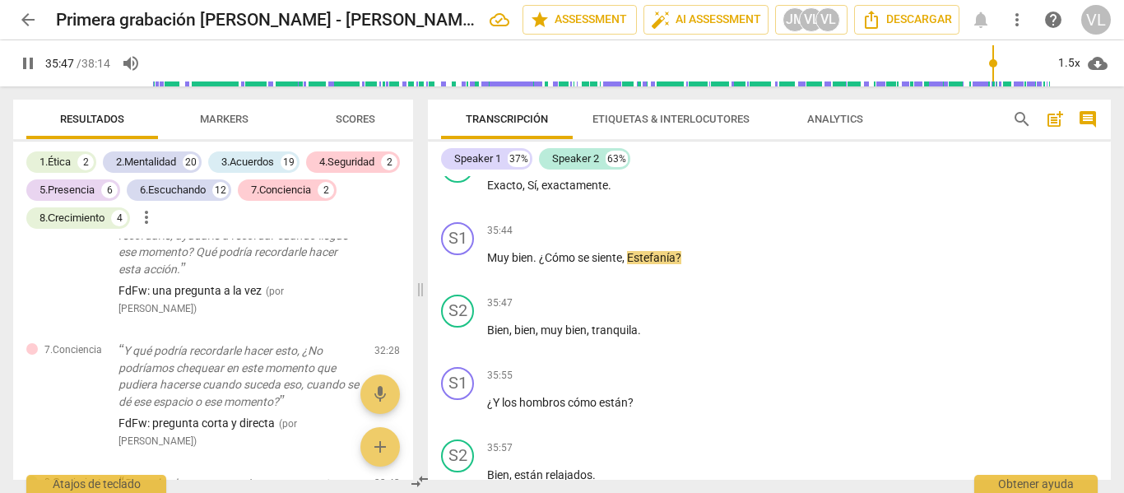
click at [728, 118] on span "ayudar" at bounding box center [709, 111] width 39 height 13
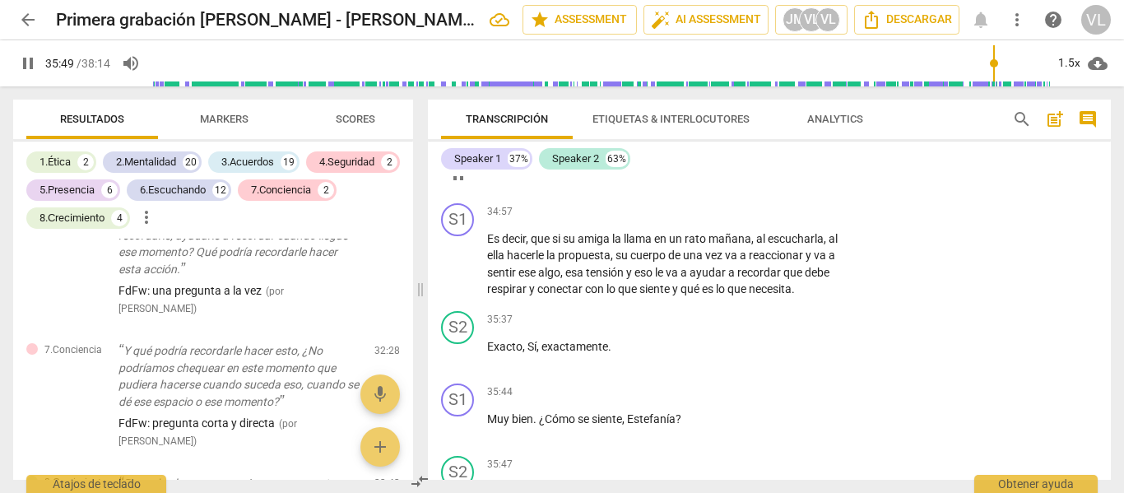
scroll to position [9487, 0]
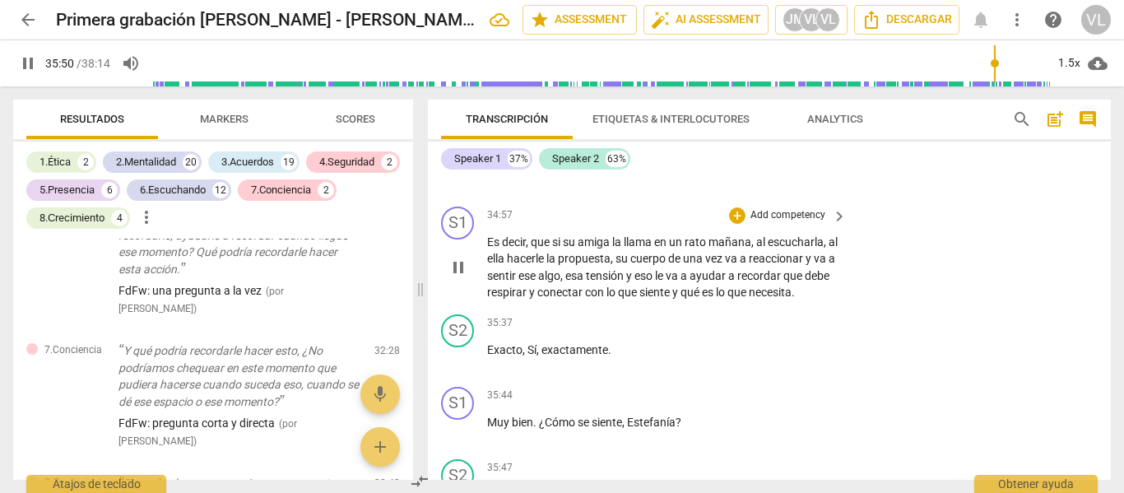
click at [744, 224] on div "+ Add competency" at bounding box center [778, 215] width 98 height 16
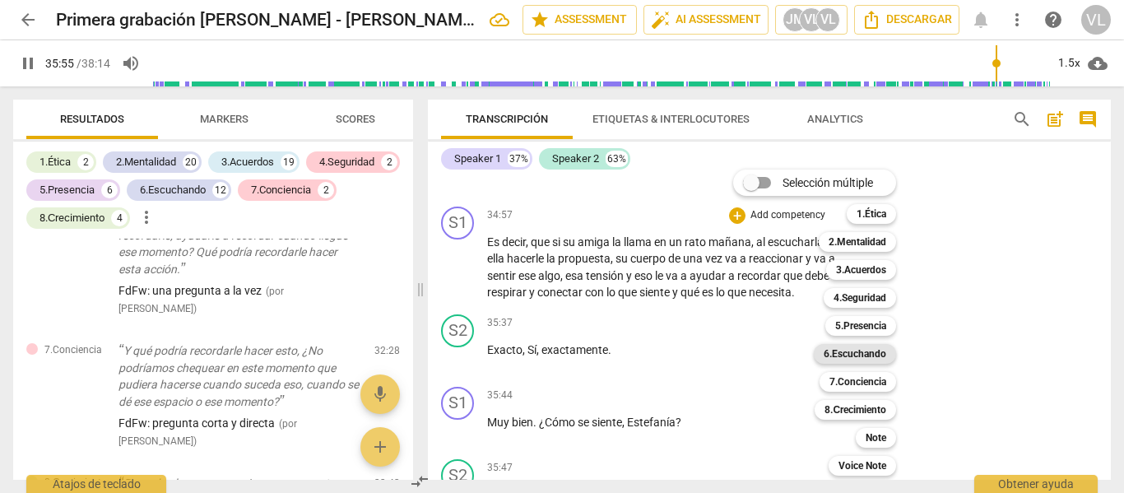
click at [866, 351] on b "6.Escuchando" at bounding box center [855, 354] width 63 height 20
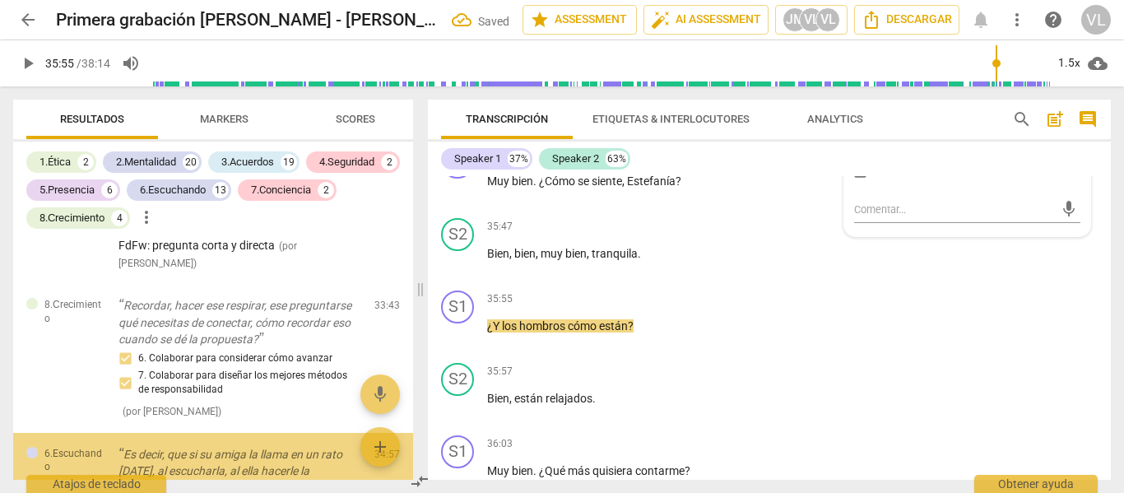
scroll to position [8310, 0]
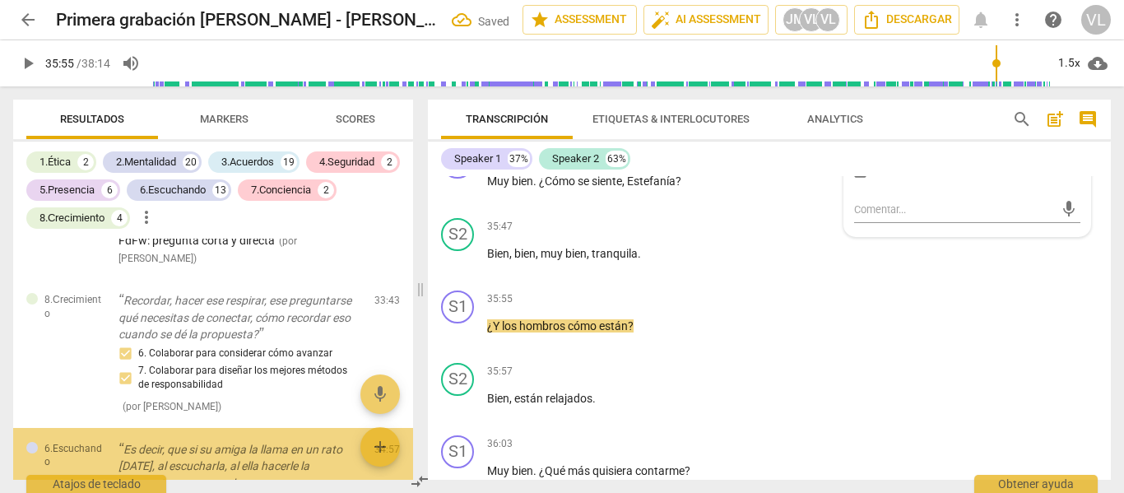
click at [910, 179] on span "7. Resumir lo que cada cliente comunicó" at bounding box center [963, 172] width 179 height 15
click at [874, 182] on input "7. Resumir lo que cada cliente comunicó" at bounding box center [861, 172] width 26 height 20
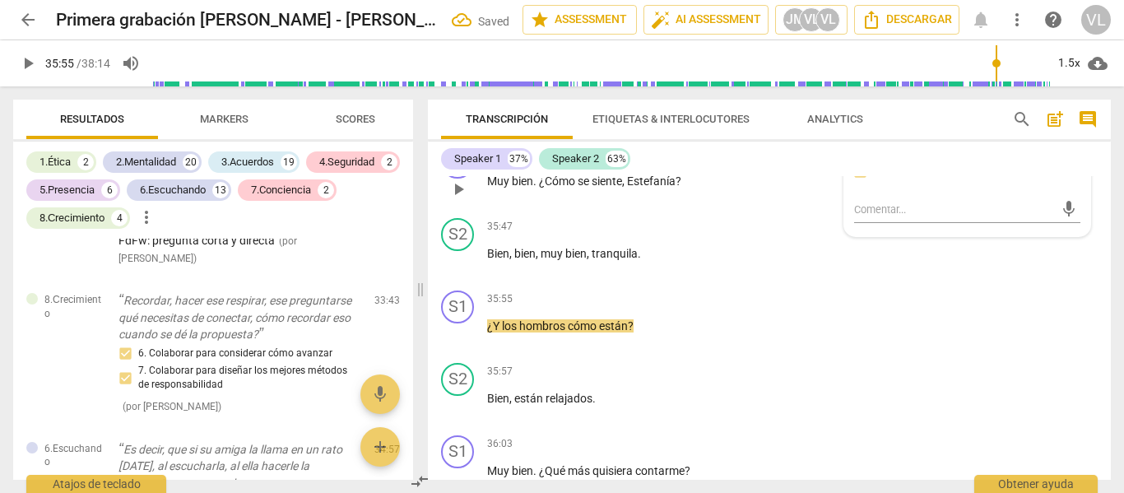
click at [612, 190] on p "Muy bien . ¿Cómo se siente , [PERSON_NAME] ?" at bounding box center [662, 181] width 351 height 17
click at [757, 162] on p "Add competency" at bounding box center [788, 154] width 78 height 15
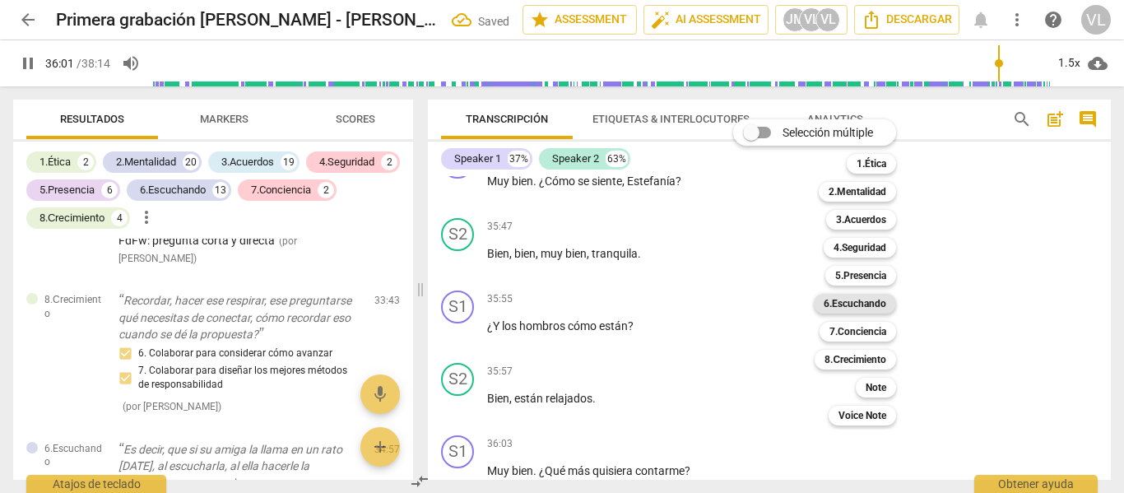
click at [861, 297] on b "6.Escuchando" at bounding box center [855, 304] width 63 height 20
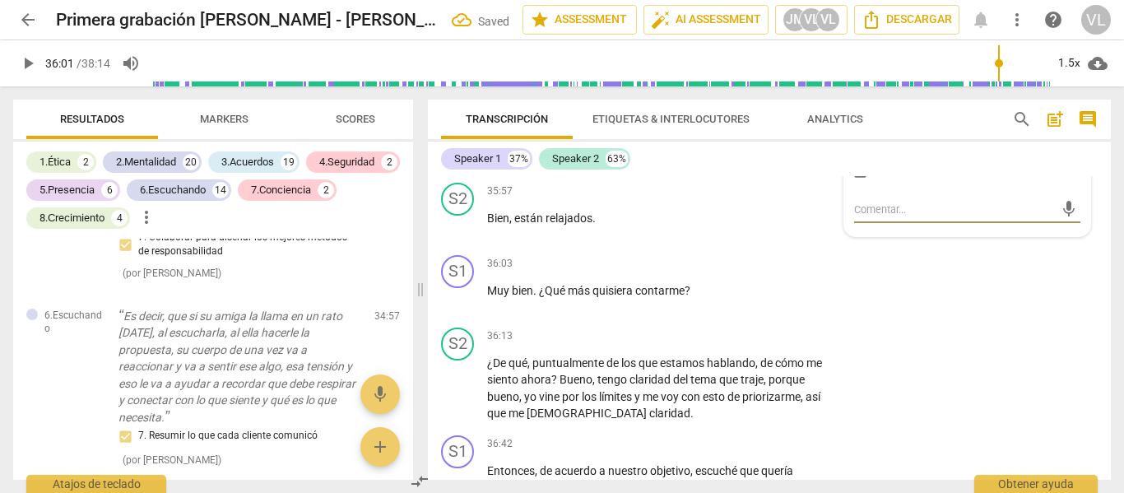
scroll to position [9826, 0]
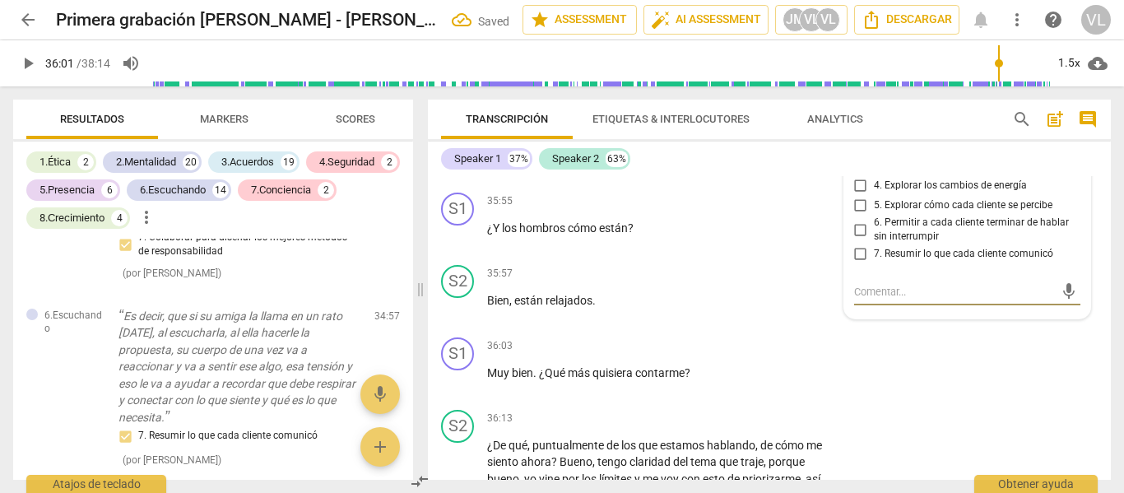
click at [774, 137] on p "Add competency" at bounding box center [788, 129] width 78 height 15
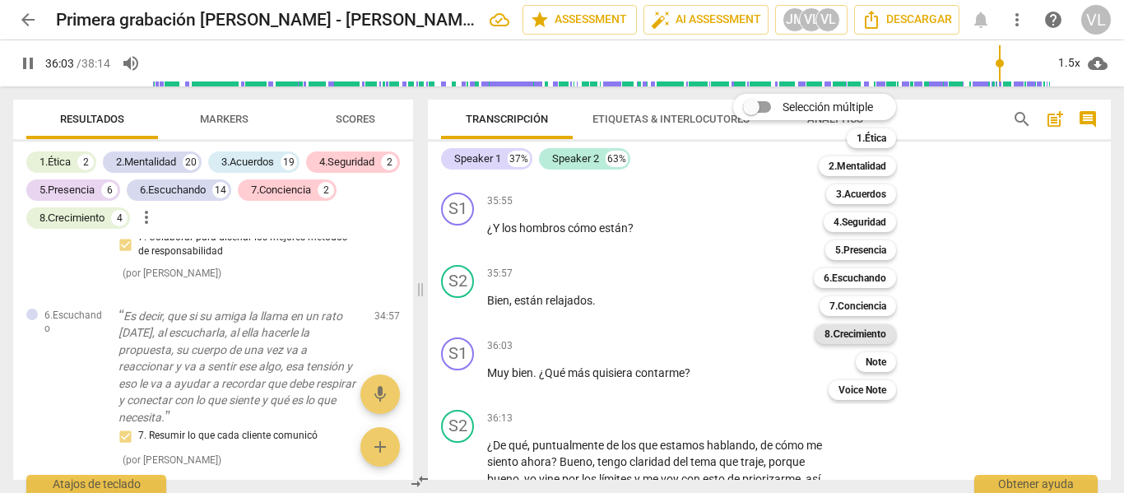
click at [865, 331] on b "8.Сrecimiento" at bounding box center [856, 334] width 62 height 20
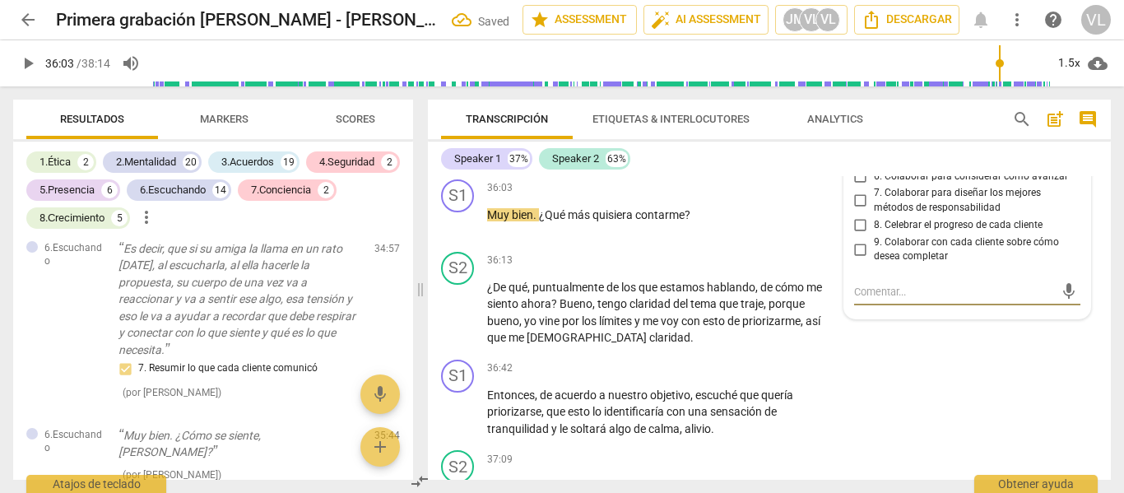
scroll to position [9902, 0]
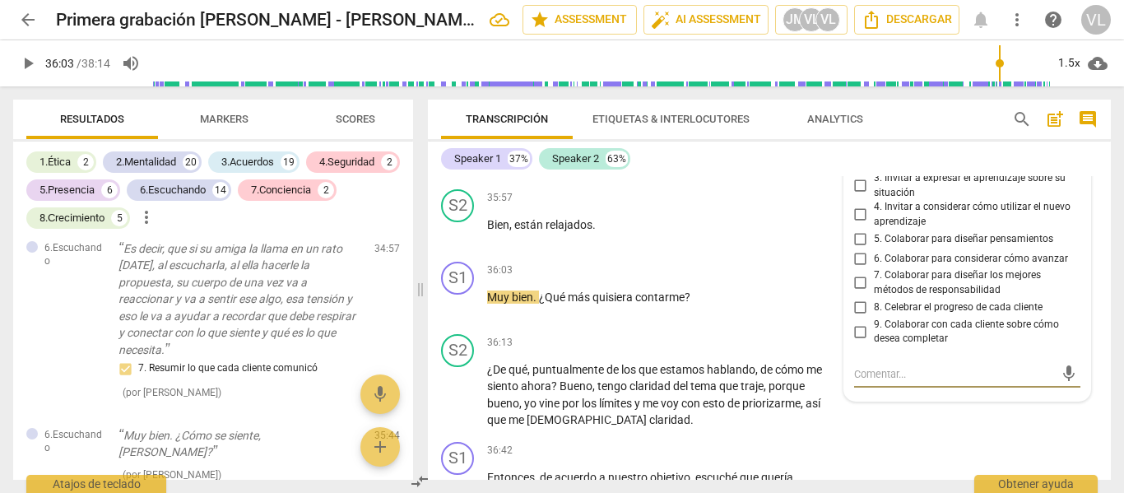
click at [909, 142] on span "1. Permitir que cada cliente explore el progreso" at bounding box center [974, 128] width 201 height 29
click at [874, 137] on input "1. Permitir que cada cliente explore el progreso" at bounding box center [861, 128] width 26 height 20
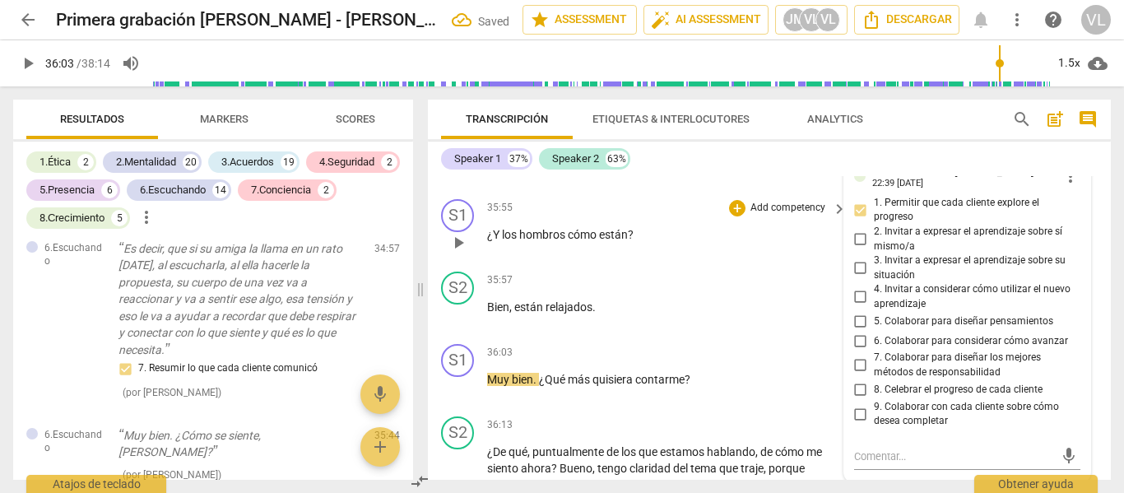
click at [564, 241] on span "hombros" at bounding box center [543, 234] width 49 height 13
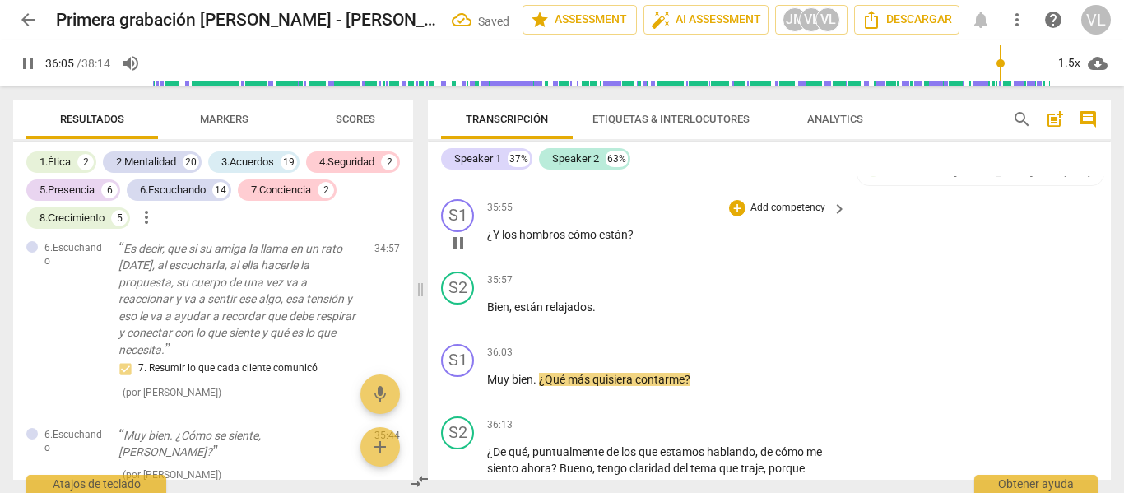
click at [789, 216] on p "Add competency" at bounding box center [788, 208] width 78 height 15
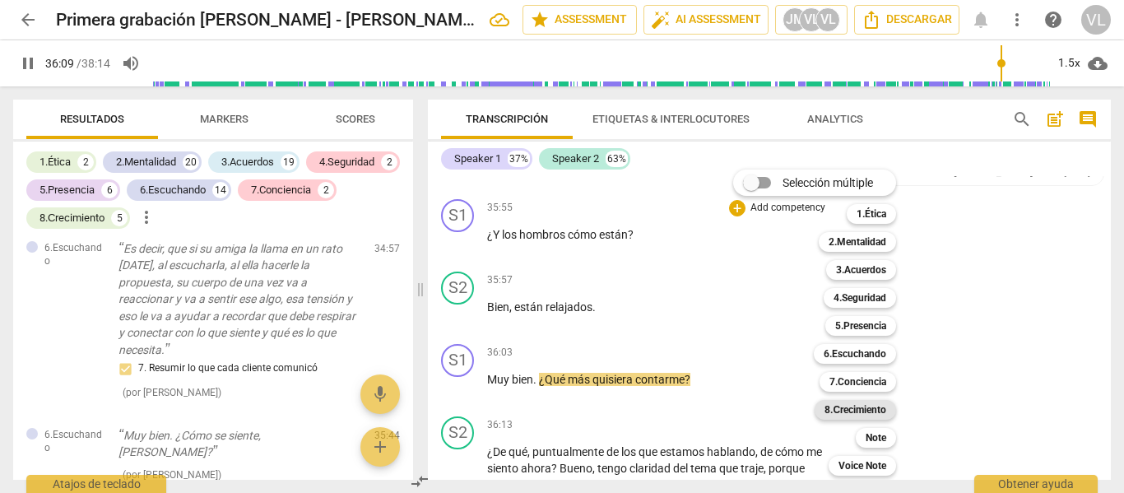
click at [874, 403] on b "8.Сrecimiento" at bounding box center [856, 410] width 62 height 20
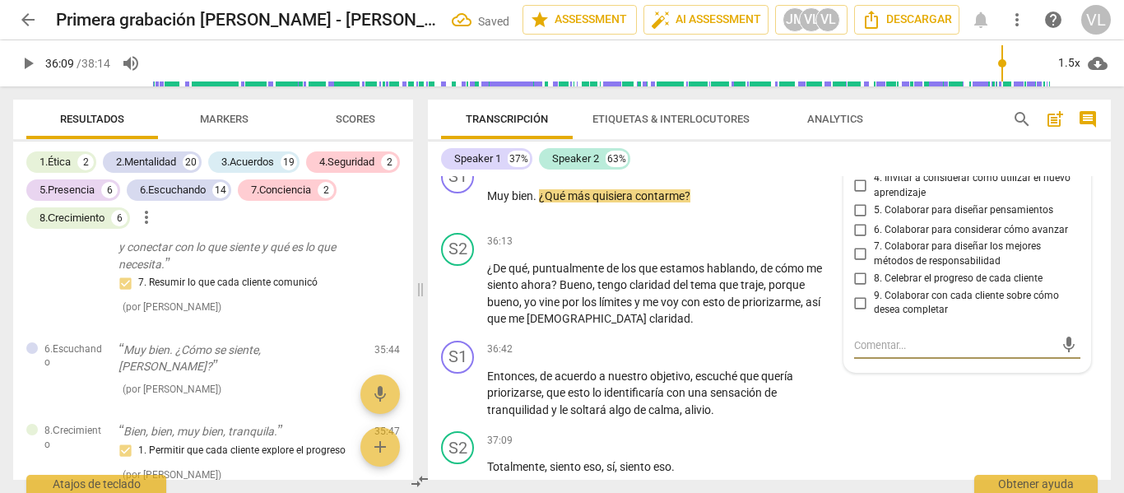
scroll to position [9975, 0]
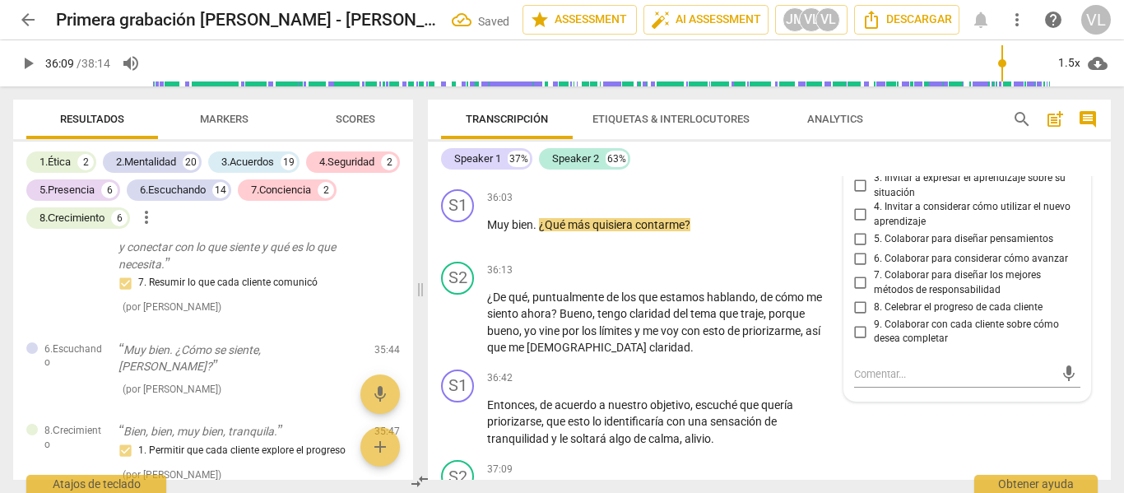
click at [859, 137] on input "1. Permitir que cada cliente explore el progreso" at bounding box center [861, 128] width 26 height 20
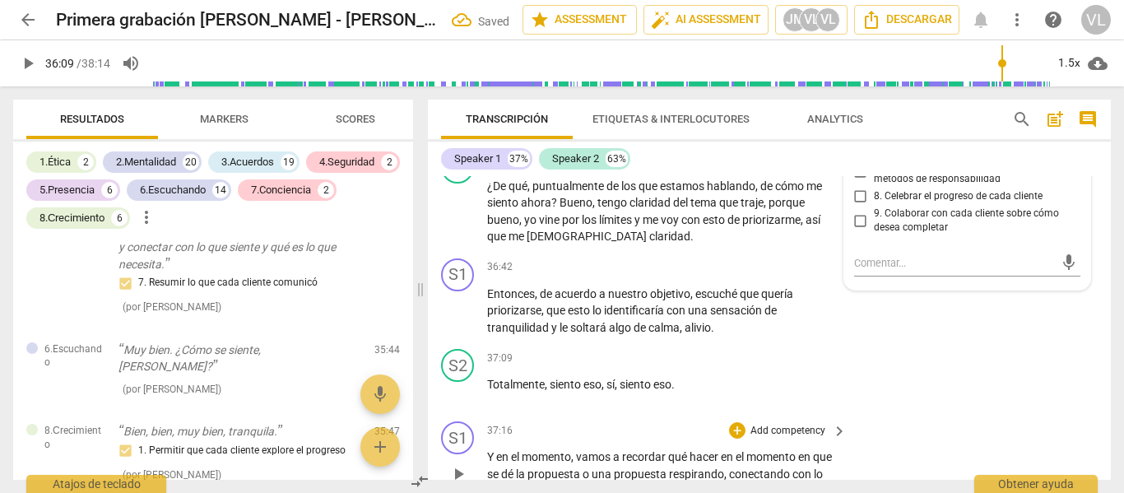
scroll to position [10057, 0]
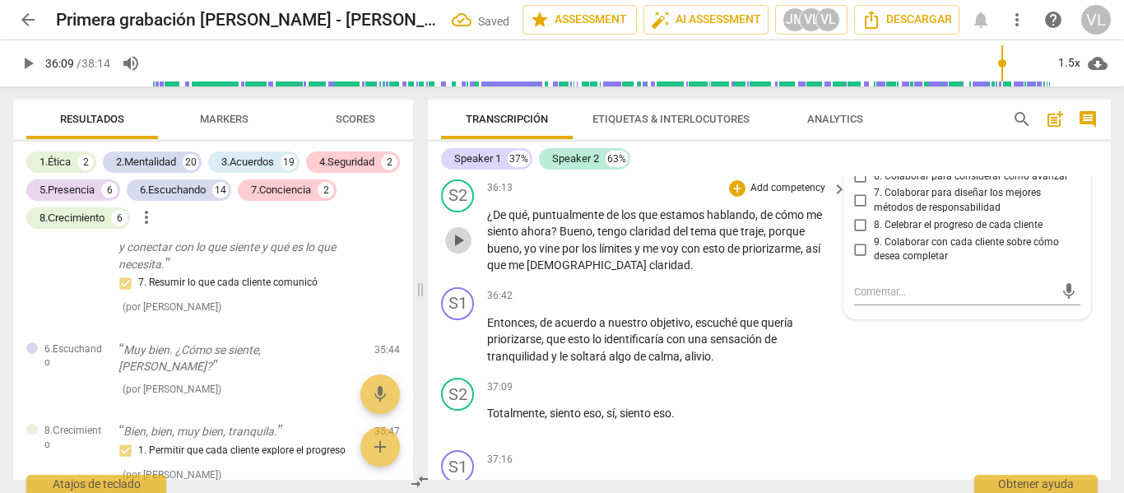
click at [455, 250] on span "play_arrow" at bounding box center [459, 240] width 20 height 20
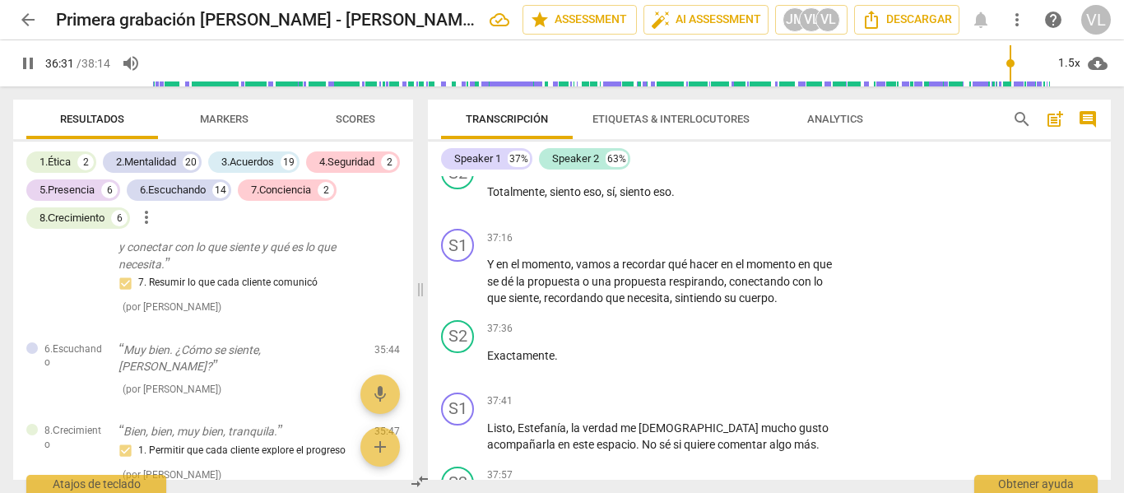
scroll to position [10304, 0]
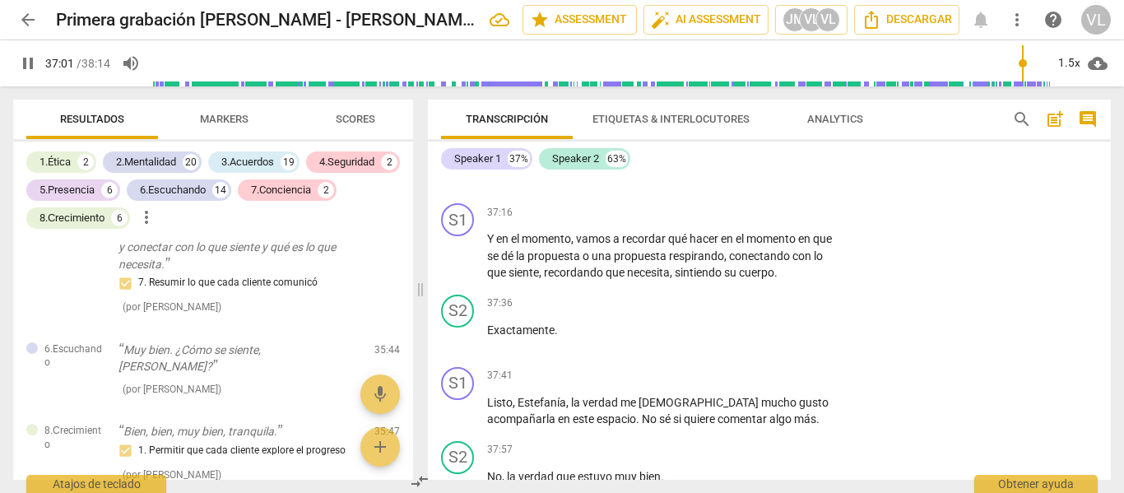
click at [755, 82] on span "que" at bounding box center [750, 75] width 21 height 13
click at [455, 103] on span "pause" at bounding box center [459, 93] width 20 height 20
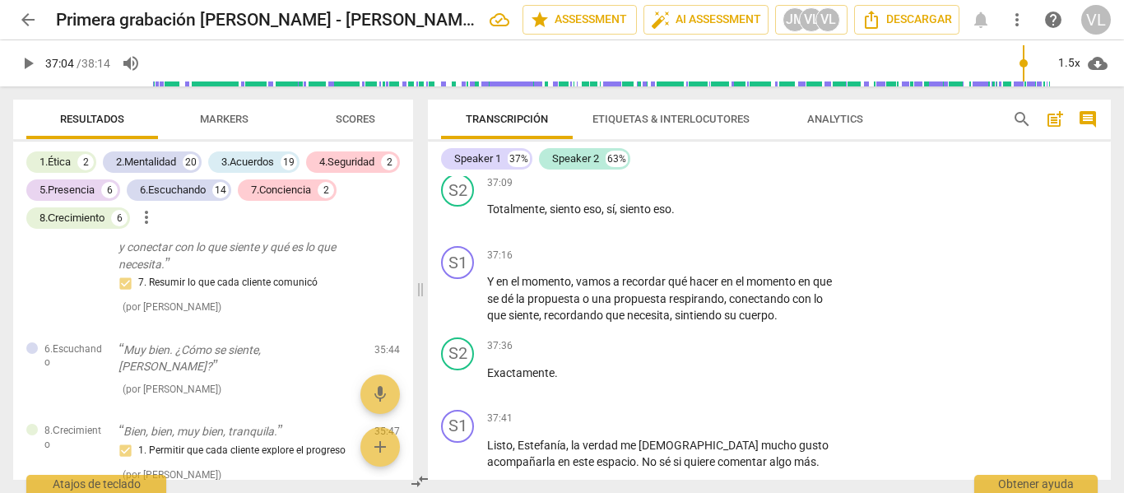
scroll to position [10221, 0]
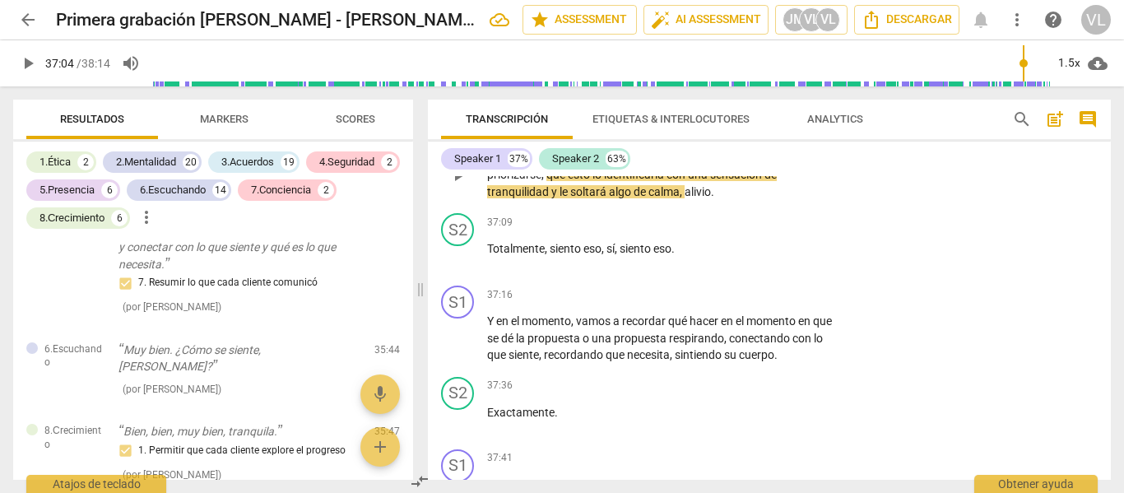
click at [756, 139] on p "Add competency" at bounding box center [788, 131] width 78 height 15
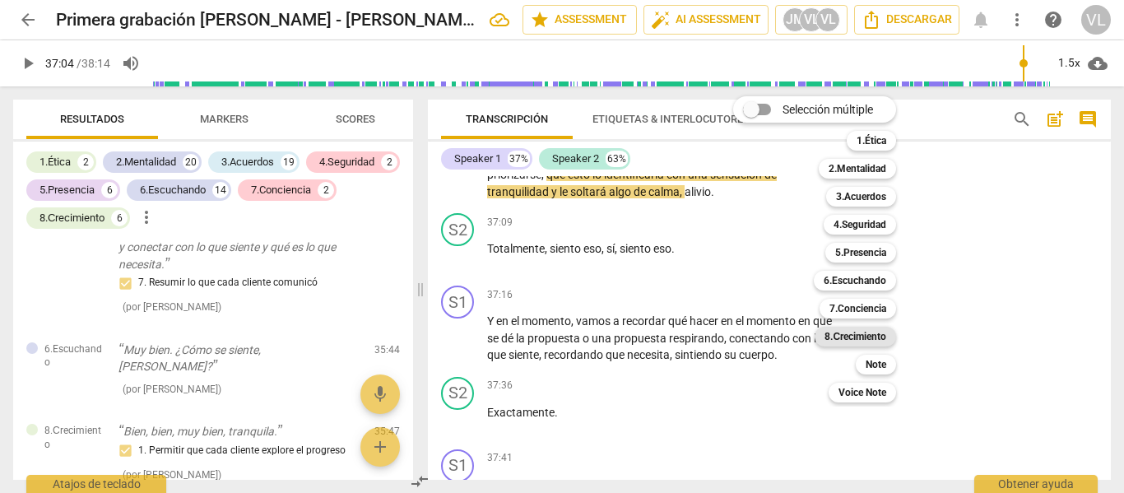
click at [877, 337] on b "8.Сrecimiento" at bounding box center [856, 337] width 62 height 20
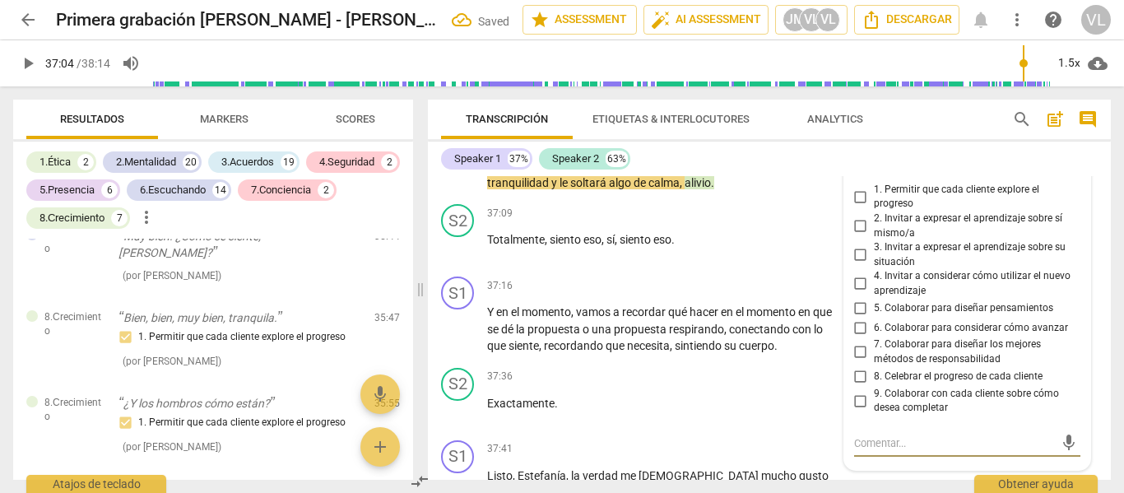
scroll to position [10217, 0]
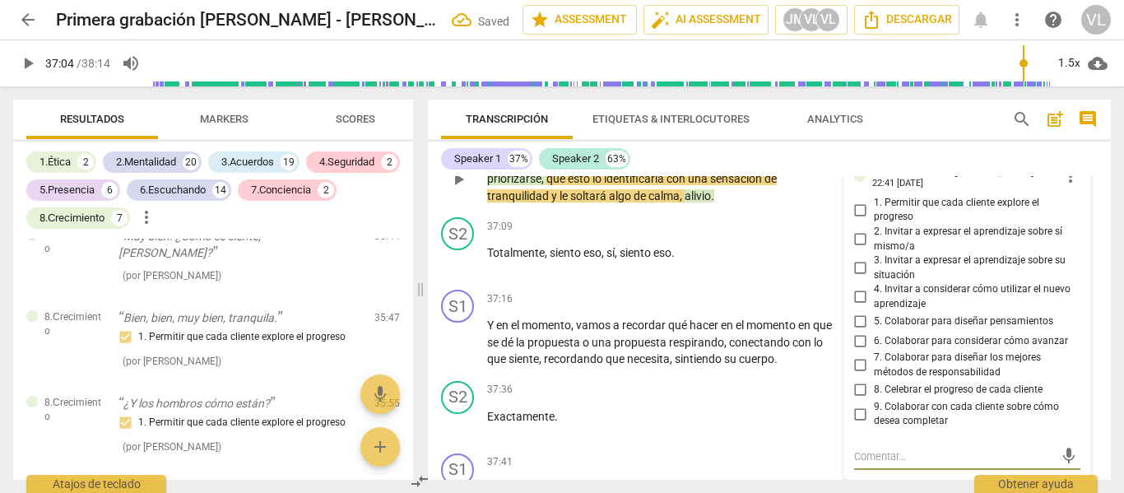
click at [896, 225] on span "1. Permitir que cada cliente explore el progreso" at bounding box center [974, 210] width 201 height 29
click at [874, 220] on input "1. Permitir que cada cliente explore el progreso" at bounding box center [861, 210] width 26 height 20
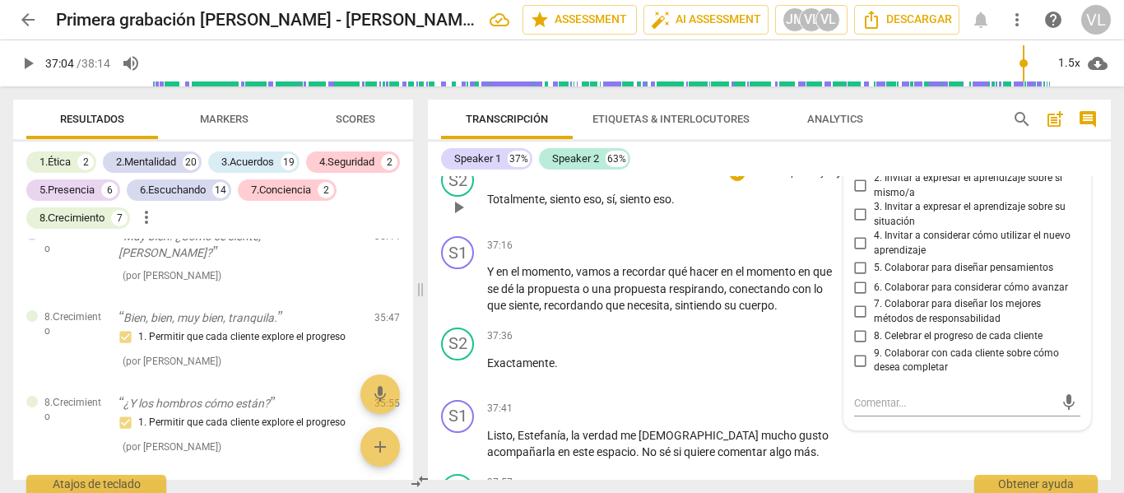
scroll to position [10300, 0]
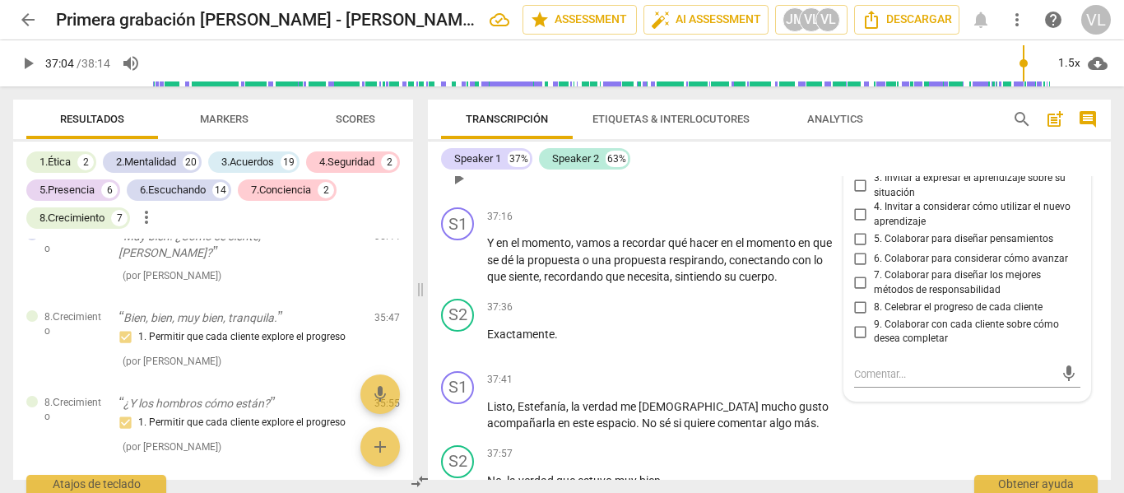
click at [453, 188] on span "play_arrow" at bounding box center [459, 179] width 20 height 20
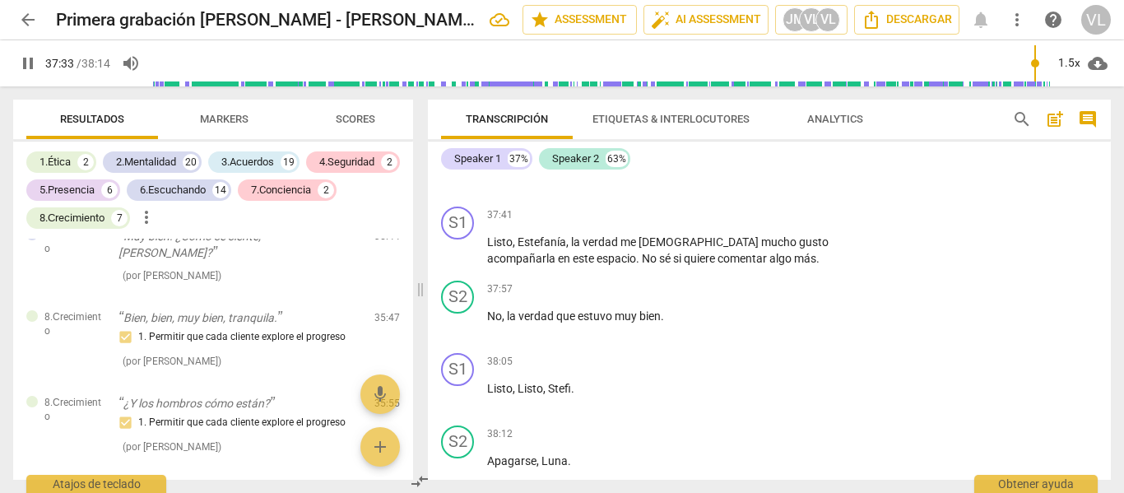
scroll to position [10382, 0]
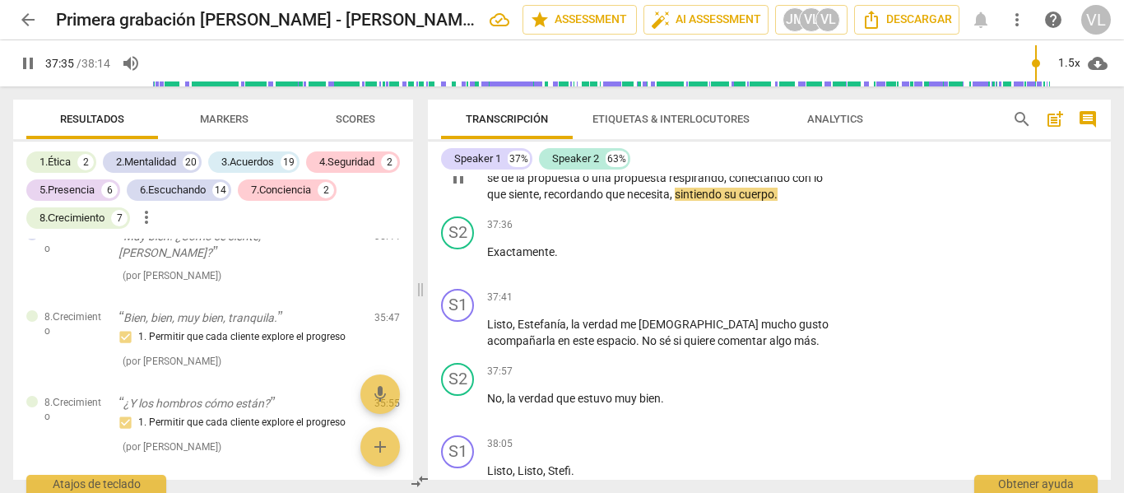
click at [807, 142] on p "Add competency" at bounding box center [788, 135] width 78 height 15
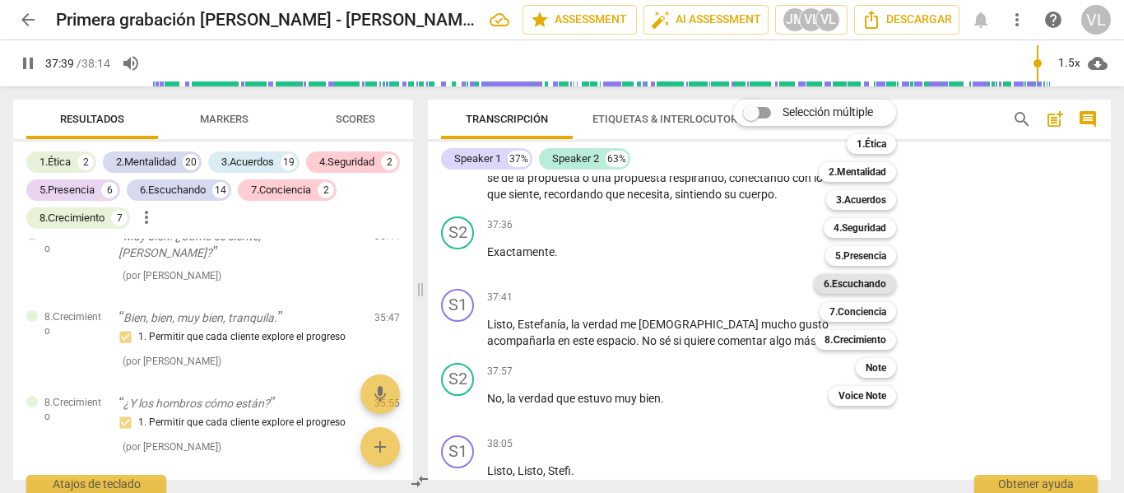
click at [867, 278] on b "6.Escuchando" at bounding box center [855, 284] width 63 height 20
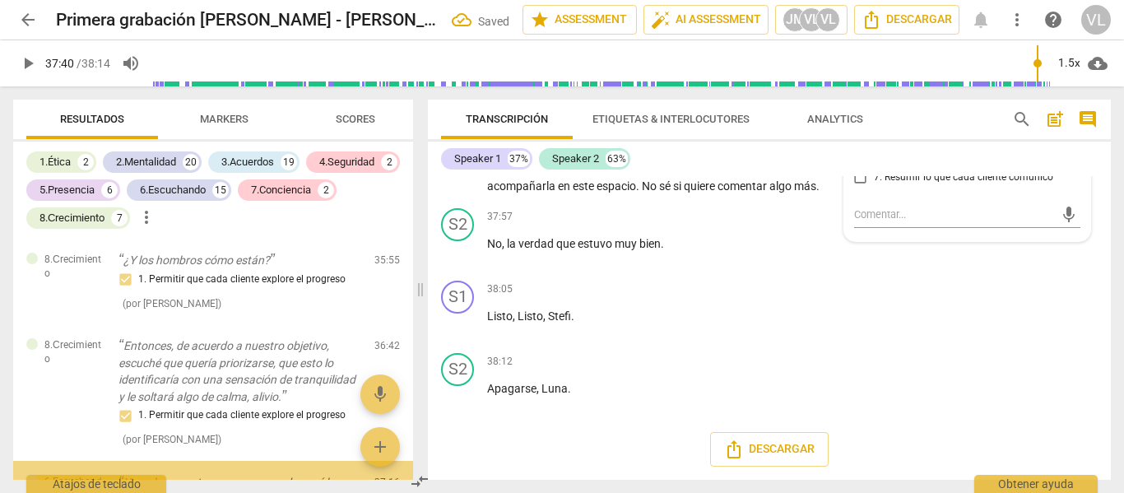
scroll to position [8855, 0]
click at [910, 185] on span "7. Resumir lo que cada cliente comunicó" at bounding box center [963, 177] width 179 height 15
click at [874, 187] on input "7. Resumir lo que cada cliente comunicó" at bounding box center [861, 177] width 26 height 20
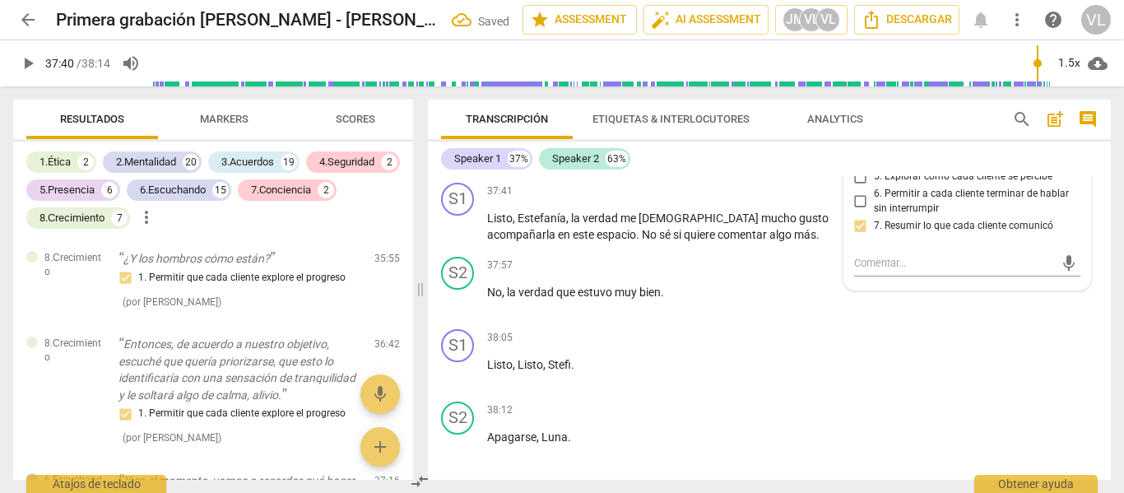
scroll to position [10459, 0]
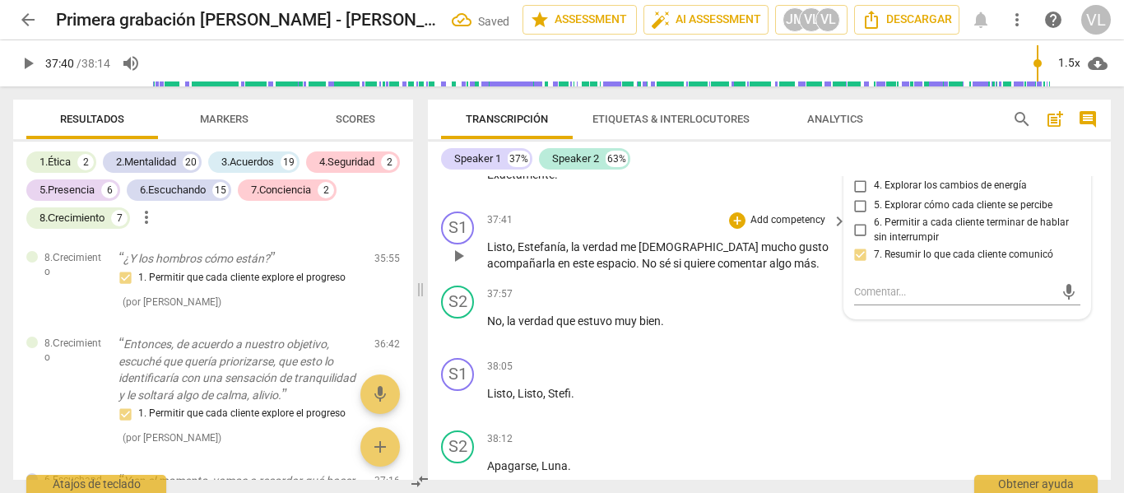
click at [464, 266] on span "play_arrow" at bounding box center [459, 256] width 20 height 20
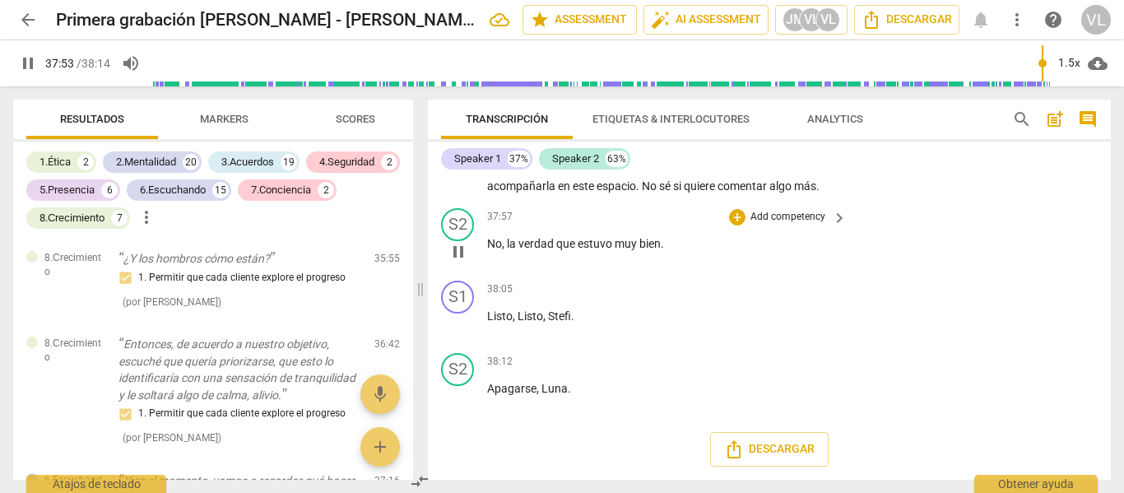
scroll to position [10542, 0]
click at [794, 151] on p "Add competency" at bounding box center [788, 143] width 78 height 15
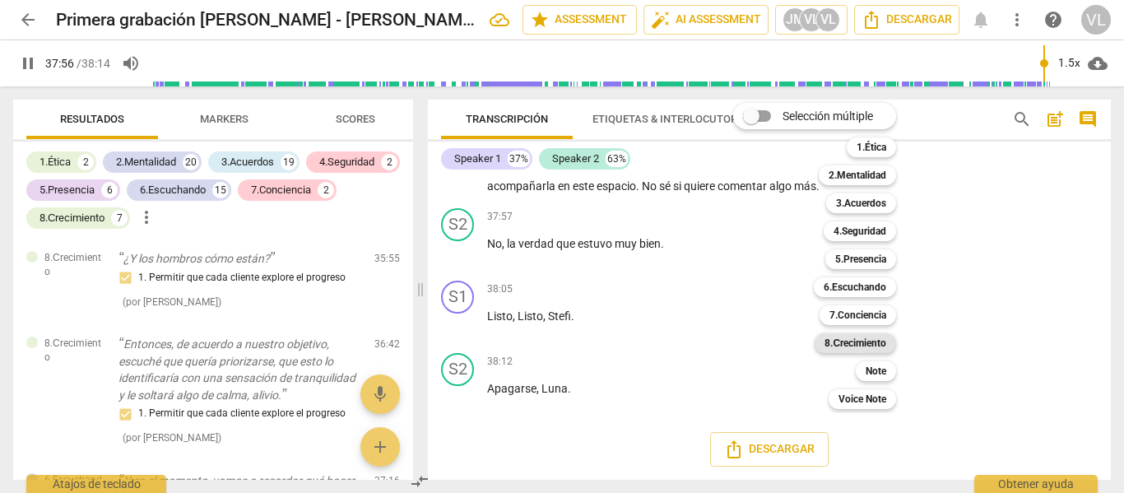
click at [878, 350] on b "8.Сrecimiento" at bounding box center [856, 343] width 62 height 20
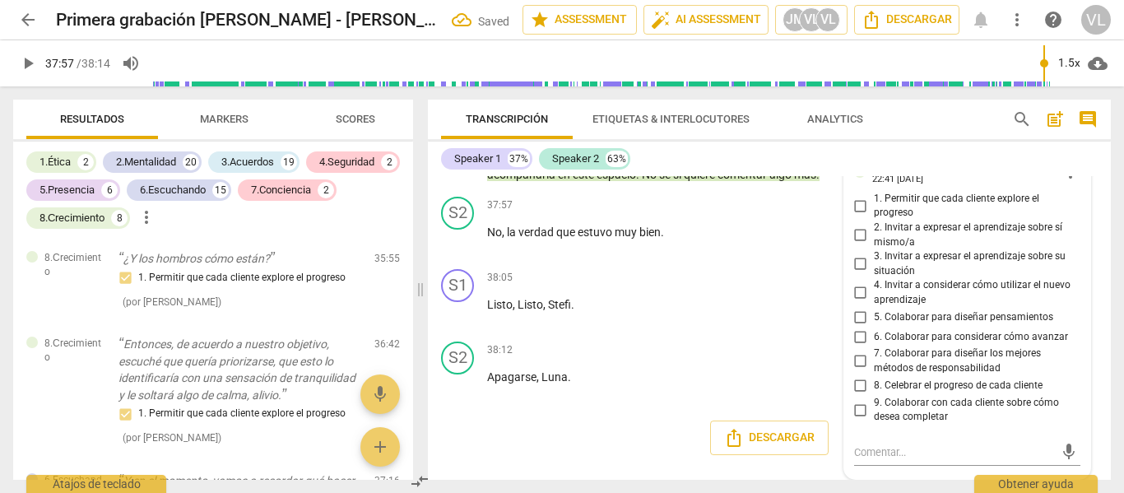
scroll to position [8992, 0]
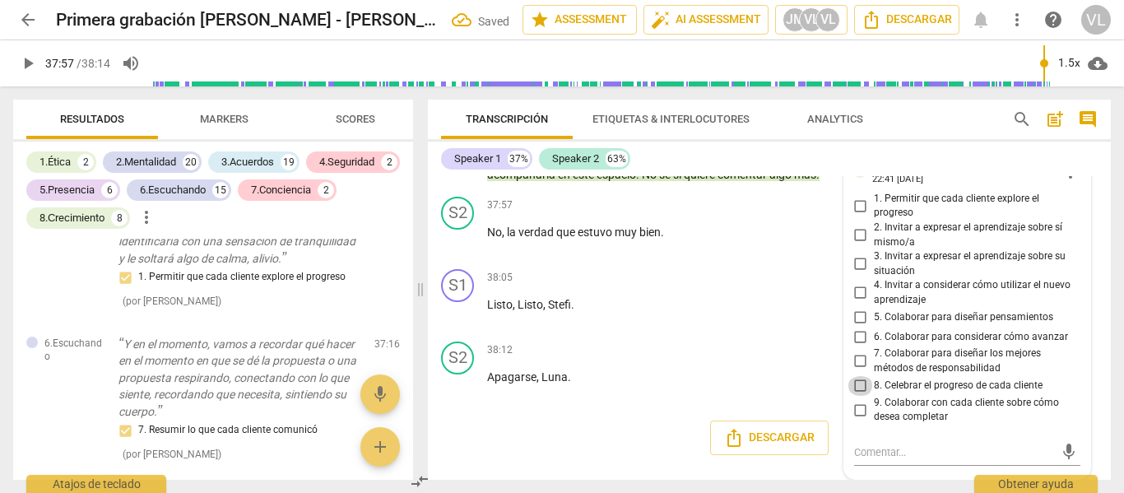
click at [868, 381] on input "8. Celebrar el progreso de cada cliente" at bounding box center [861, 386] width 26 height 20
click at [877, 452] on textarea at bounding box center [954, 452] width 201 height 16
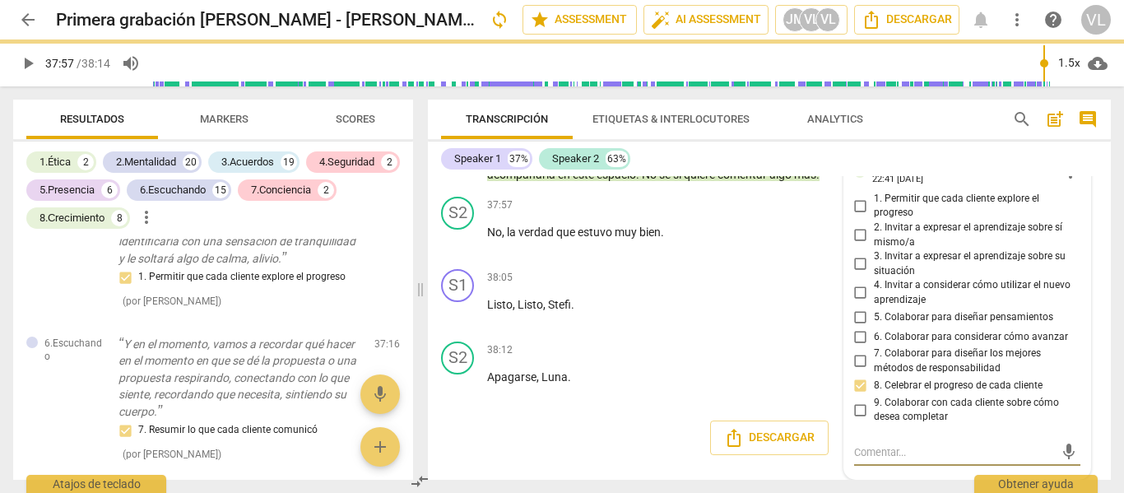
click at [861, 409] on input "9. Colaborar con cada cliente sobre cómo desea completar" at bounding box center [861, 410] width 26 height 20
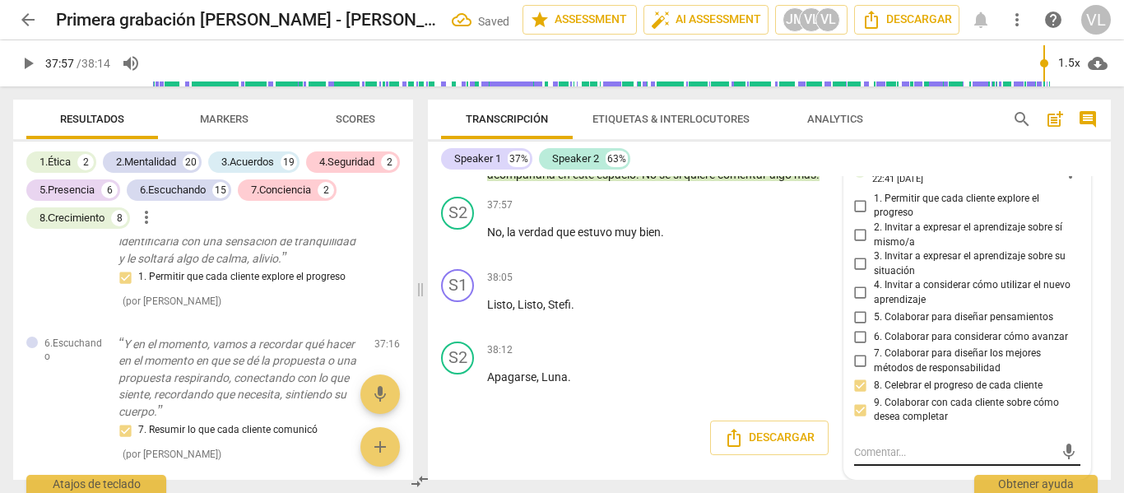
click at [877, 449] on textarea at bounding box center [954, 452] width 201 height 16
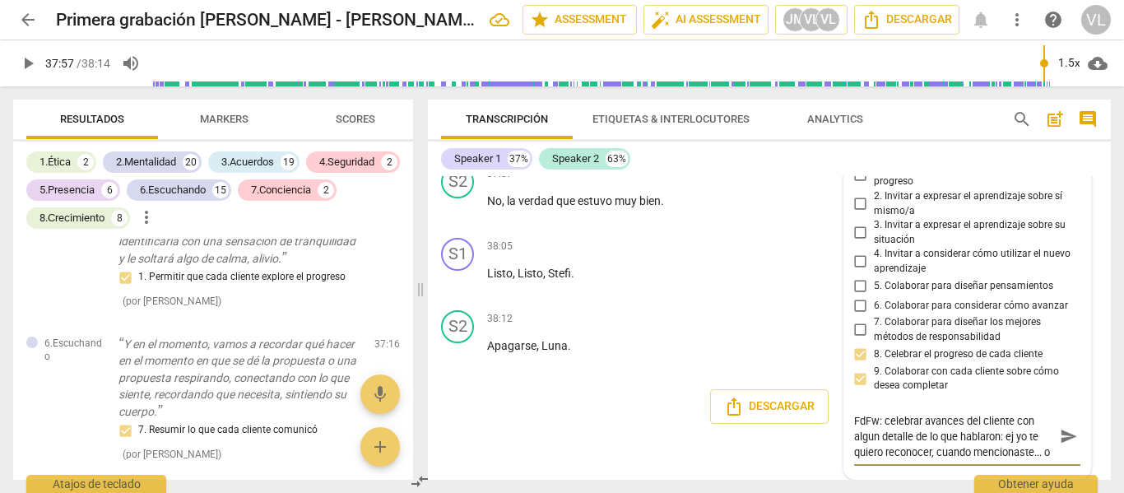
scroll to position [10678, 0]
click at [1062, 445] on span "send" at bounding box center [1069, 436] width 18 height 18
